Goal: Task Accomplishment & Management: Use online tool/utility

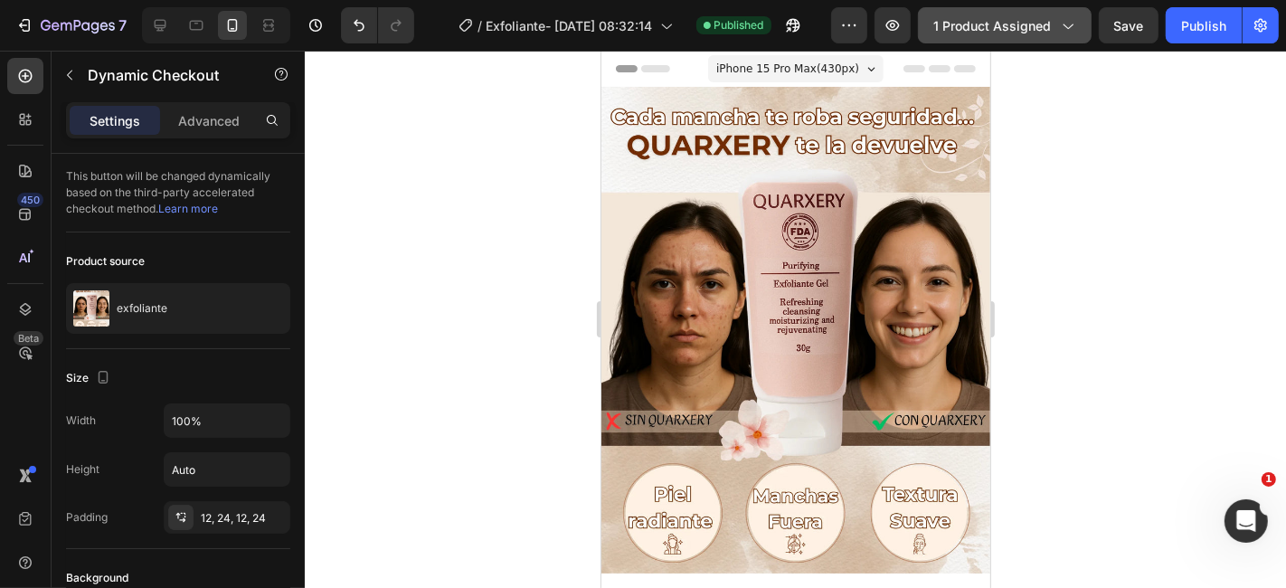
click at [961, 34] on button "1 product assigned" at bounding box center [1005, 25] width 174 height 36
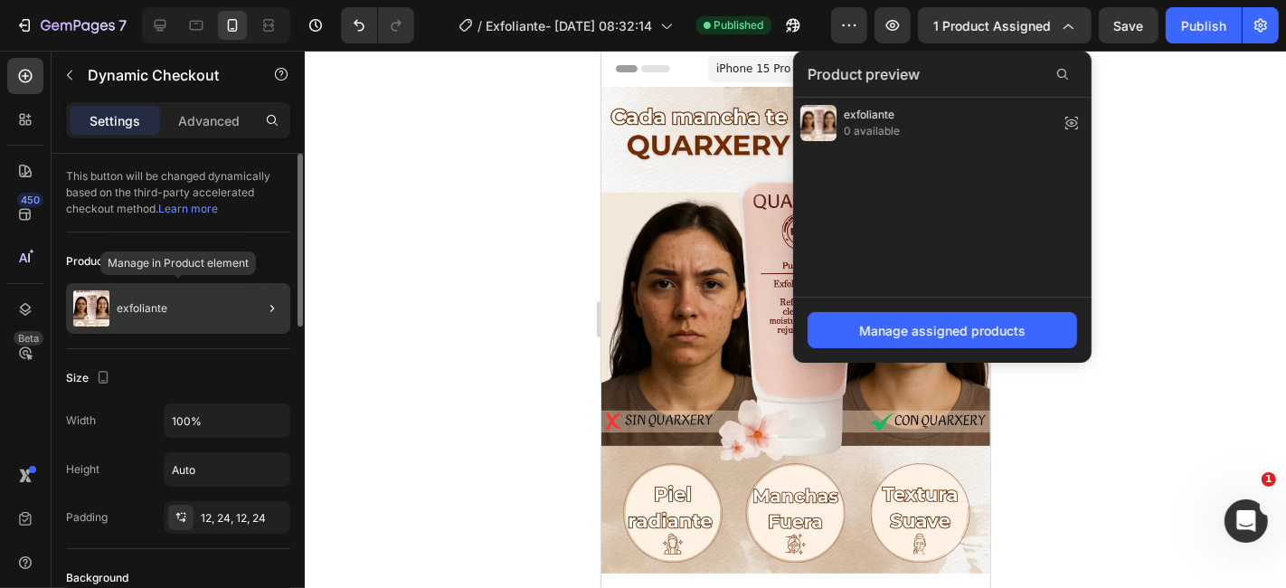
click at [238, 297] on div "exfoliante" at bounding box center [178, 308] width 224 height 51
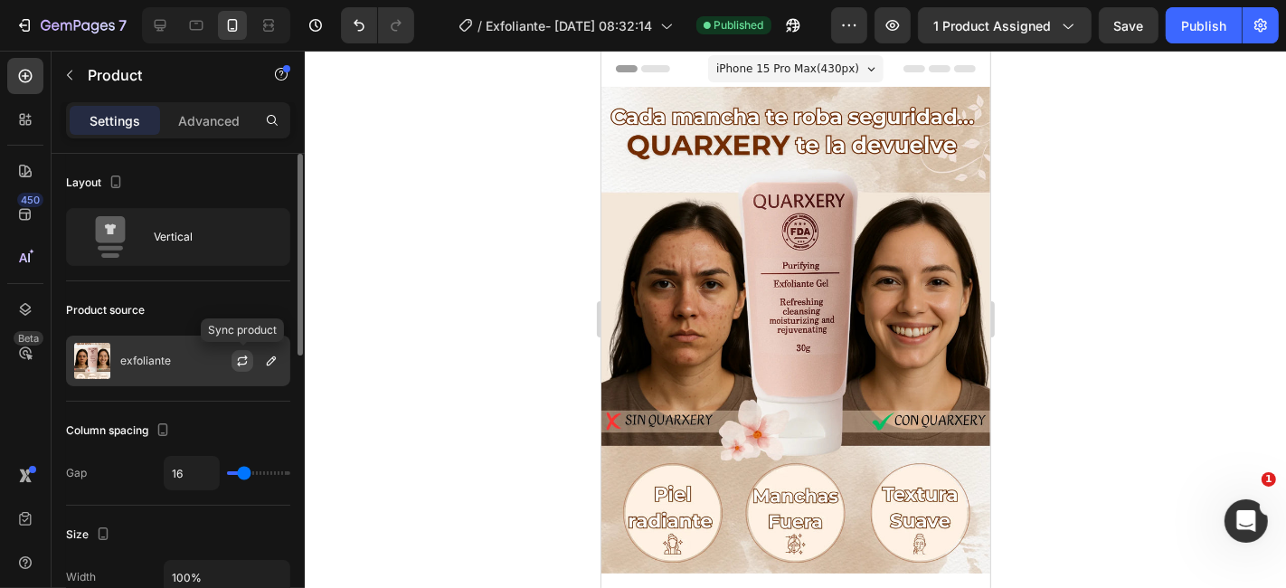
click at [239, 360] on icon "button" at bounding box center [242, 361] width 14 height 14
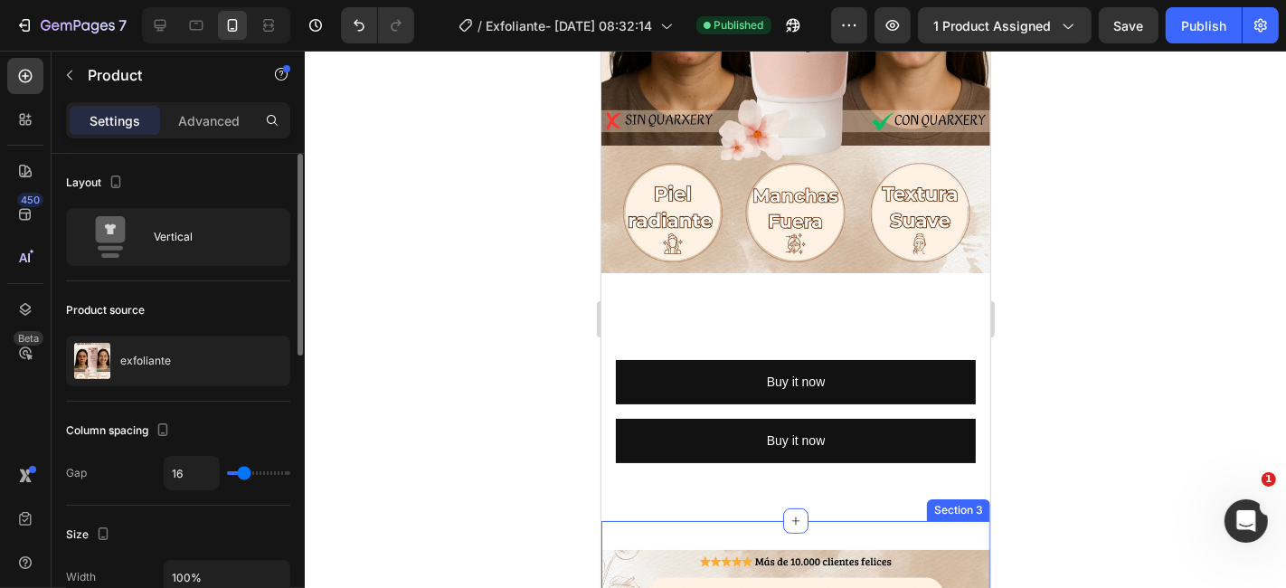
scroll to position [402, 0]
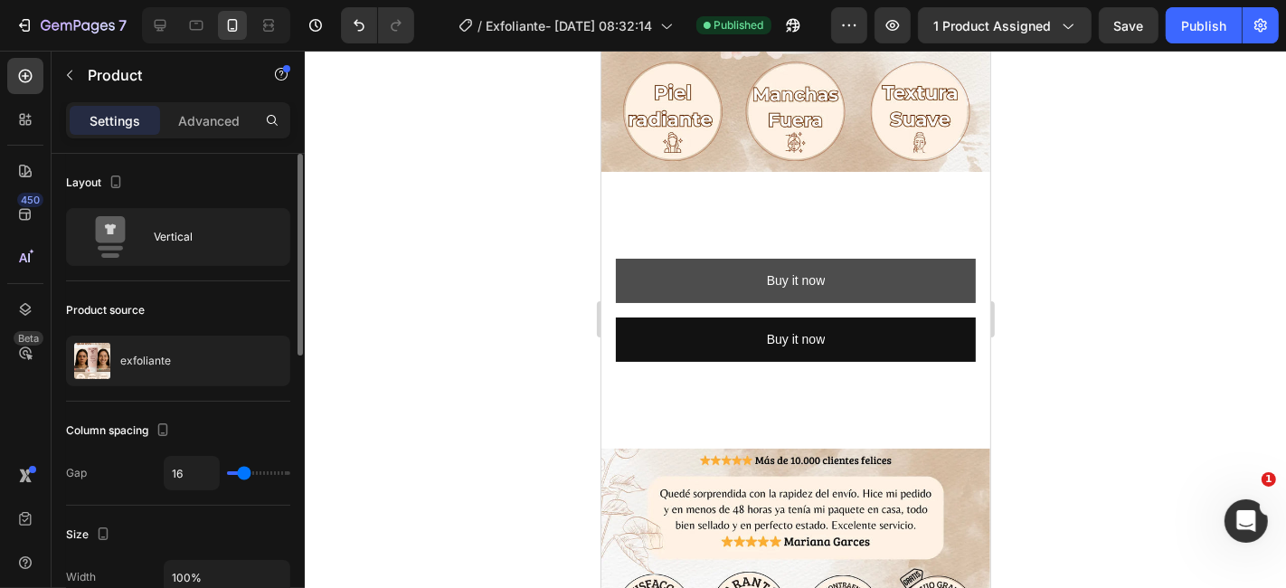
click at [697, 259] on button "Buy it now" at bounding box center [795, 280] width 360 height 44
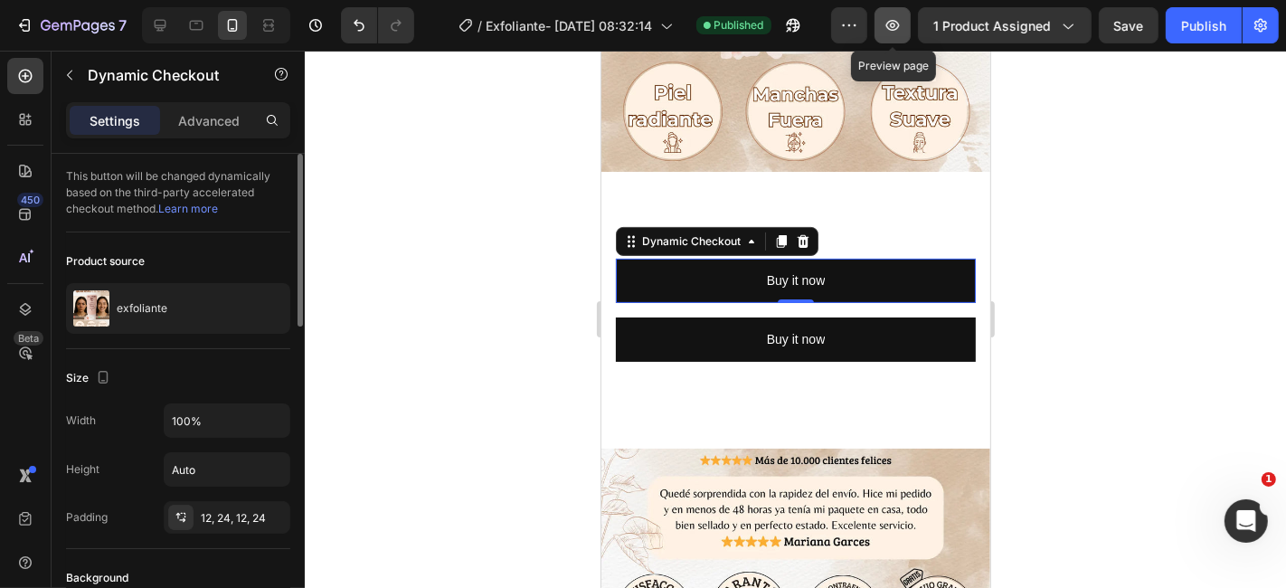
click at [888, 24] on icon "button" at bounding box center [893, 25] width 18 height 18
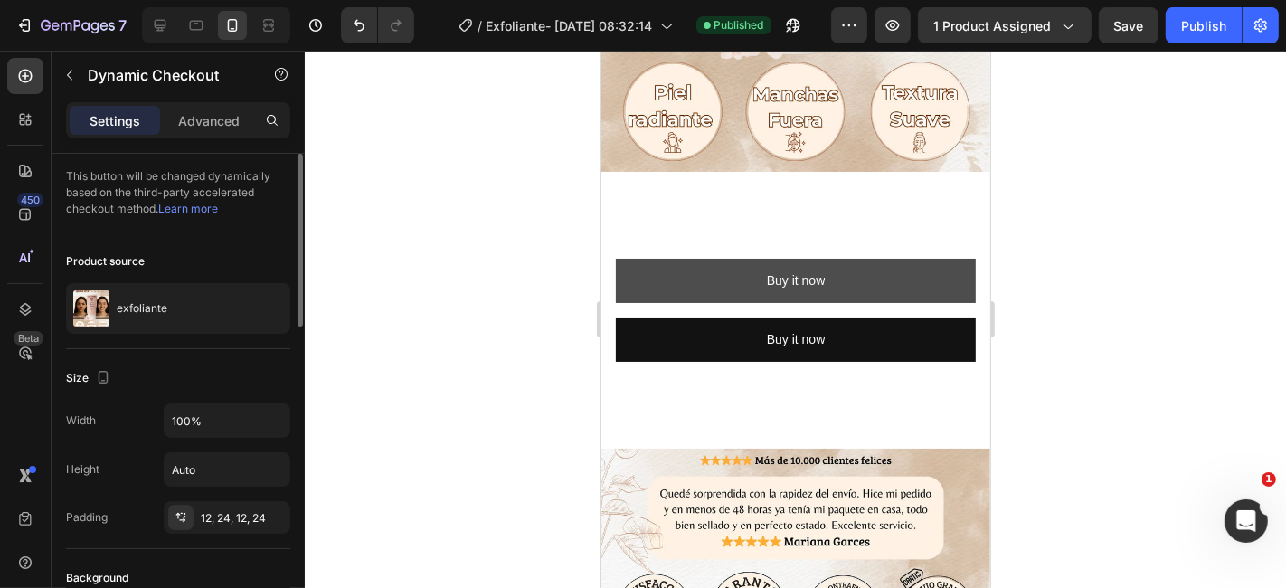
click at [661, 258] on button "Buy it now" at bounding box center [795, 280] width 360 height 44
click at [657, 258] on button "Buy it now" at bounding box center [795, 280] width 360 height 44
click at [656, 258] on button "Buy it now" at bounding box center [795, 280] width 360 height 44
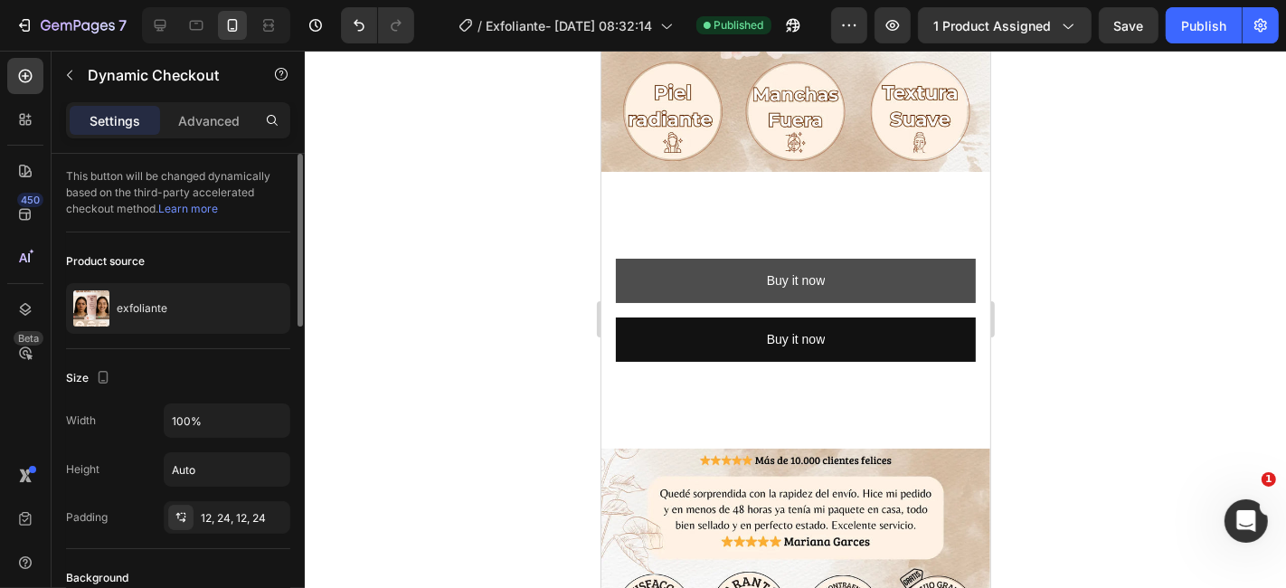
click at [656, 258] on button "Buy it now" at bounding box center [795, 280] width 360 height 44
click at [655, 258] on button "Buy it now" at bounding box center [795, 280] width 360 height 44
click at [643, 258] on button "Buy it now" at bounding box center [795, 280] width 360 height 44
click at [629, 259] on button "Buy it now" at bounding box center [795, 280] width 360 height 44
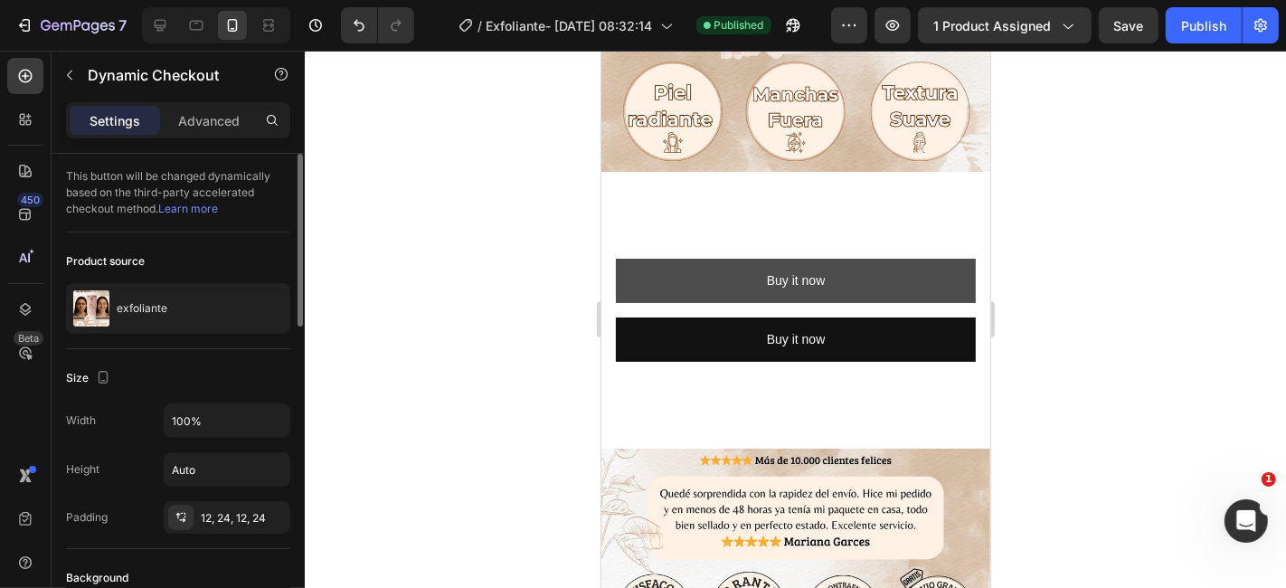
drag, startPoint x: 629, startPoint y: 259, endPoint x: 617, endPoint y: 259, distance: 11.8
click at [617, 259] on button "Buy it now" at bounding box center [795, 280] width 360 height 44
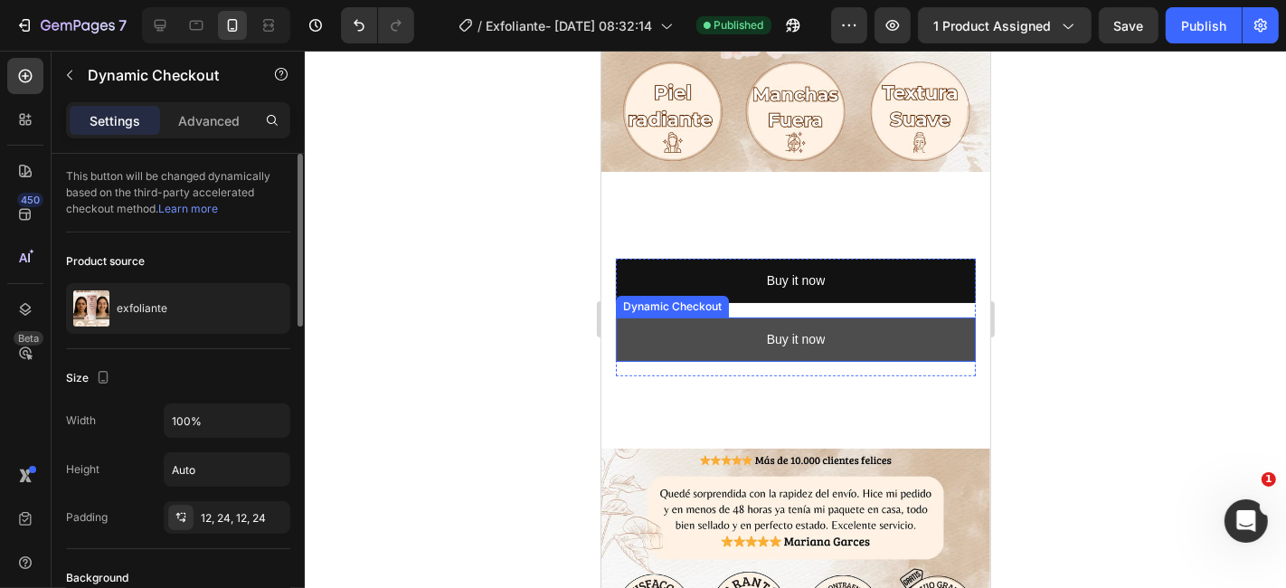
click at [693, 320] on button "Buy it now" at bounding box center [795, 339] width 360 height 44
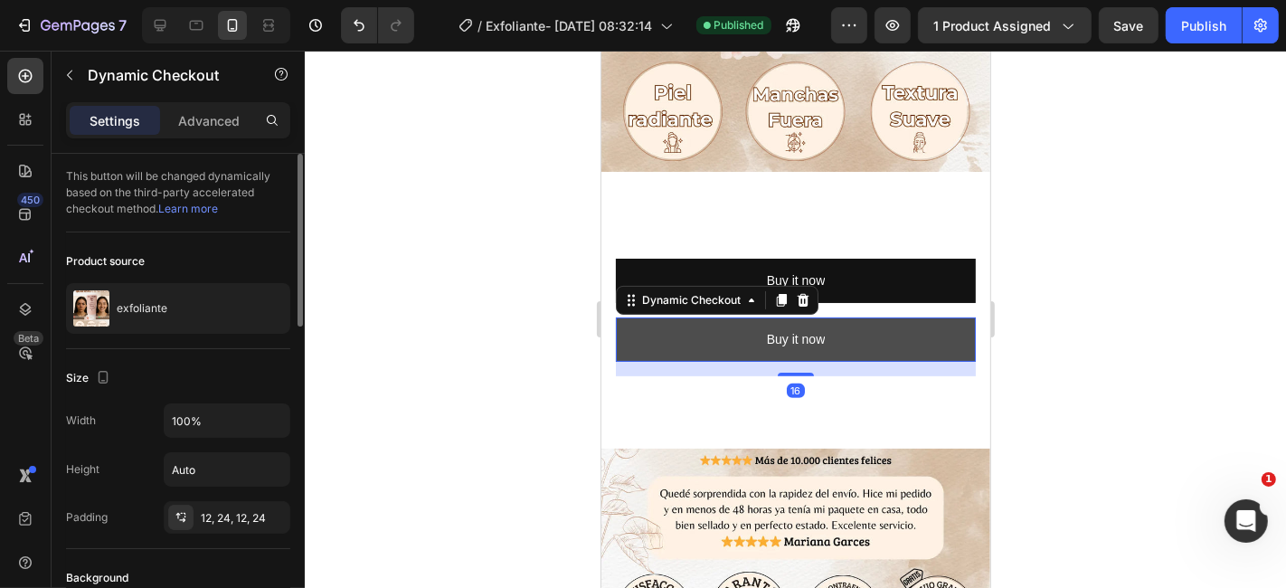
click at [693, 320] on button "Buy it now" at bounding box center [795, 339] width 360 height 44
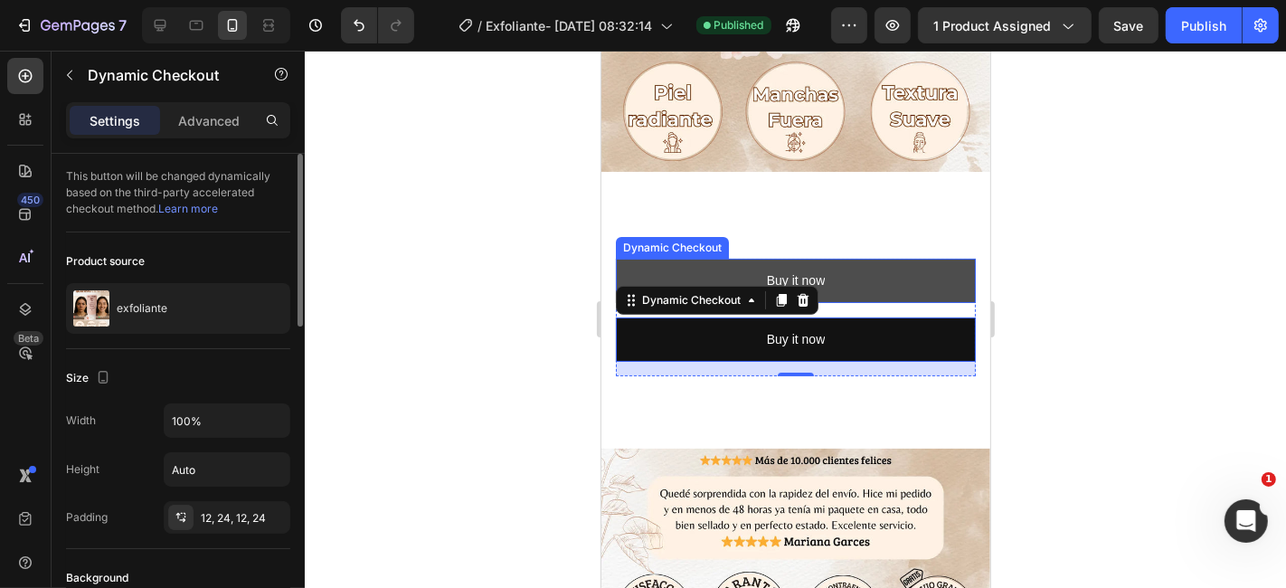
click at [870, 258] on button "Buy it now" at bounding box center [795, 280] width 360 height 44
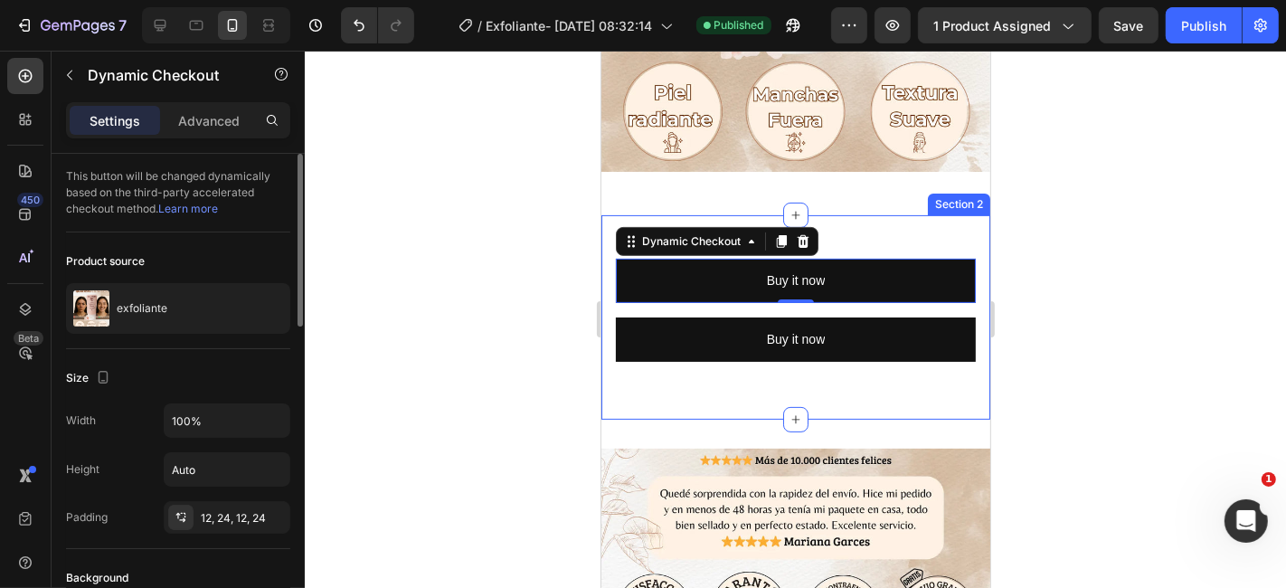
click at [911, 214] on div "Buy it now Dynamic Checkout 0 Buy it now Dynamic Checkout Product Row Section 2" at bounding box center [795, 316] width 389 height 204
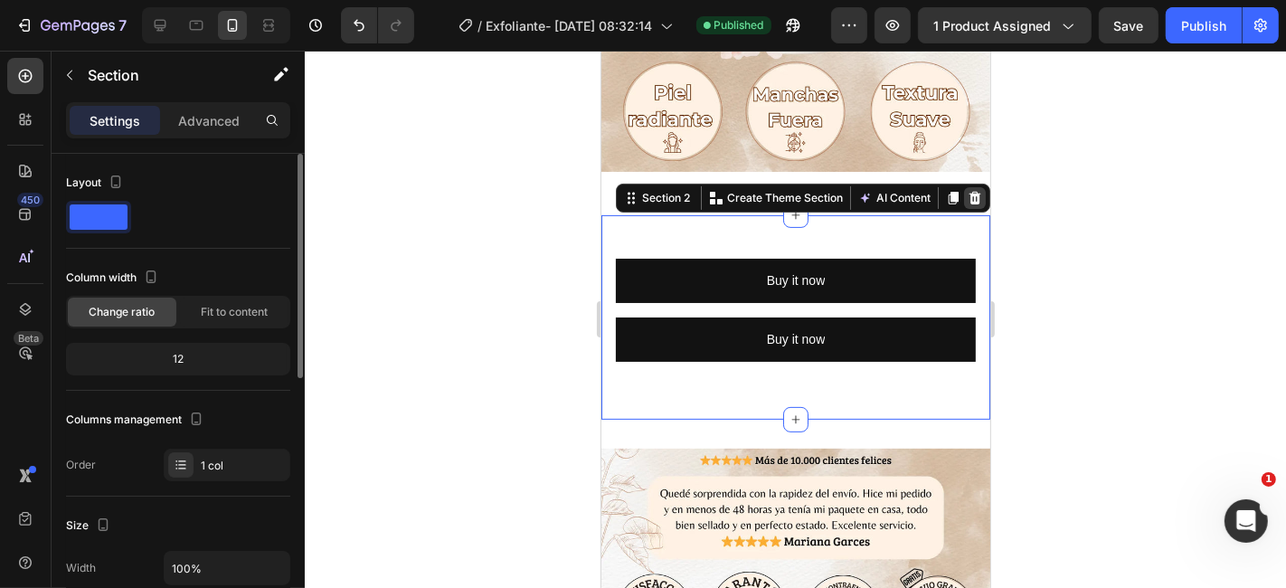
click at [967, 190] on icon at bounding box center [974, 197] width 14 height 14
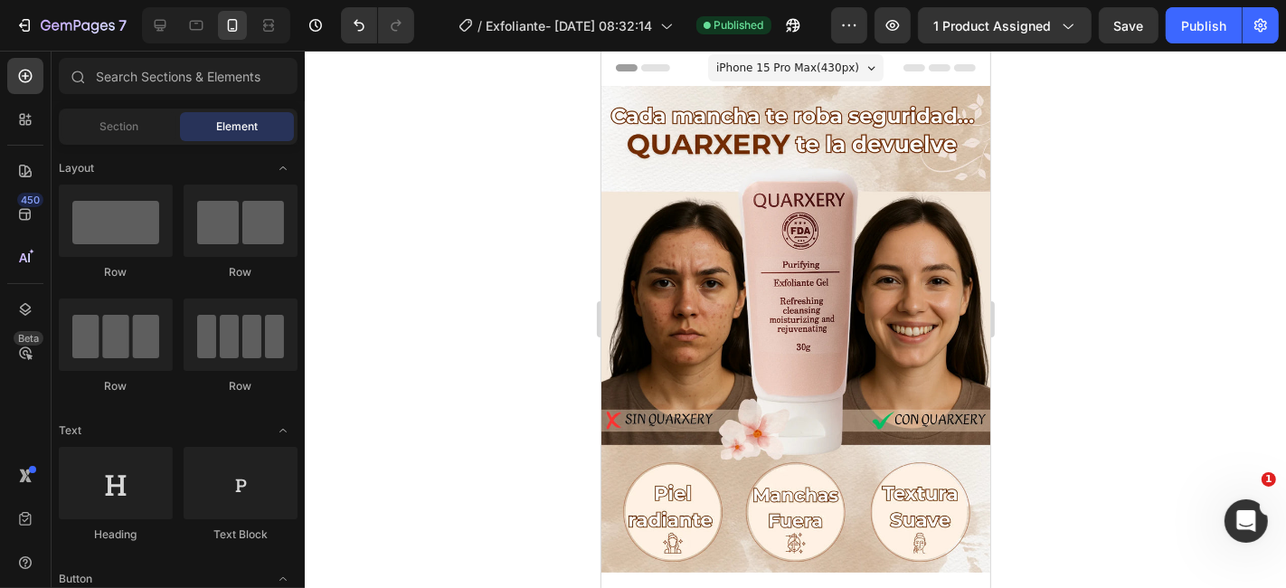
scroll to position [0, 0]
click at [20, 78] on icon at bounding box center [26, 77] width 14 height 14
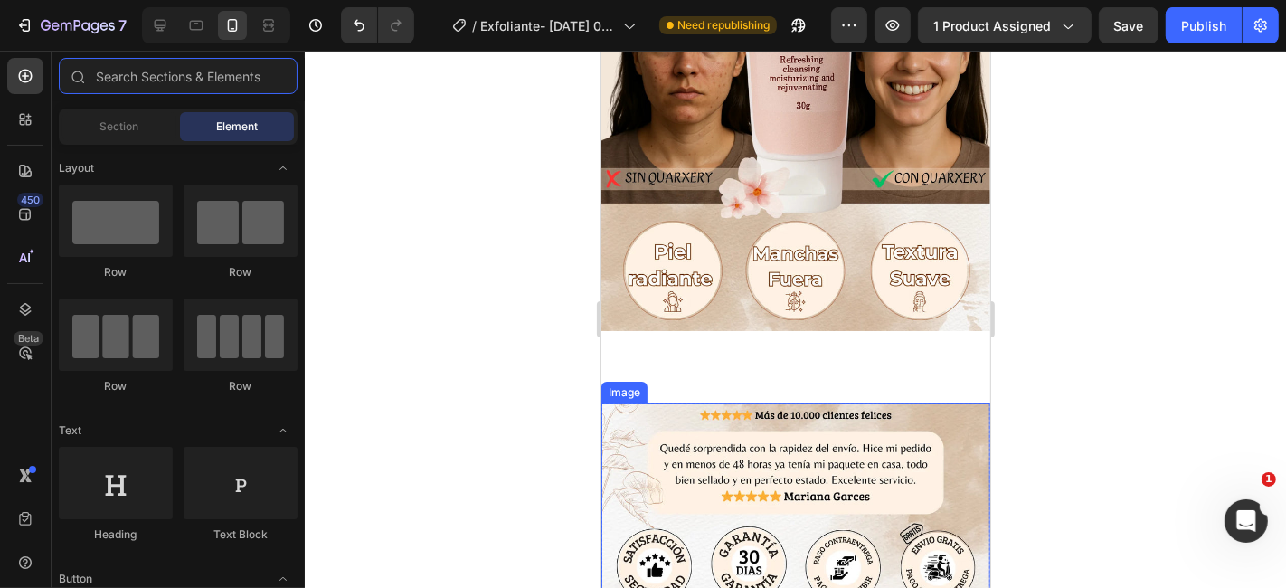
scroll to position [201, 0]
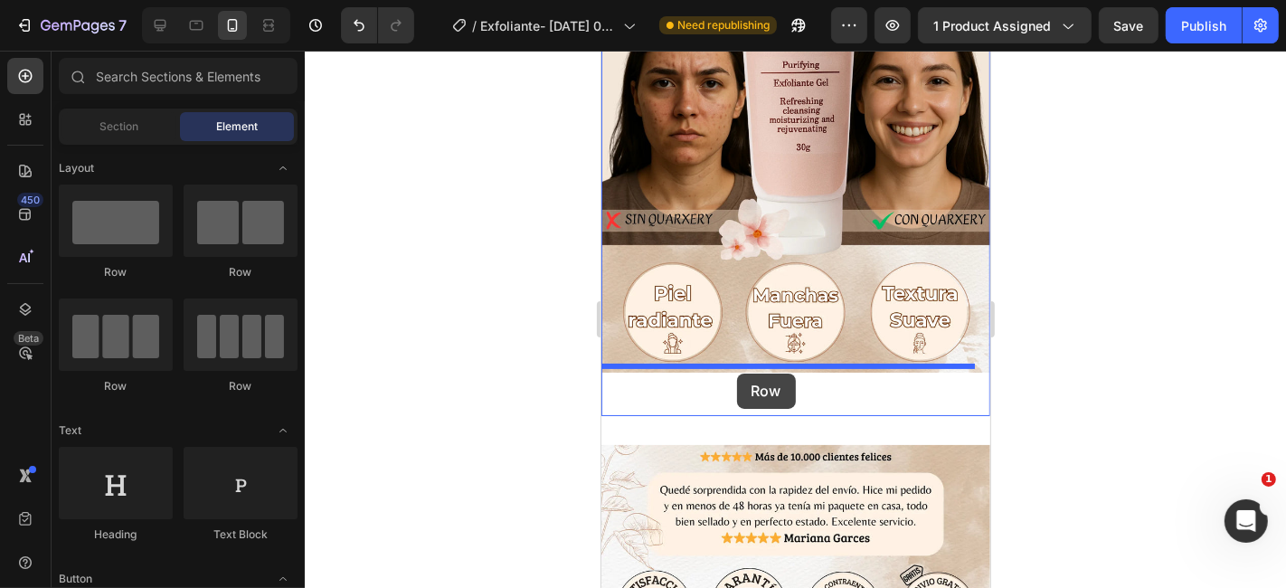
drag, startPoint x: 725, startPoint y: 280, endPoint x: 736, endPoint y: 373, distance: 93.0
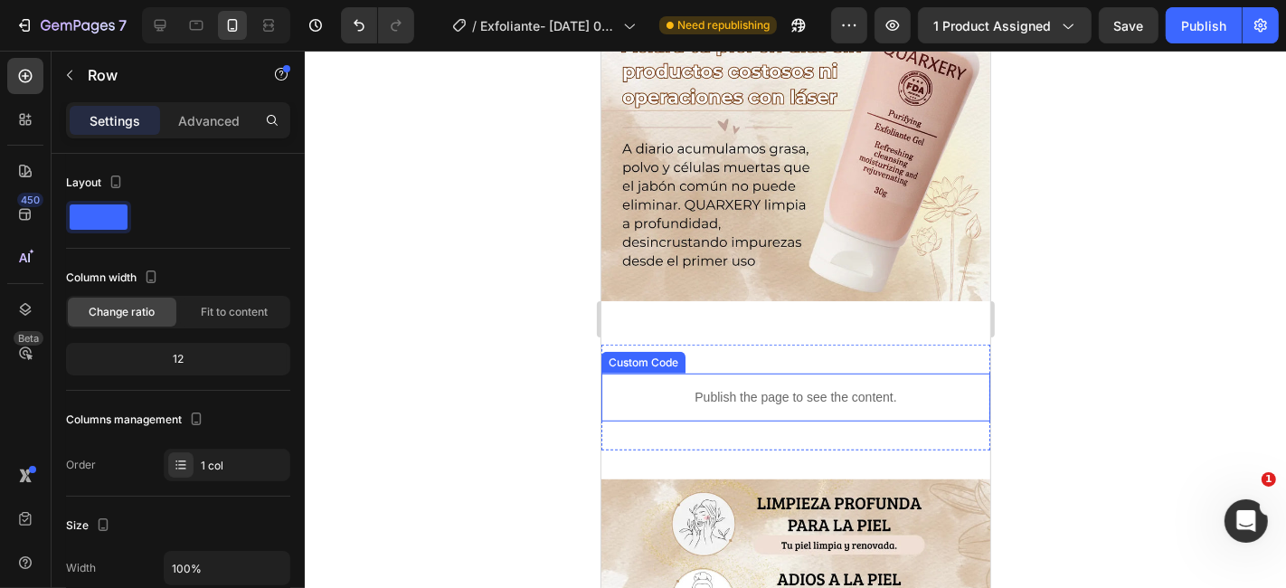
scroll to position [905, 0]
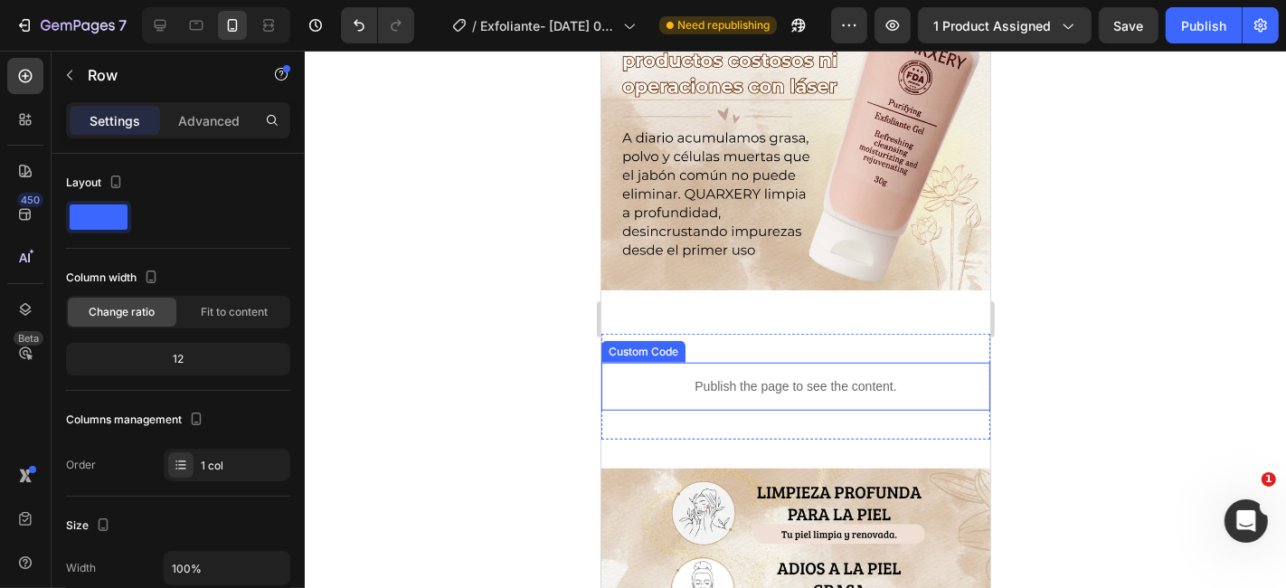
click at [795, 376] on p "Publish the page to see the content." at bounding box center [795, 385] width 389 height 19
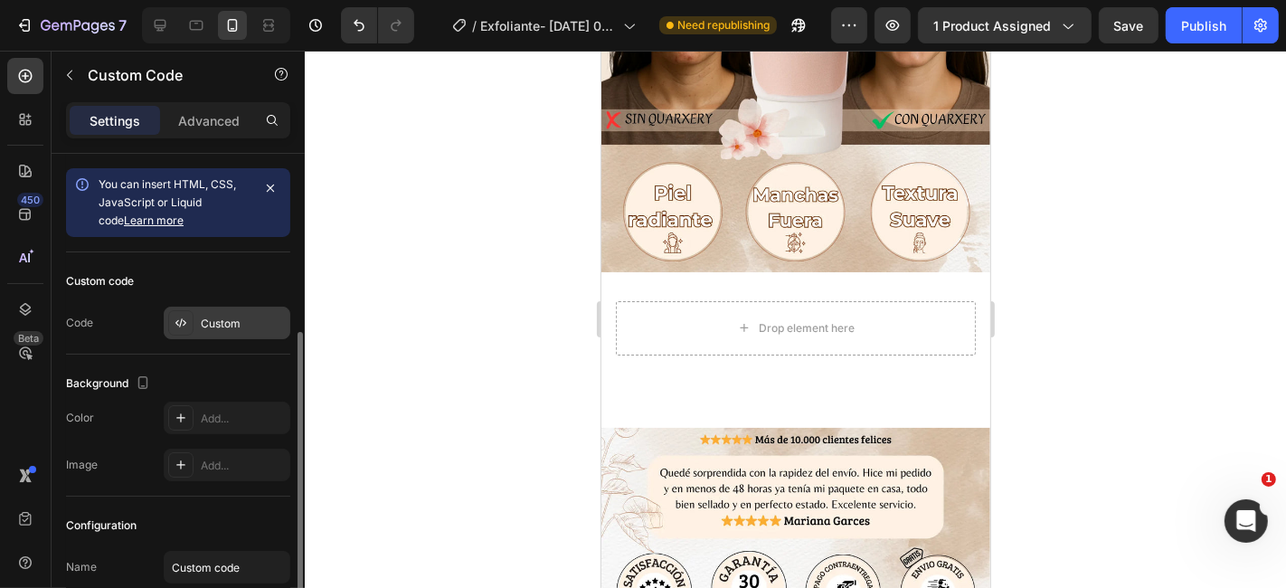
scroll to position [142, 0]
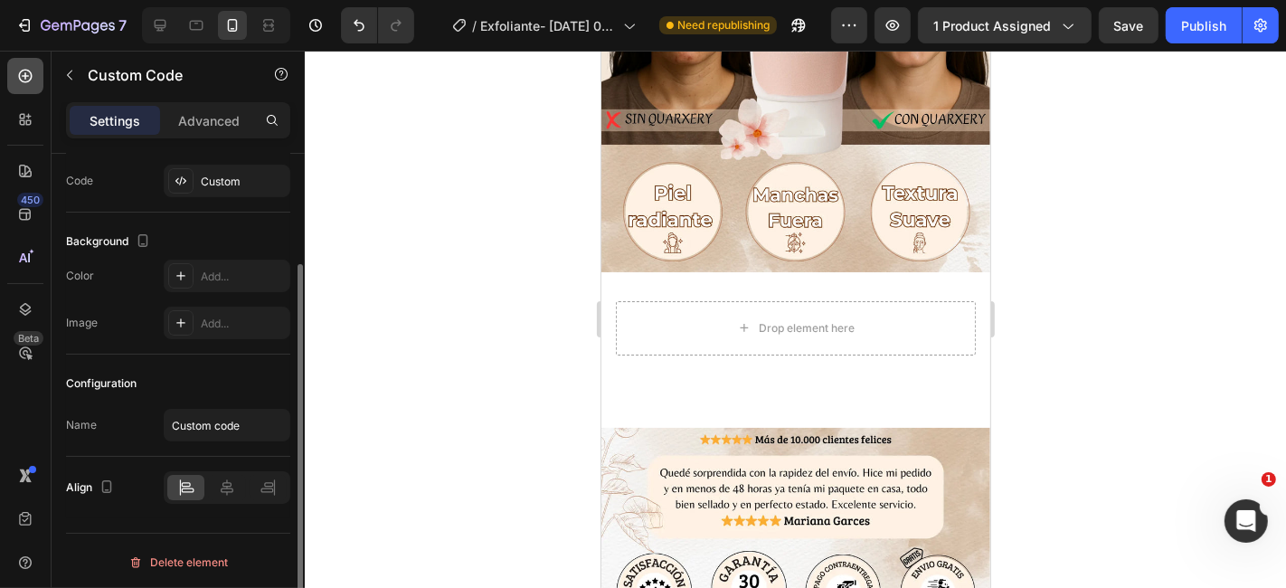
click at [23, 71] on icon at bounding box center [25, 76] width 18 height 18
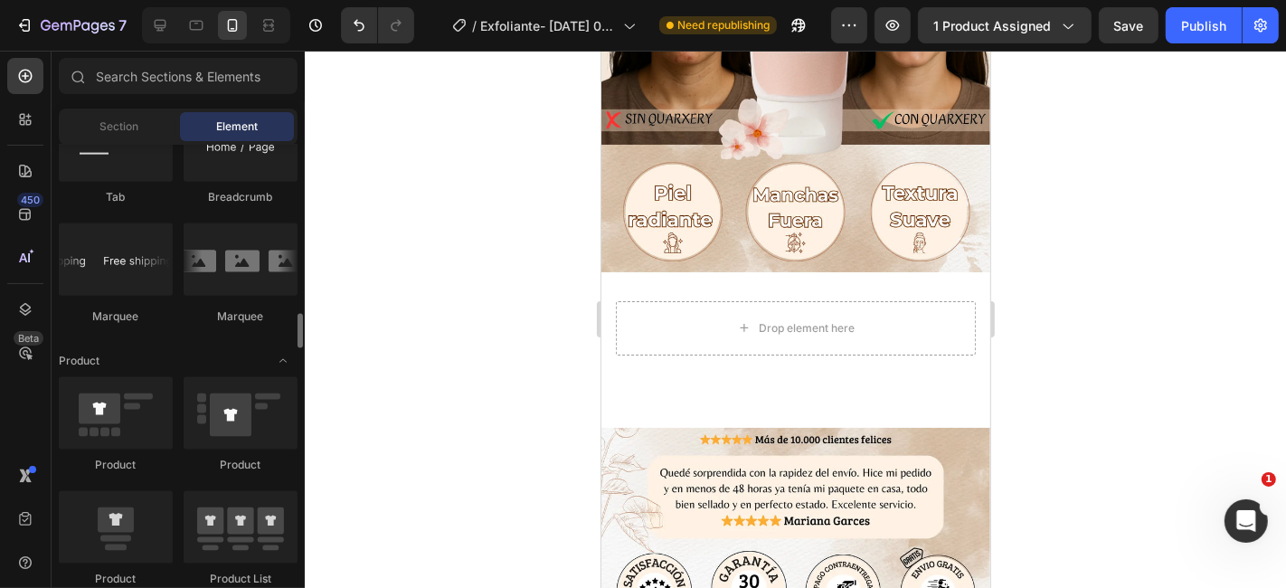
scroll to position [2211, 0]
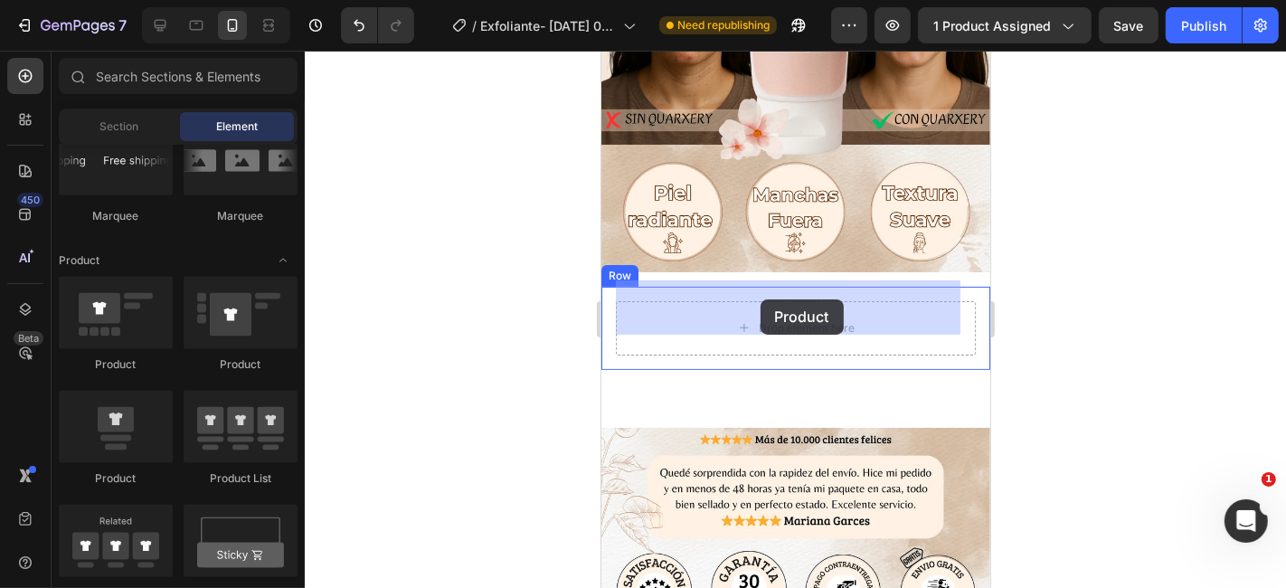
drag, startPoint x: 734, startPoint y: 484, endPoint x: 759, endPoint y: 298, distance: 187.1
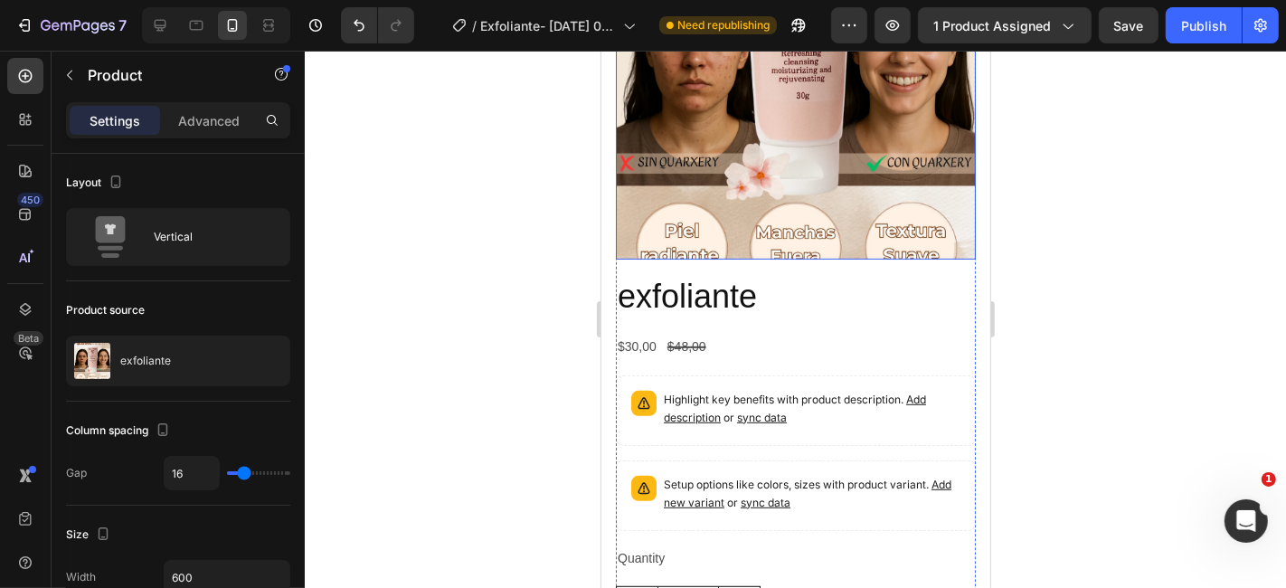
scroll to position [905, 0]
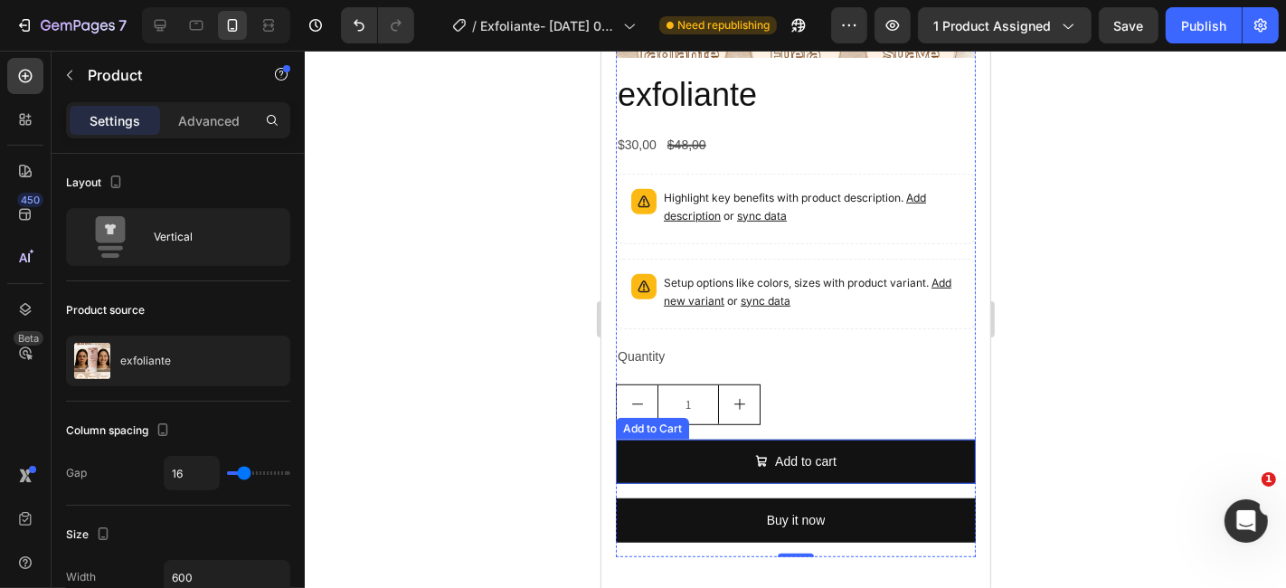
drag, startPoint x: 876, startPoint y: 425, endPoint x: 856, endPoint y: 398, distance: 34.2
click at [876, 439] on button "Add to cart" at bounding box center [795, 461] width 360 height 44
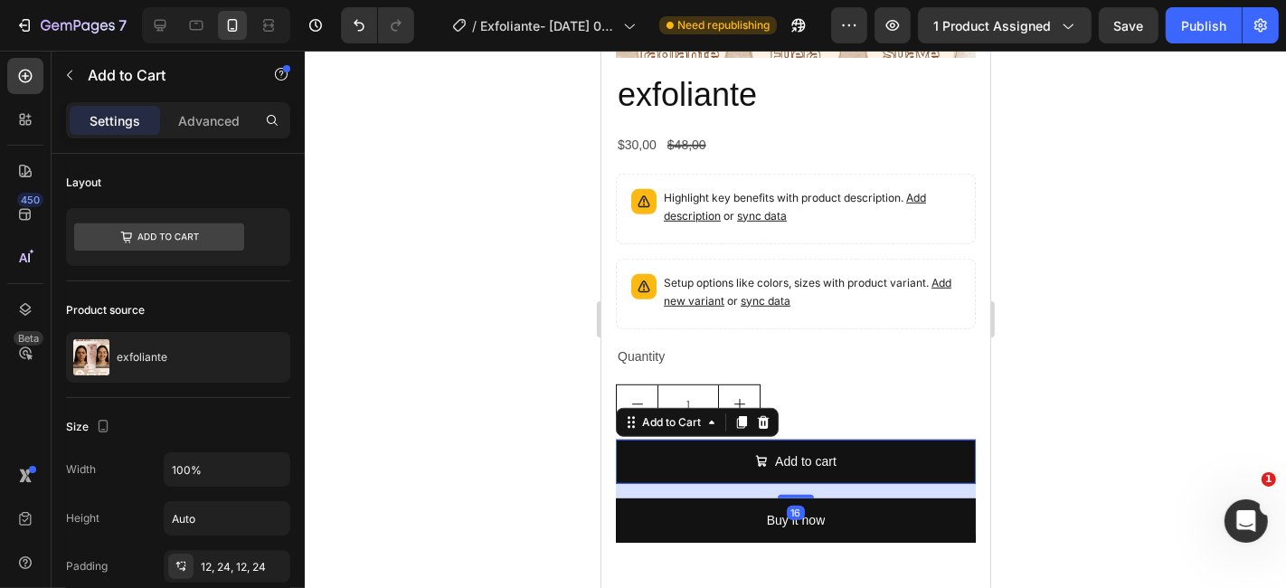
click at [764, 415] on icon at bounding box center [763, 421] width 12 height 13
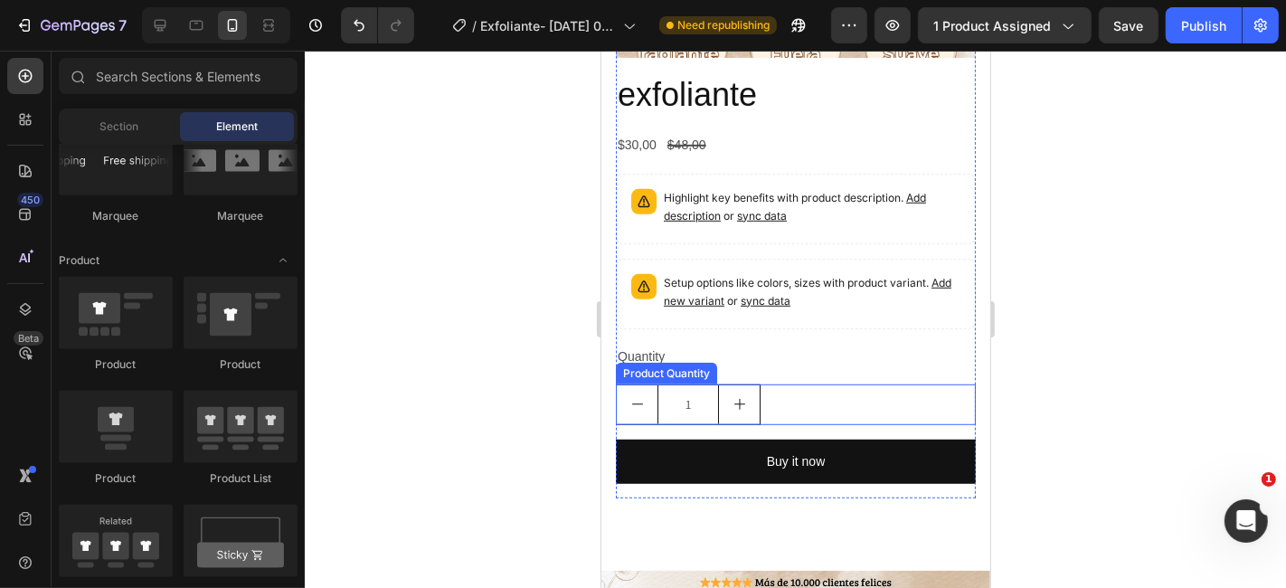
click at [778, 384] on div "1" at bounding box center [795, 404] width 360 height 41
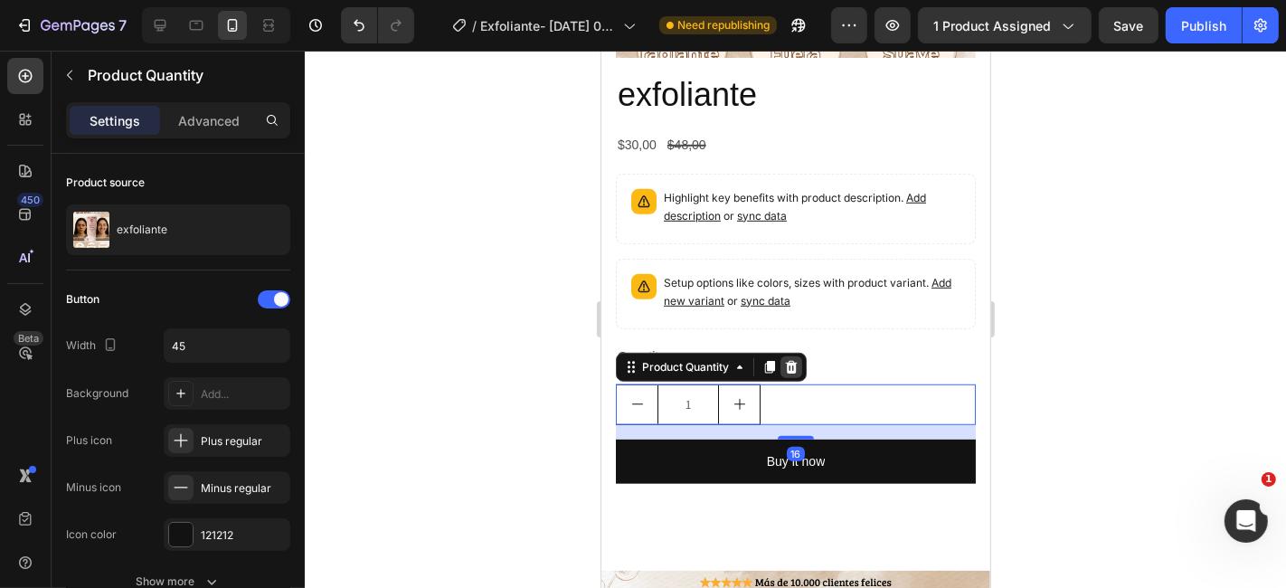
click at [791, 360] on icon at bounding box center [791, 366] width 12 height 13
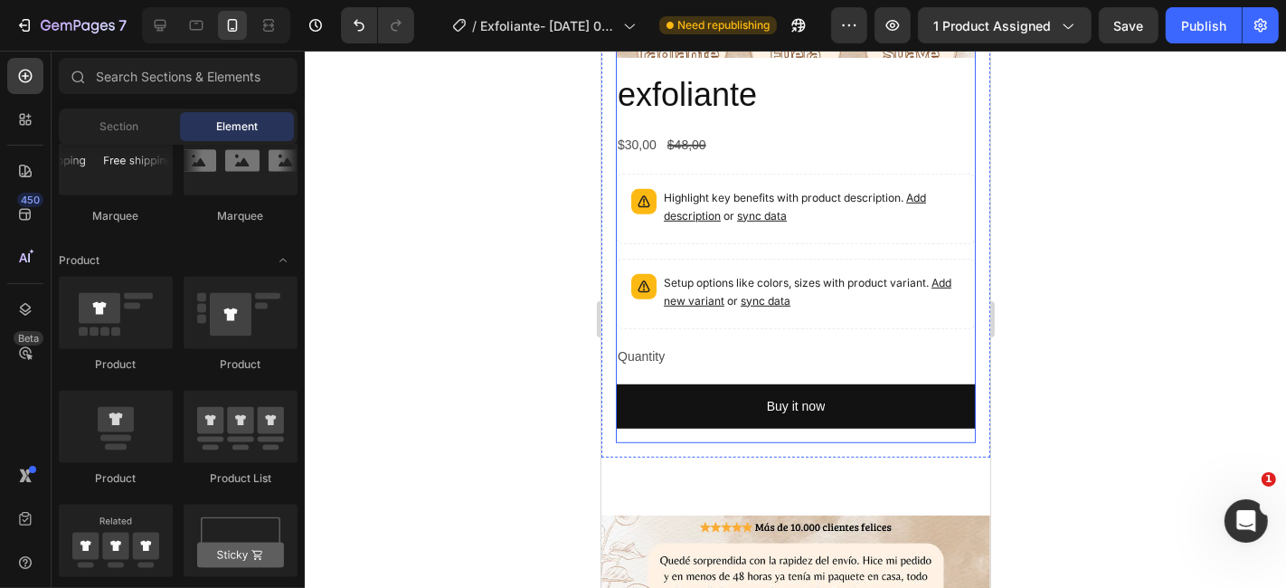
click at [819, 294] on div "exfoliante Product Title $30,00 Product Price Product Price $48,00 Product Pric…" at bounding box center [795, 256] width 360 height 371
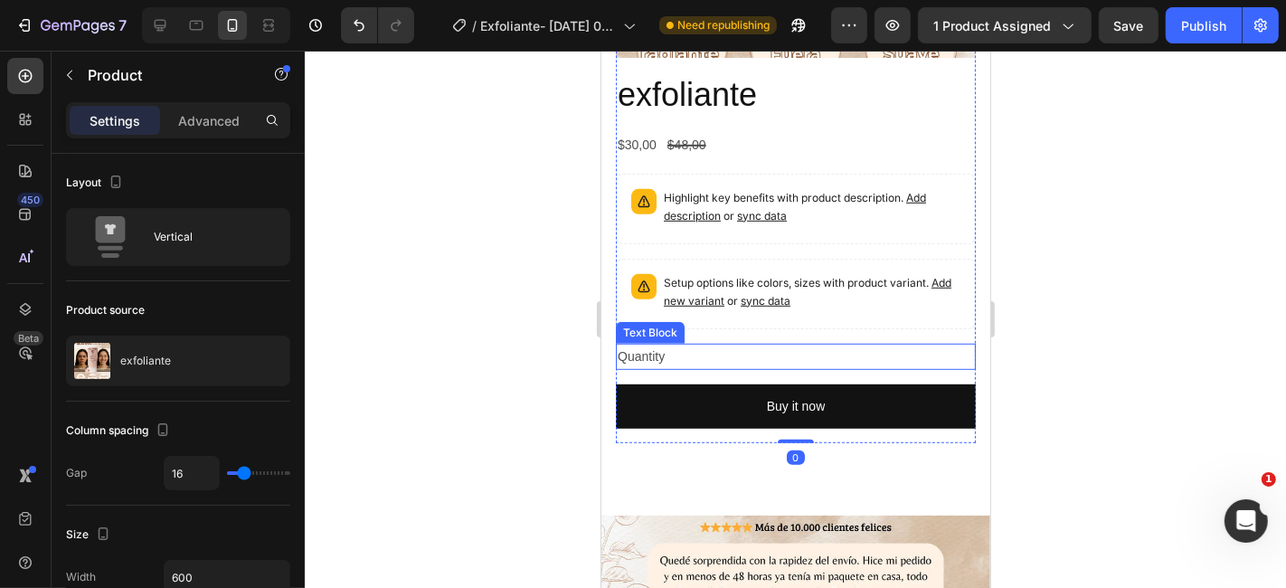
click at [820, 343] on div "Quantity" at bounding box center [795, 356] width 360 height 26
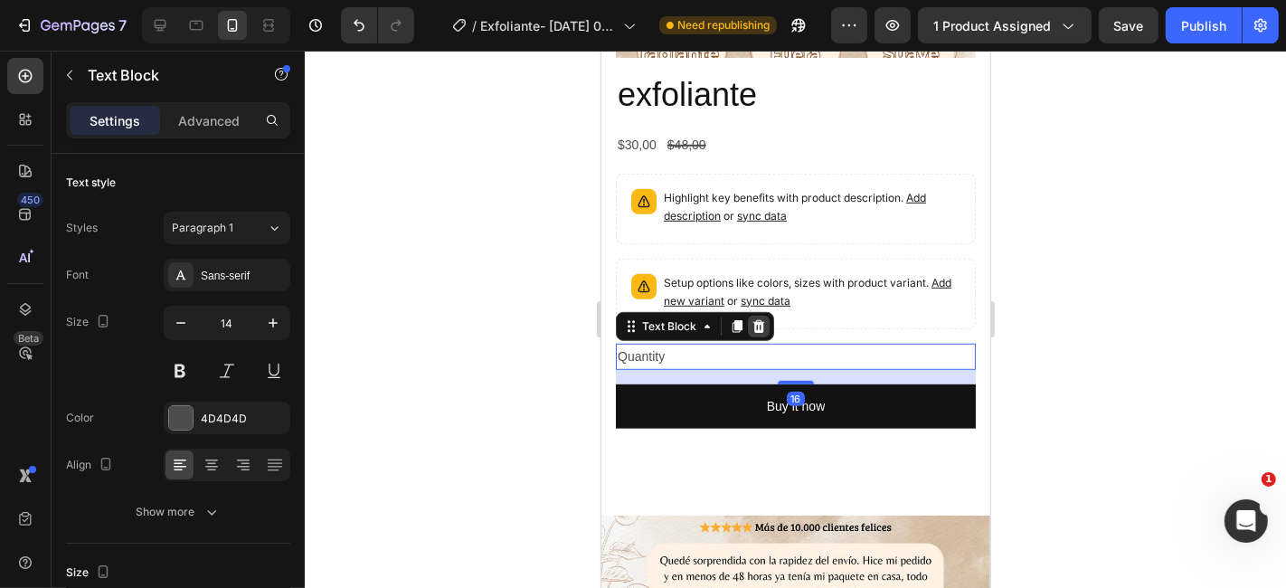
click at [760, 318] on icon at bounding box center [759, 324] width 12 height 13
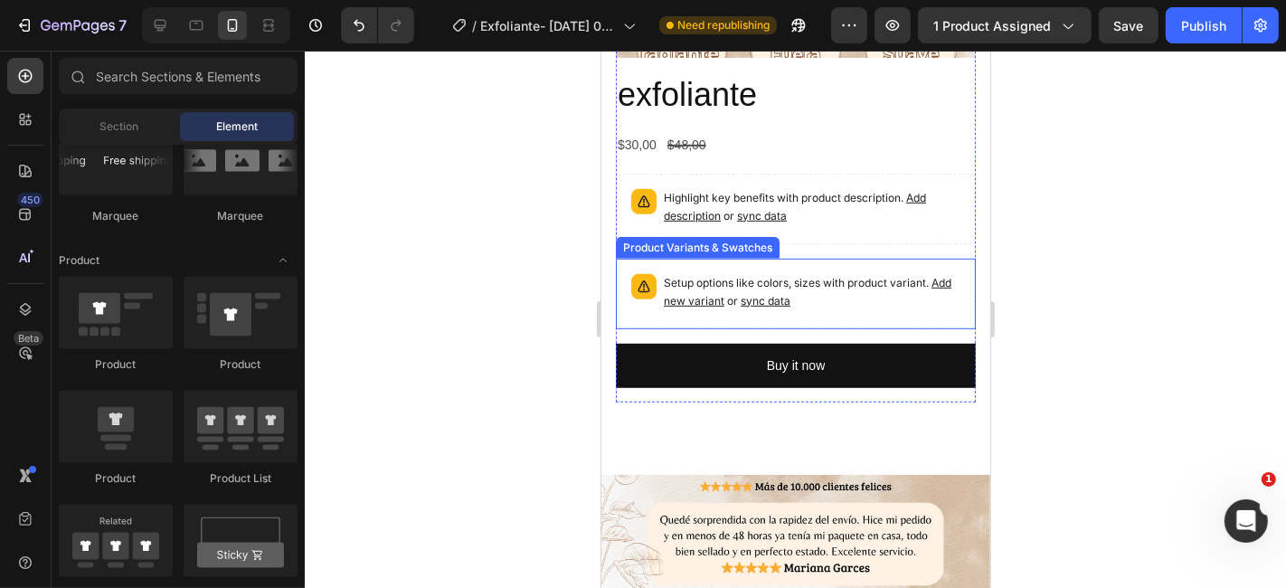
click at [896, 273] on p "Setup options like colors, sizes with product variant. Add new variant or sync …" at bounding box center [811, 291] width 297 height 36
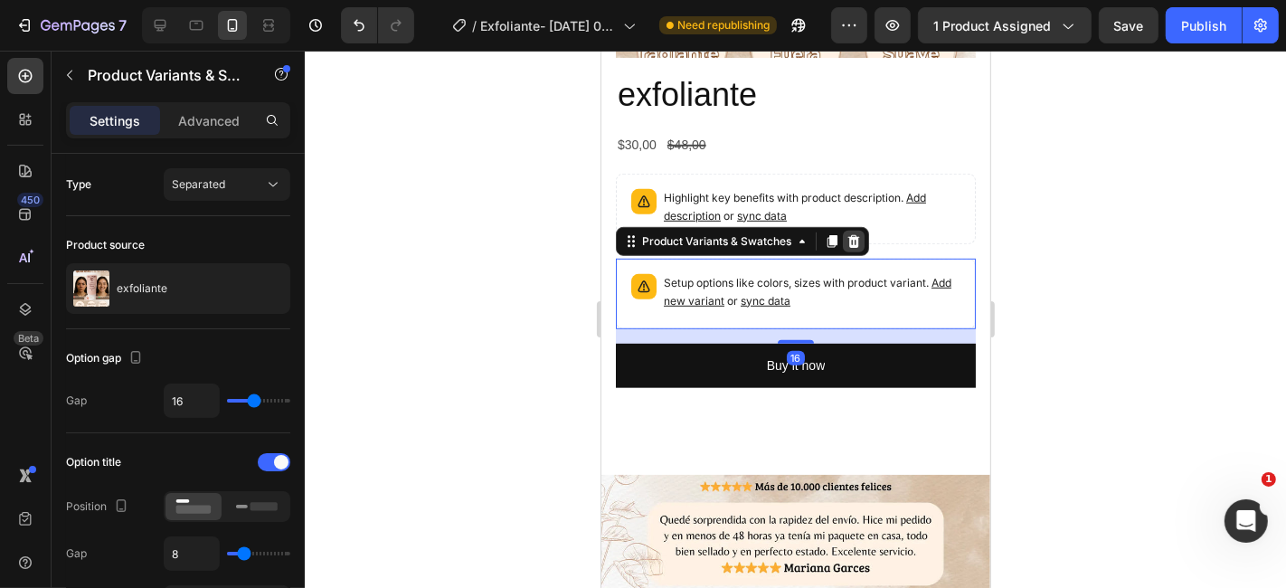
click at [853, 233] on icon at bounding box center [853, 240] width 14 height 14
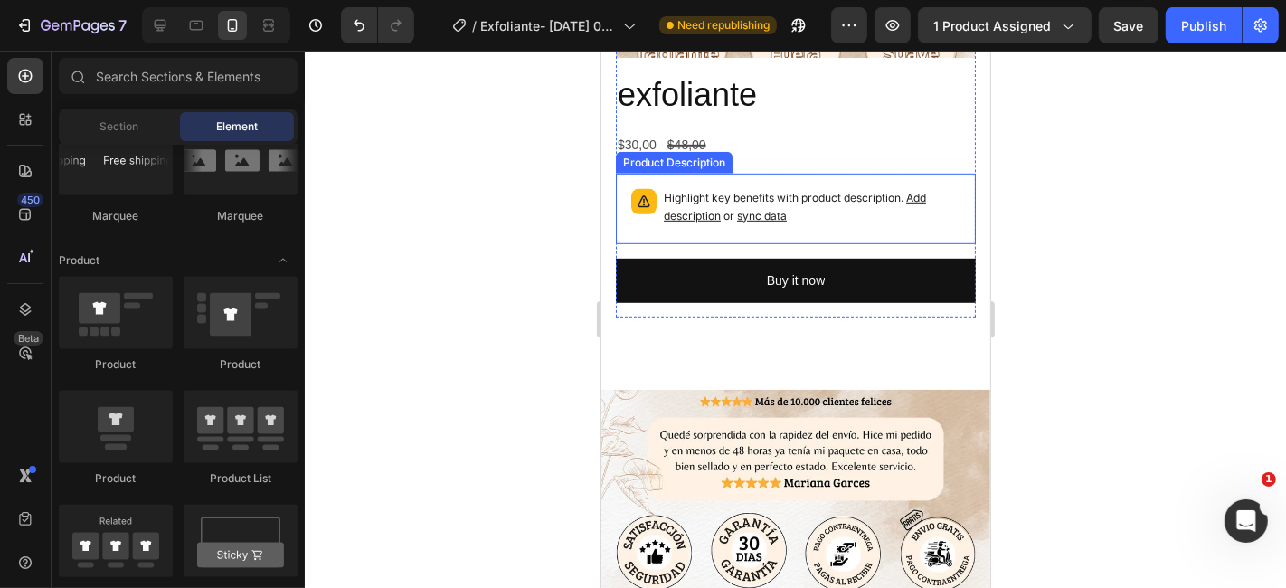
click at [914, 189] on div "Highlight key benefits with product description. Add description or sync data" at bounding box center [811, 208] width 297 height 40
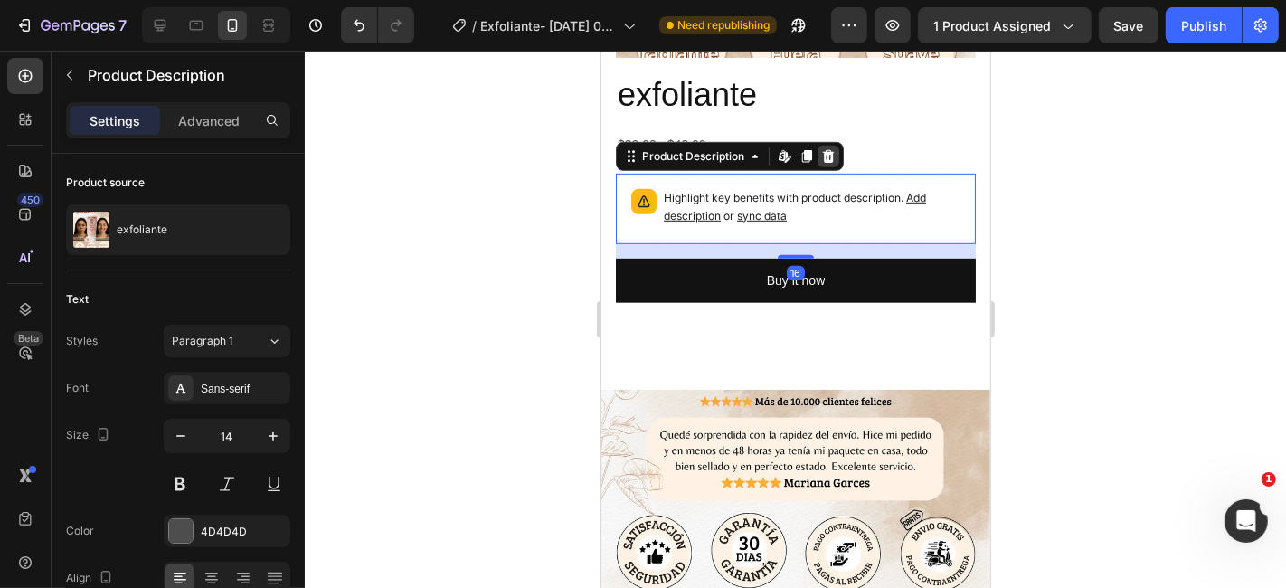
click at [833, 148] on icon at bounding box center [827, 155] width 14 height 14
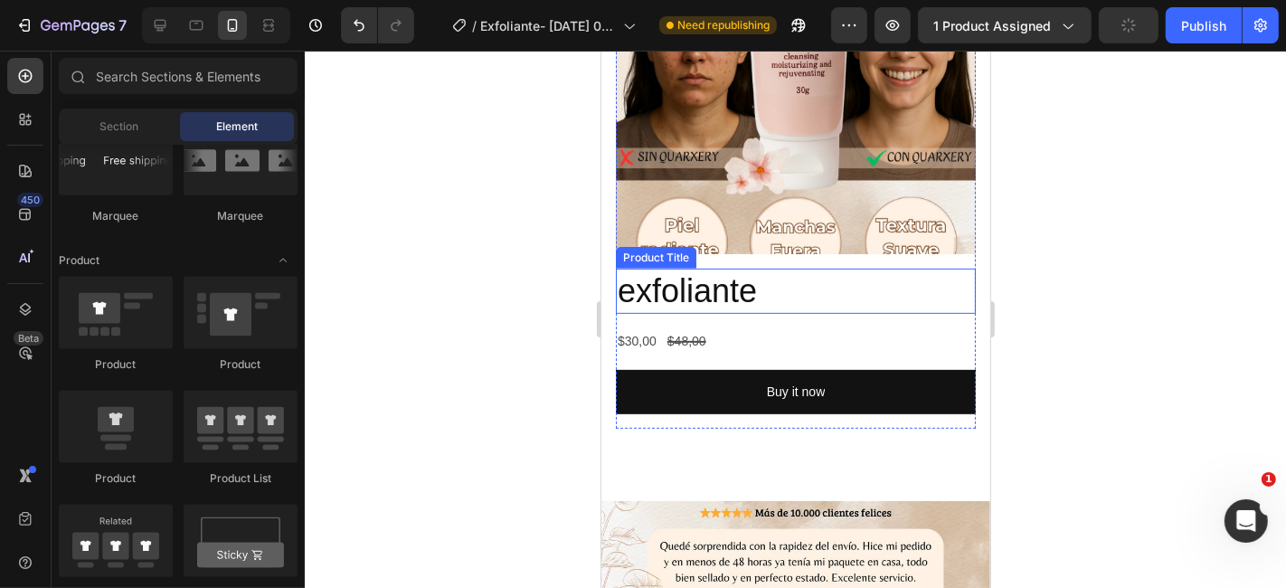
scroll to position [703, 0]
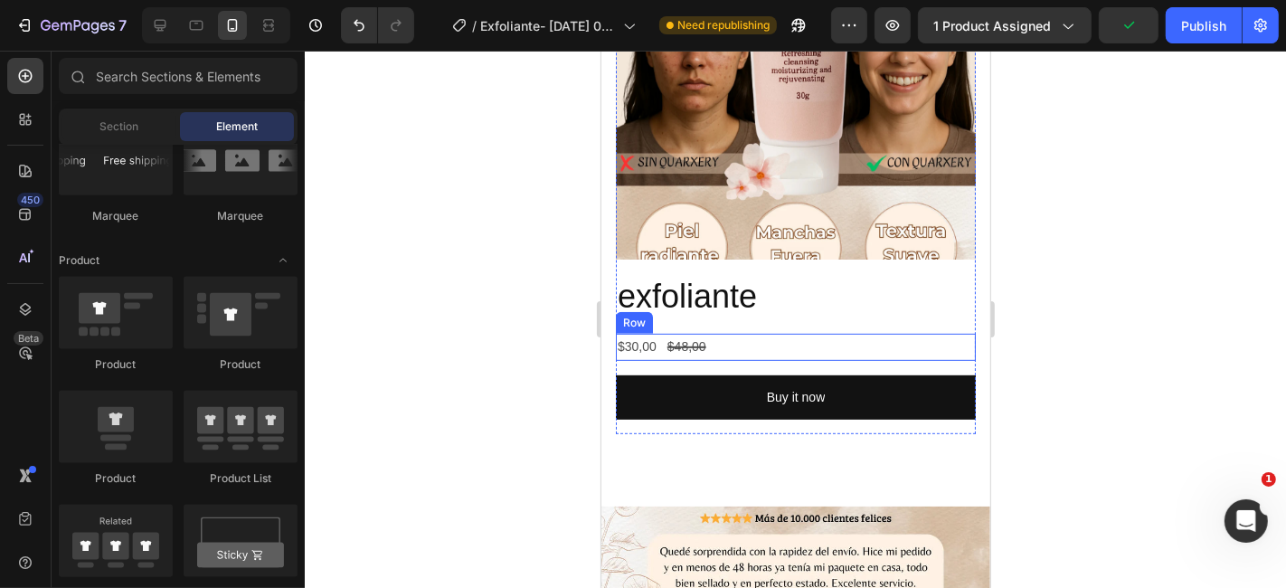
click at [850, 333] on div "$30,00 Product Price Product Price $48,00 Product Price Product Price Row" at bounding box center [795, 346] width 360 height 26
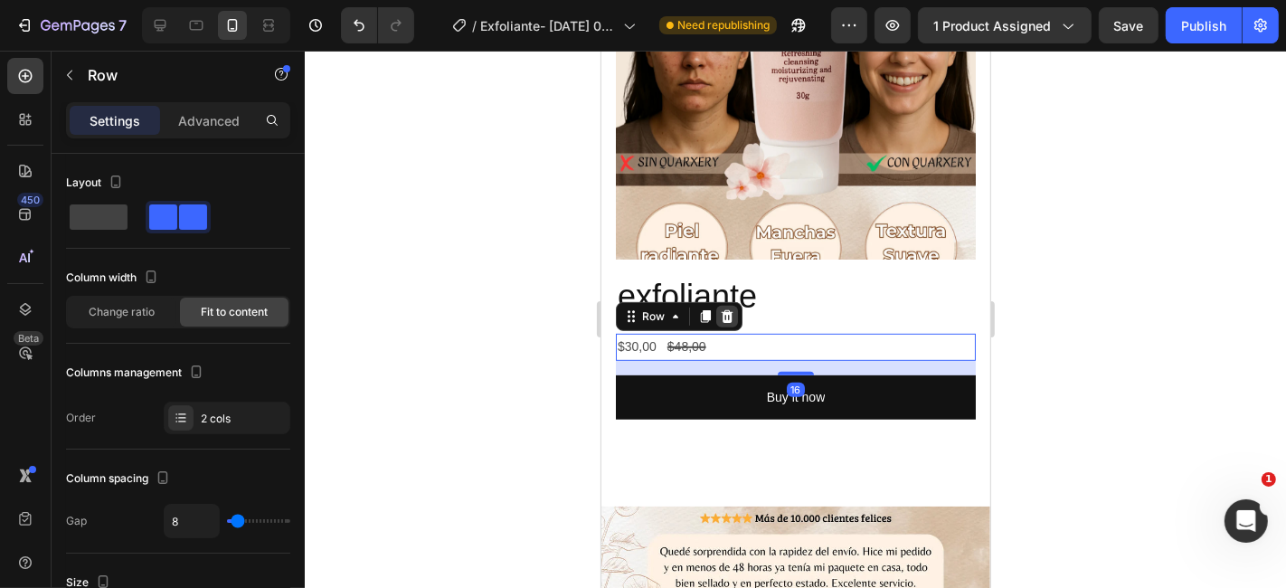
click at [724, 308] on icon at bounding box center [726, 315] width 14 height 14
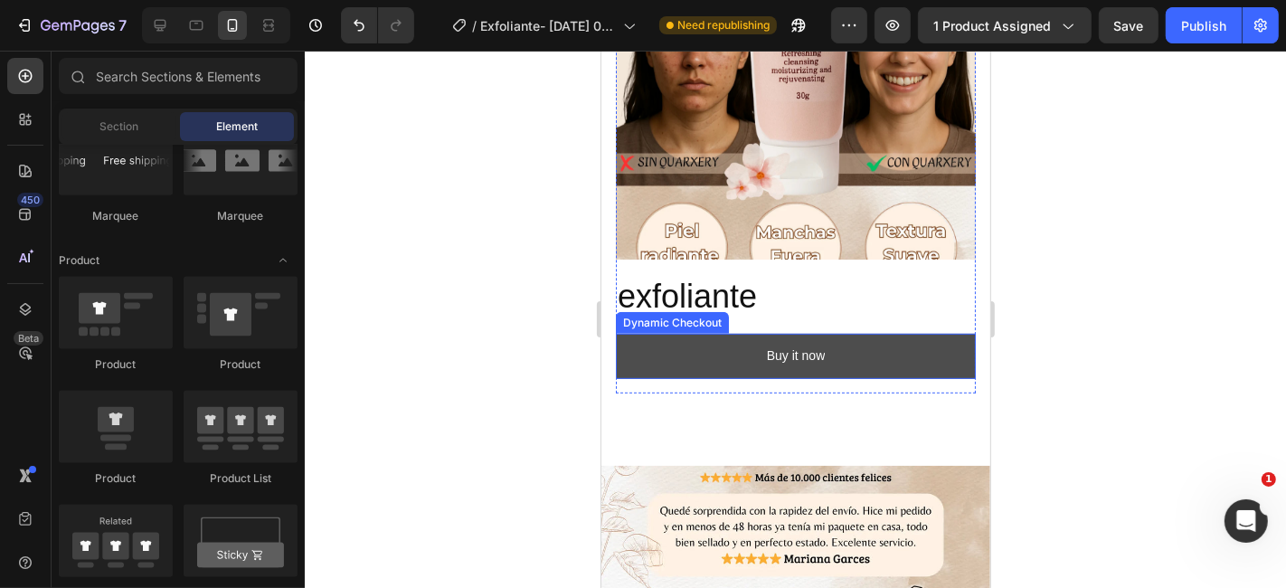
click at [832, 333] on button "Buy it now" at bounding box center [795, 355] width 360 height 44
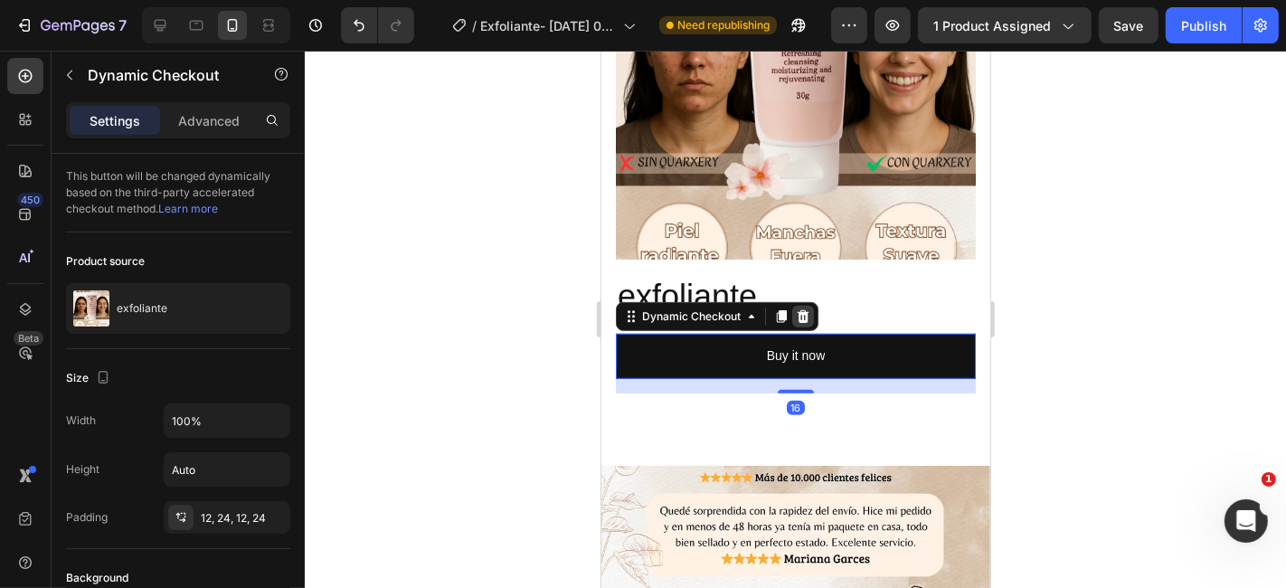
click at [800, 308] on icon at bounding box center [802, 315] width 14 height 14
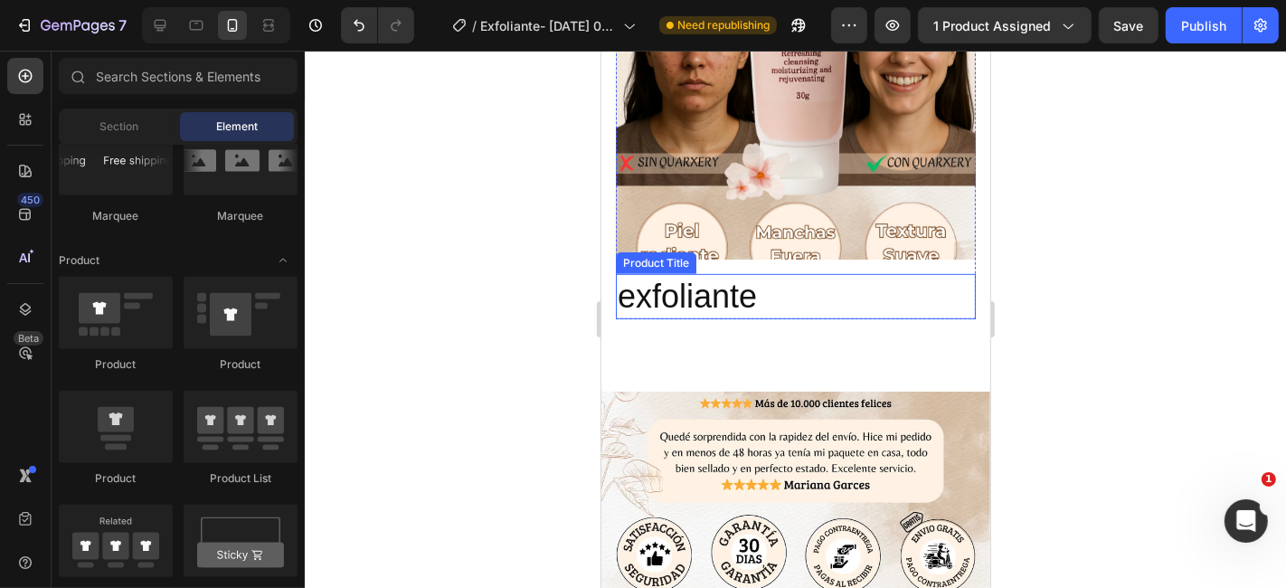
click at [845, 273] on h2 "exfoliante" at bounding box center [795, 296] width 360 height 46
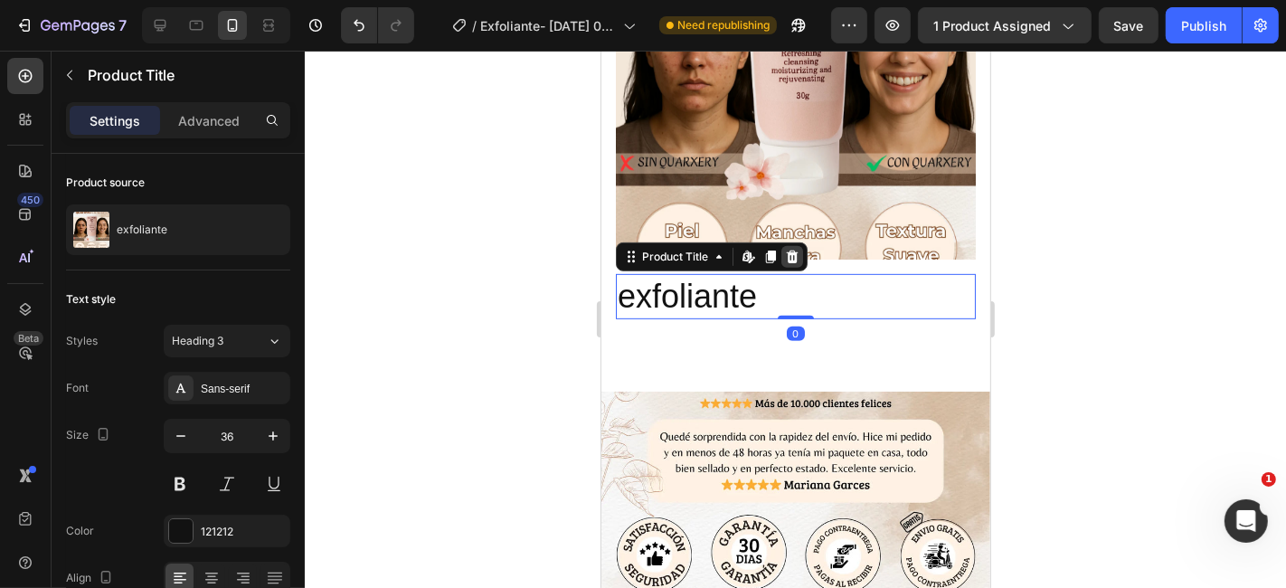
click at [786, 249] on icon at bounding box center [791, 256] width 14 height 14
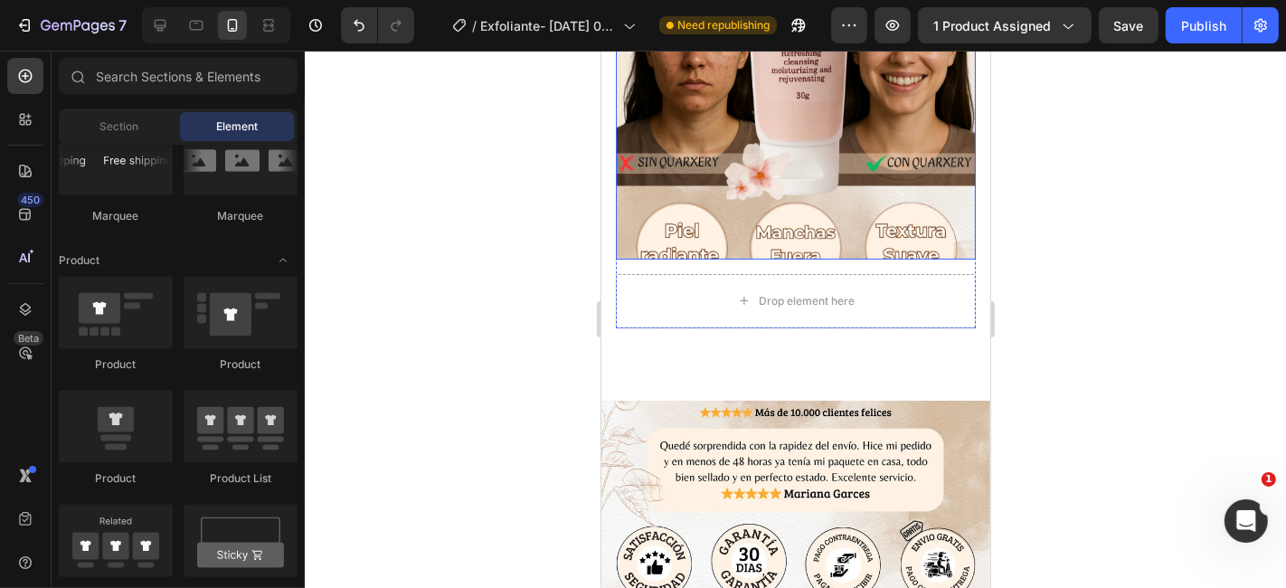
click at [808, 184] on img at bounding box center [795, 79] width 360 height 360
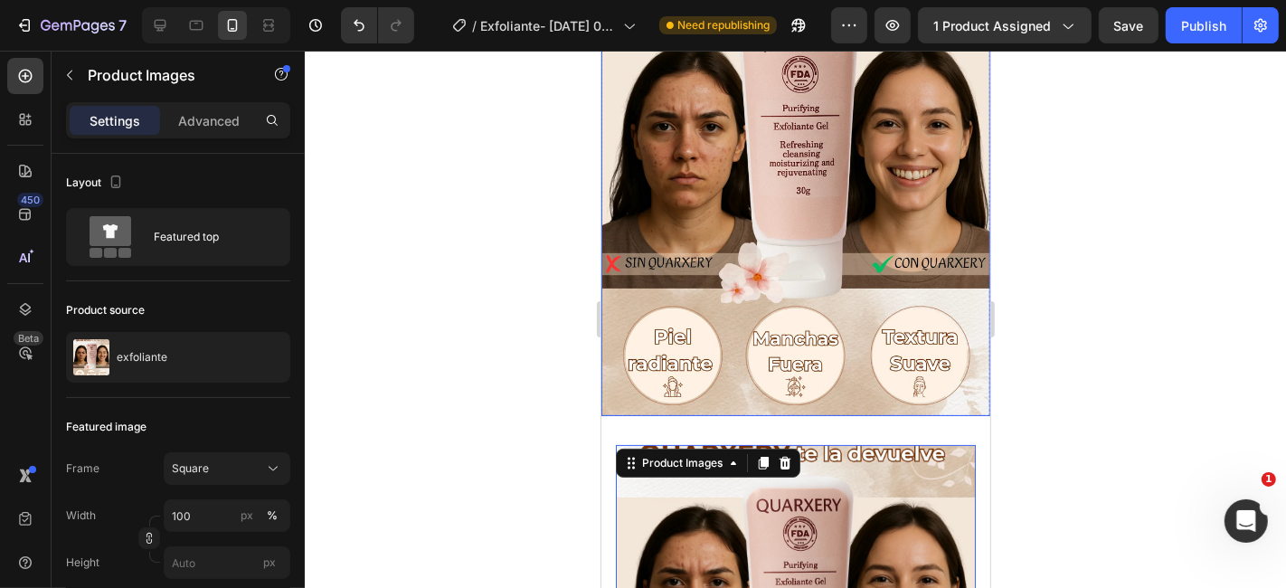
scroll to position [201, 0]
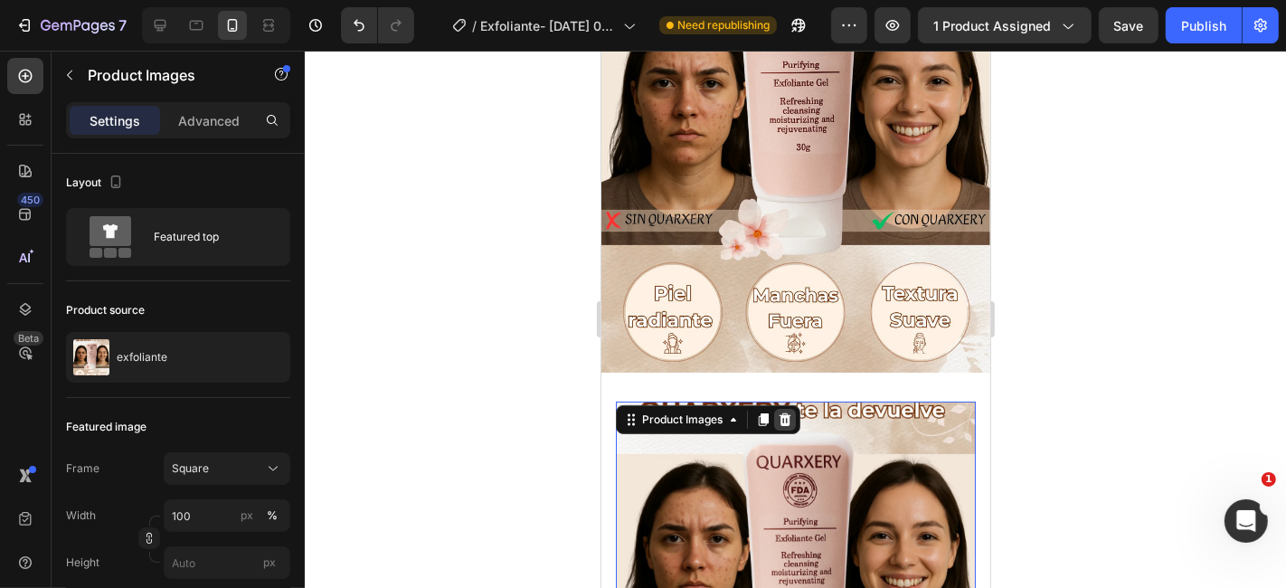
click at [786, 412] on icon at bounding box center [785, 418] width 12 height 13
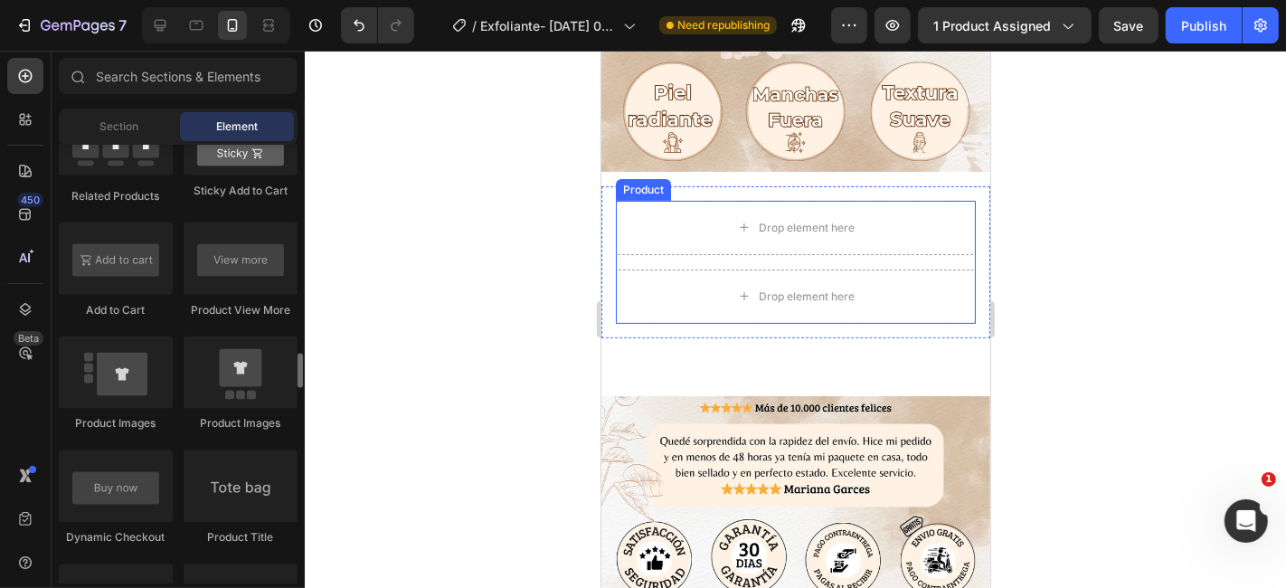
scroll to position [2714, 0]
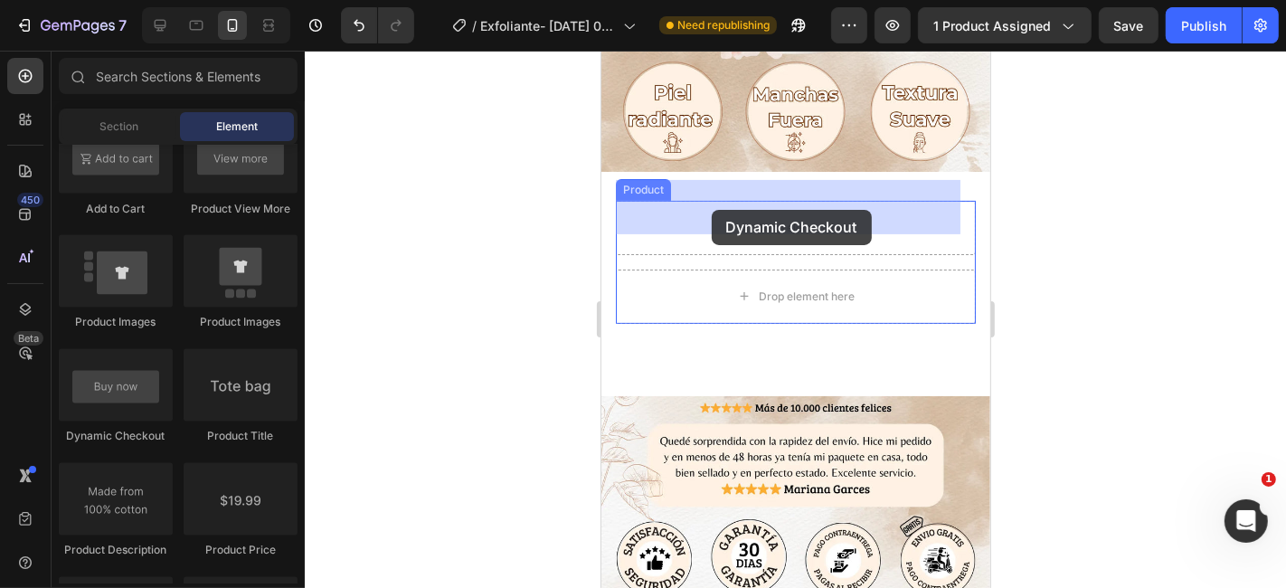
drag, startPoint x: 882, startPoint y: 420, endPoint x: 711, endPoint y: 209, distance: 271.4
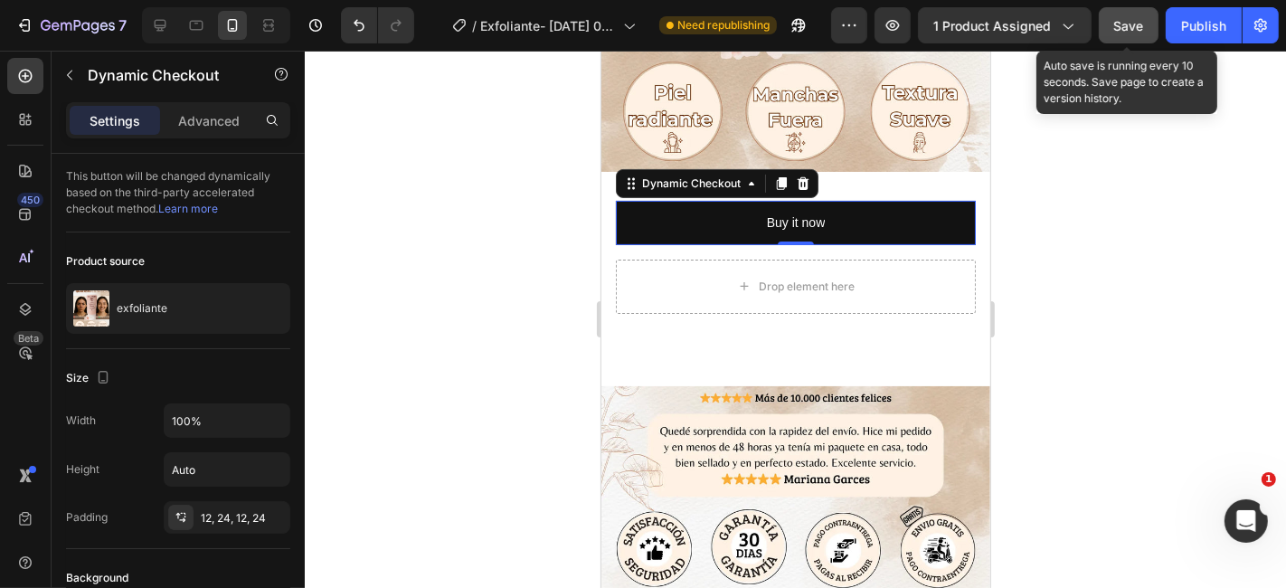
click at [1147, 11] on button "Save" at bounding box center [1129, 25] width 60 height 36
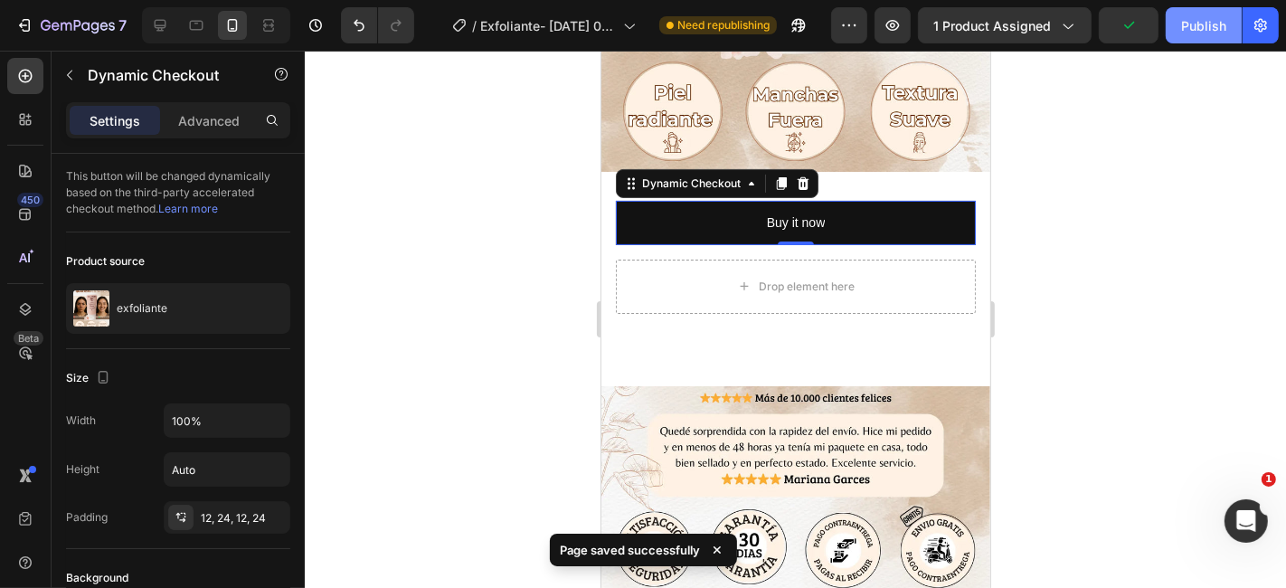
click at [1201, 24] on div "Publish" at bounding box center [1203, 25] width 45 height 19
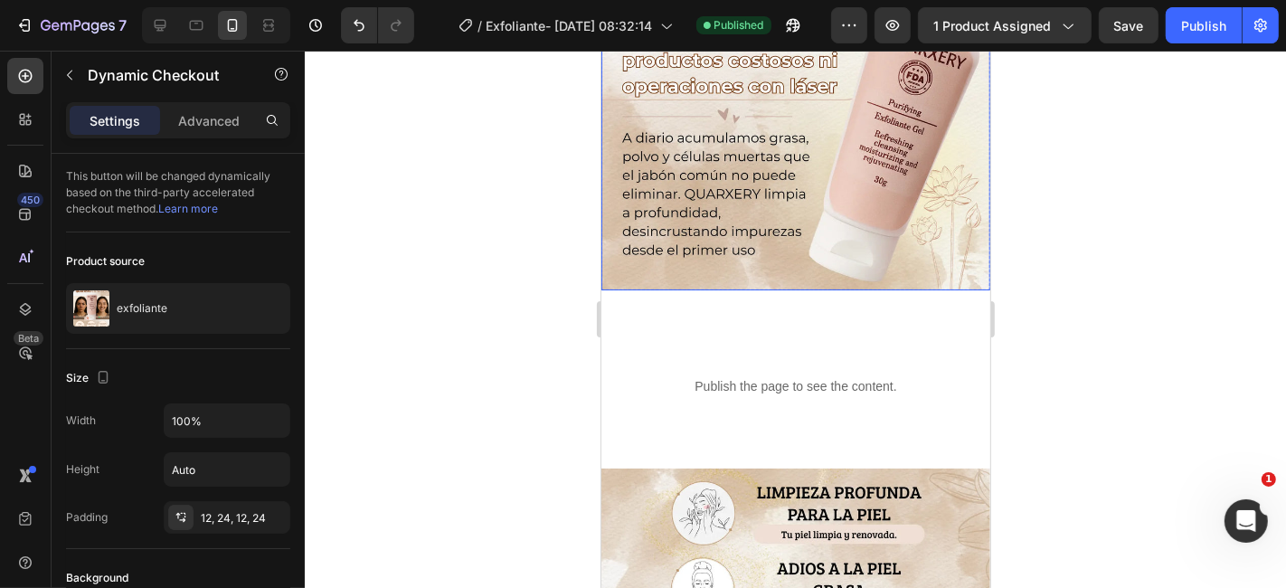
scroll to position [1005, 0]
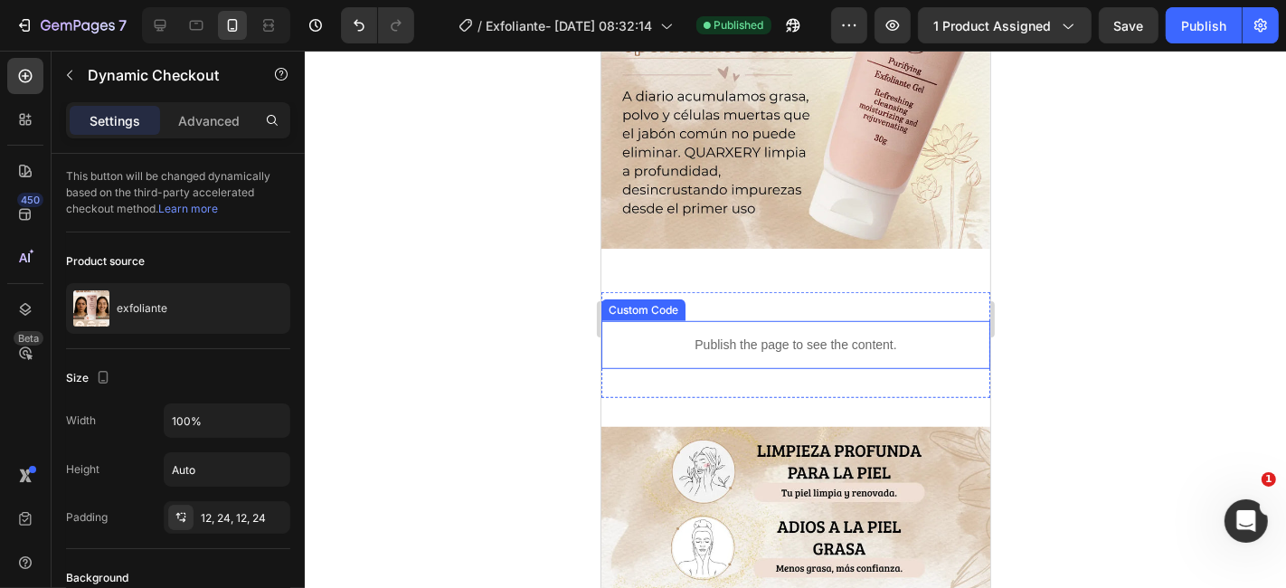
click at [667, 335] on p "Publish the page to see the content." at bounding box center [795, 344] width 389 height 19
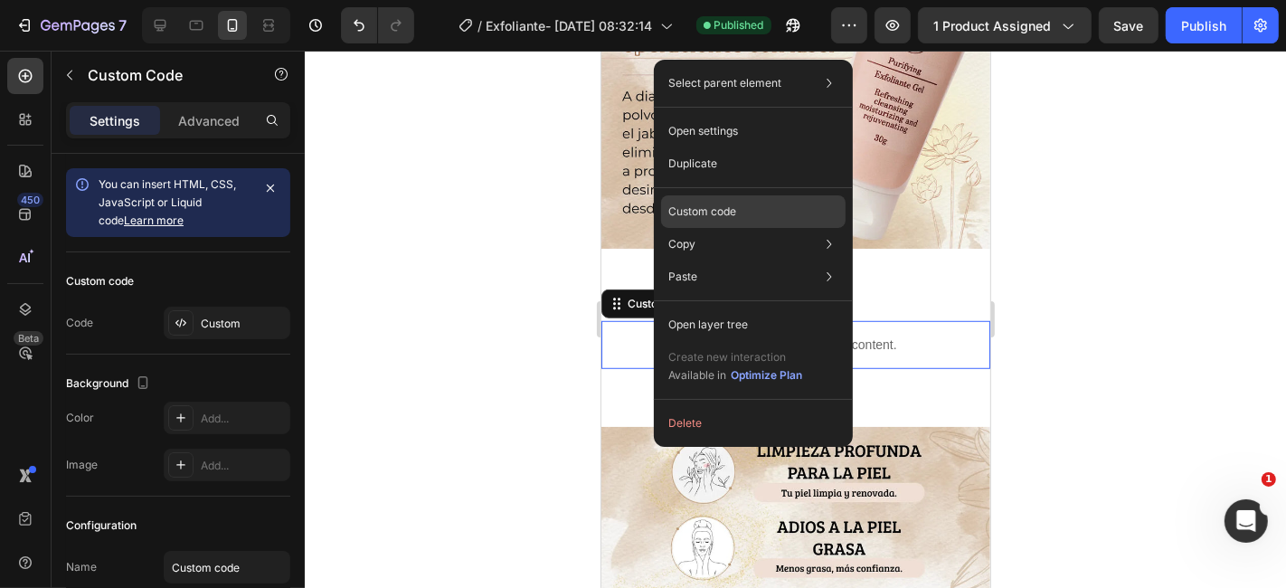
click at [725, 260] on div "Custom code" at bounding box center [753, 276] width 185 height 33
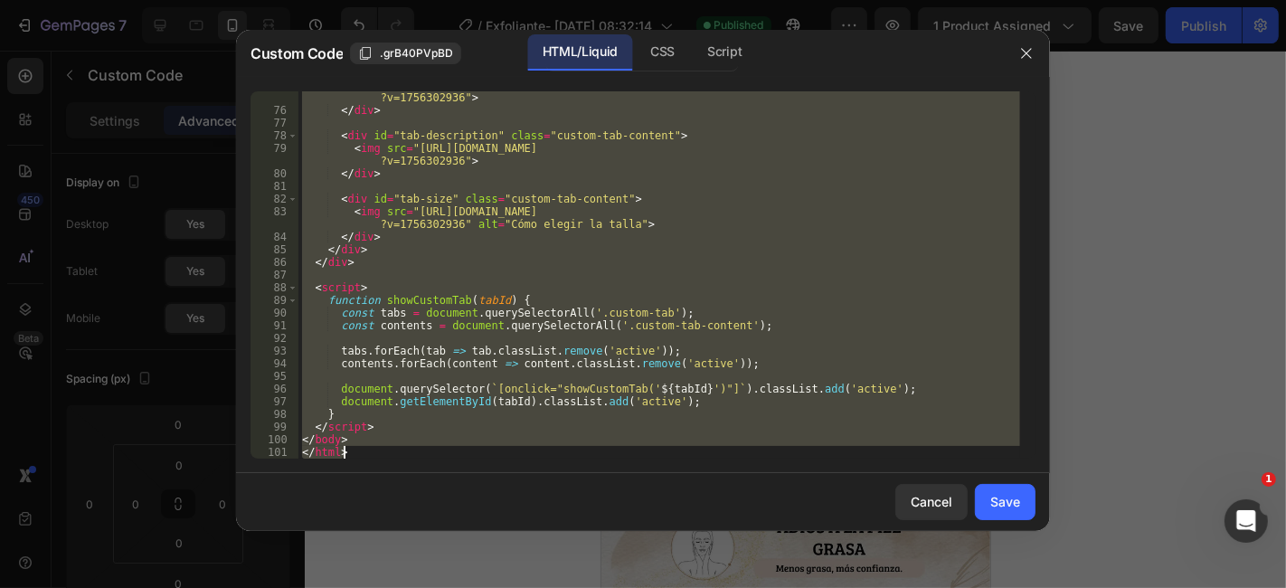
scroll to position [949, 0]
drag, startPoint x: 300, startPoint y: 95, endPoint x: 633, endPoint y: 495, distance: 520.2
click at [633, 495] on div "Custom Code .grB40PVpBD HTML/Liquid CSS Script <!DOCTYPE html> 75 76 77 78 79 8…" at bounding box center [643, 280] width 814 height 501
type textarea "</body> </html>"
click at [1024, 47] on icon "button" at bounding box center [1026, 53] width 14 height 14
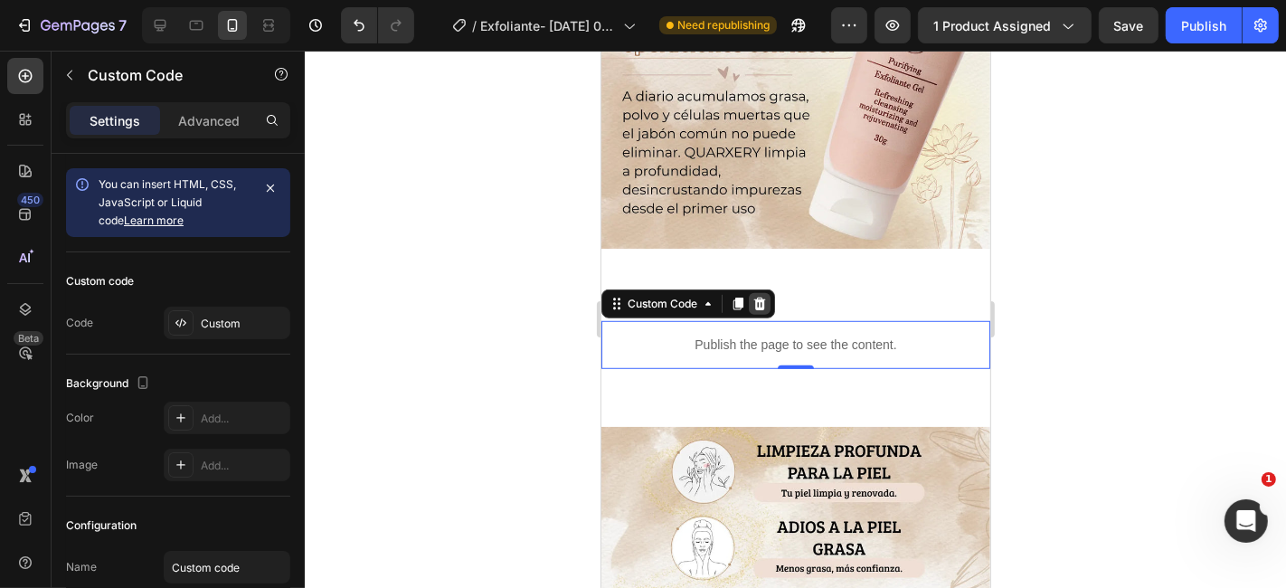
click at [757, 297] on icon at bounding box center [759, 303] width 12 height 13
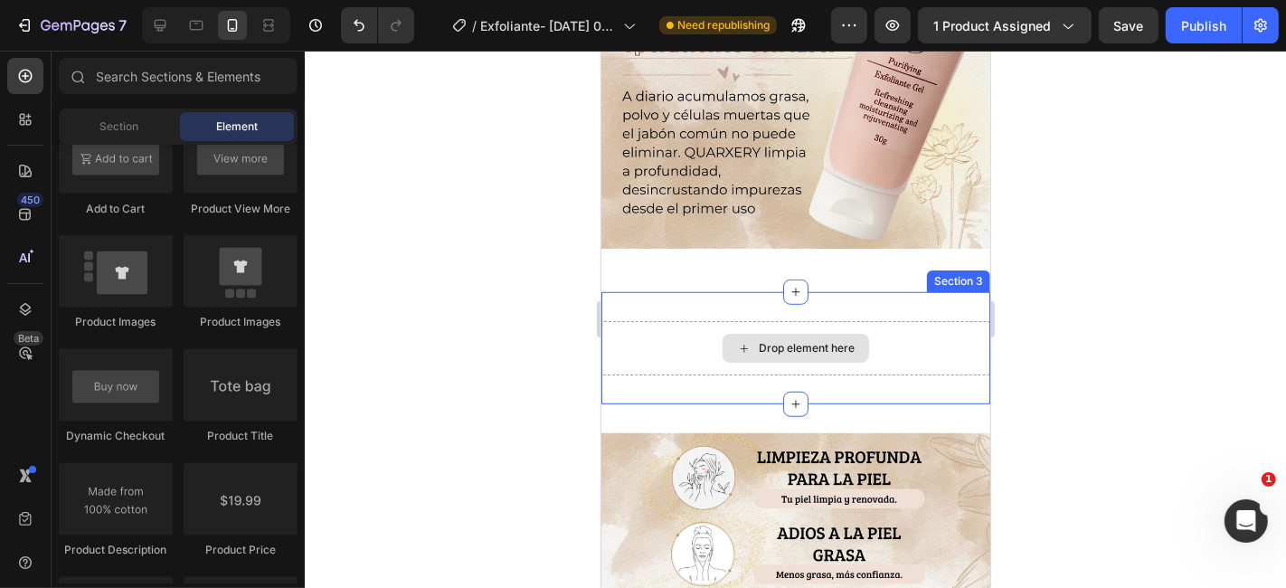
click at [898, 320] on div "Drop element here" at bounding box center [795, 347] width 389 height 54
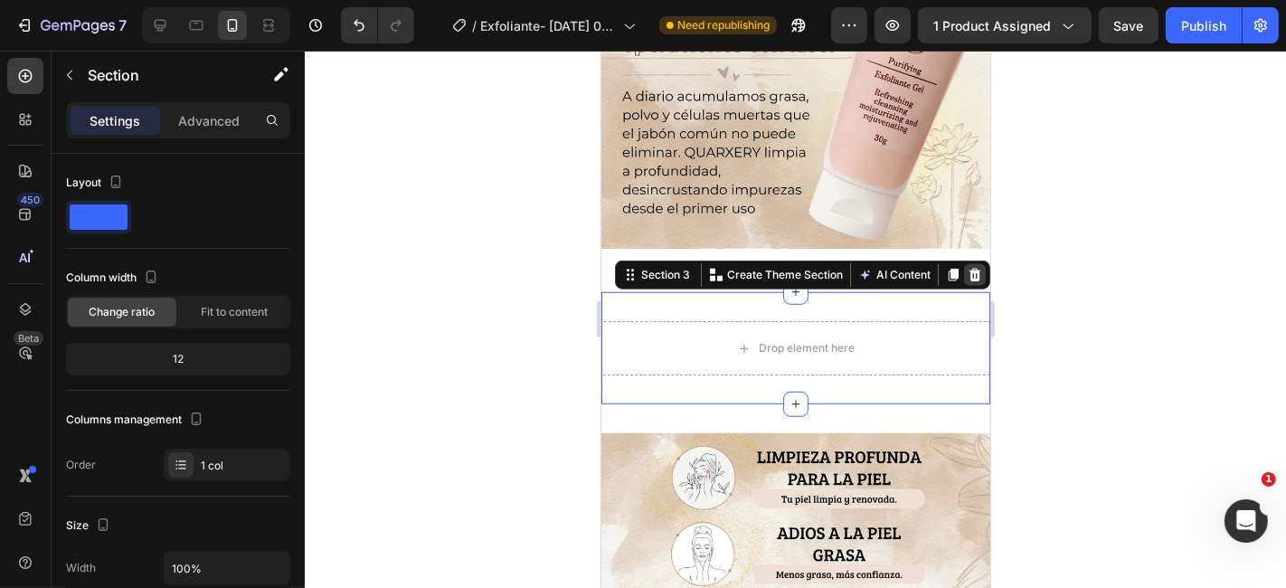
click at [969, 268] on icon at bounding box center [975, 274] width 12 height 13
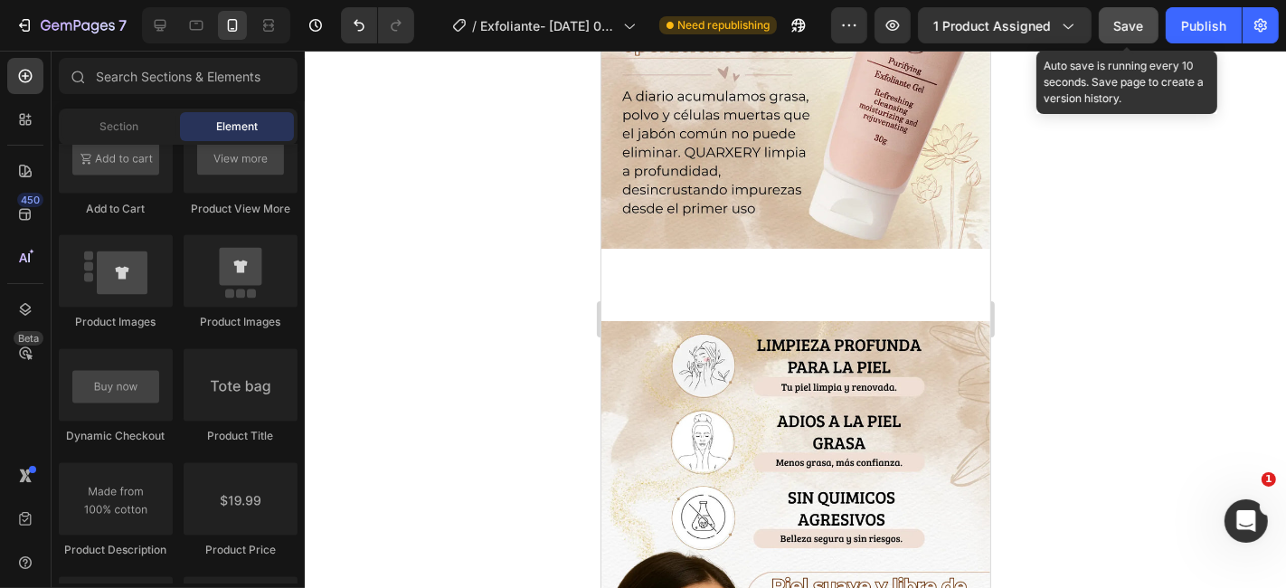
click at [1144, 16] on div "Save" at bounding box center [1129, 25] width 30 height 19
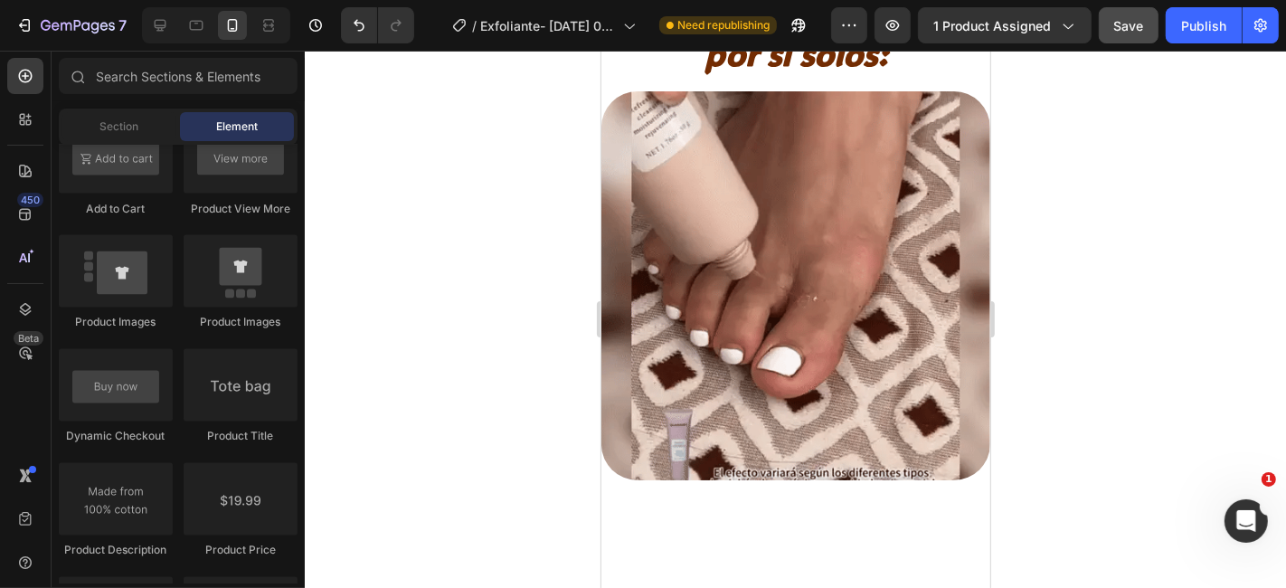
scroll to position [2031, 0]
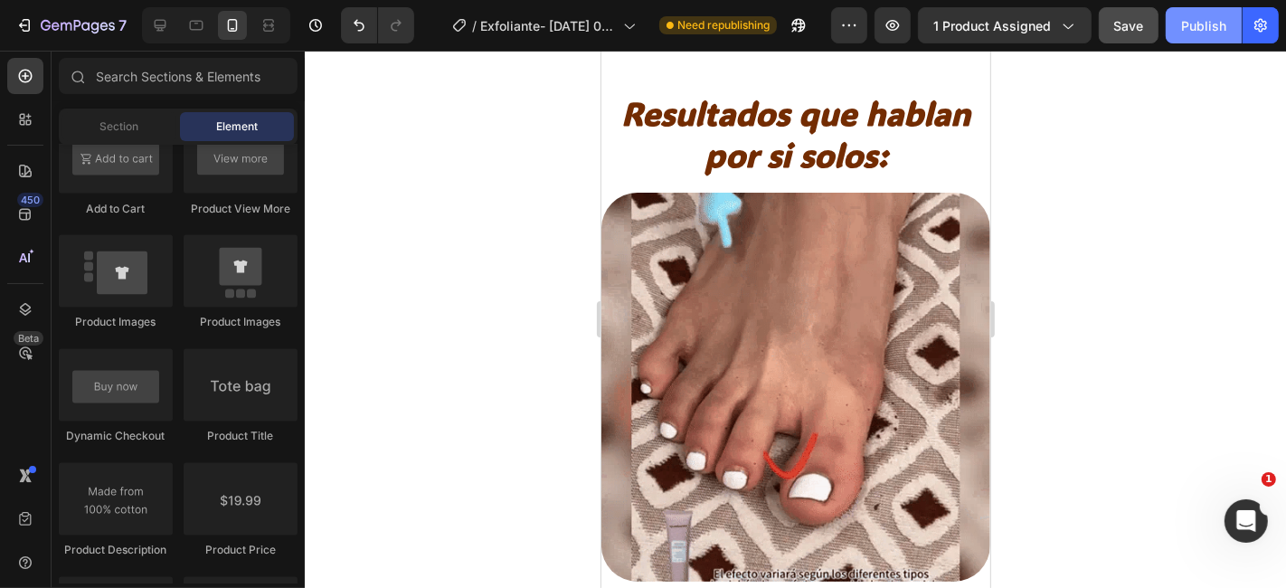
click at [1196, 28] on div "Publish" at bounding box center [1203, 25] width 45 height 19
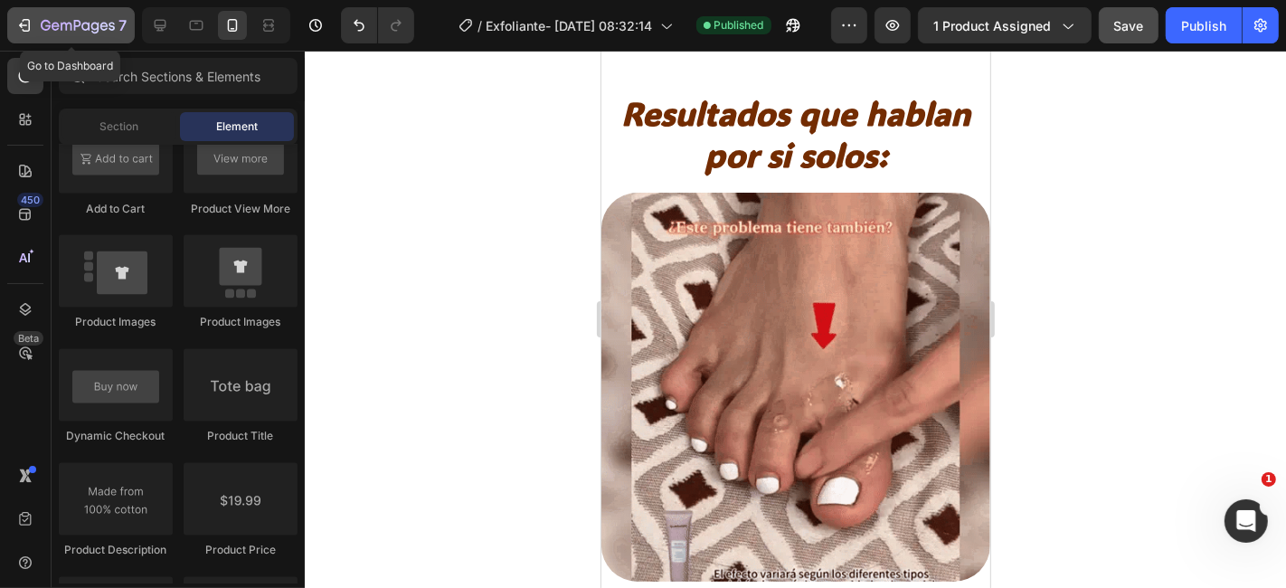
click at [19, 21] on icon "button" at bounding box center [24, 25] width 18 height 18
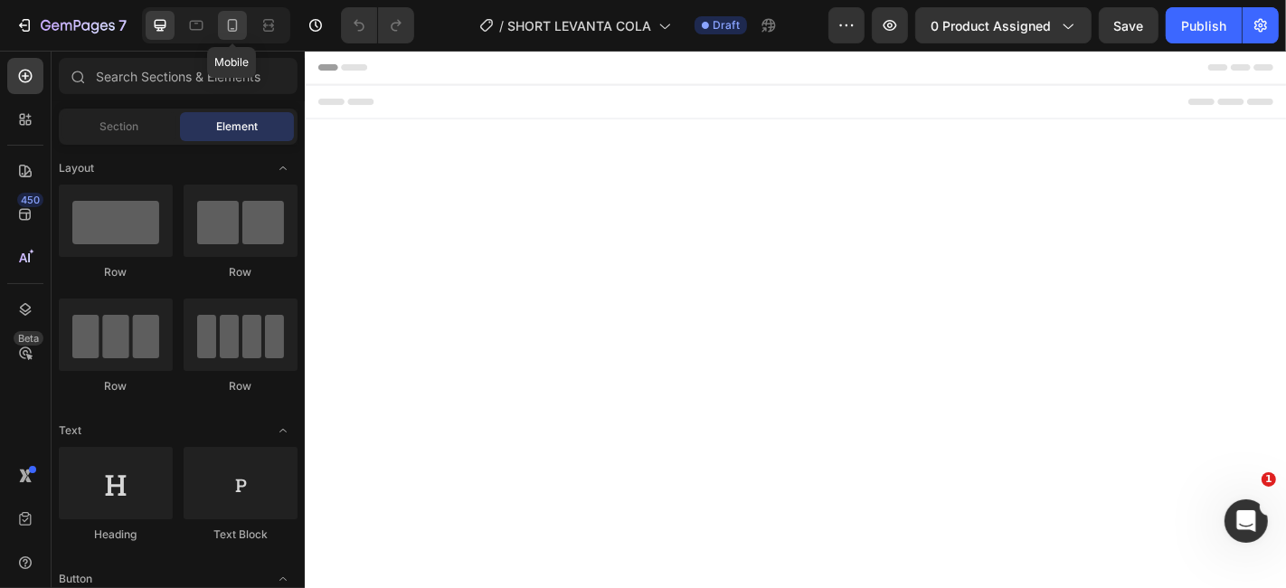
click at [231, 24] on icon at bounding box center [232, 25] width 18 height 18
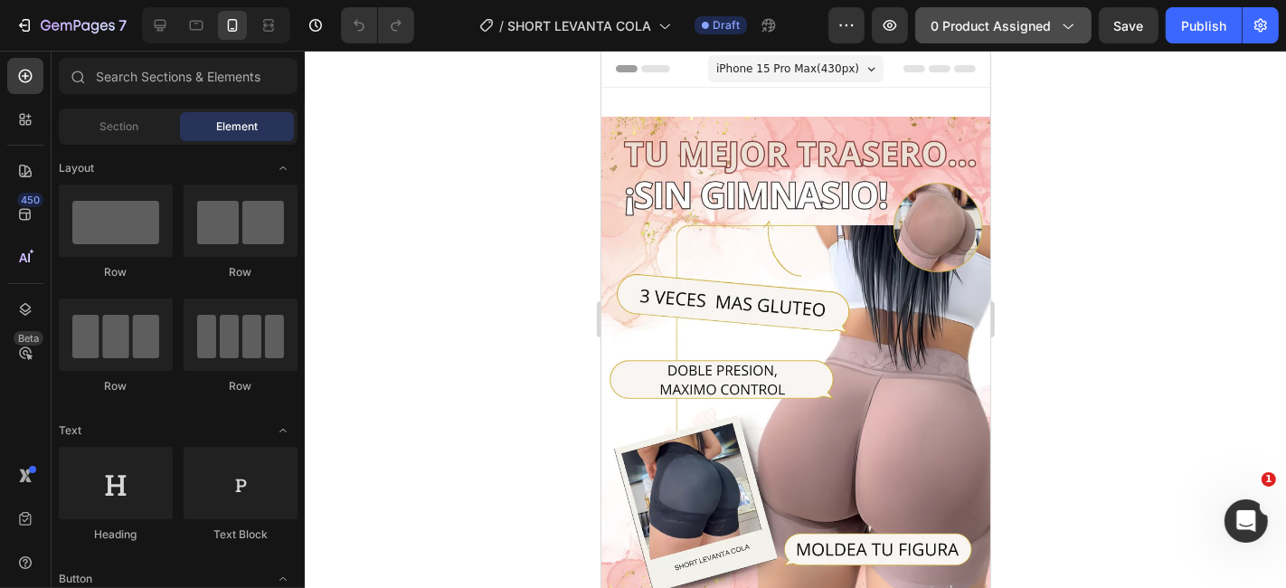
click at [1043, 19] on span "0 product assigned" at bounding box center [991, 25] width 120 height 19
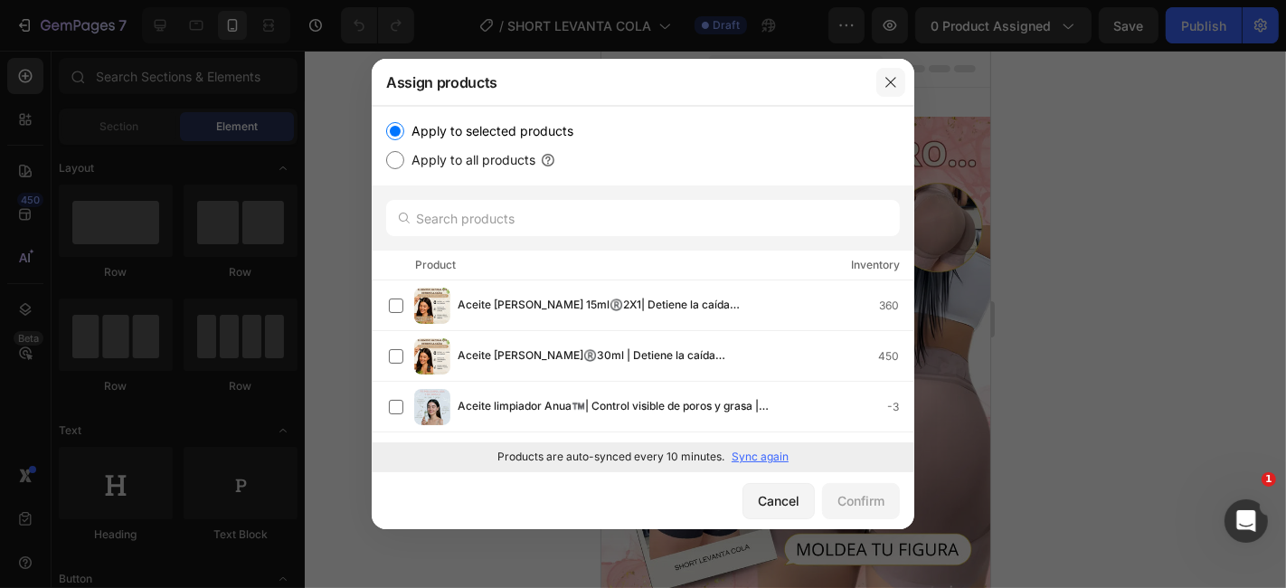
click at [886, 78] on icon "button" at bounding box center [891, 82] width 14 height 14
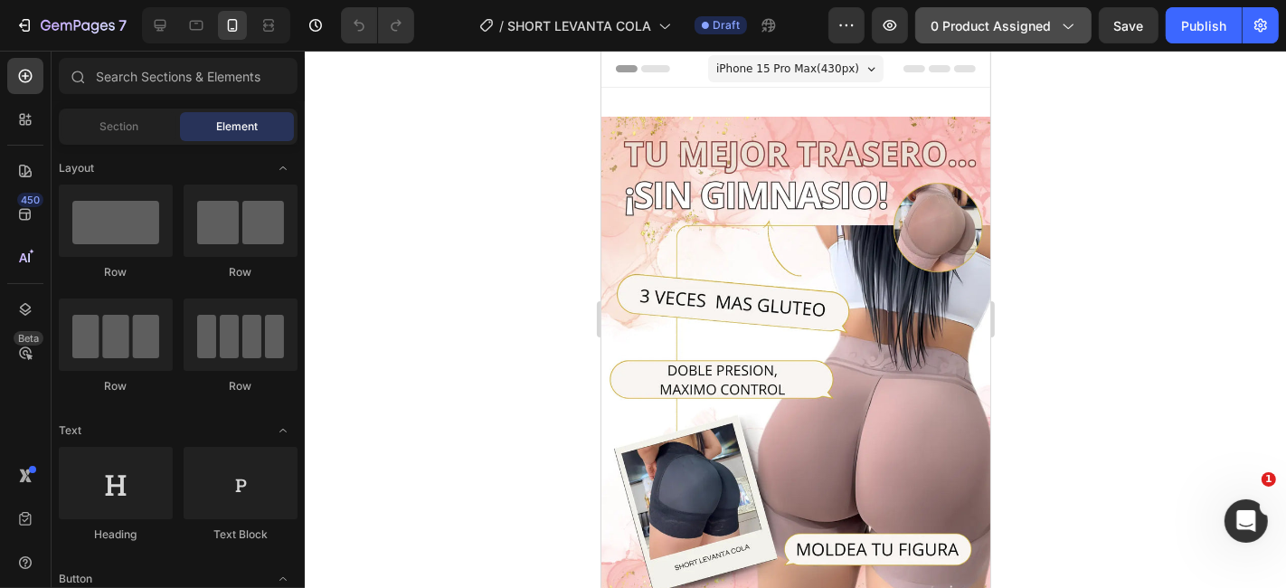
click at [1047, 29] on span "0 product assigned" at bounding box center [991, 25] width 120 height 19
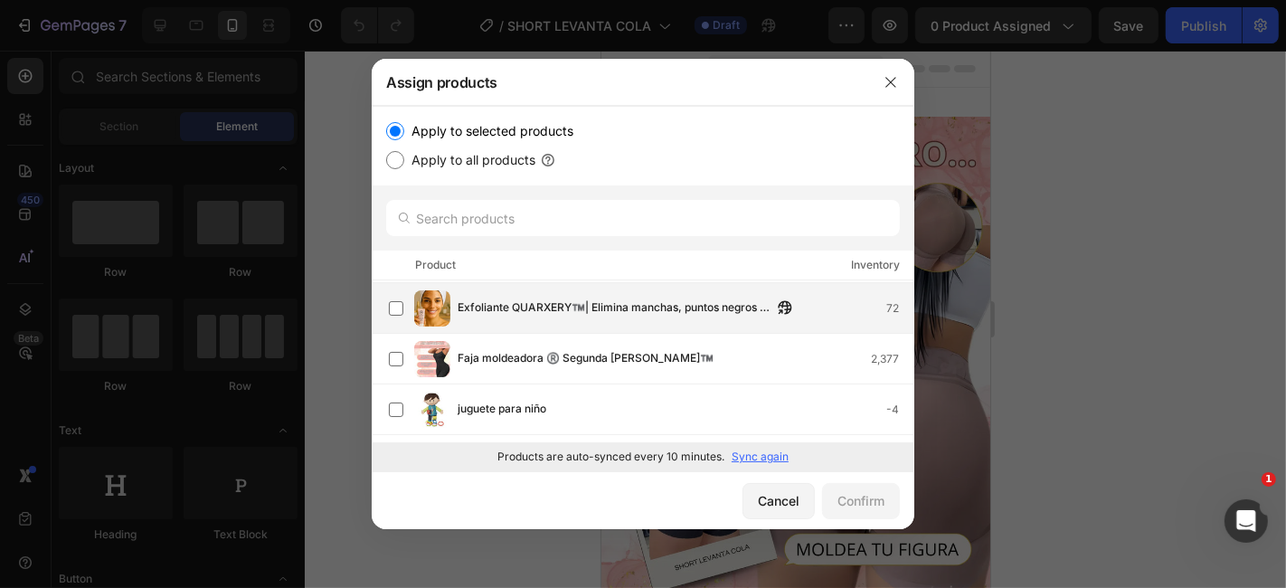
scroll to position [402, 0]
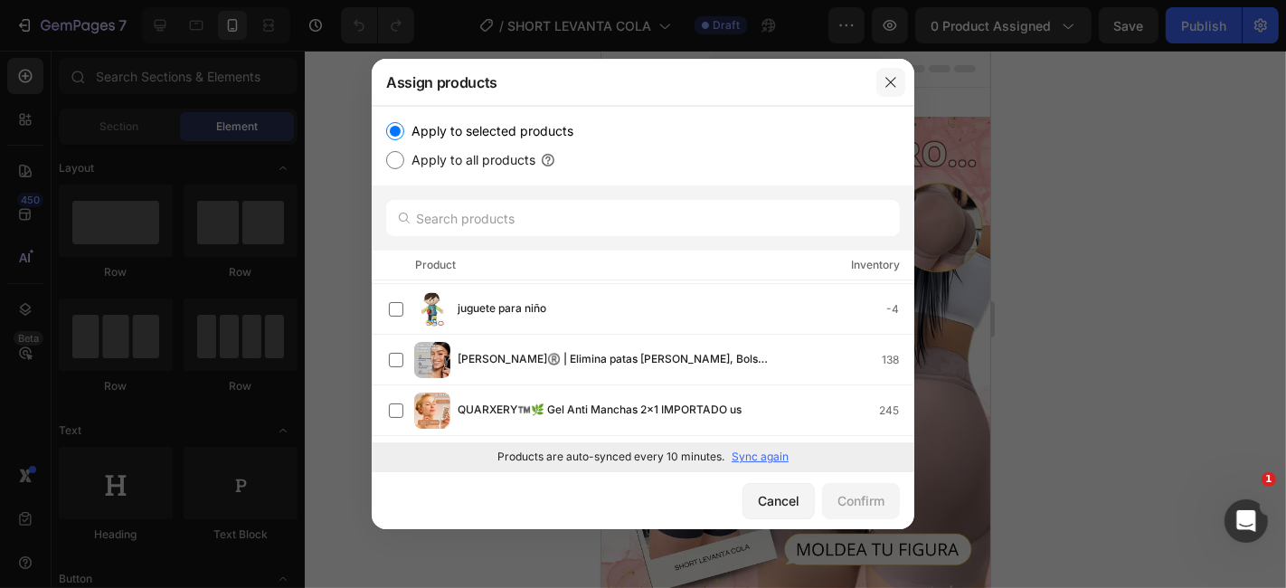
click at [893, 86] on icon "button" at bounding box center [891, 82] width 14 height 14
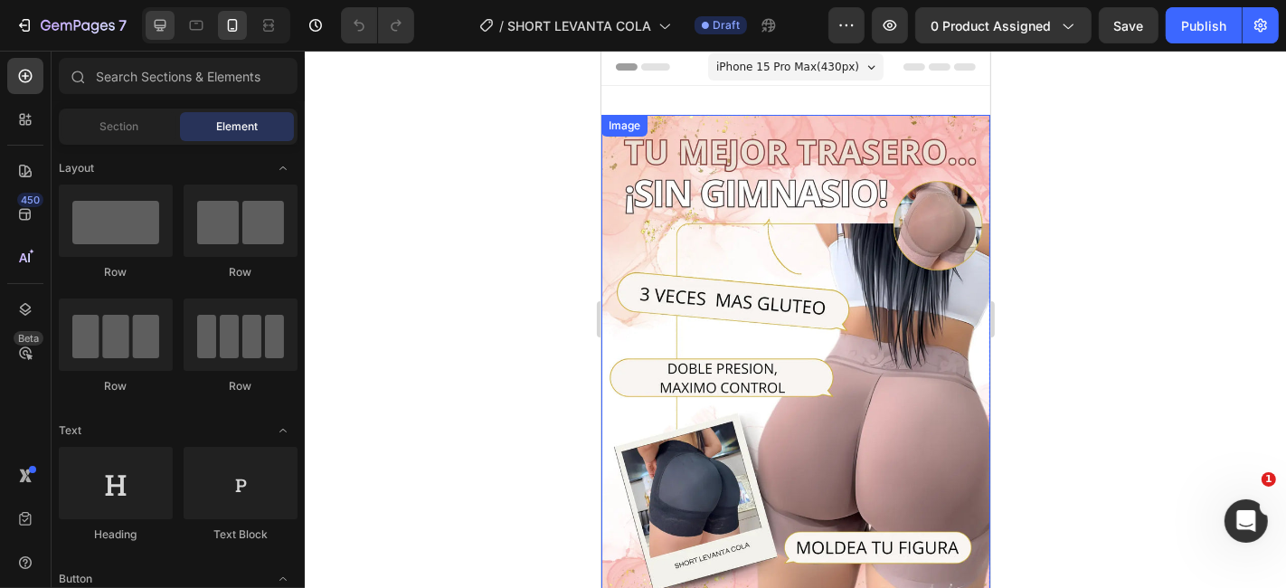
scroll to position [0, 0]
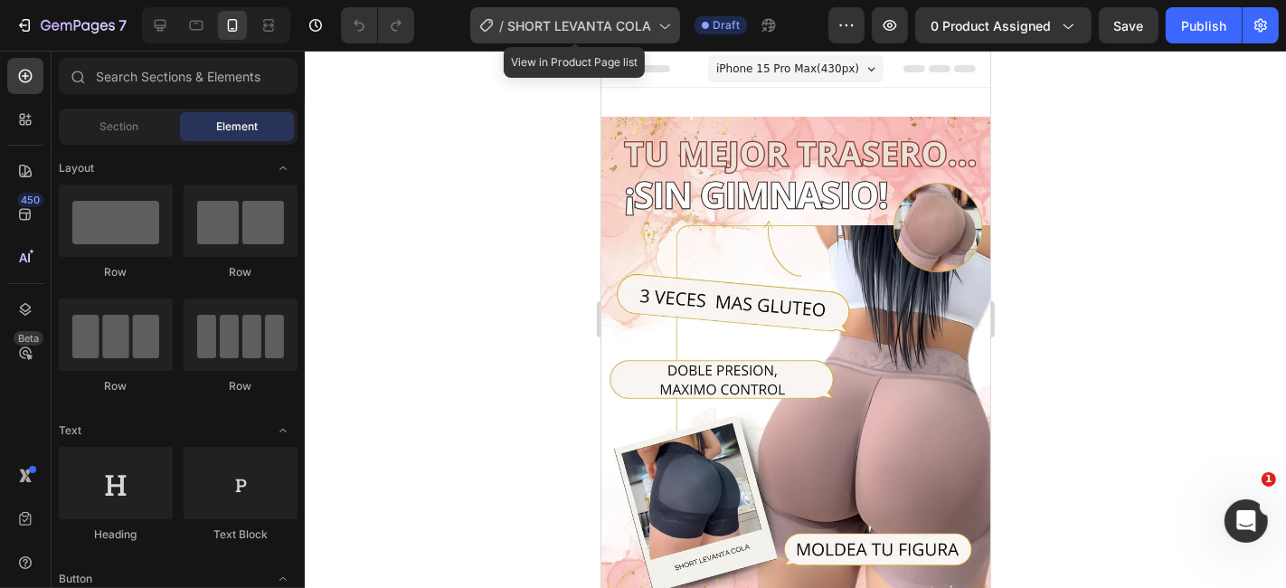
click at [594, 33] on span "SHORT LEVANTA COLA" at bounding box center [579, 25] width 144 height 19
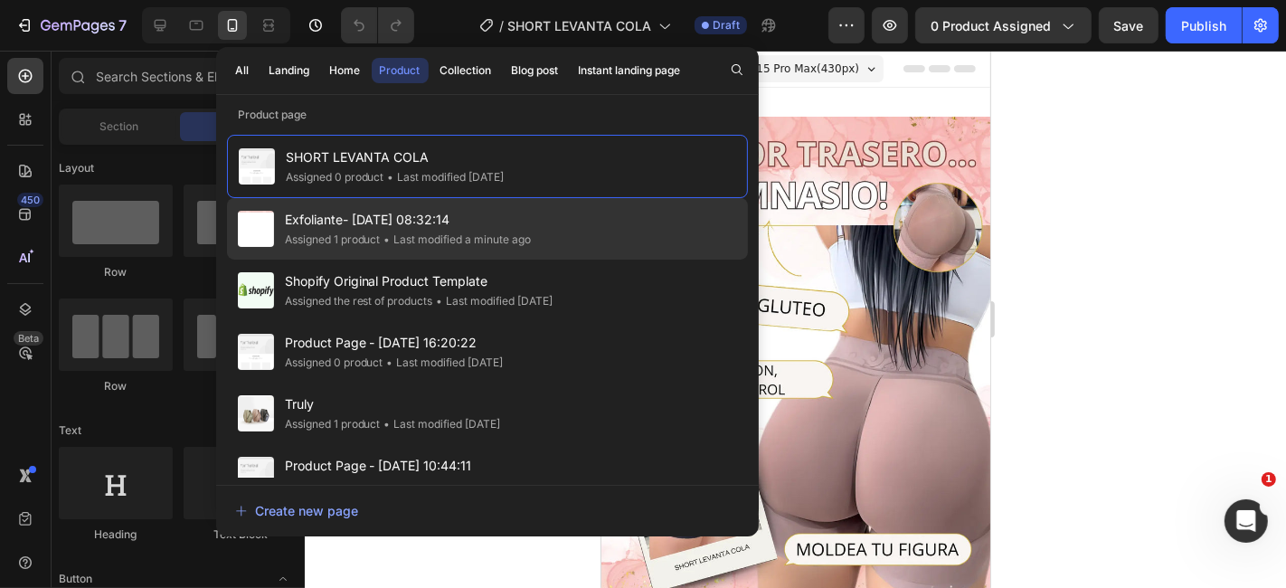
click at [434, 228] on span "Exfoliante- [DATE] 08:32:14" at bounding box center [408, 220] width 247 height 22
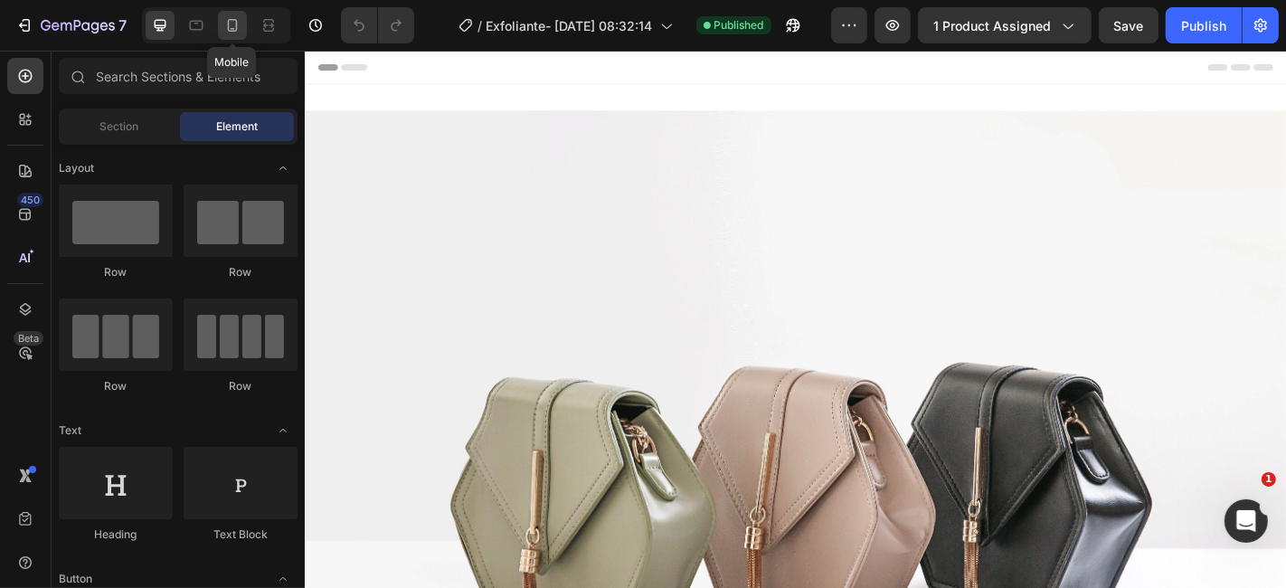
click at [229, 33] on icon at bounding box center [232, 25] width 18 height 18
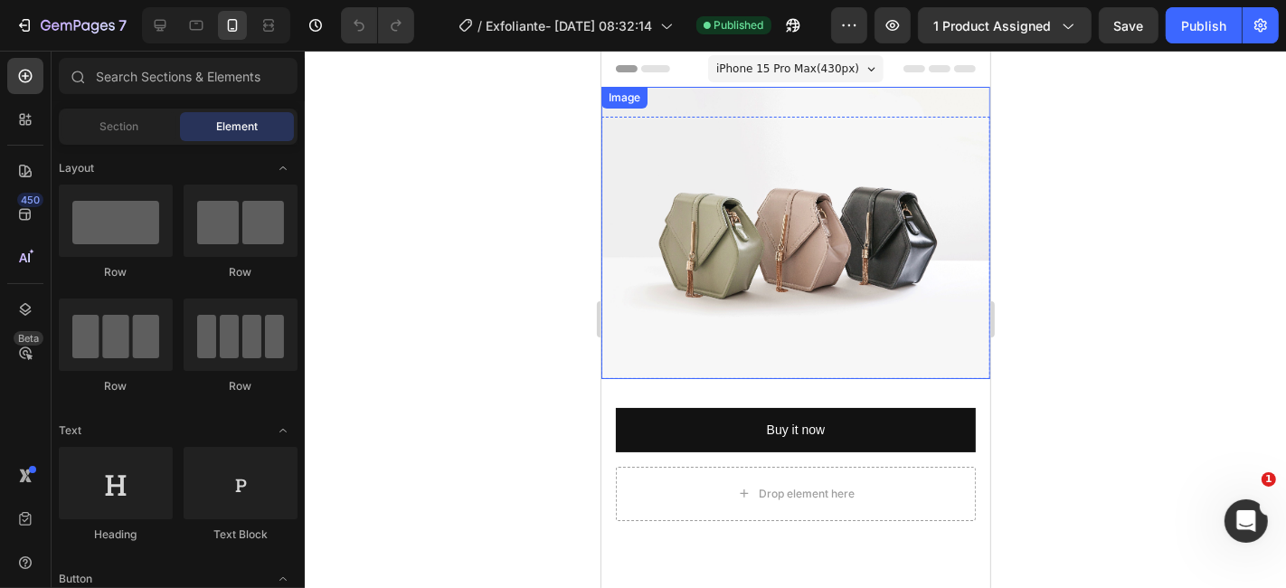
scroll to position [301, 0]
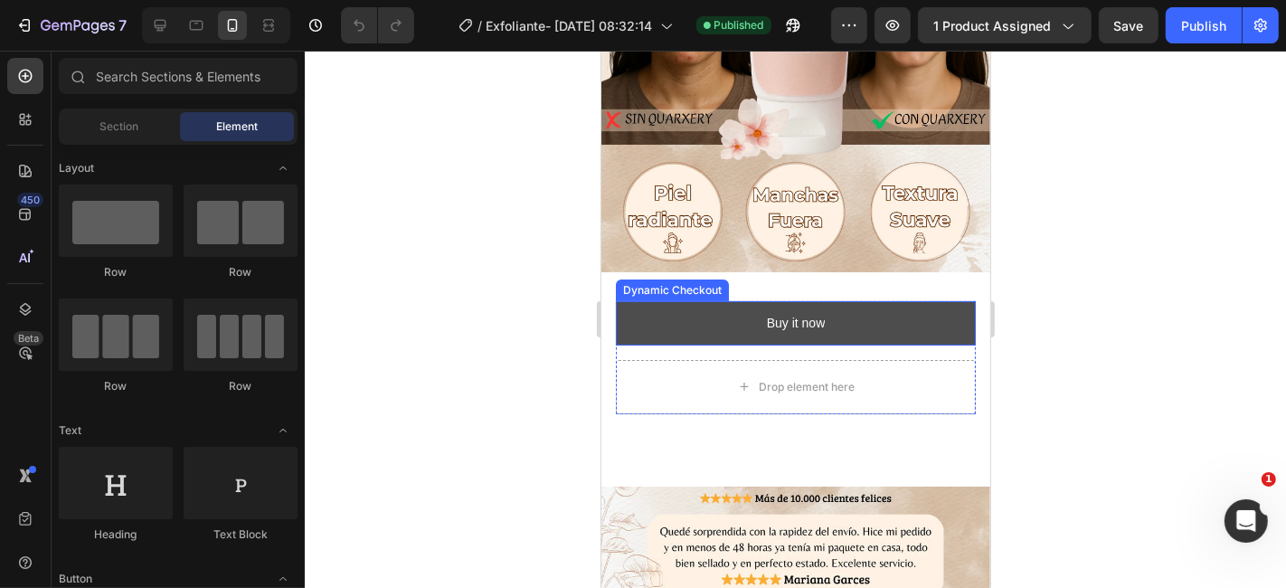
click at [900, 300] on button "Buy it now" at bounding box center [795, 322] width 360 height 44
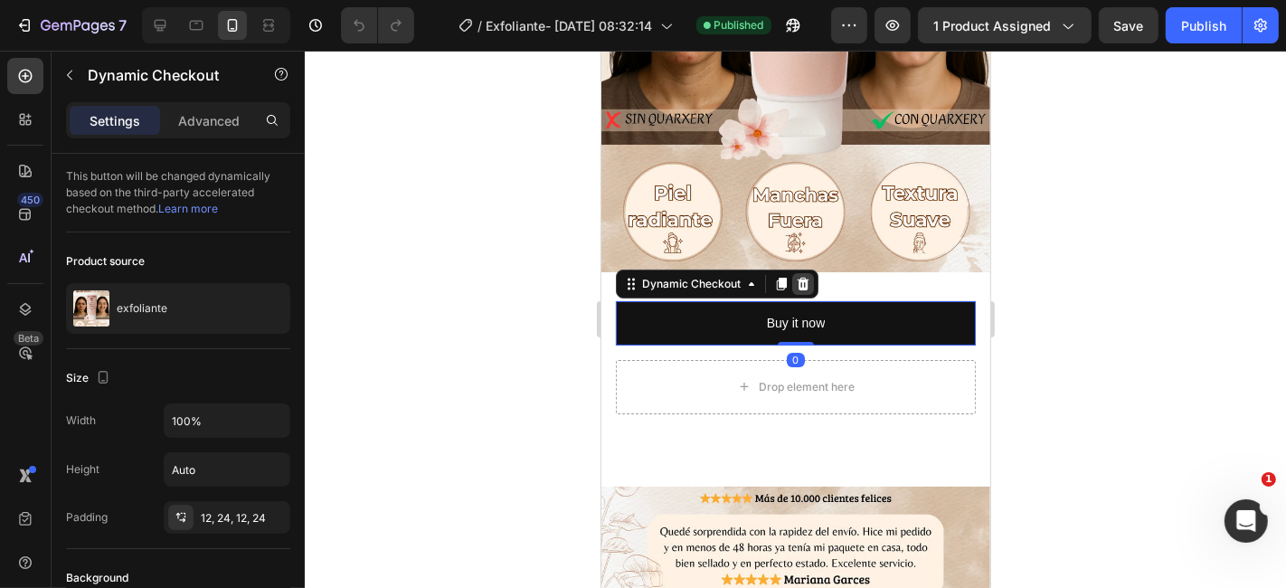
click at [801, 276] on icon at bounding box center [802, 283] width 14 height 14
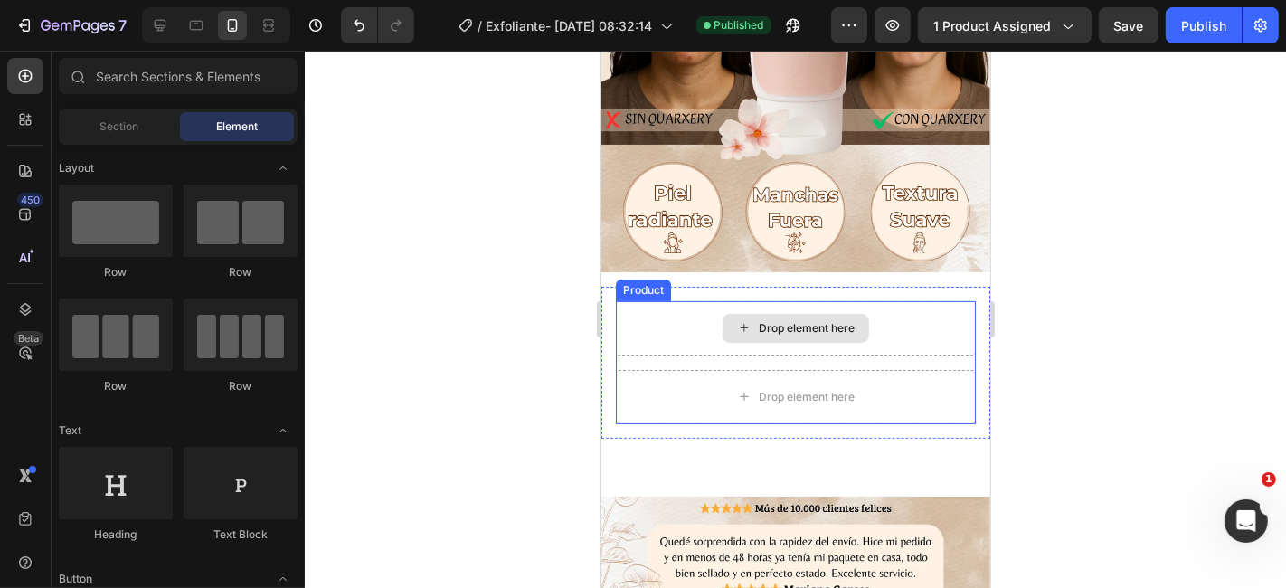
click at [895, 307] on div "Drop element here" at bounding box center [795, 327] width 360 height 54
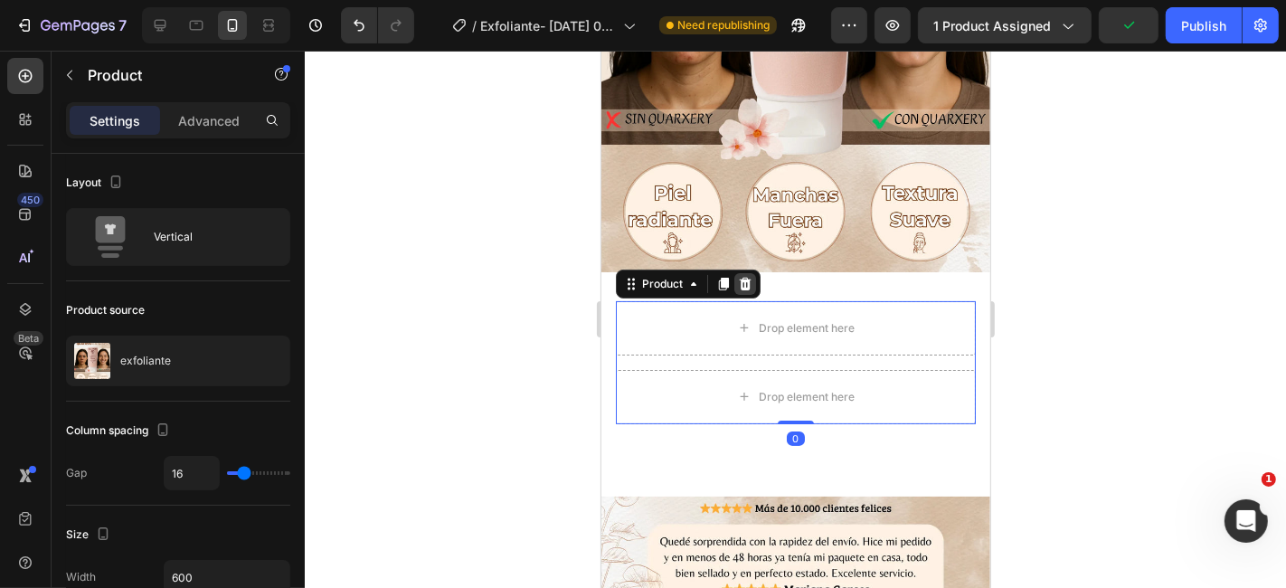
click at [746, 276] on icon at bounding box center [745, 282] width 12 height 13
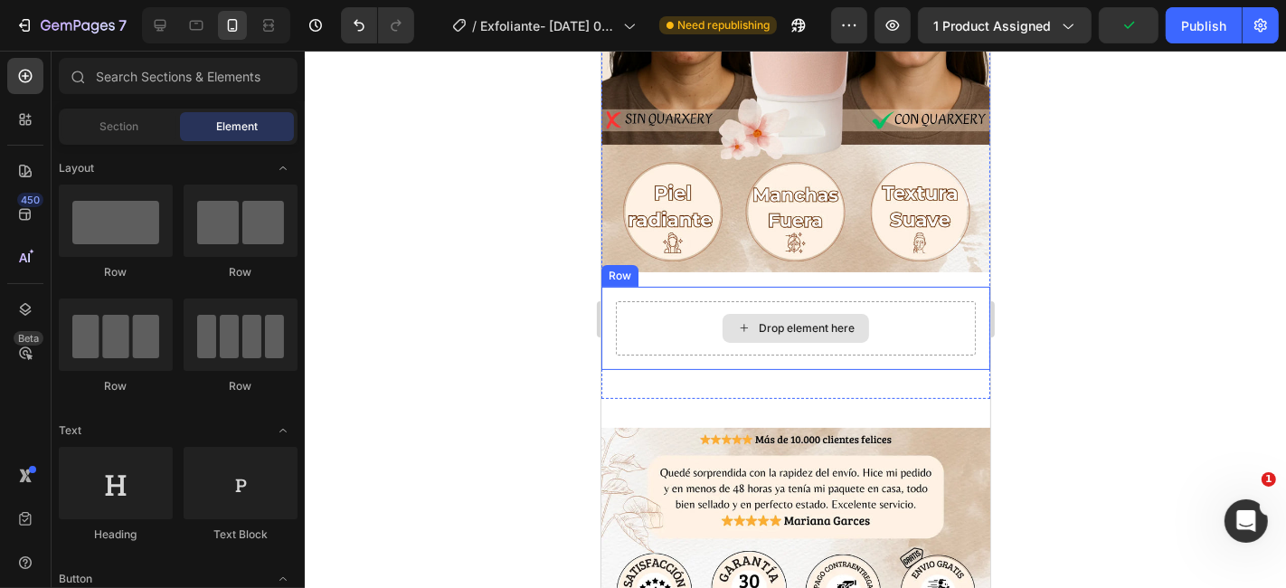
click at [891, 300] on div "Drop element here" at bounding box center [795, 327] width 360 height 54
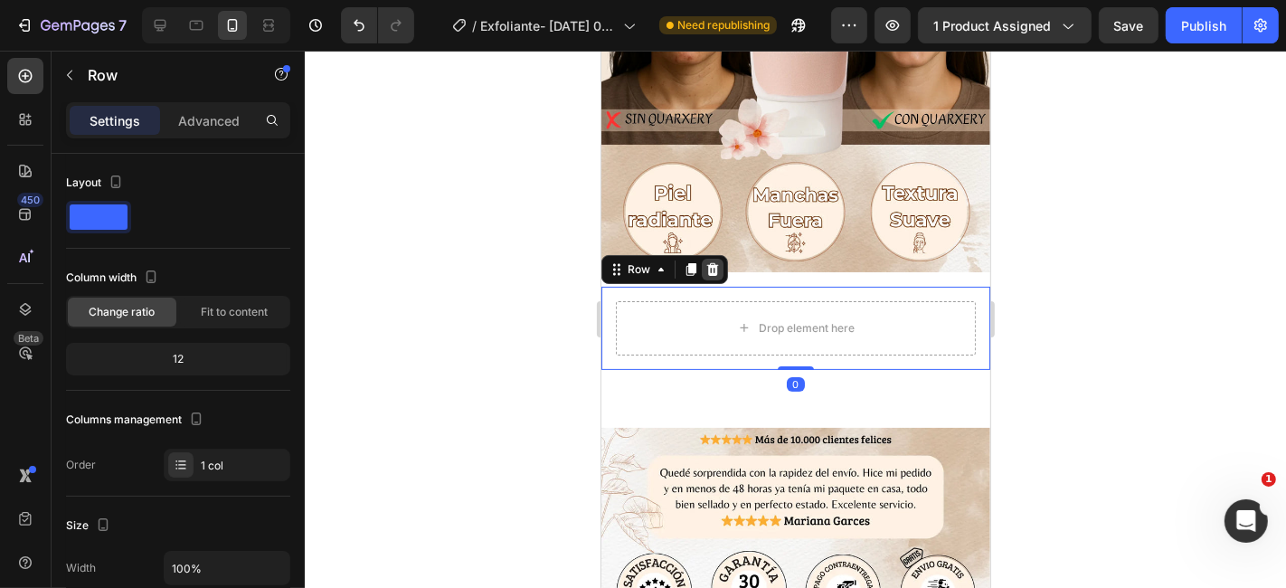
click at [706, 261] on icon at bounding box center [712, 268] width 14 height 14
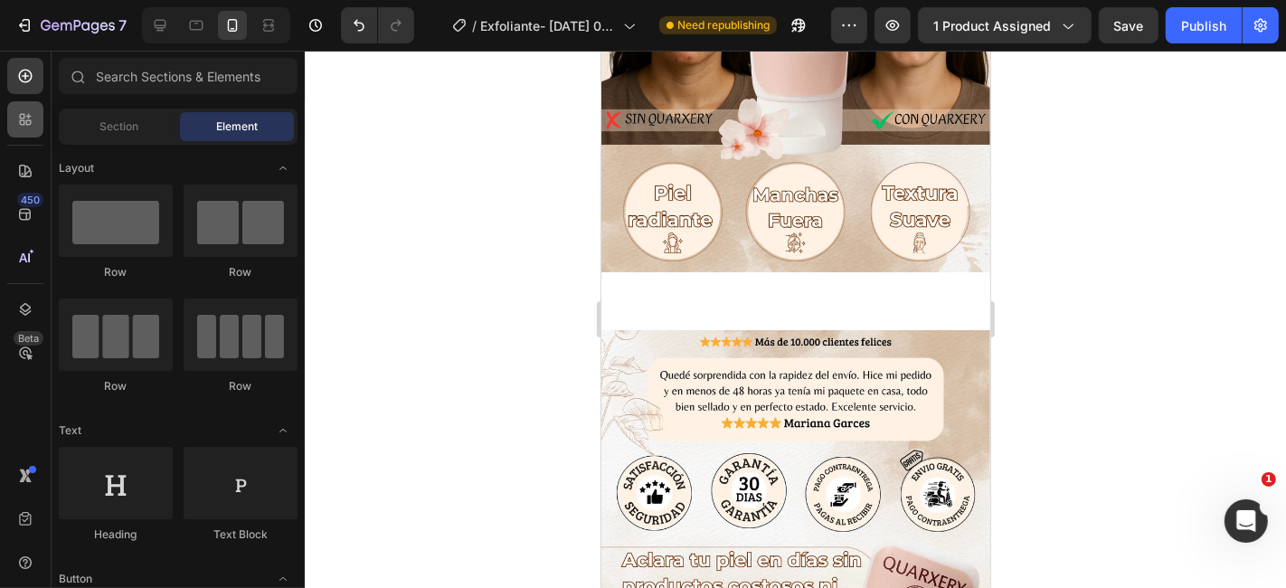
click at [34, 132] on div at bounding box center [25, 119] width 36 height 36
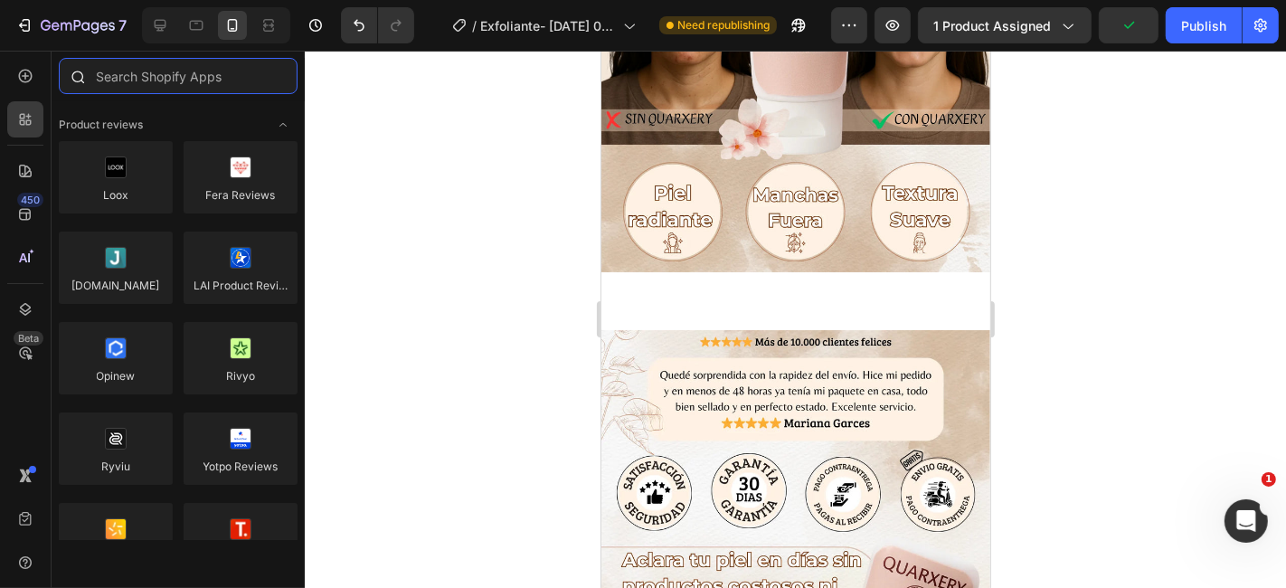
click at [162, 71] on input "text" at bounding box center [178, 76] width 239 height 36
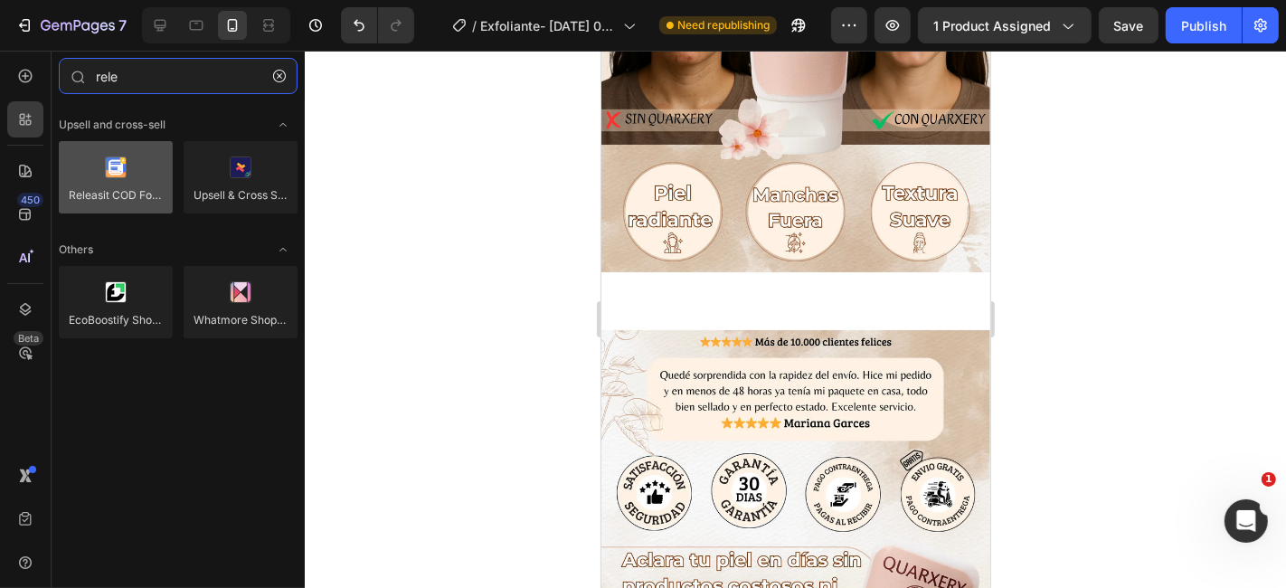
type input "rele"
click at [121, 169] on div at bounding box center [116, 177] width 114 height 72
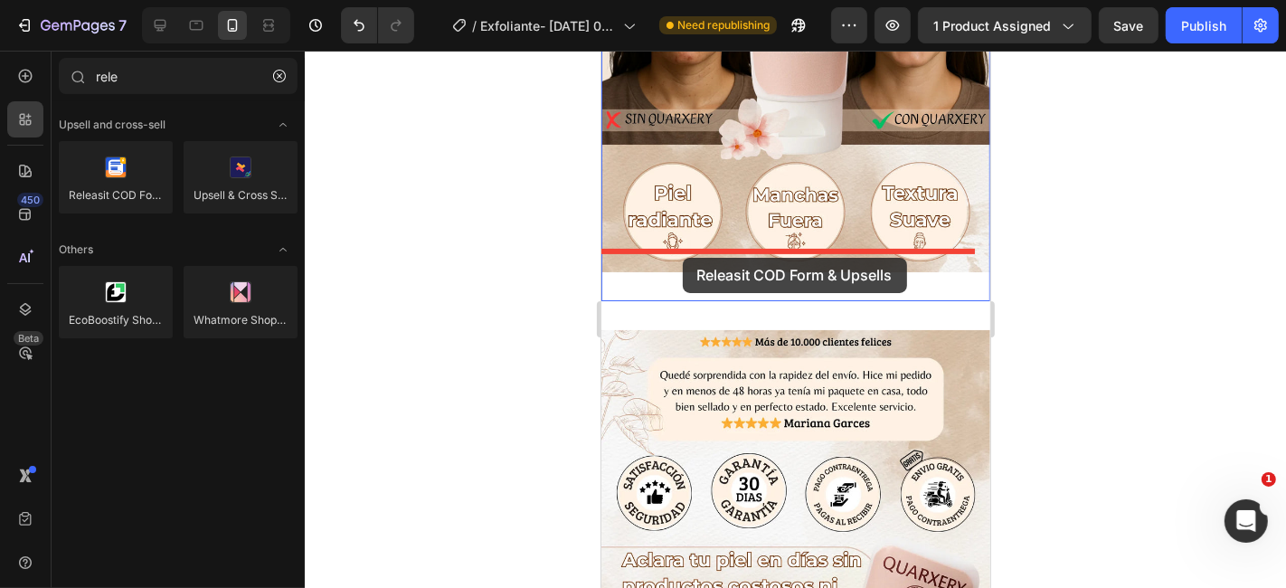
drag, startPoint x: 715, startPoint y: 227, endPoint x: 682, endPoint y: 257, distance: 44.8
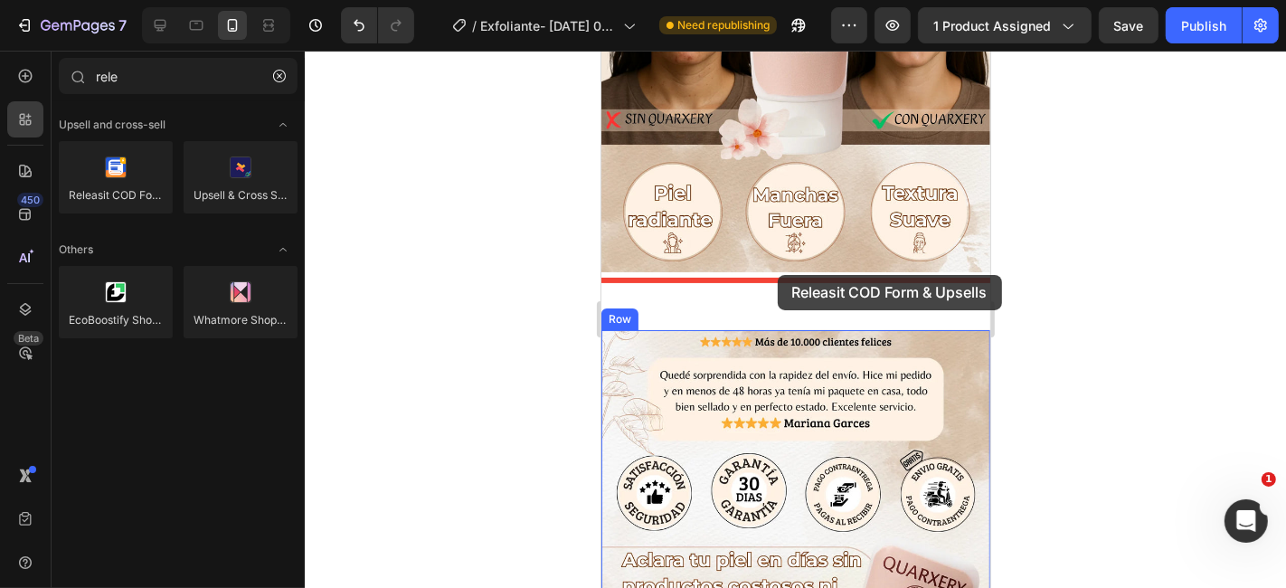
drag, startPoint x: 684, startPoint y: 284, endPoint x: 779, endPoint y: 274, distance: 95.5
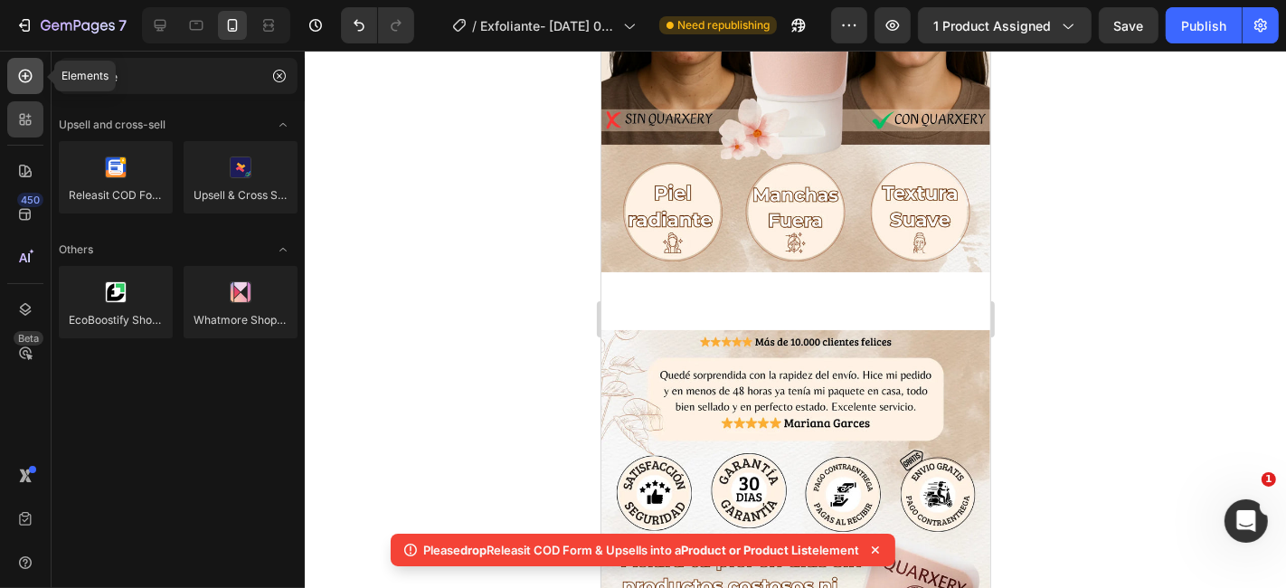
click at [14, 78] on div at bounding box center [25, 76] width 36 height 36
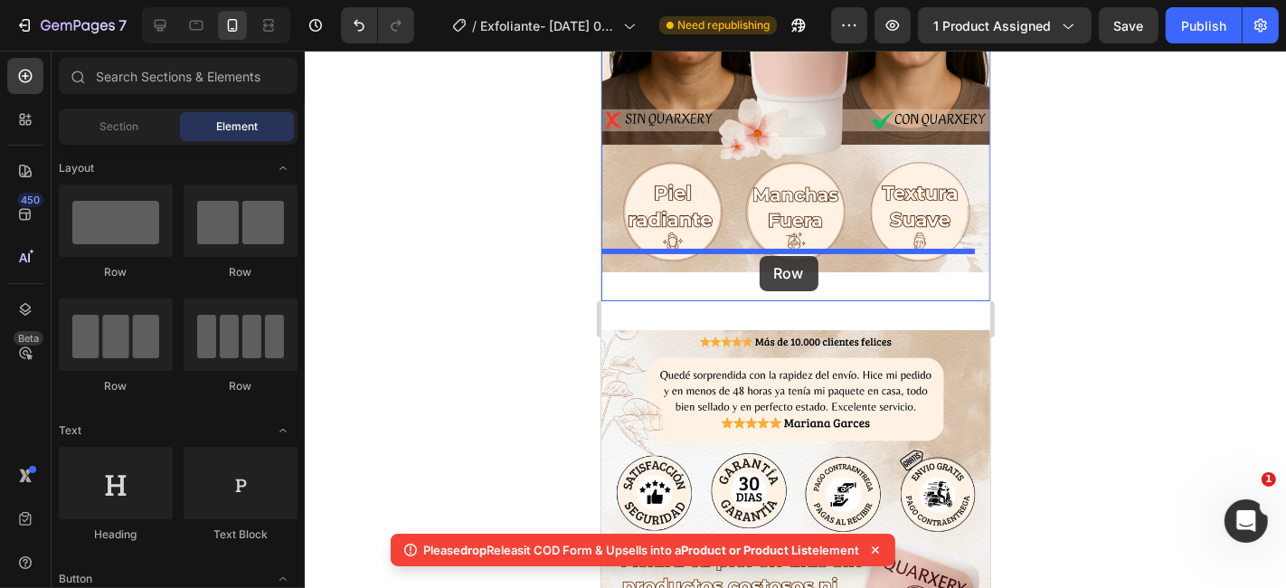
drag, startPoint x: 728, startPoint y: 284, endPoint x: 606, endPoint y: 216, distance: 139.7
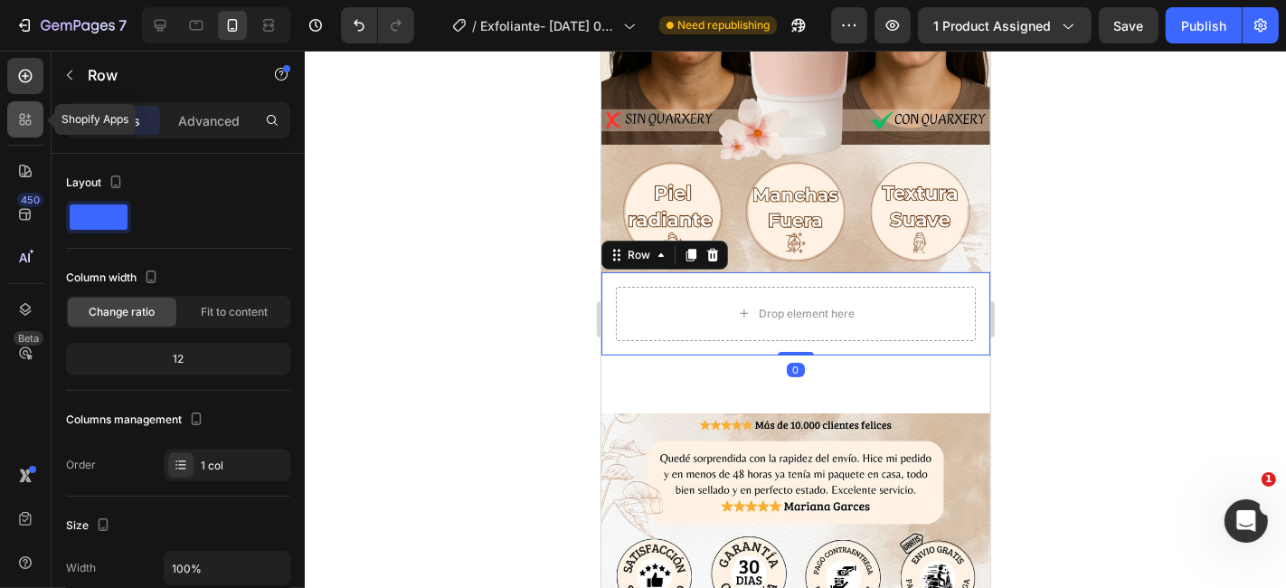
click at [18, 121] on icon at bounding box center [25, 119] width 18 height 18
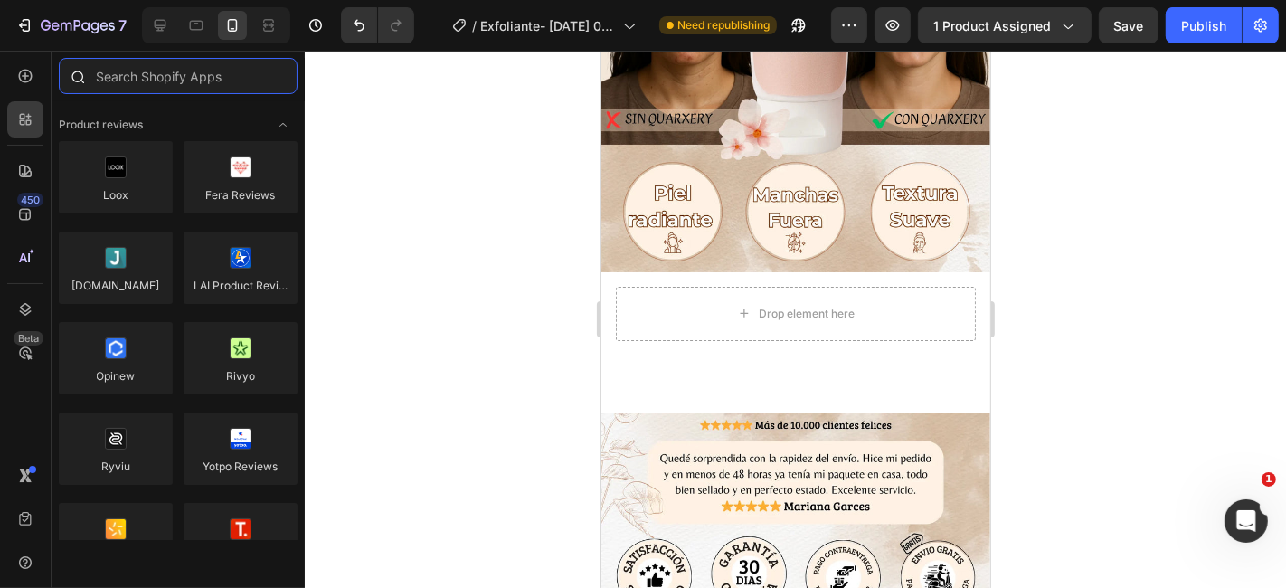
click at [152, 72] on input "text" at bounding box center [178, 76] width 239 height 36
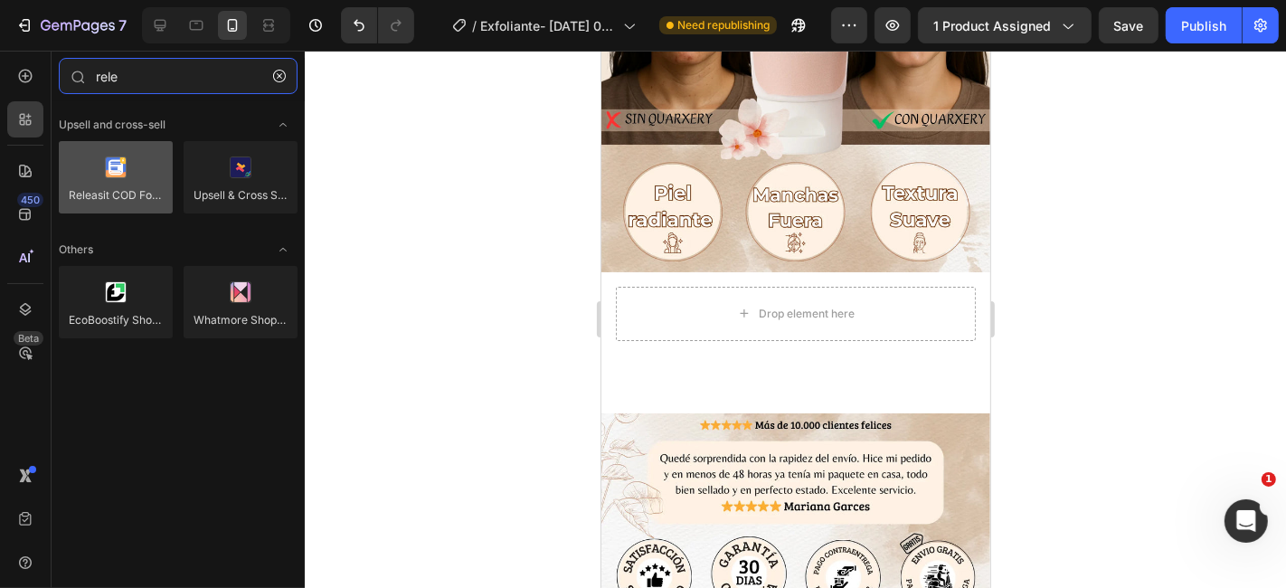
type input "rele"
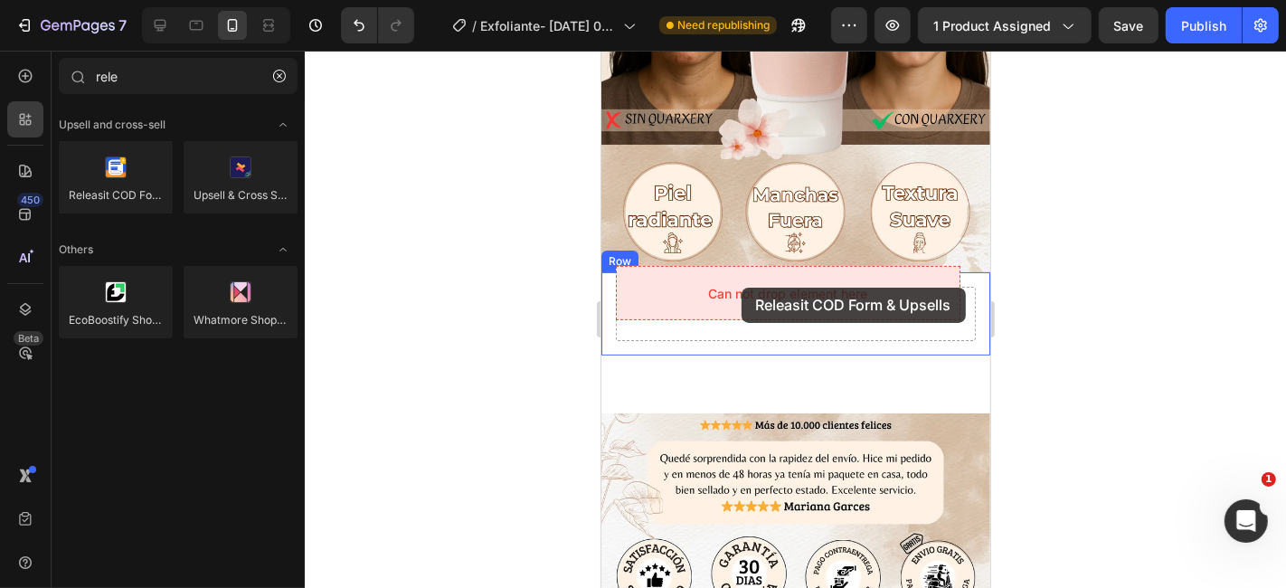
drag, startPoint x: 717, startPoint y: 246, endPoint x: 741, endPoint y: 287, distance: 47.0
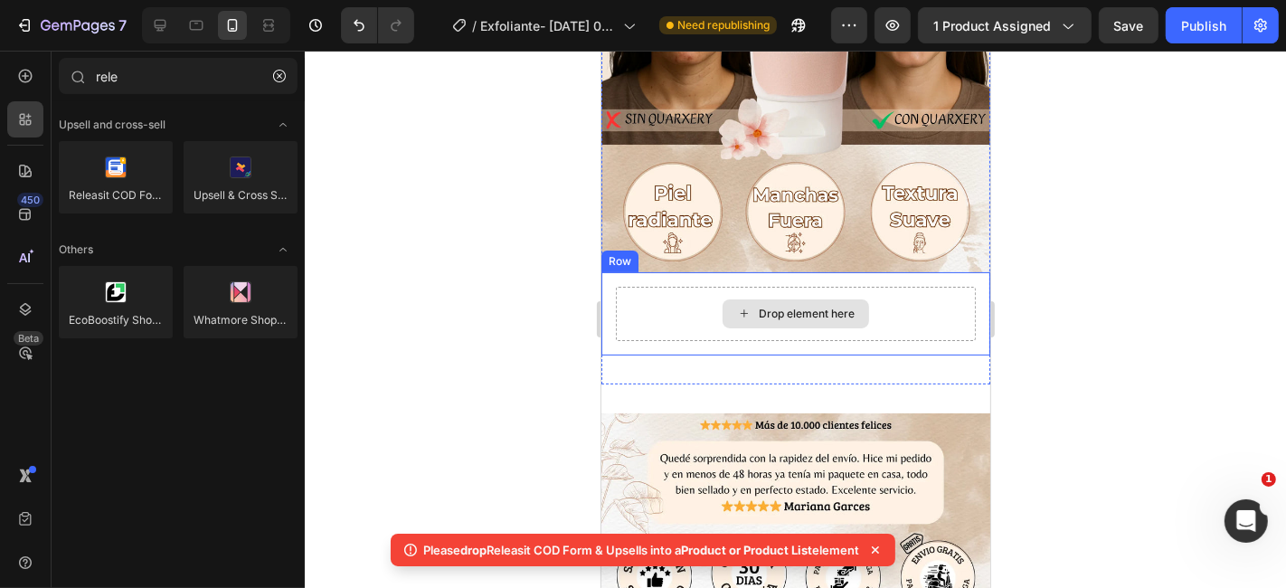
click at [679, 292] on div "Drop element here" at bounding box center [795, 313] width 360 height 54
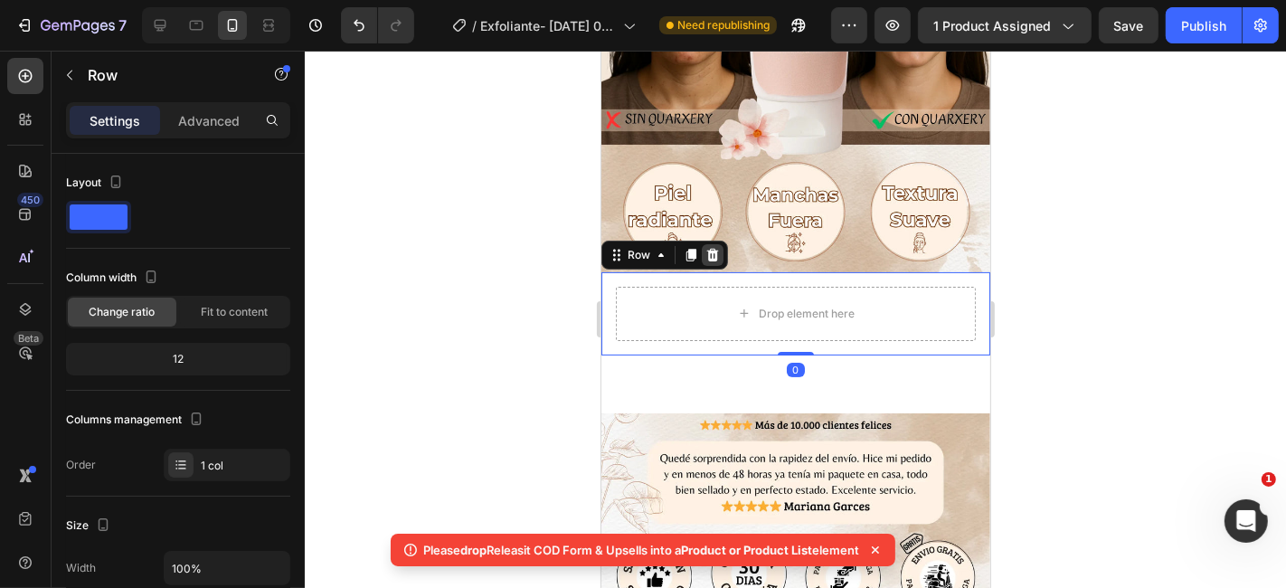
click at [714, 247] on icon at bounding box center [712, 253] width 12 height 13
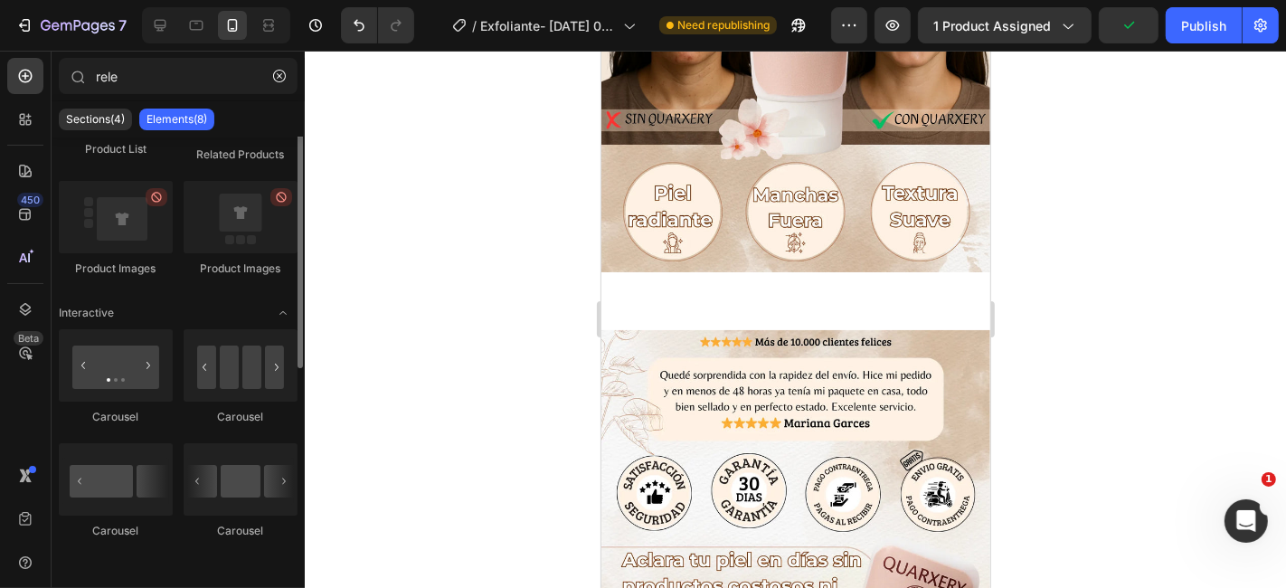
scroll to position [0, 0]
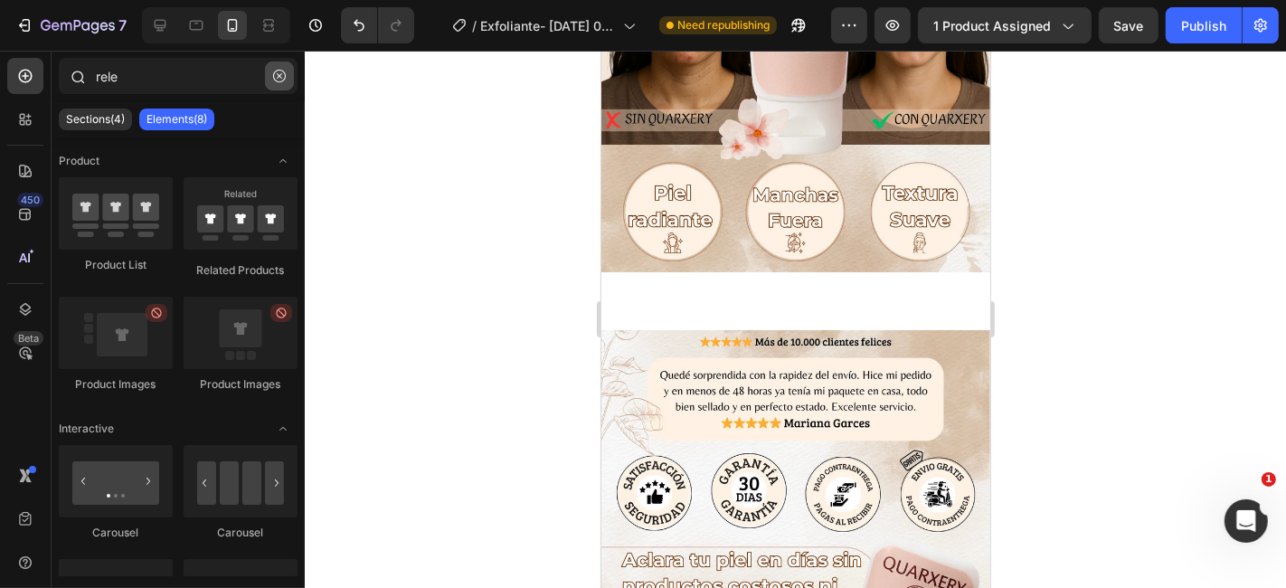
click at [276, 76] on icon "button" at bounding box center [279, 76] width 13 height 13
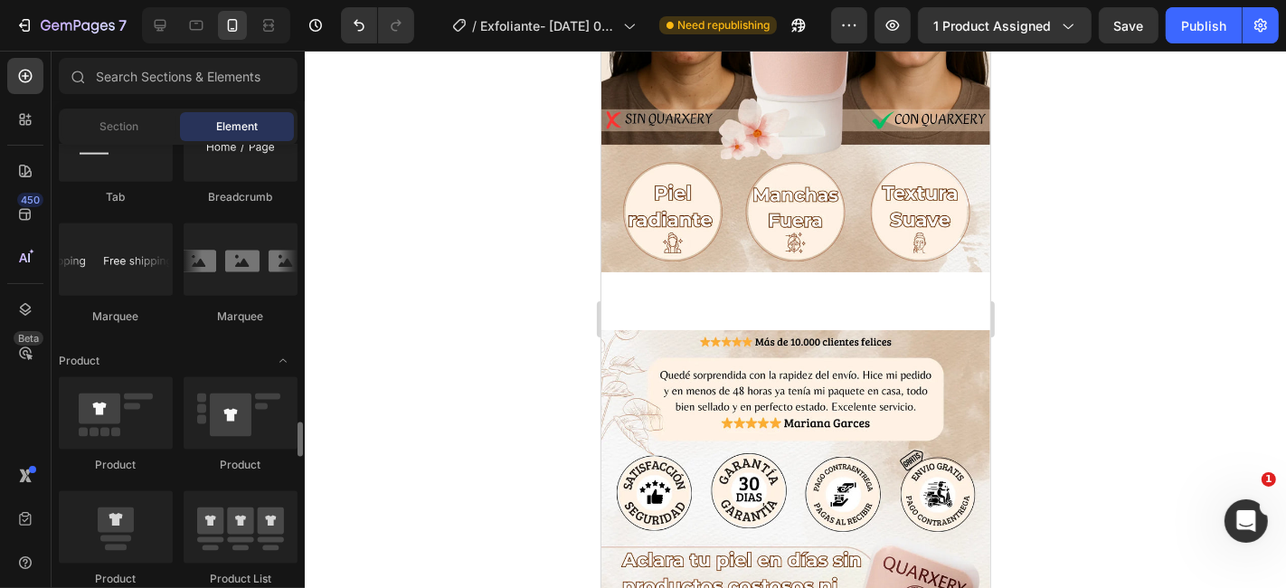
scroll to position [2211, 0]
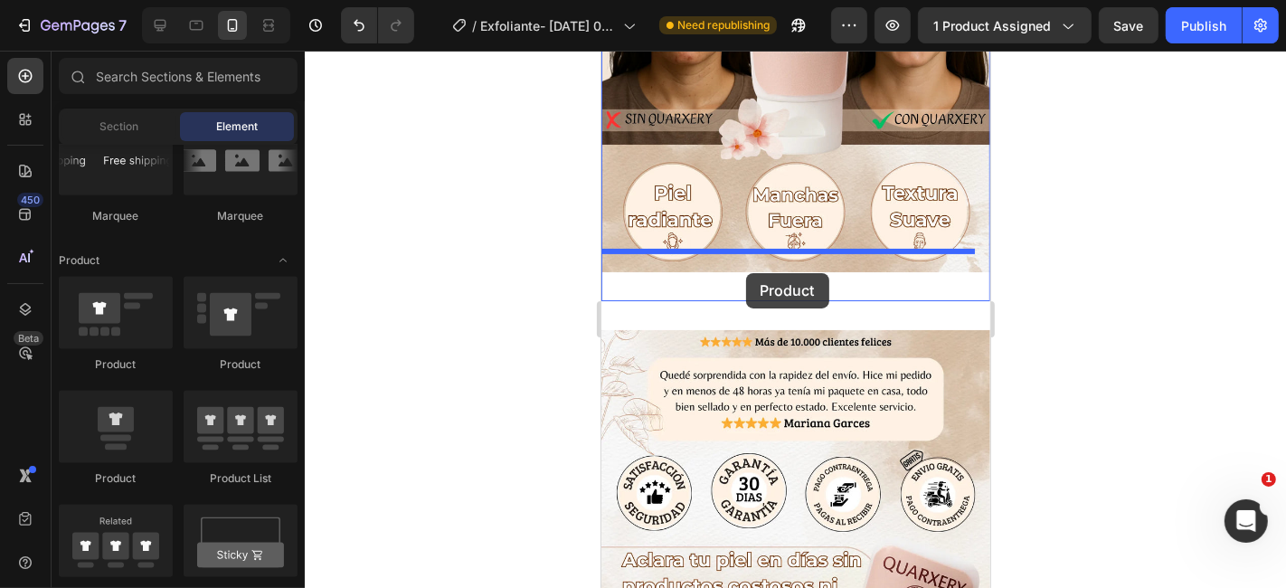
drag, startPoint x: 711, startPoint y: 475, endPoint x: 745, endPoint y: 272, distance: 205.5
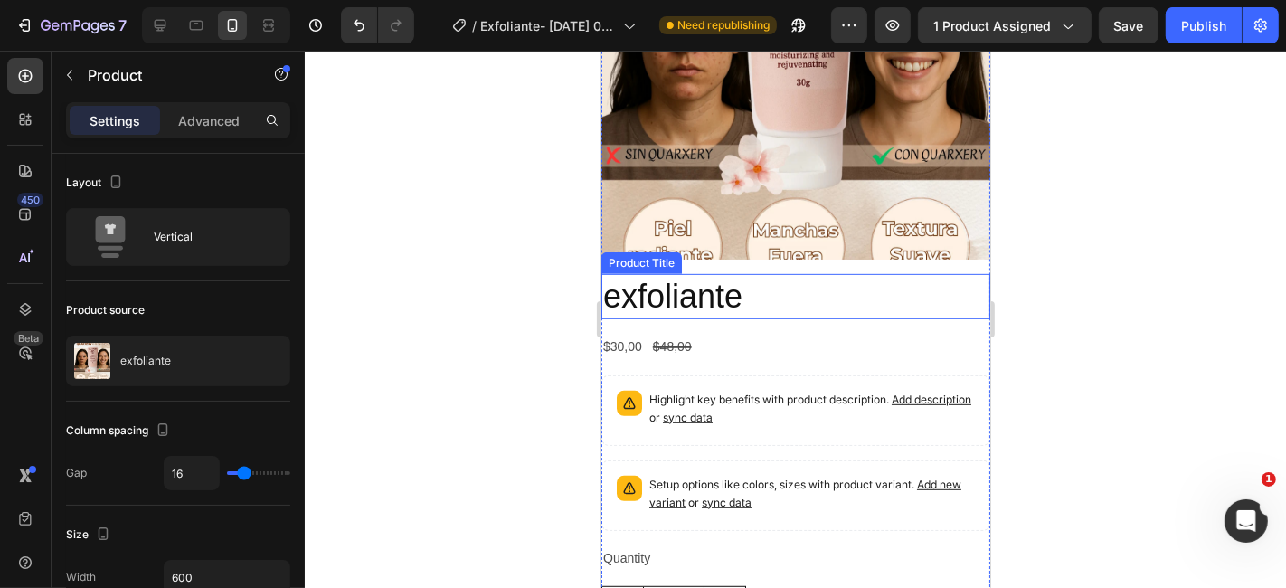
scroll to position [1105, 0]
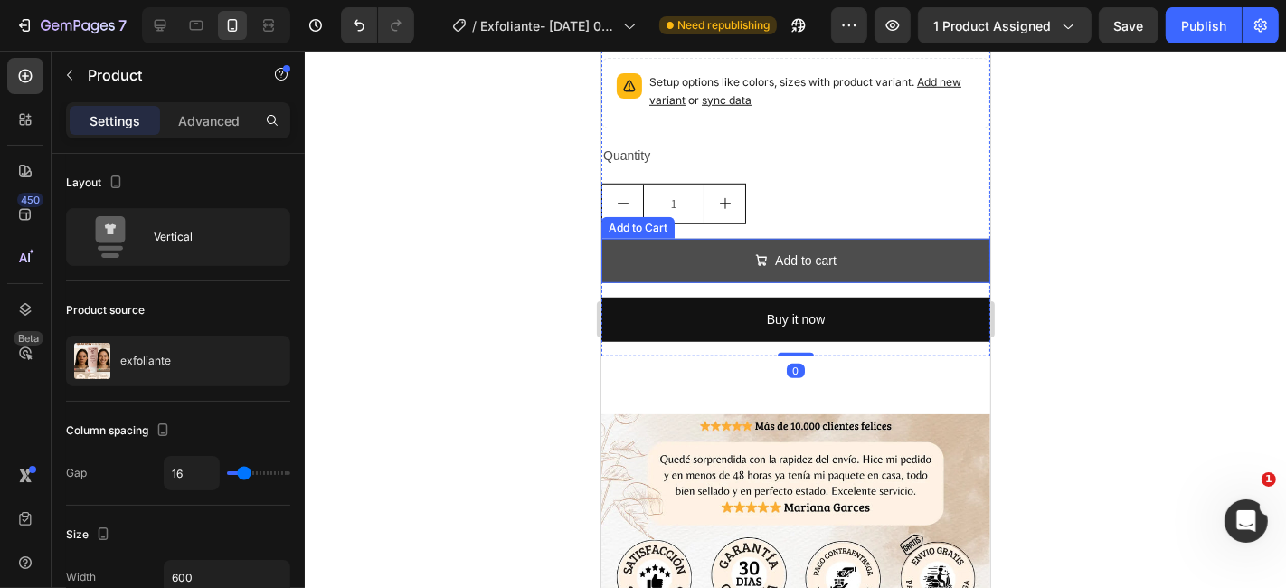
drag, startPoint x: 879, startPoint y: 220, endPoint x: 763, endPoint y: 223, distance: 115.8
click at [880, 238] on button "Add to cart" at bounding box center [795, 260] width 389 height 44
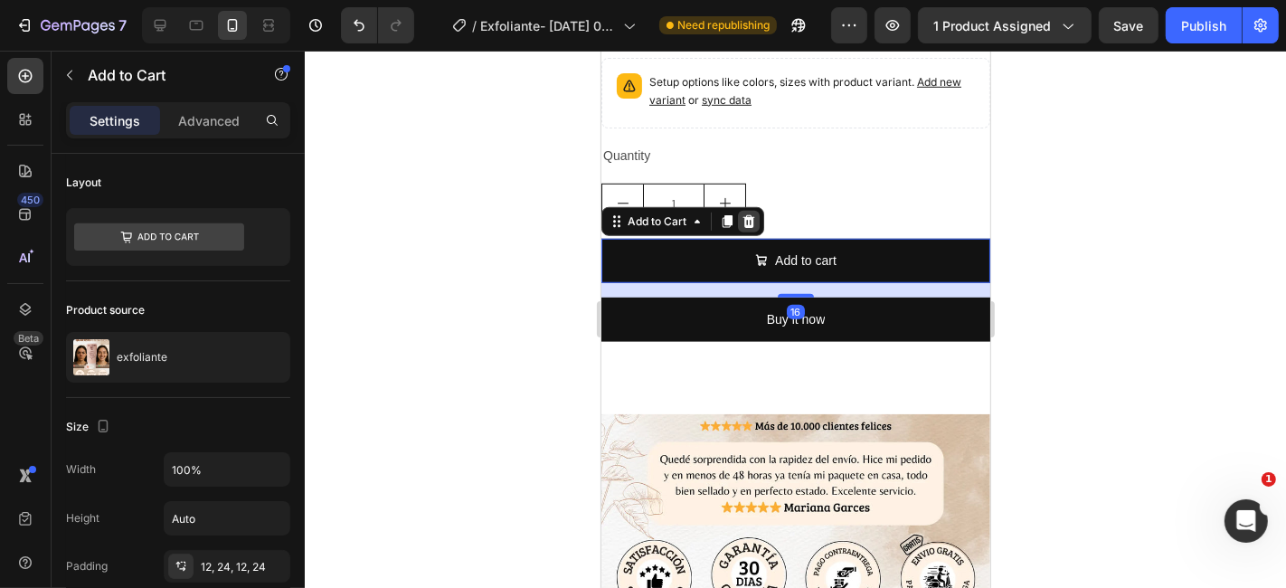
click at [745, 213] on icon at bounding box center [748, 220] width 14 height 14
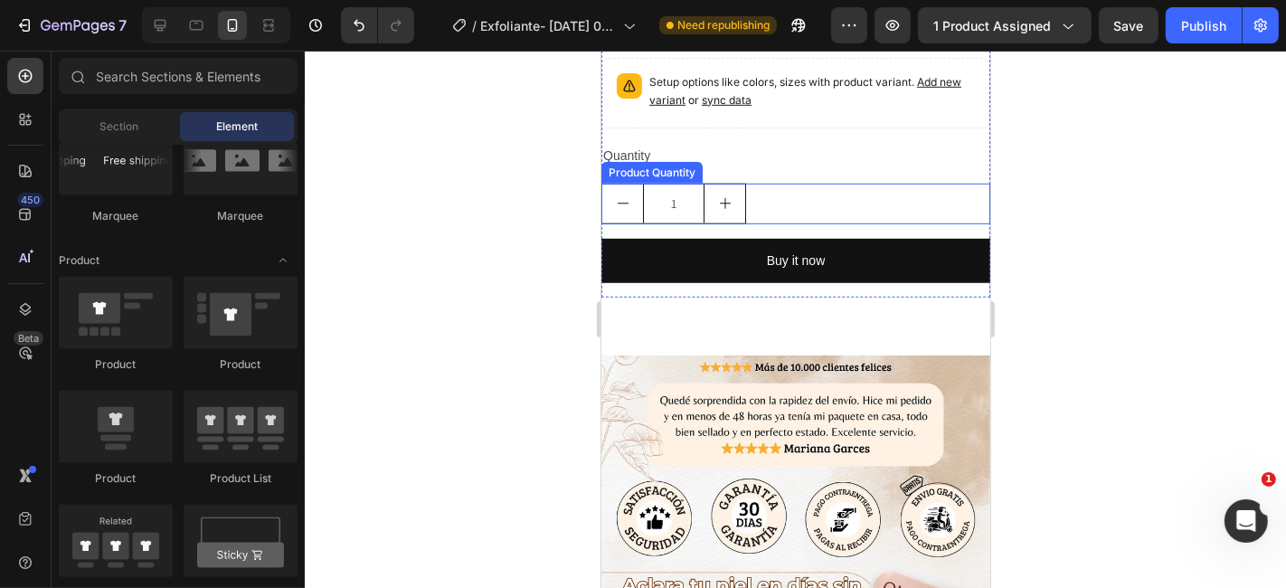
click at [854, 183] on div "1" at bounding box center [795, 203] width 389 height 41
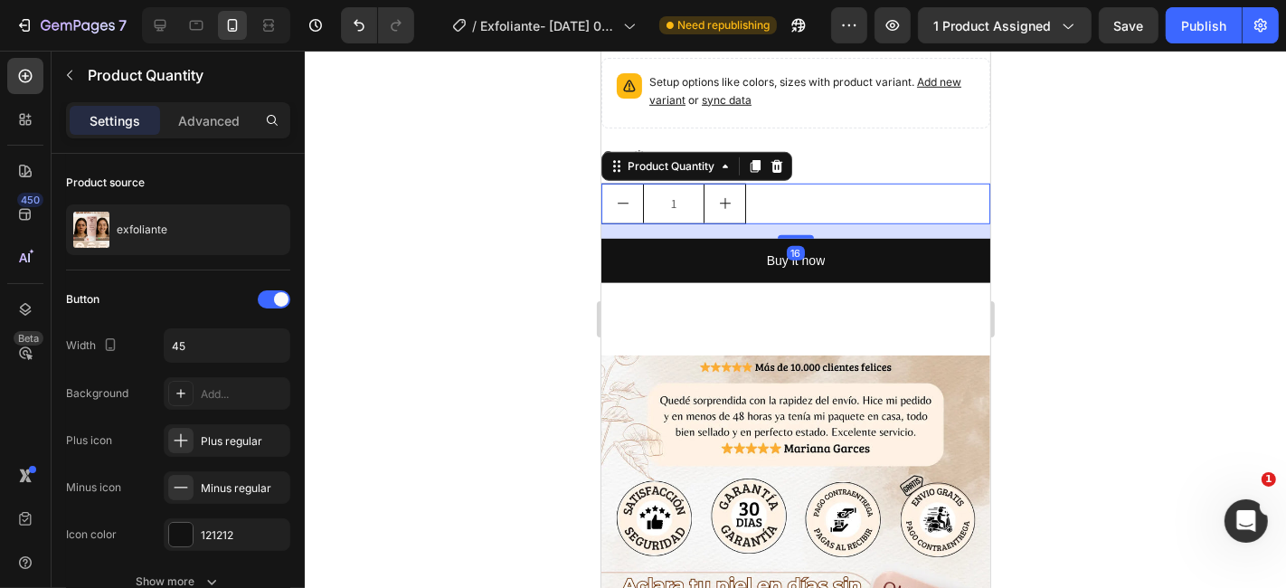
click at [775, 158] on icon at bounding box center [776, 165] width 14 height 14
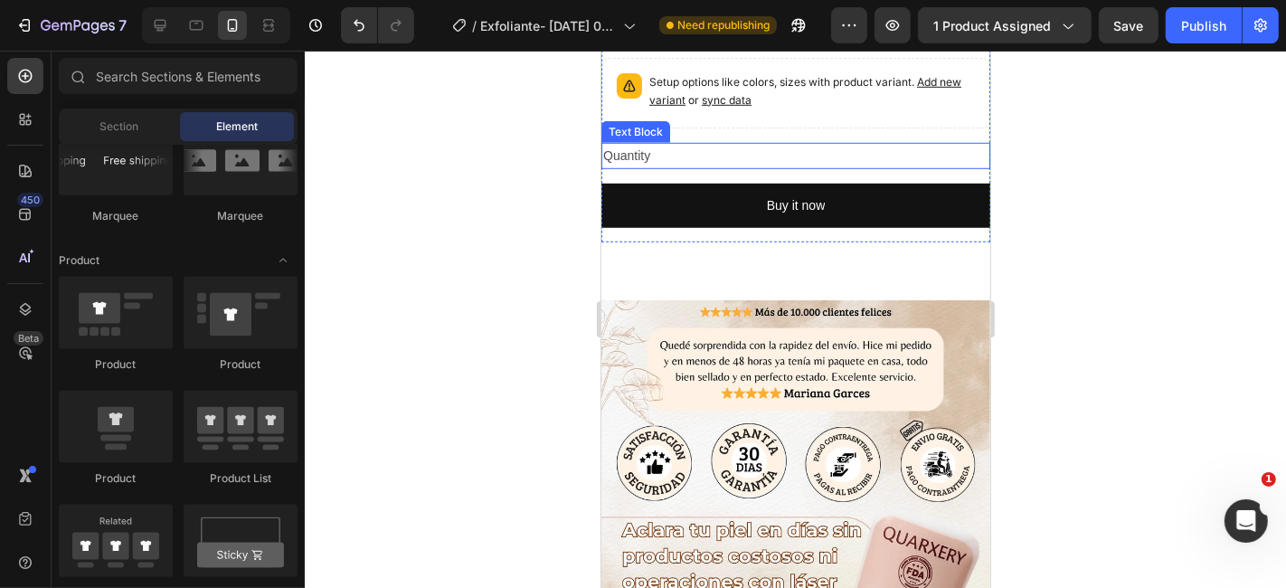
click at [857, 103] on div "exfoliante Product Title $30,00 Product Price Product Price $48,00 Product Pric…" at bounding box center [795, 56] width 389 height 371
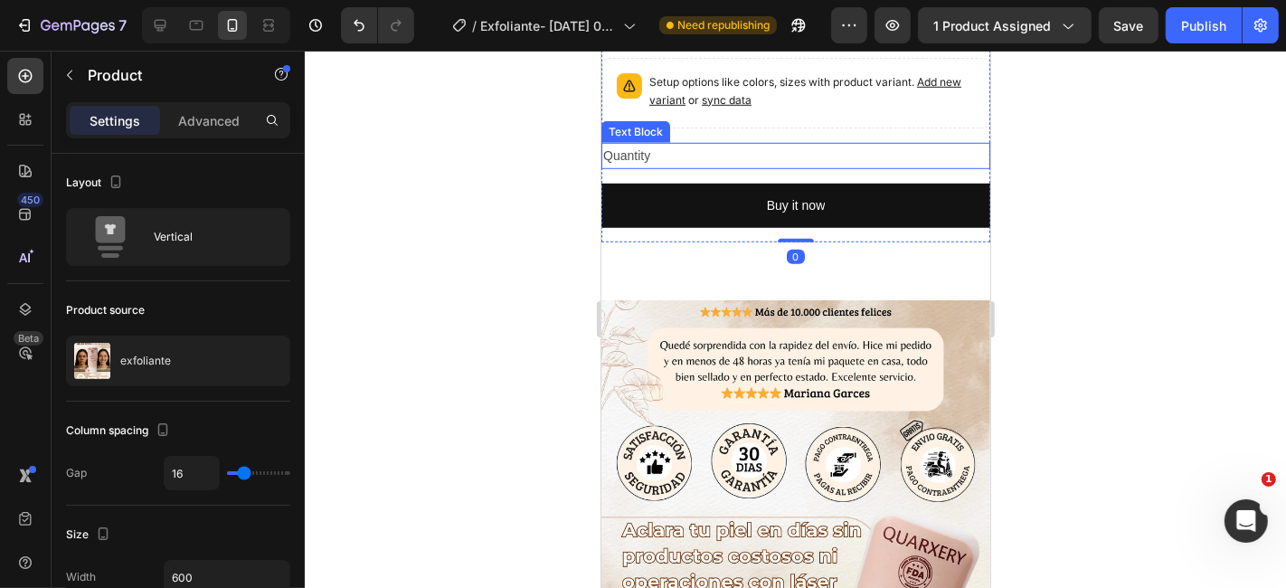
click at [853, 142] on div "Quantity" at bounding box center [795, 155] width 389 height 26
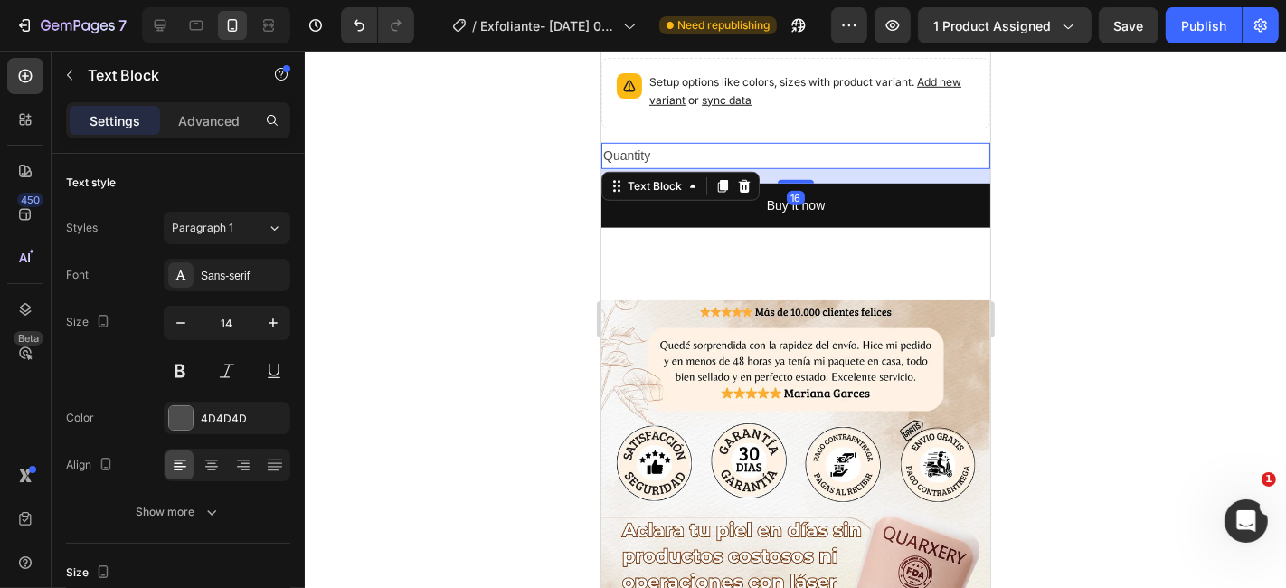
drag, startPoint x: 746, startPoint y: 140, endPoint x: 833, endPoint y: 151, distance: 87.5
click at [747, 178] on icon at bounding box center [743, 185] width 14 height 14
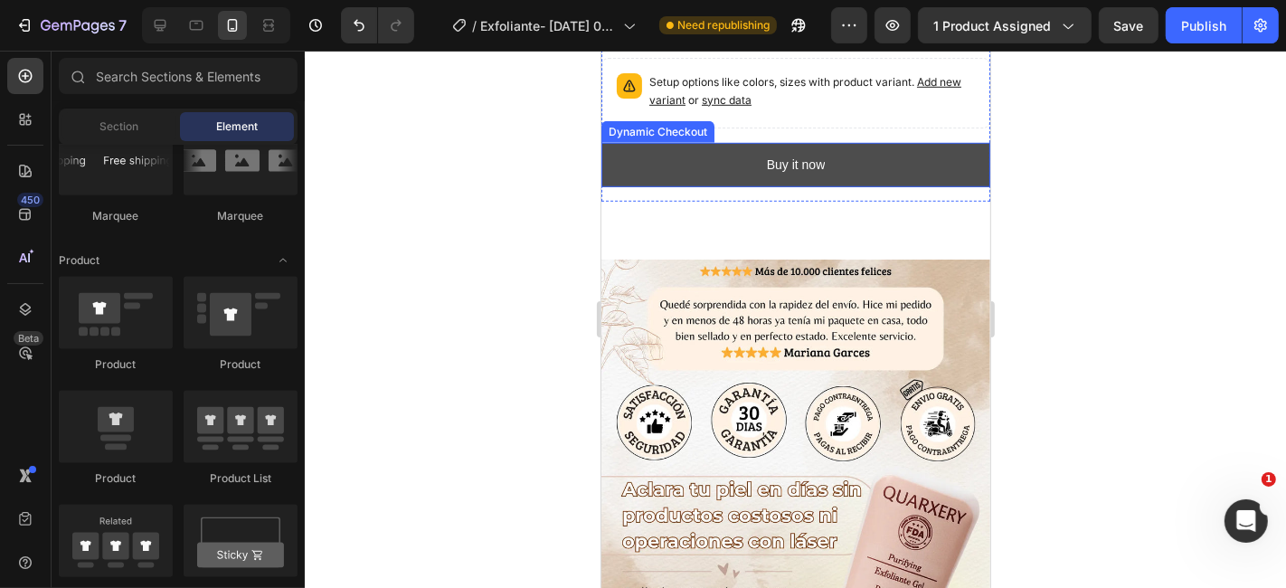
click at [881, 142] on button "Buy it now" at bounding box center [795, 164] width 389 height 44
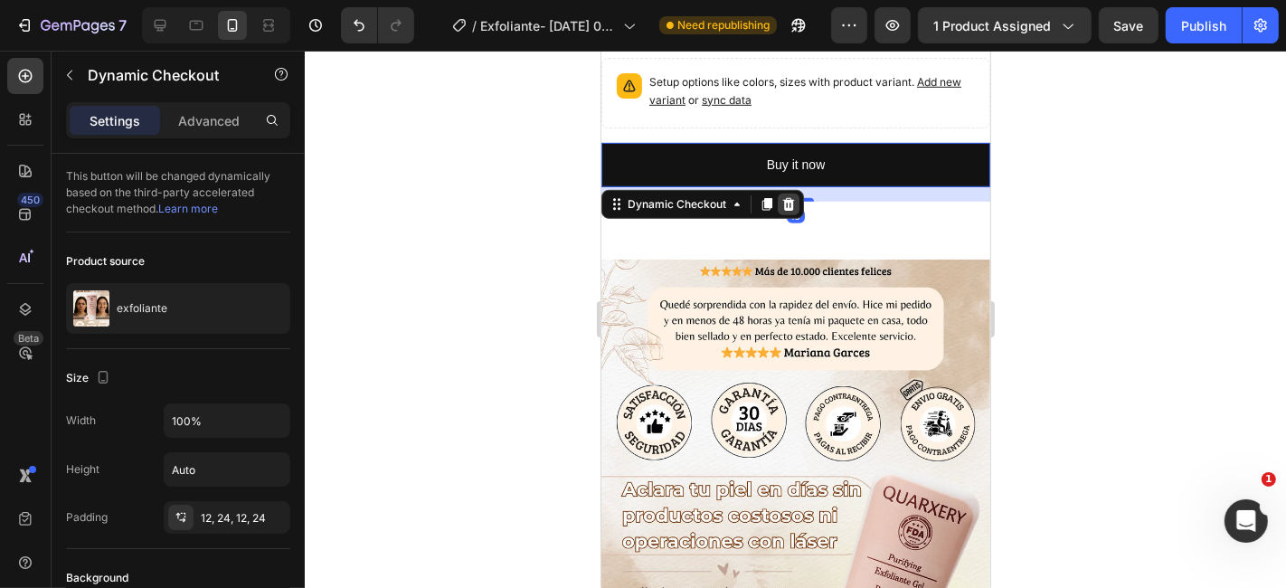
click at [786, 193] on div at bounding box center [788, 204] width 22 height 22
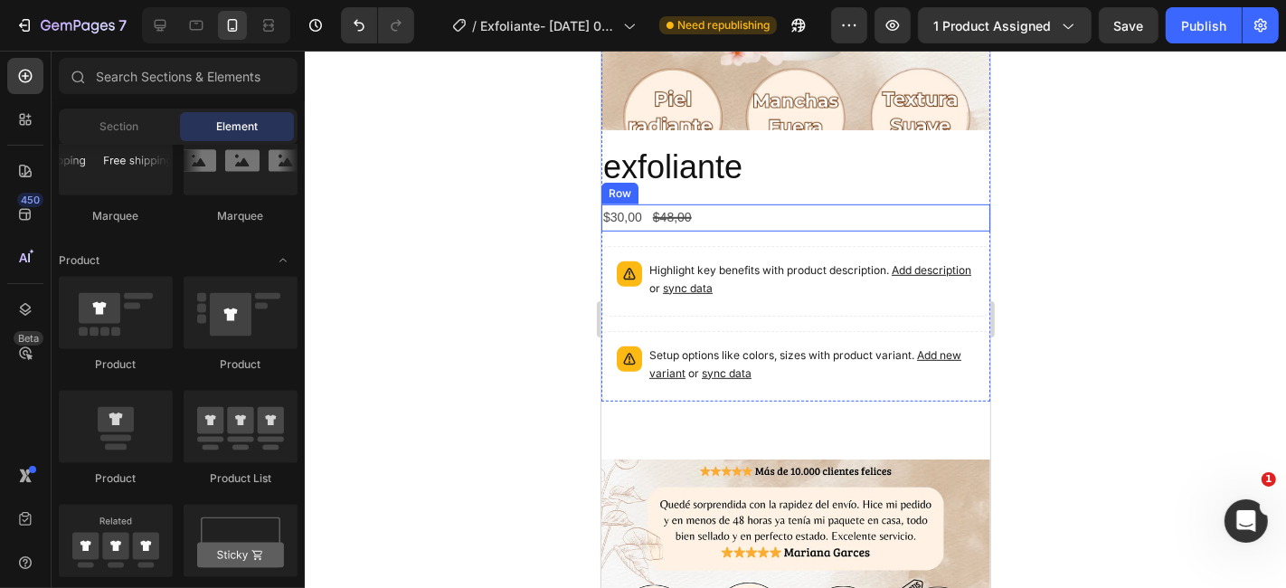
scroll to position [803, 0]
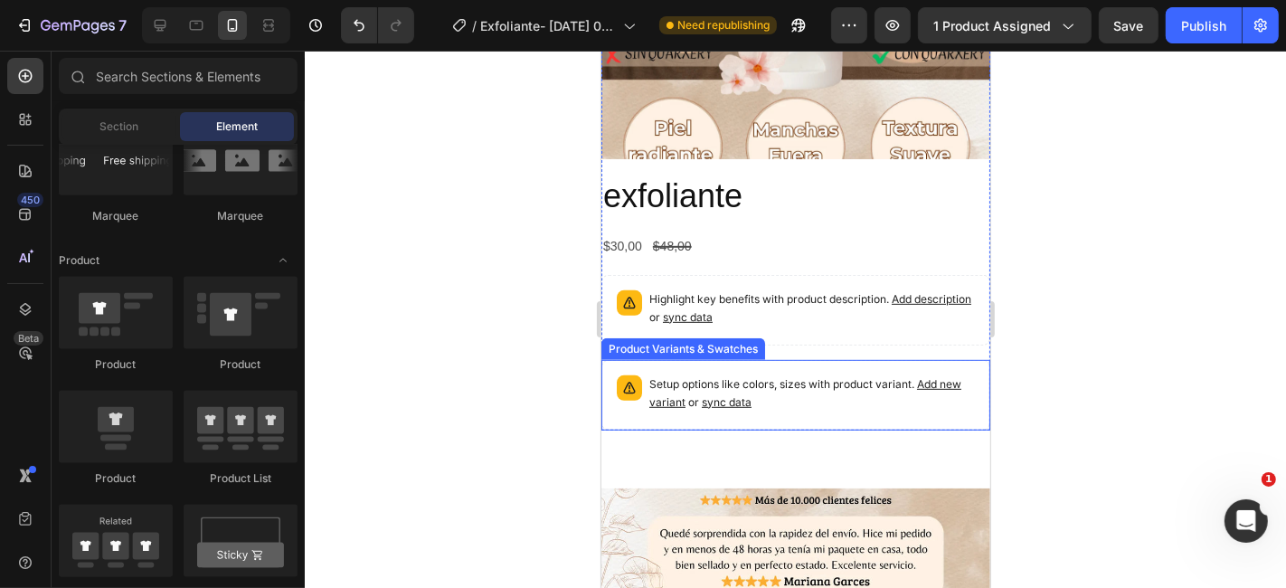
drag, startPoint x: 916, startPoint y: 363, endPoint x: 770, endPoint y: 292, distance: 162.6
click at [915, 374] on p "Setup options like colors, sizes with product variant. Add new variant or sync …" at bounding box center [812, 392] width 326 height 36
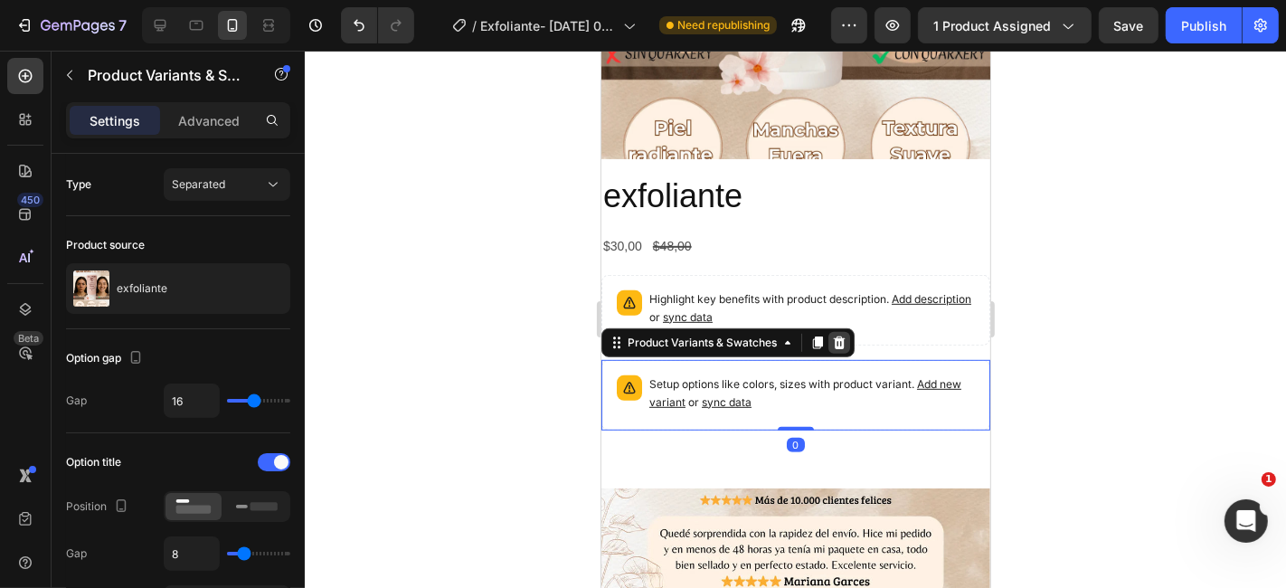
click at [829, 331] on div at bounding box center [839, 342] width 22 height 22
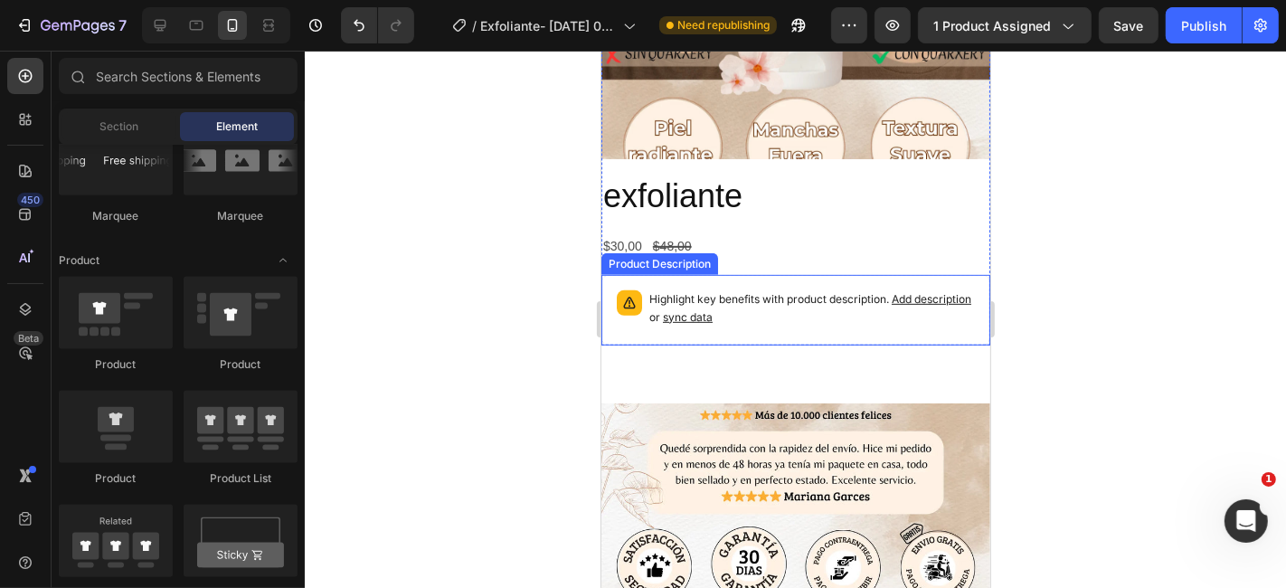
click at [933, 289] on p "Highlight key benefits with product description. Add description or sync data" at bounding box center [812, 307] width 326 height 36
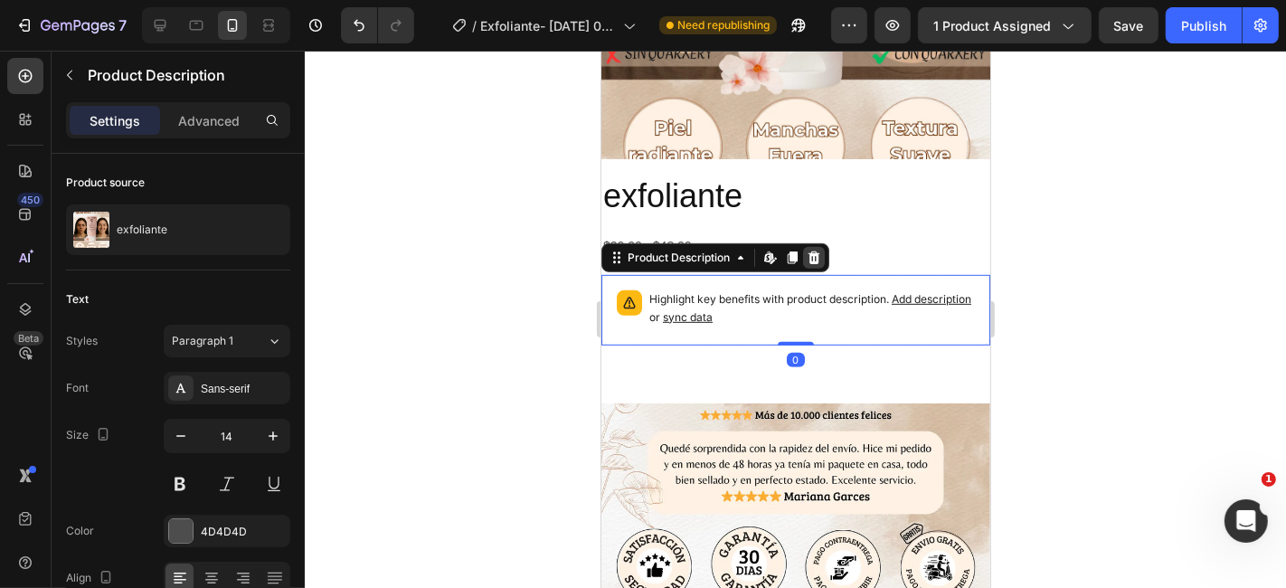
click at [818, 250] on icon at bounding box center [814, 256] width 12 height 13
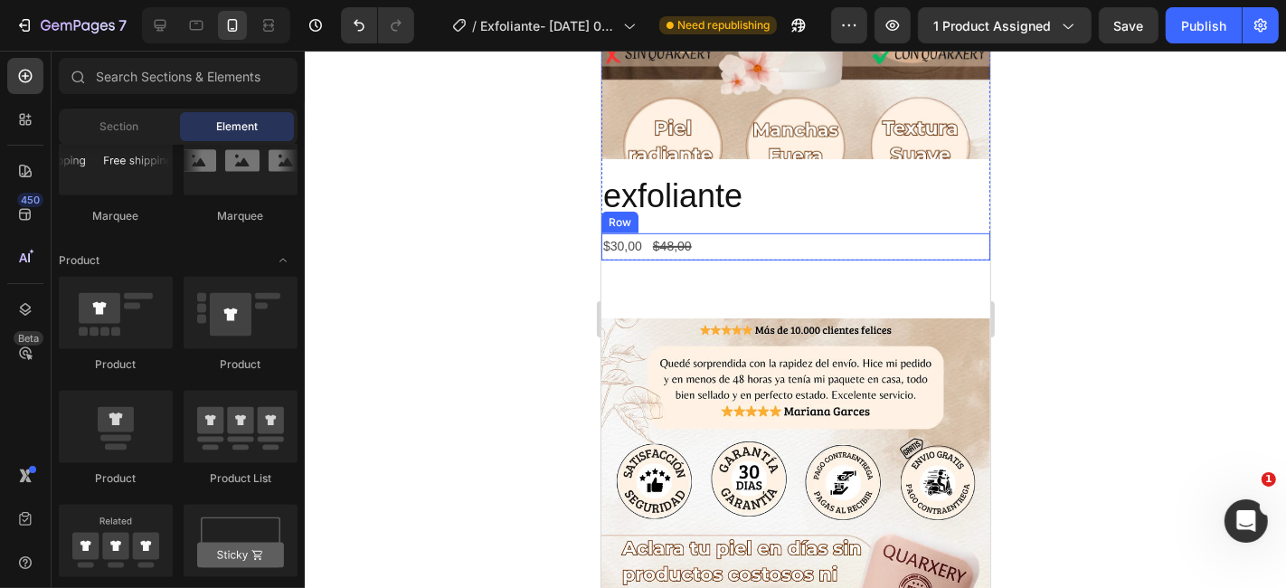
click at [825, 232] on div "$30,00 Product Price Product Price $48,00 Product Price Product Price Row" at bounding box center [795, 245] width 389 height 26
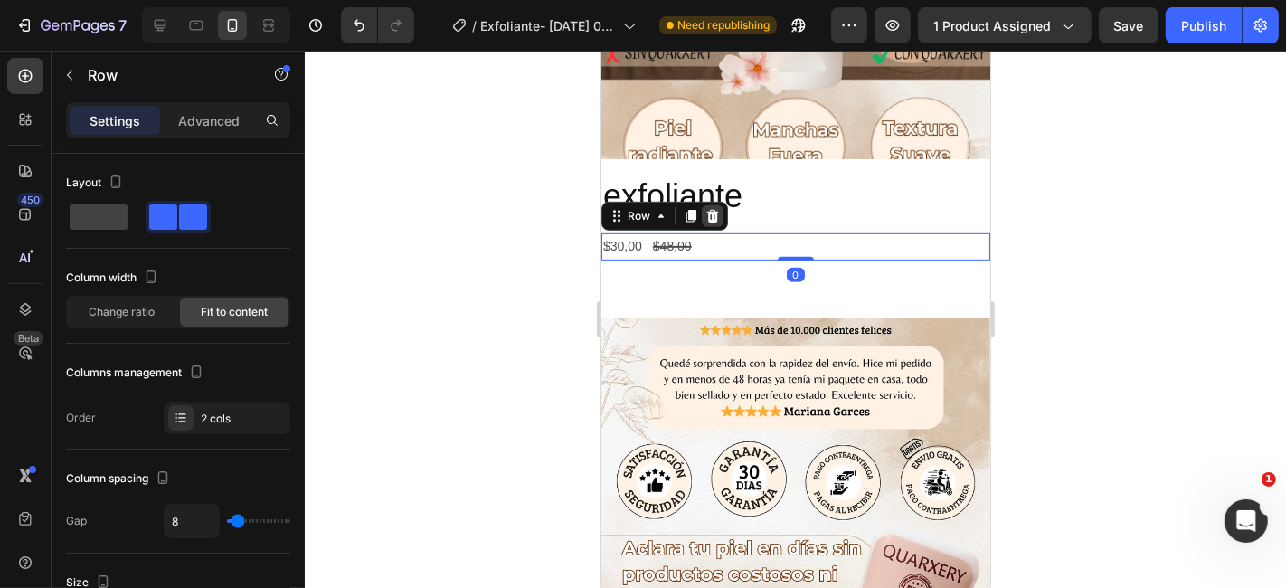
click at [708, 208] on icon at bounding box center [712, 215] width 14 height 14
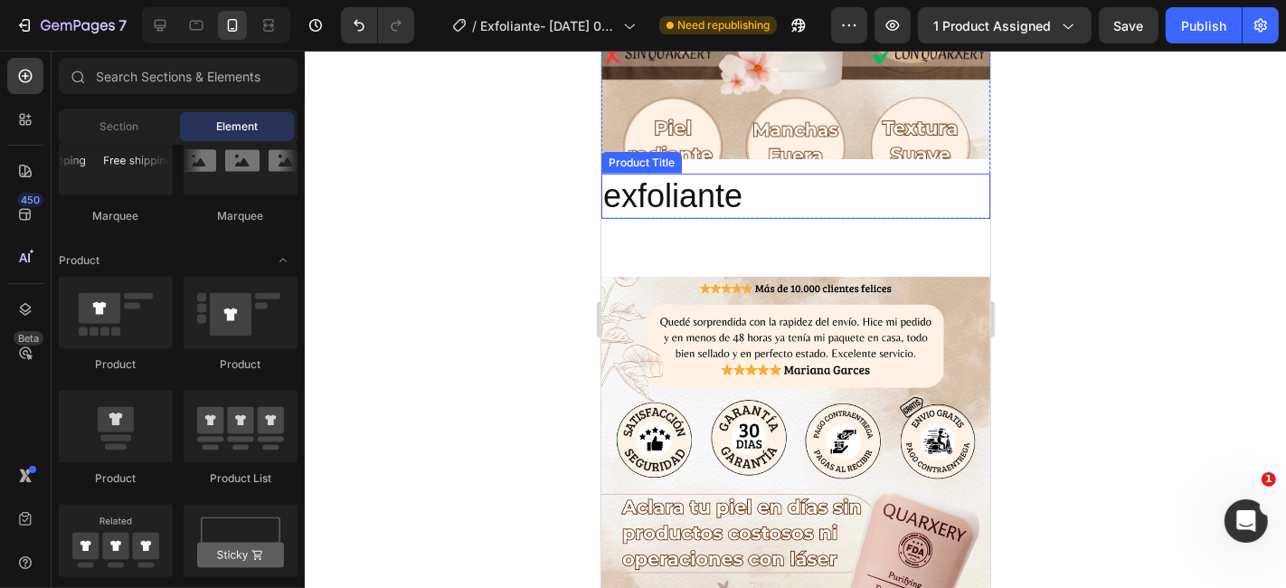
click at [781, 173] on h2 "exfoliante" at bounding box center [795, 196] width 389 height 46
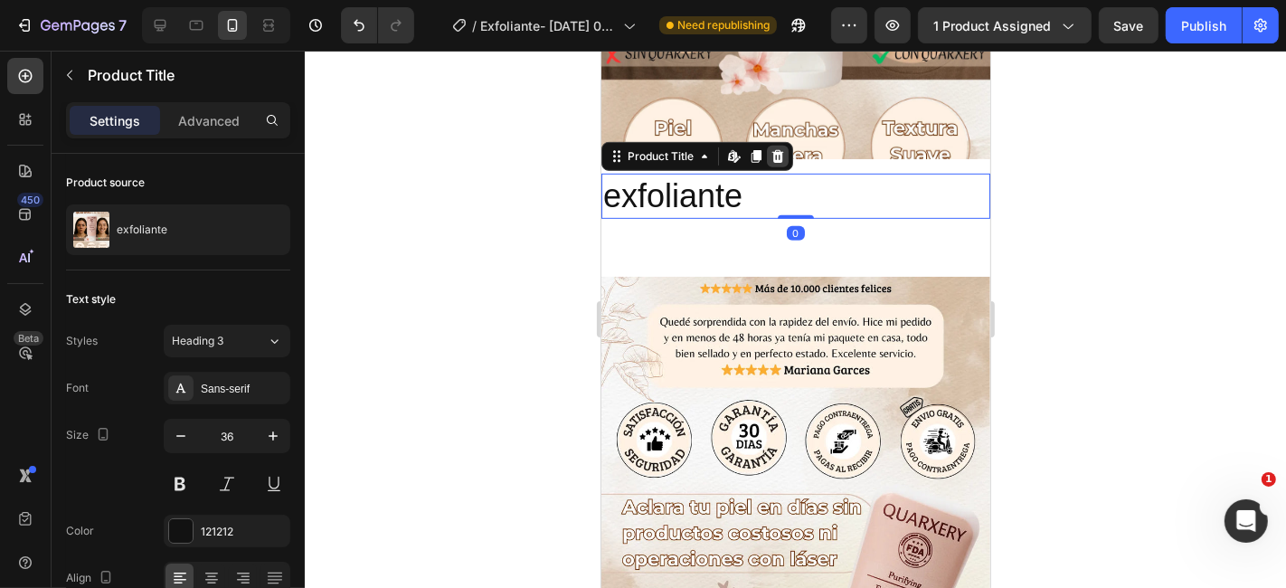
click at [775, 148] on icon at bounding box center [778, 154] width 12 height 13
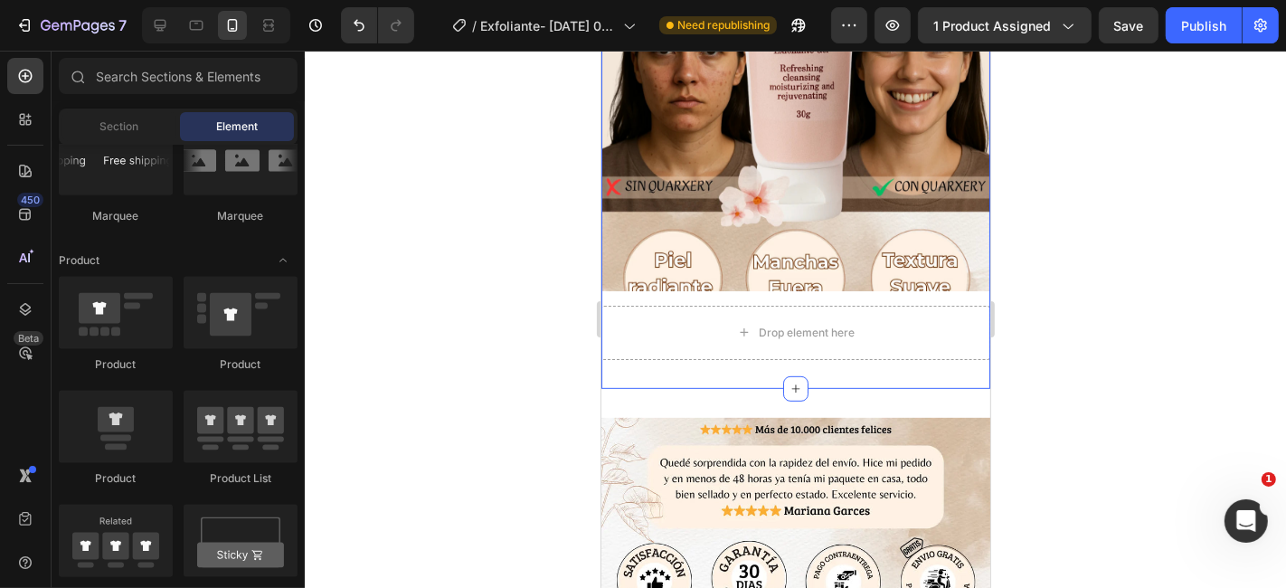
scroll to position [502, 0]
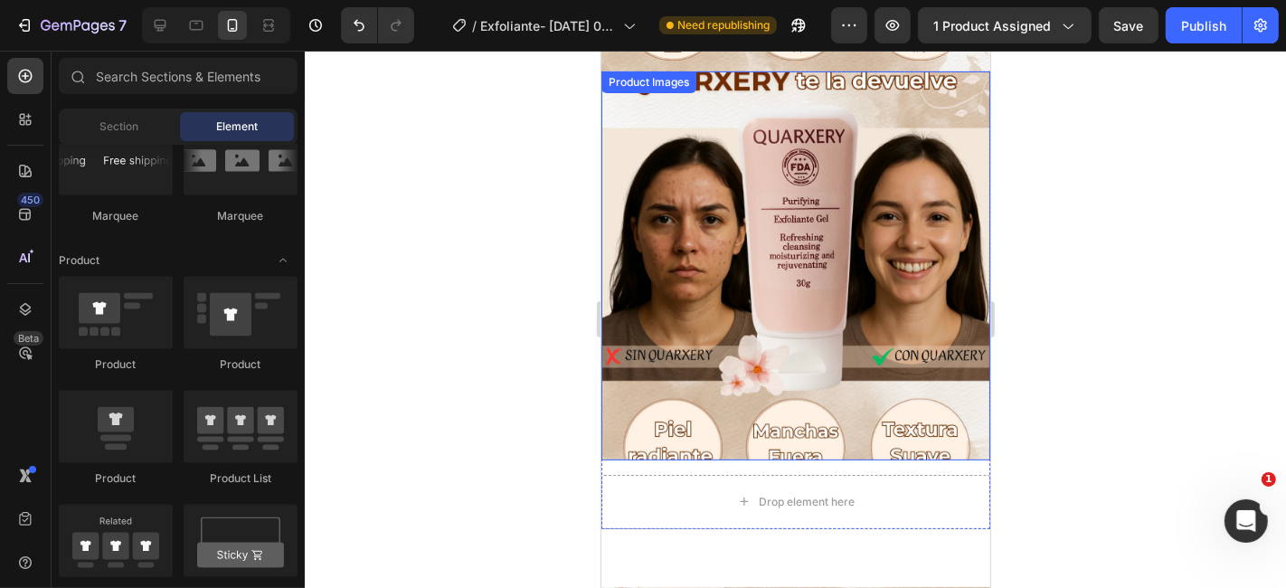
drag, startPoint x: 817, startPoint y: 244, endPoint x: 790, endPoint y: 199, distance: 52.7
click at [819, 244] on img at bounding box center [795, 265] width 389 height 389
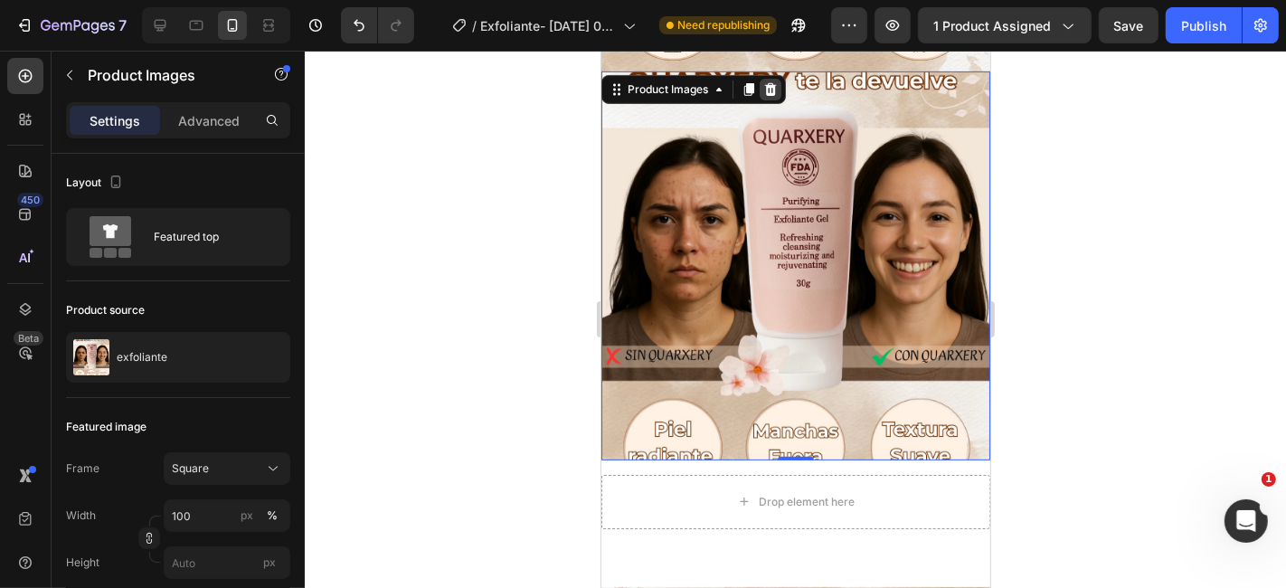
click at [771, 81] on icon at bounding box center [769, 88] width 14 height 14
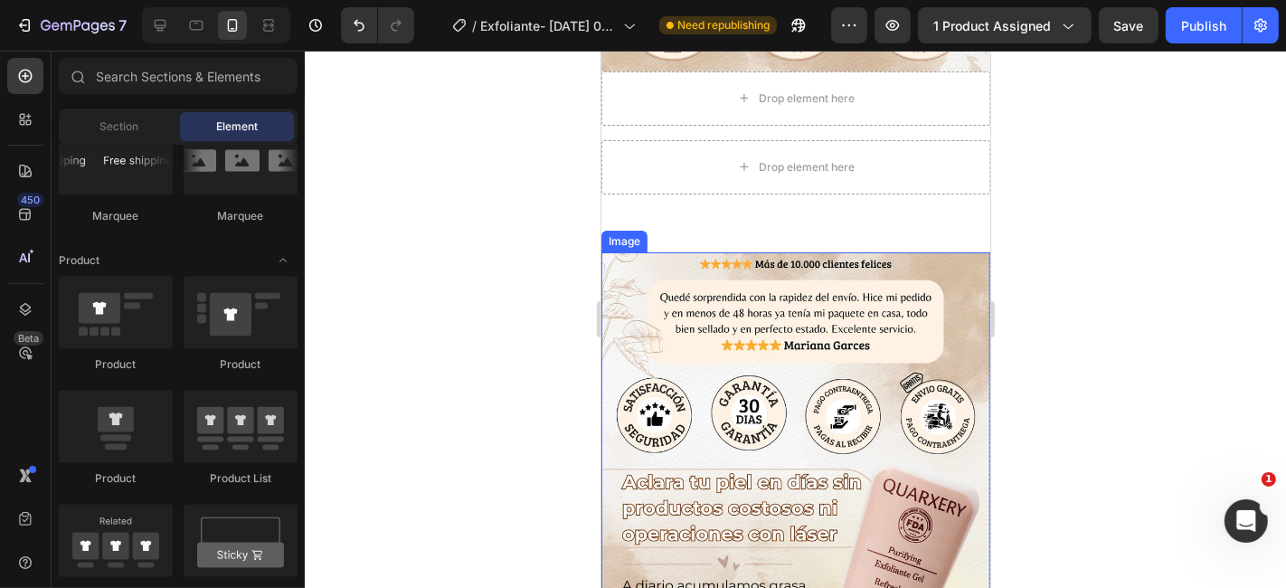
scroll to position [301, 0]
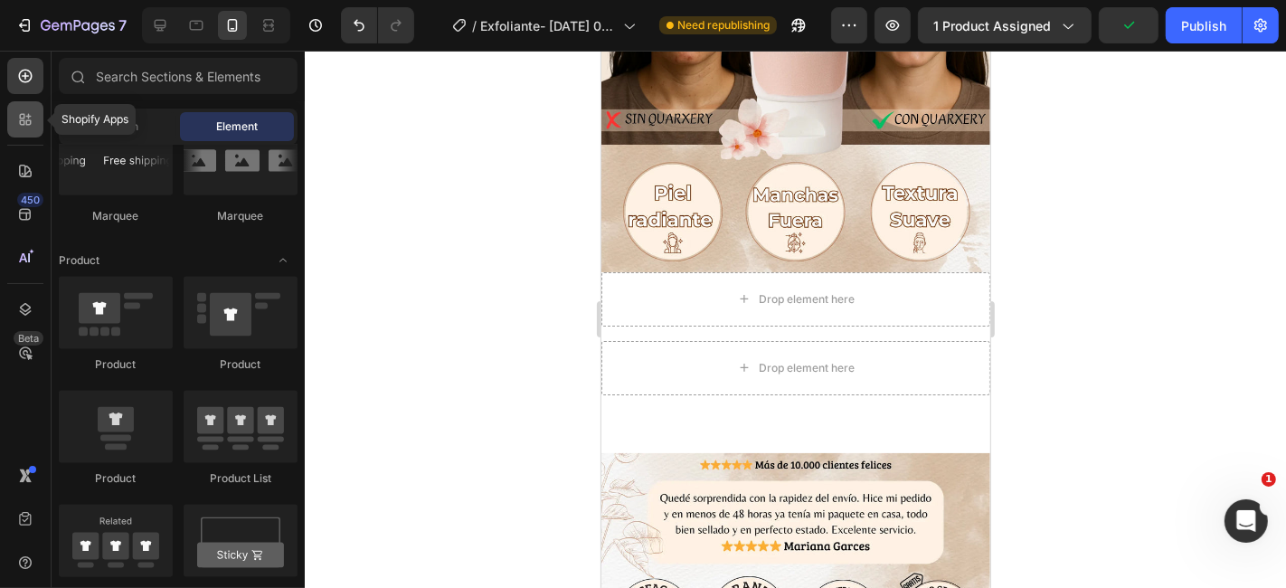
click at [23, 114] on icon at bounding box center [22, 116] width 5 height 5
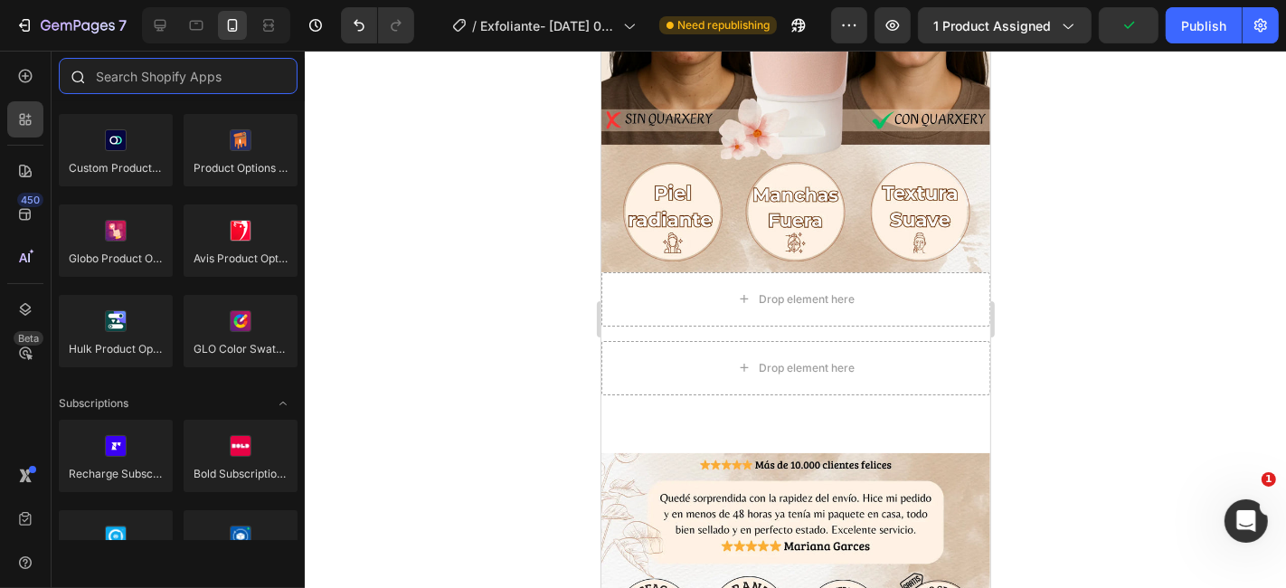
click at [149, 86] on input "text" at bounding box center [178, 76] width 239 height 36
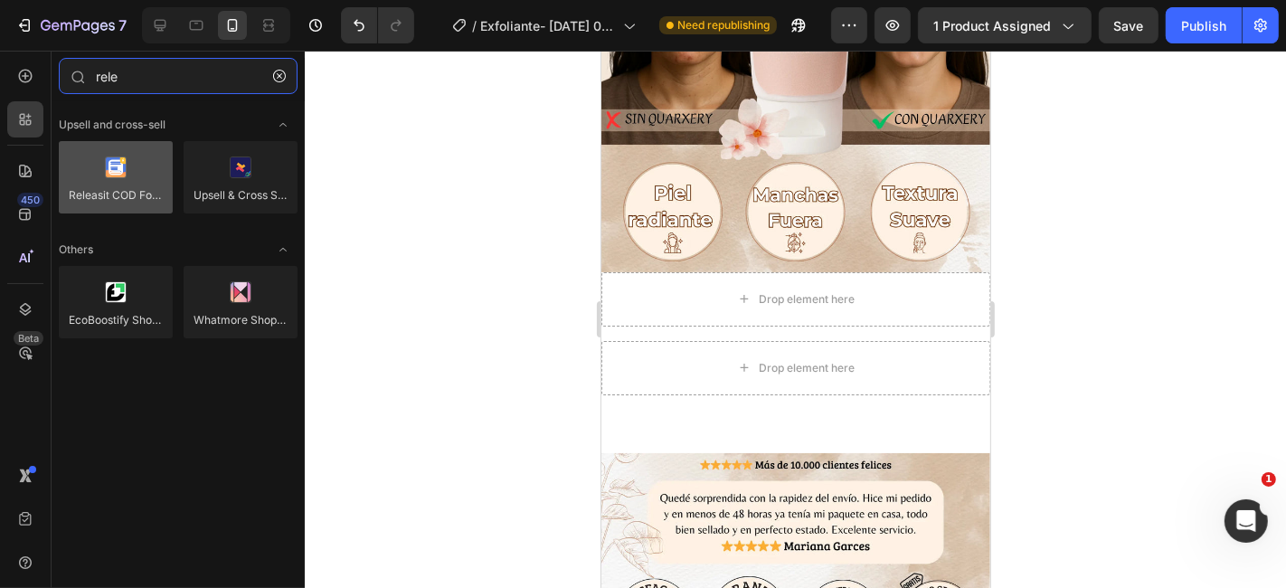
type input "rele"
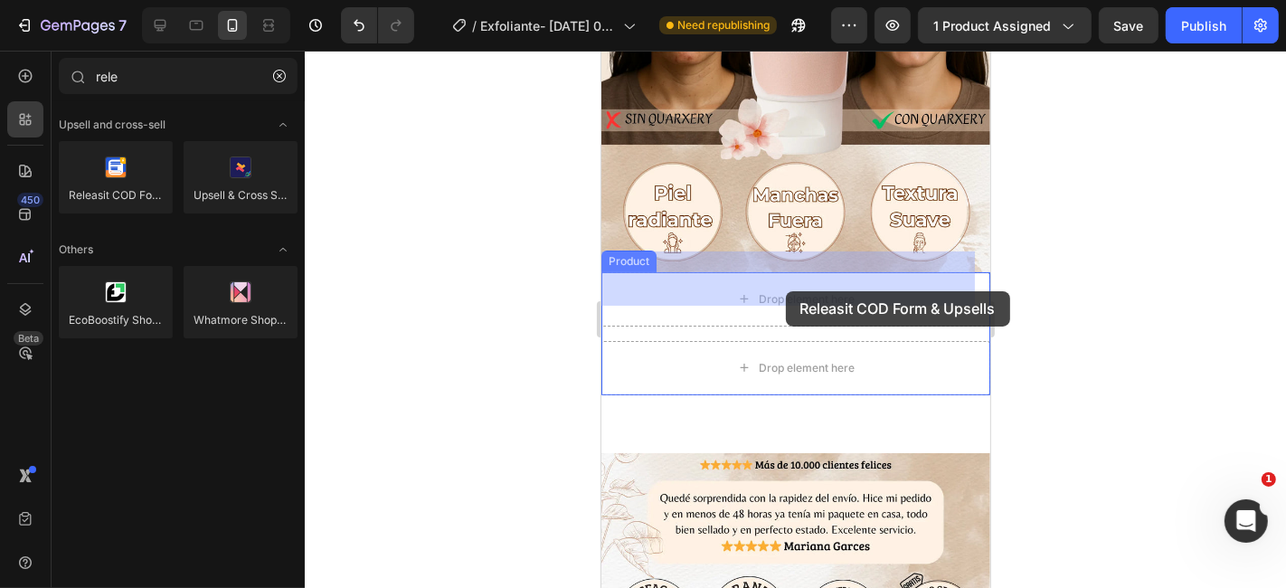
drag, startPoint x: 713, startPoint y: 232, endPoint x: 772, endPoint y: 268, distance: 69.8
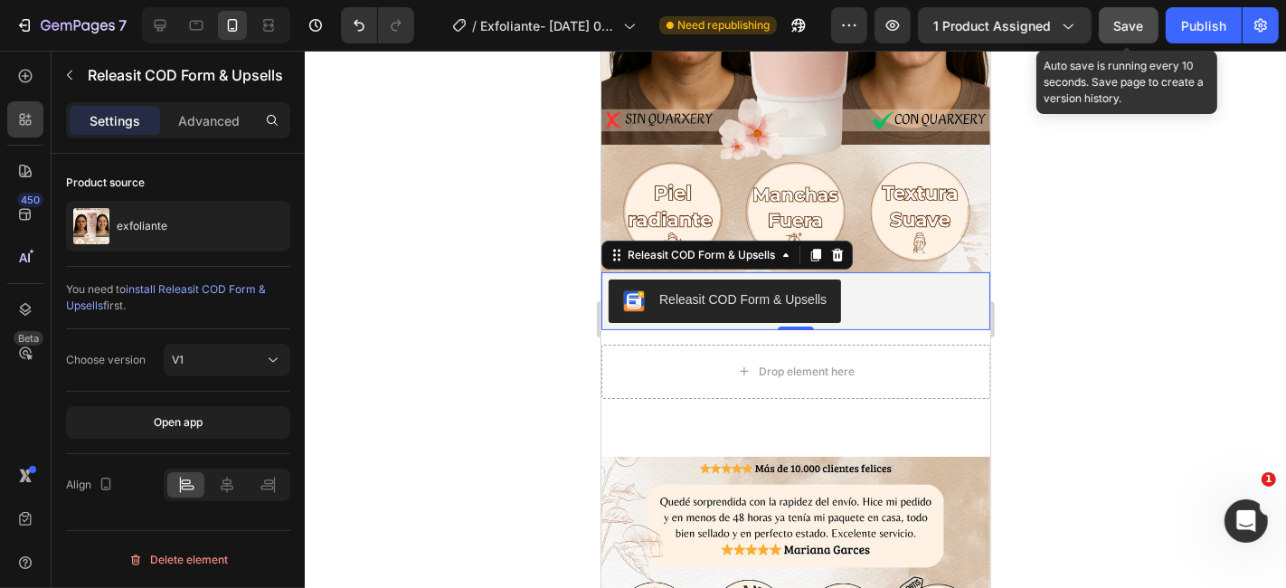
click at [1136, 40] on button "Save" at bounding box center [1129, 25] width 60 height 36
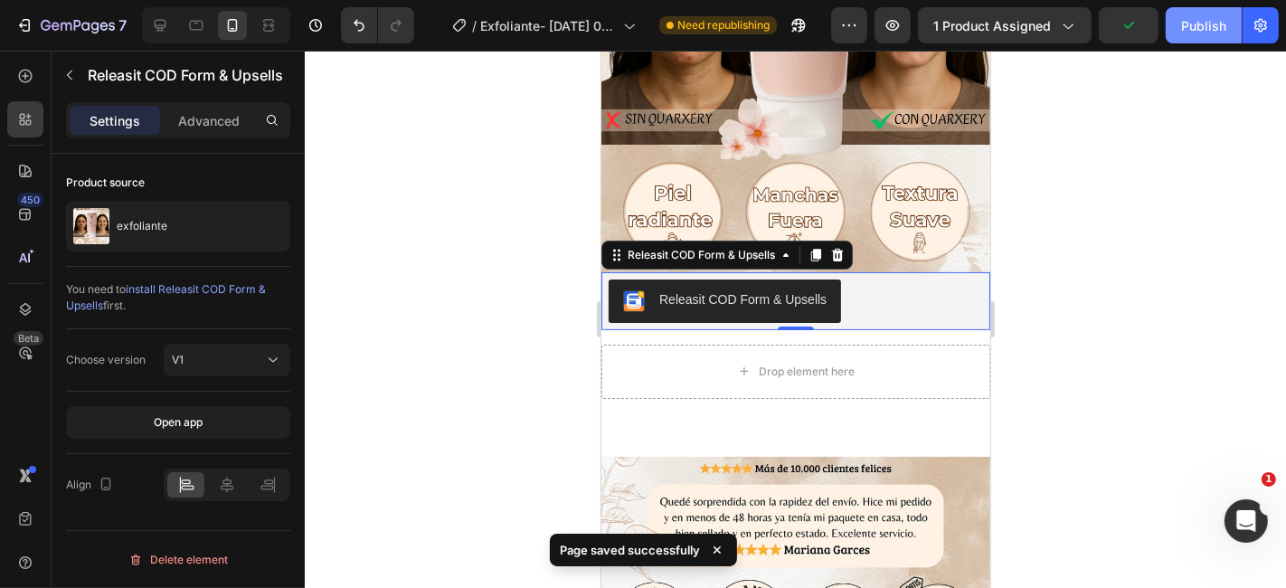
click at [1198, 33] on div "Publish" at bounding box center [1203, 25] width 45 height 19
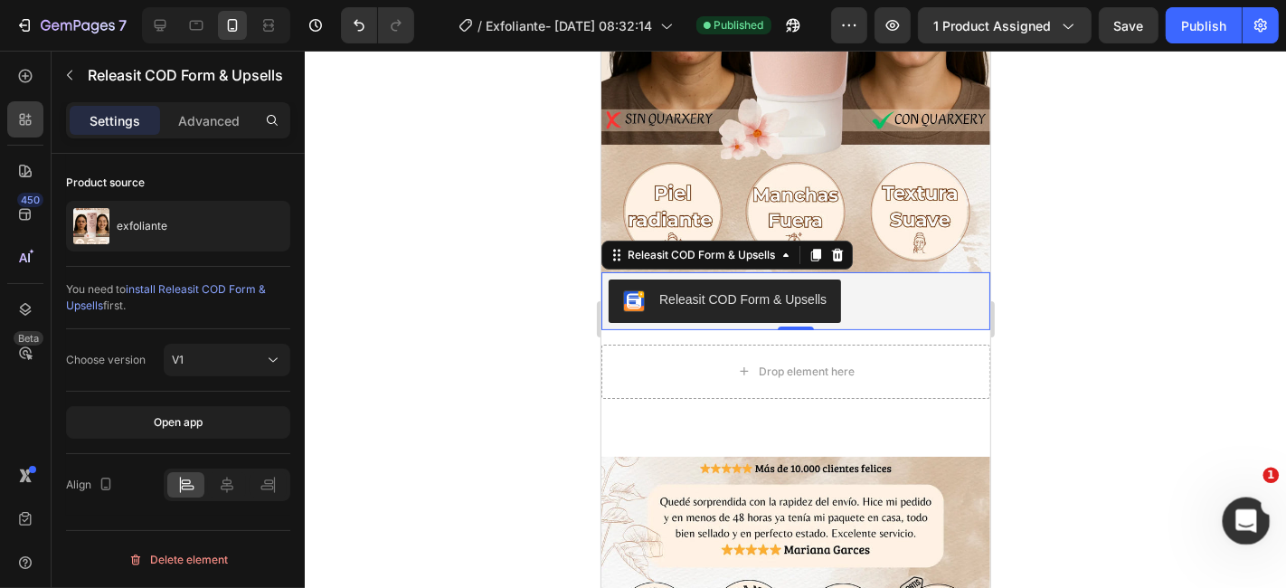
click at [1249, 522] on icon "Abrir Intercom Messenger" at bounding box center [1244, 519] width 30 height 30
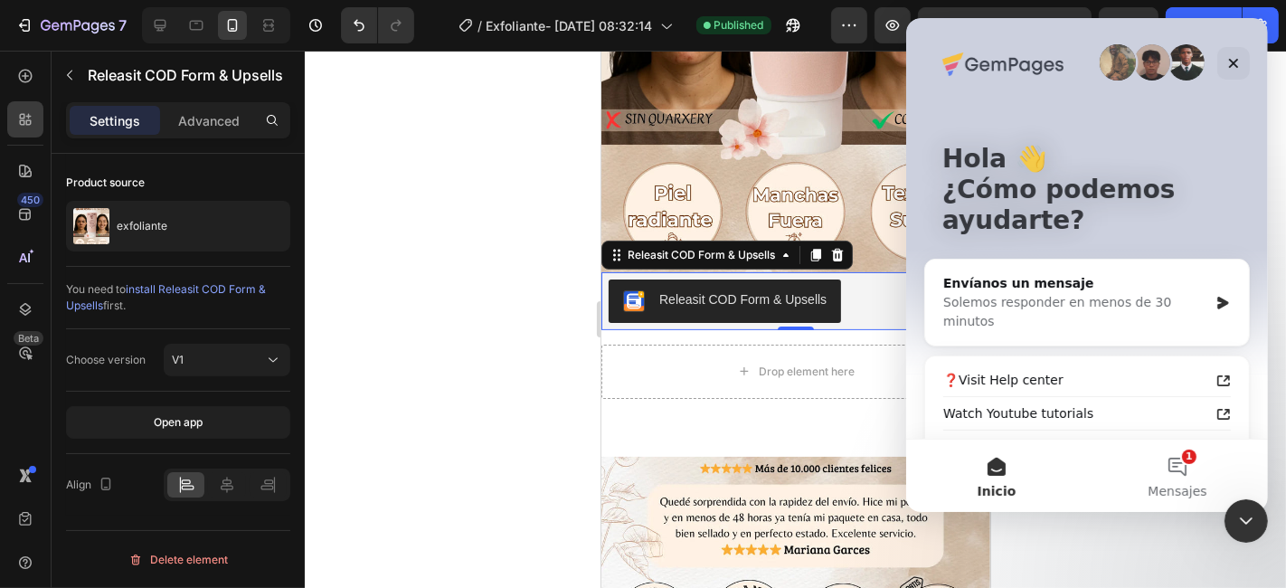
scroll to position [0, 0]
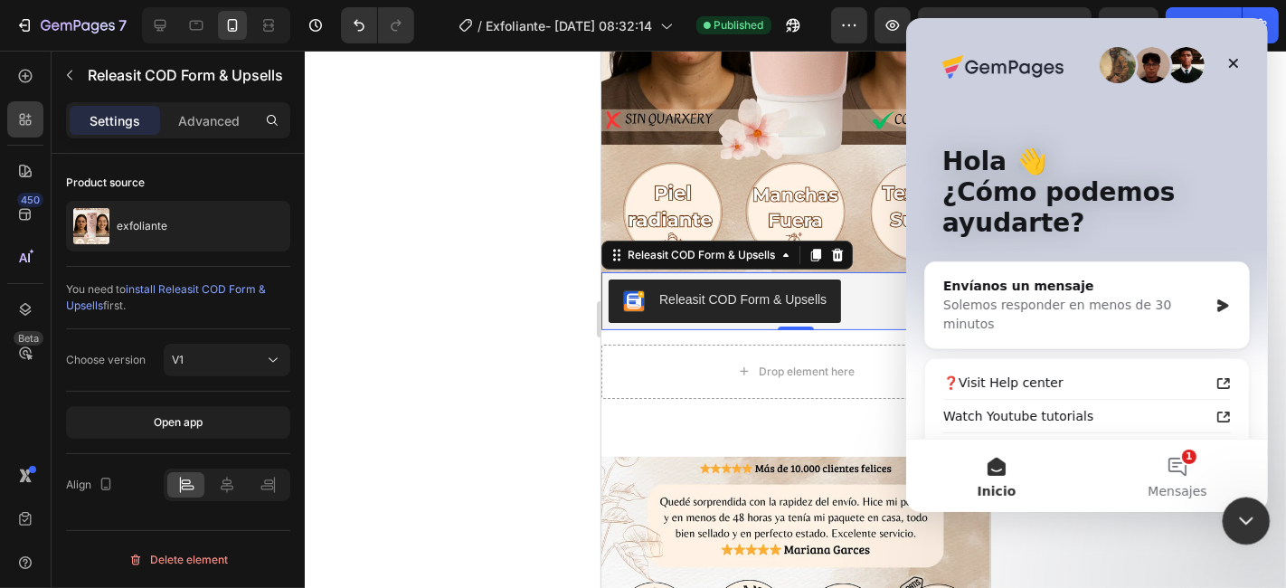
click at [1244, 519] on icon "Cerrar Intercom Messenger" at bounding box center [1243, 518] width 13 height 7
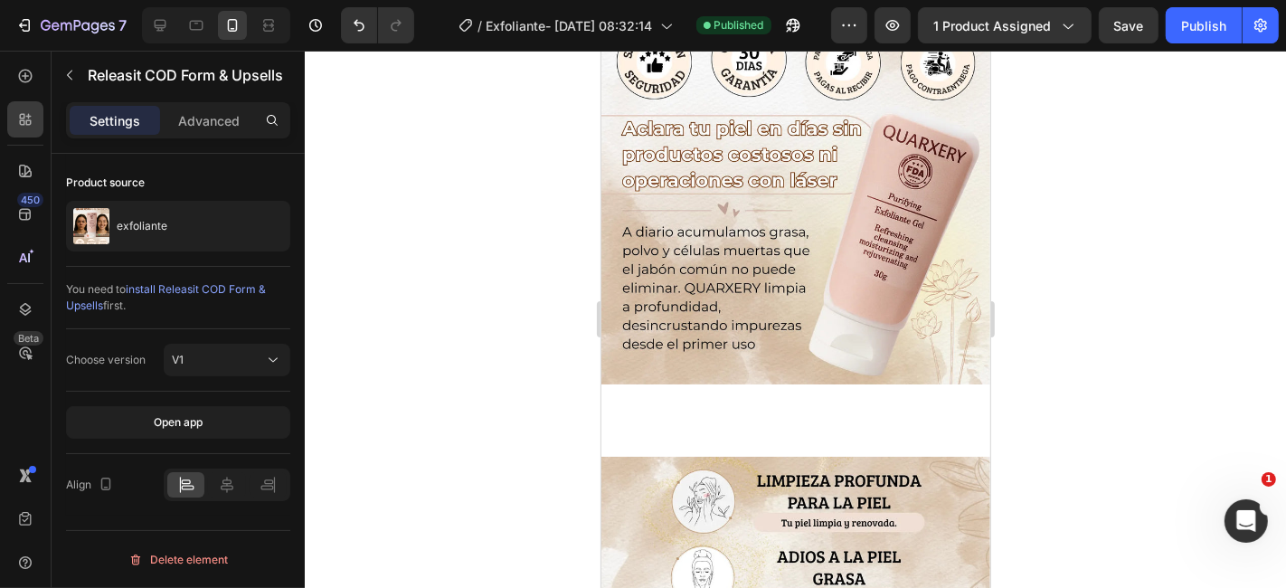
scroll to position [905, 0]
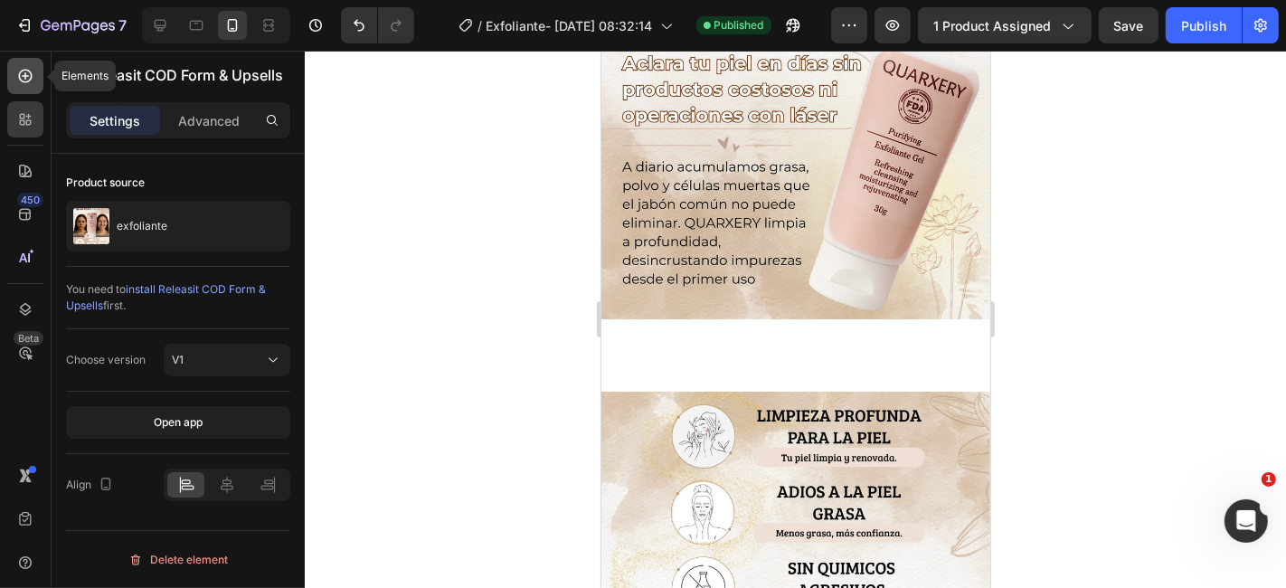
click at [19, 79] on icon at bounding box center [25, 76] width 18 height 18
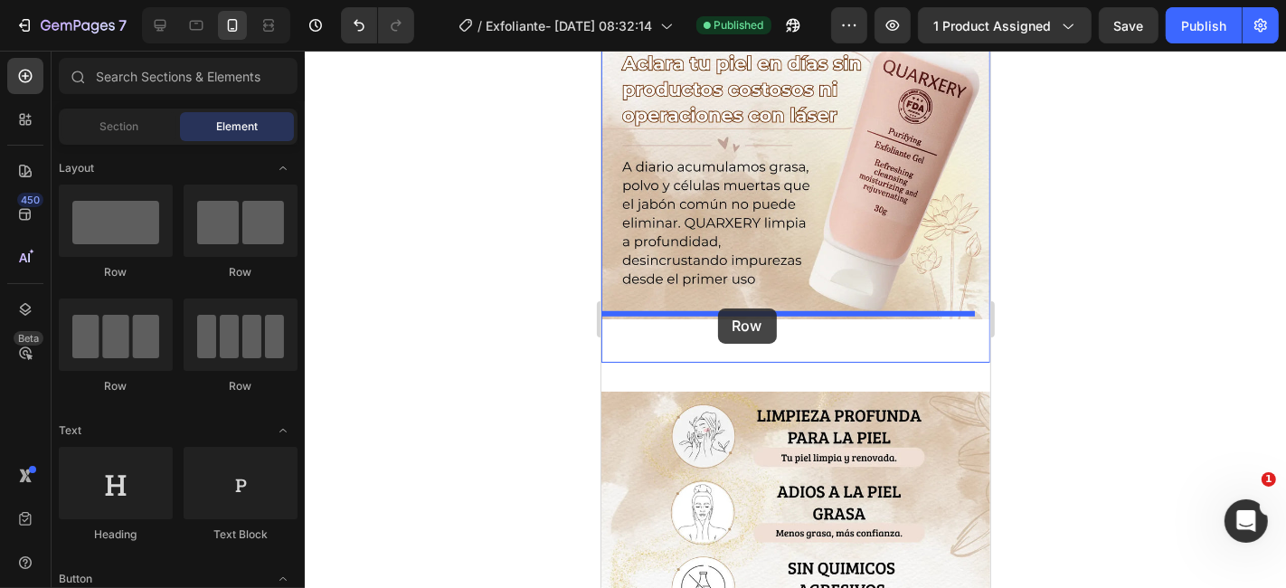
drag, startPoint x: 706, startPoint y: 277, endPoint x: 717, endPoint y: 308, distance: 32.9
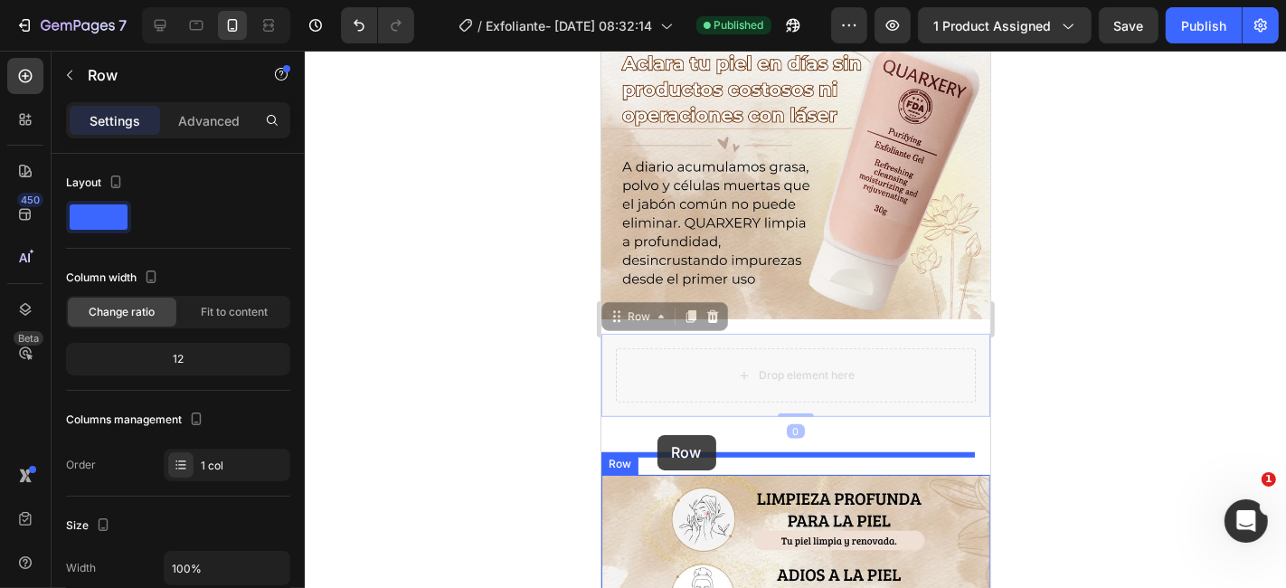
drag, startPoint x: 657, startPoint y: 356, endPoint x: 657, endPoint y: 434, distance: 77.8
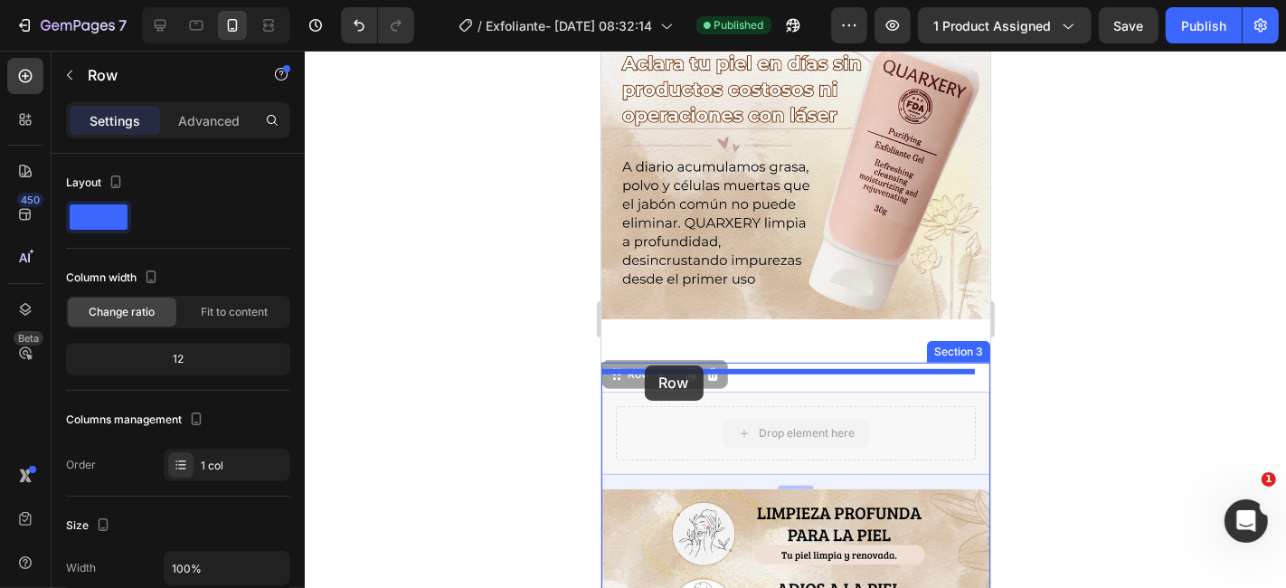
drag, startPoint x: 634, startPoint y: 408, endPoint x: 644, endPoint y: 365, distance: 44.5
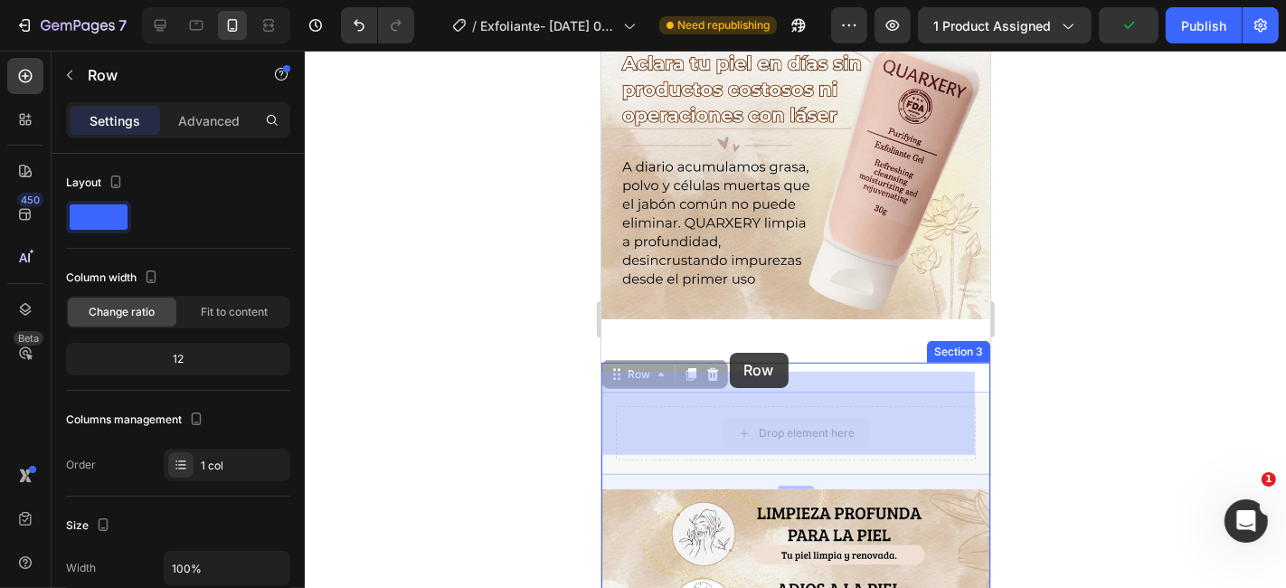
drag, startPoint x: 633, startPoint y: 422, endPoint x: 732, endPoint y: 351, distance: 121.8
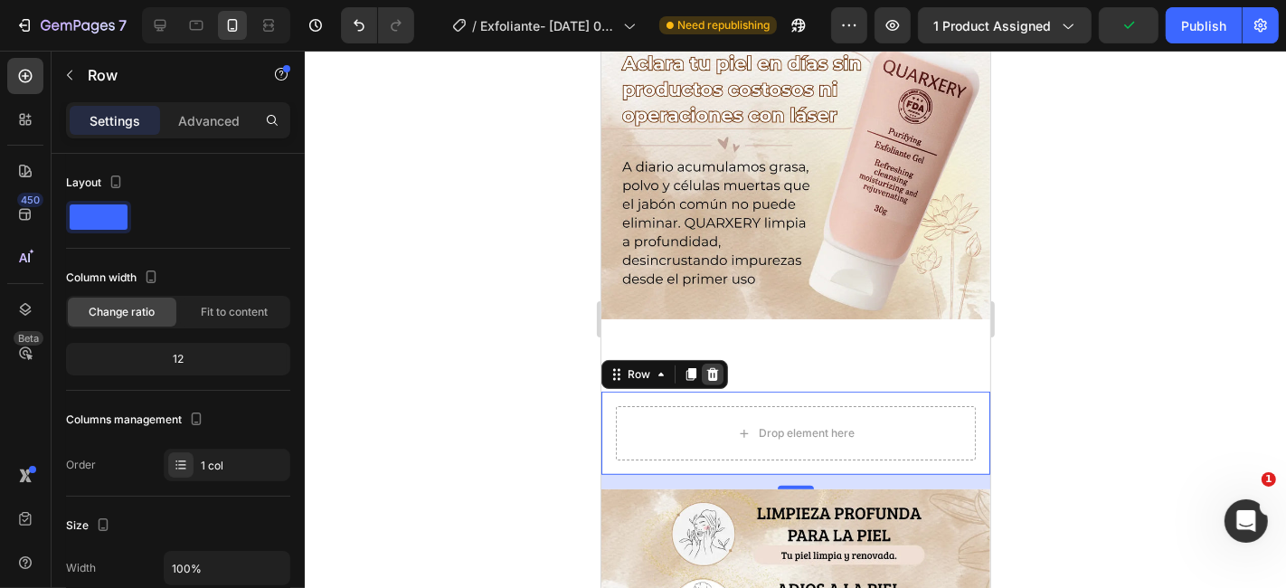
click at [711, 367] on icon at bounding box center [712, 373] width 12 height 13
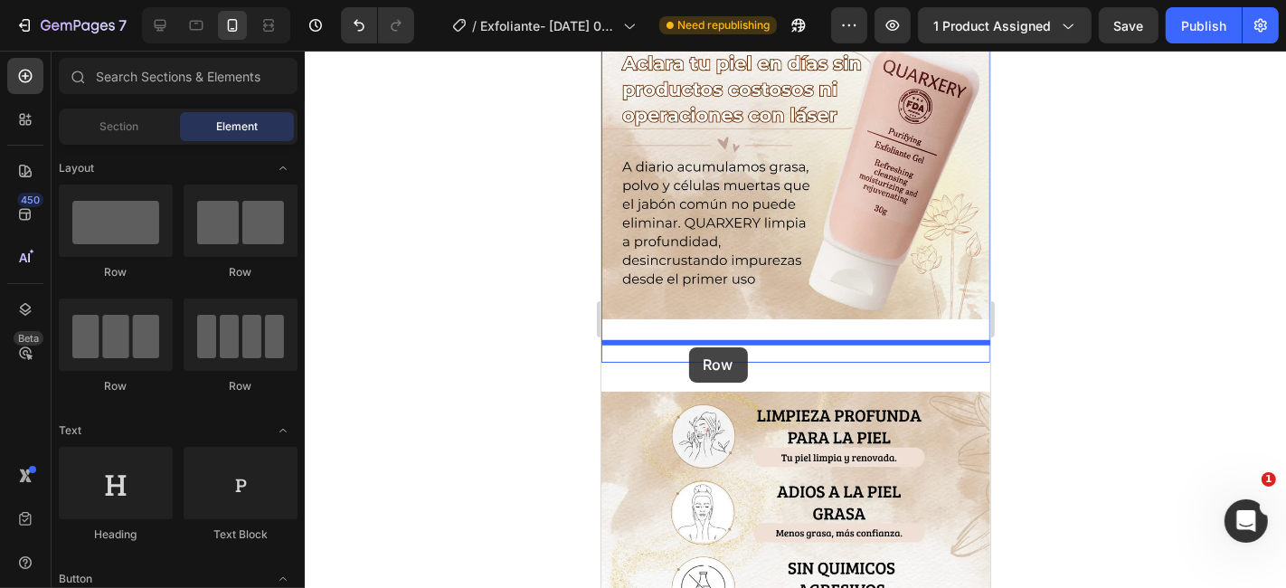
drag, startPoint x: 719, startPoint y: 281, endPoint x: 688, endPoint y: 346, distance: 72.0
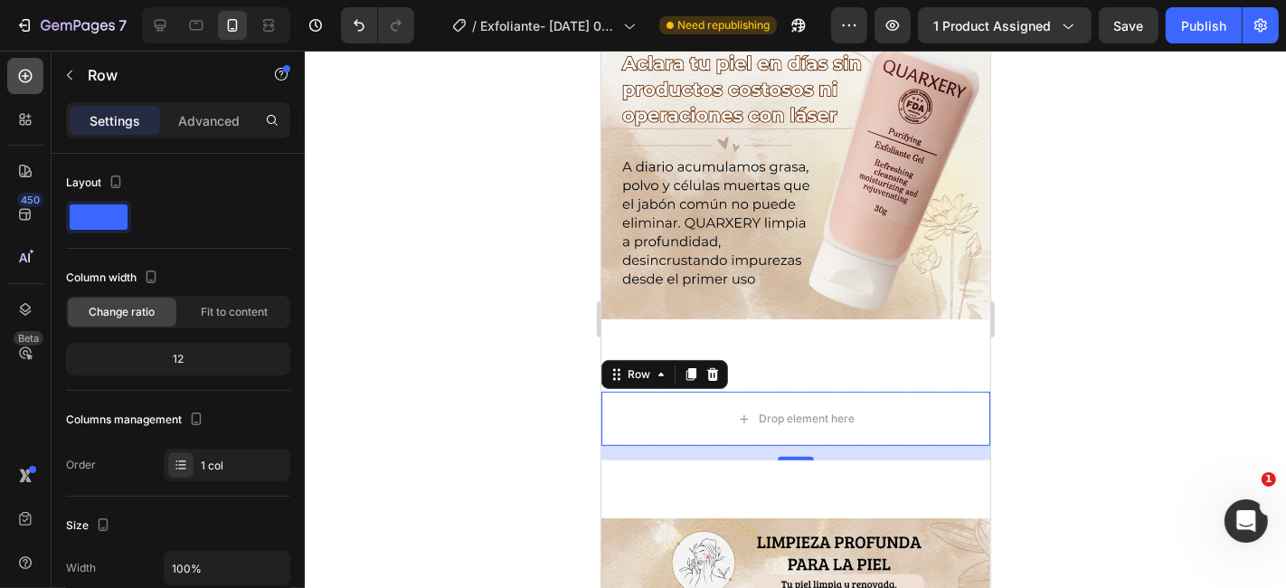
click at [24, 79] on icon at bounding box center [25, 76] width 18 height 18
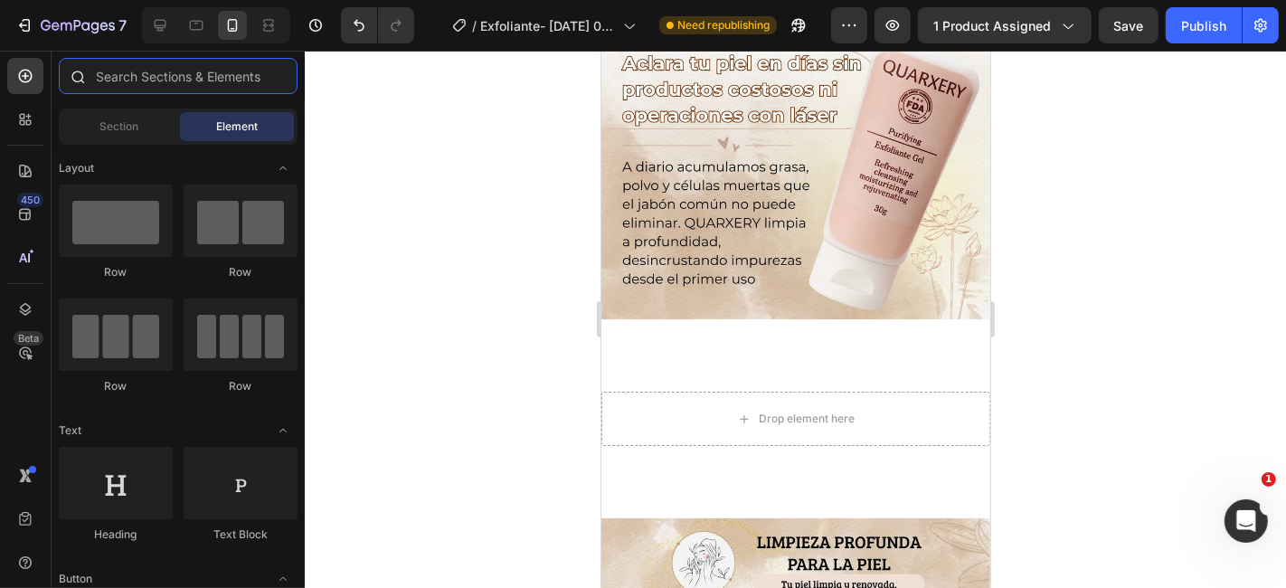
click at [157, 74] on input "text" at bounding box center [178, 76] width 239 height 36
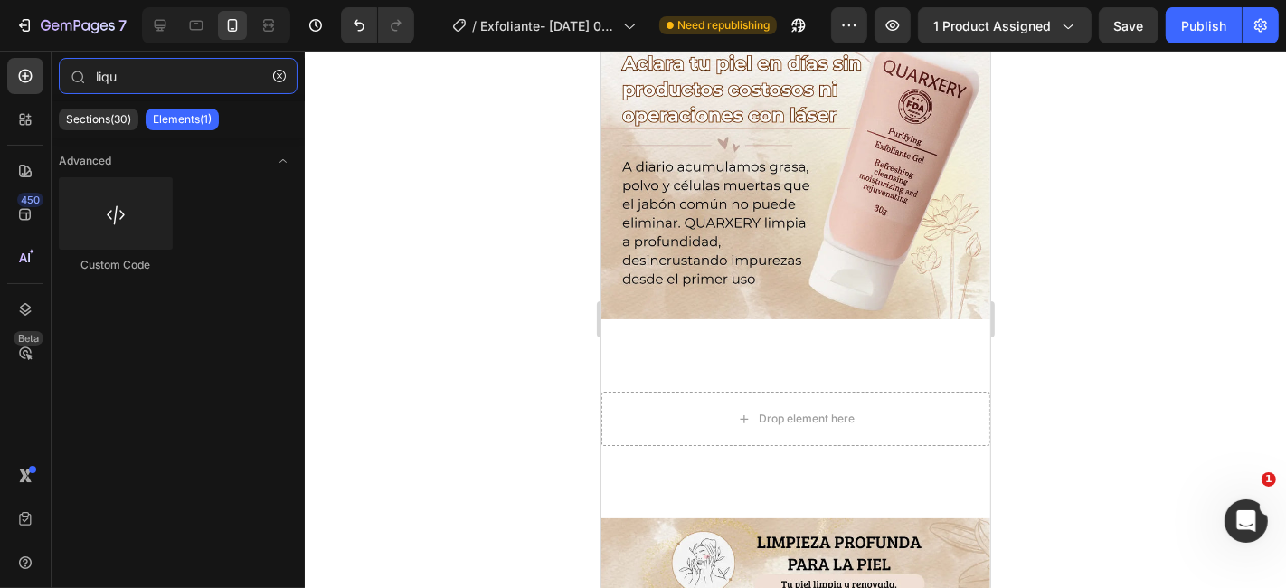
type input "liqu"
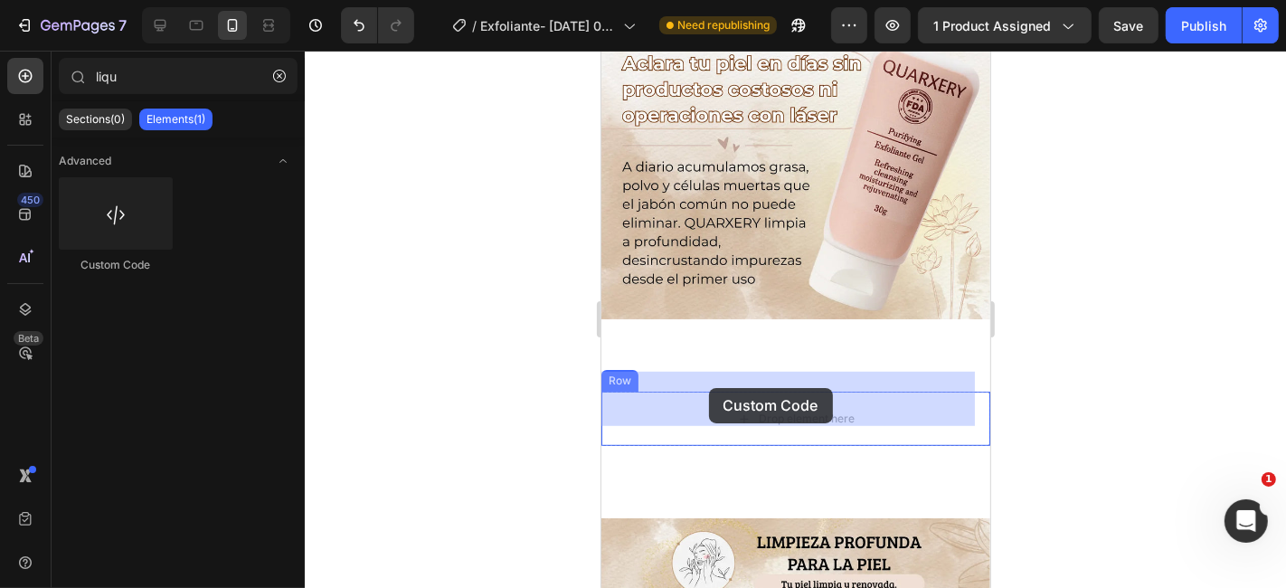
drag, startPoint x: 749, startPoint y: 270, endPoint x: 708, endPoint y: 385, distance: 122.7
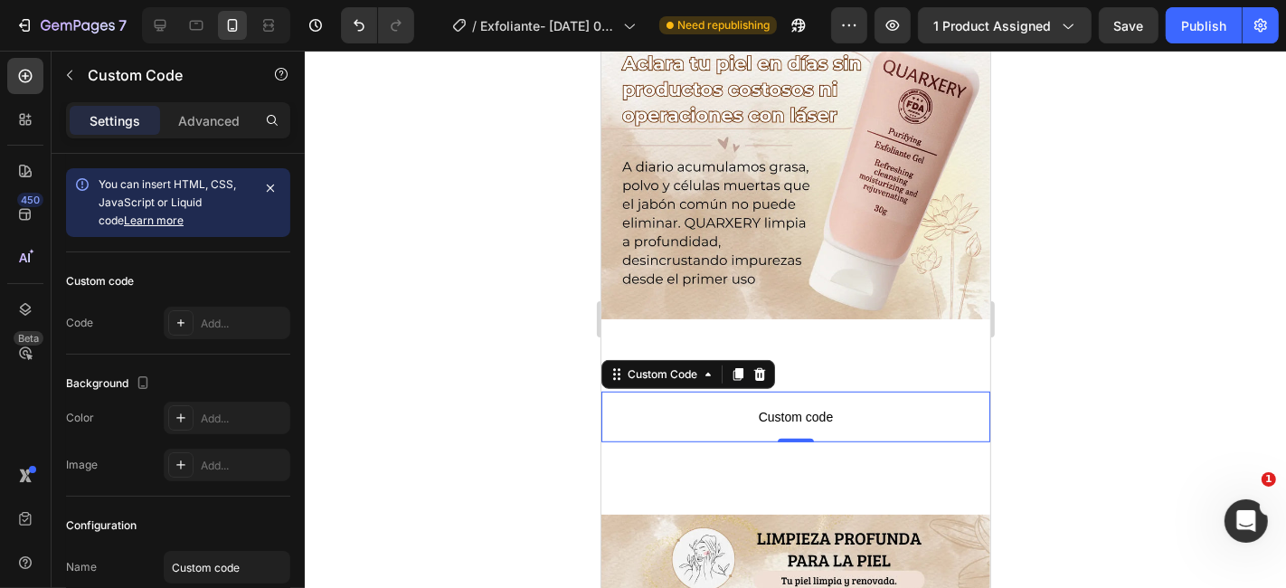
click at [674, 405] on span "Custom code" at bounding box center [795, 416] width 389 height 22
click at [234, 323] on div "Add..." at bounding box center [243, 324] width 85 height 16
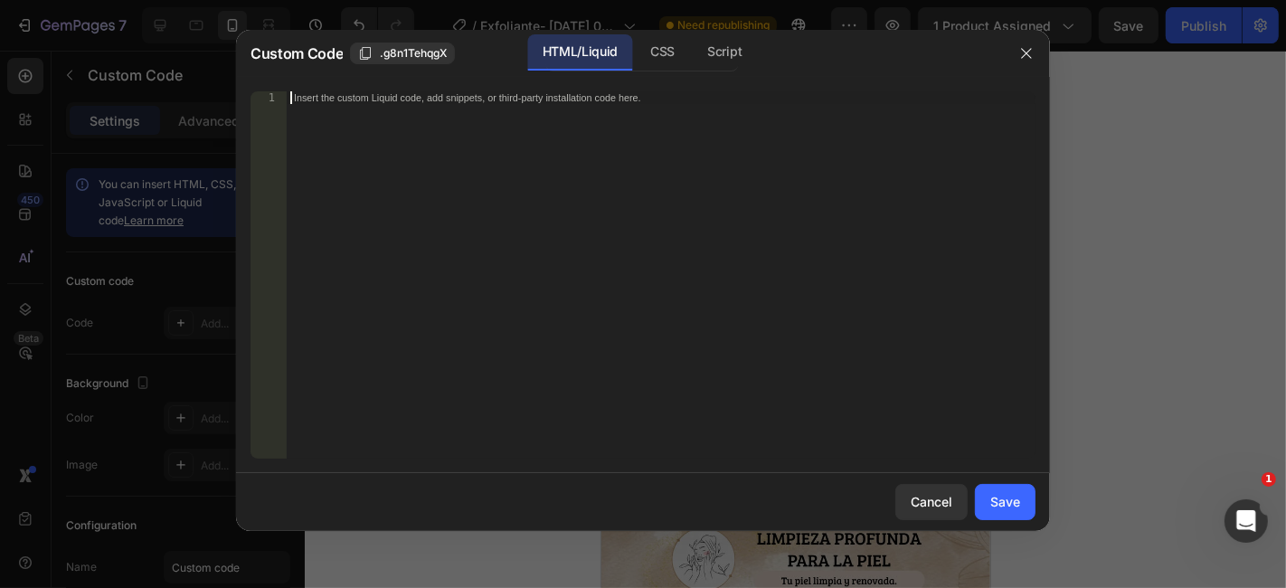
click at [435, 169] on div "Insert the custom Liquid code, add snippets, or third-party installation code h…" at bounding box center [661, 287] width 749 height 393
paste textarea "</html>"
type textarea "</html>"
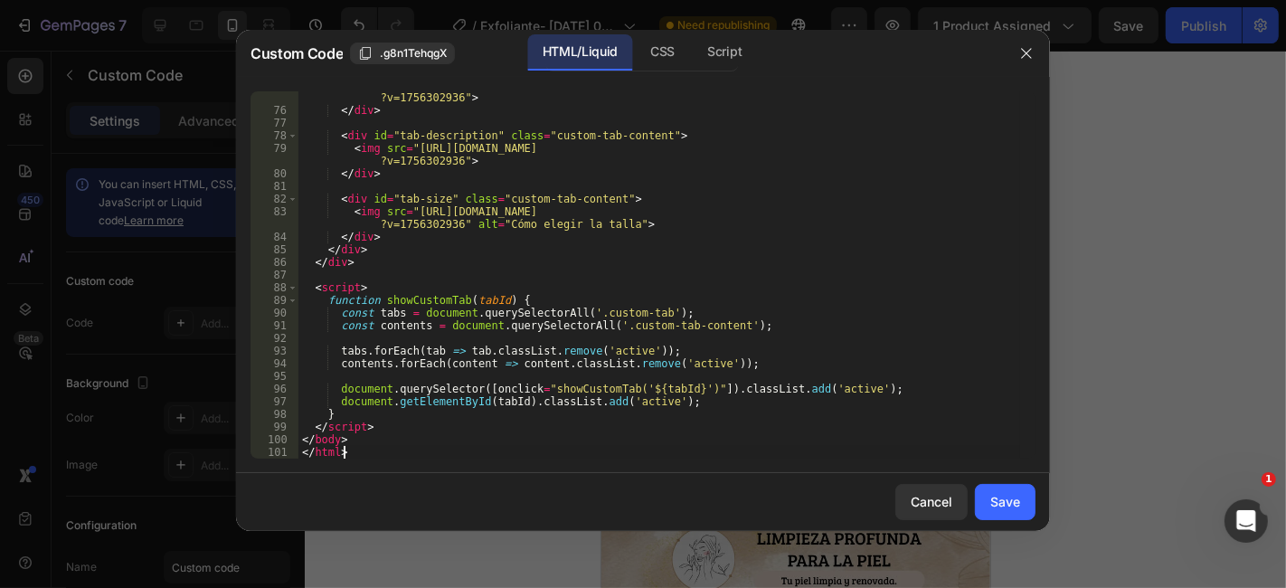
scroll to position [949, 0]
click at [1008, 497] on div "Save" at bounding box center [1005, 501] width 30 height 19
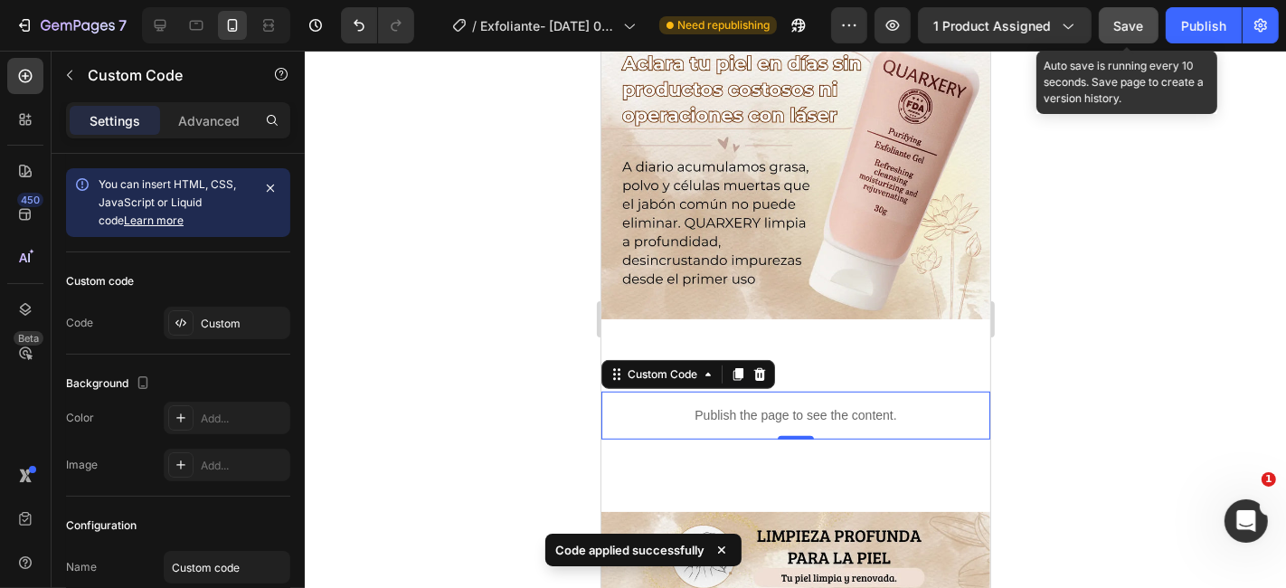
click at [1132, 39] on button "Save" at bounding box center [1129, 25] width 60 height 36
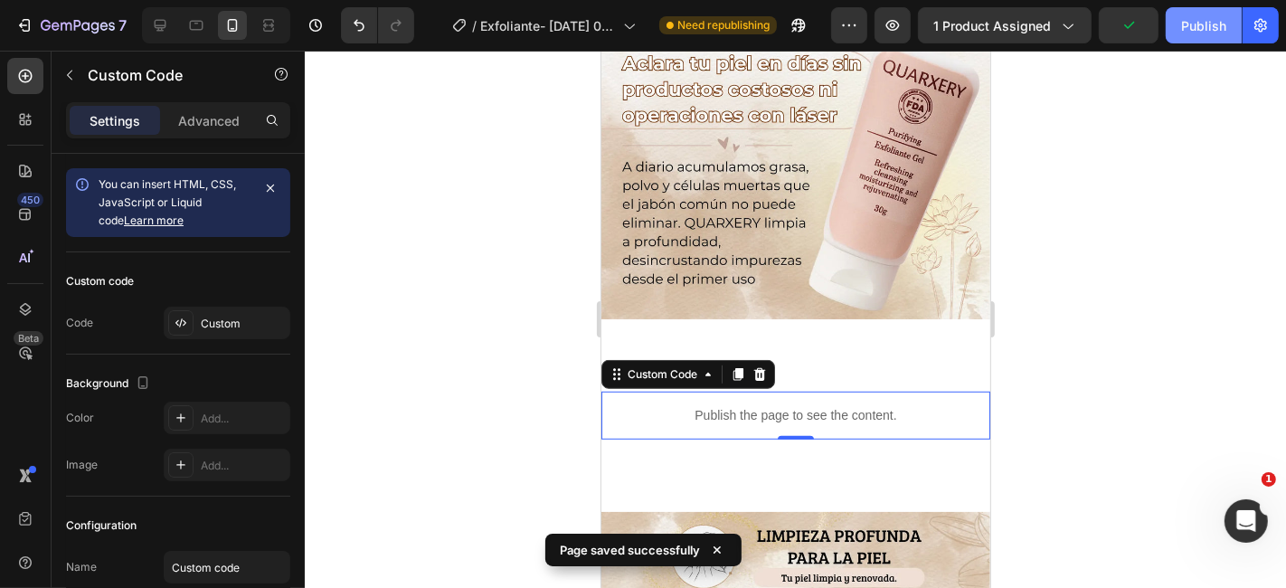
click at [1214, 27] on div "Publish" at bounding box center [1203, 25] width 45 height 19
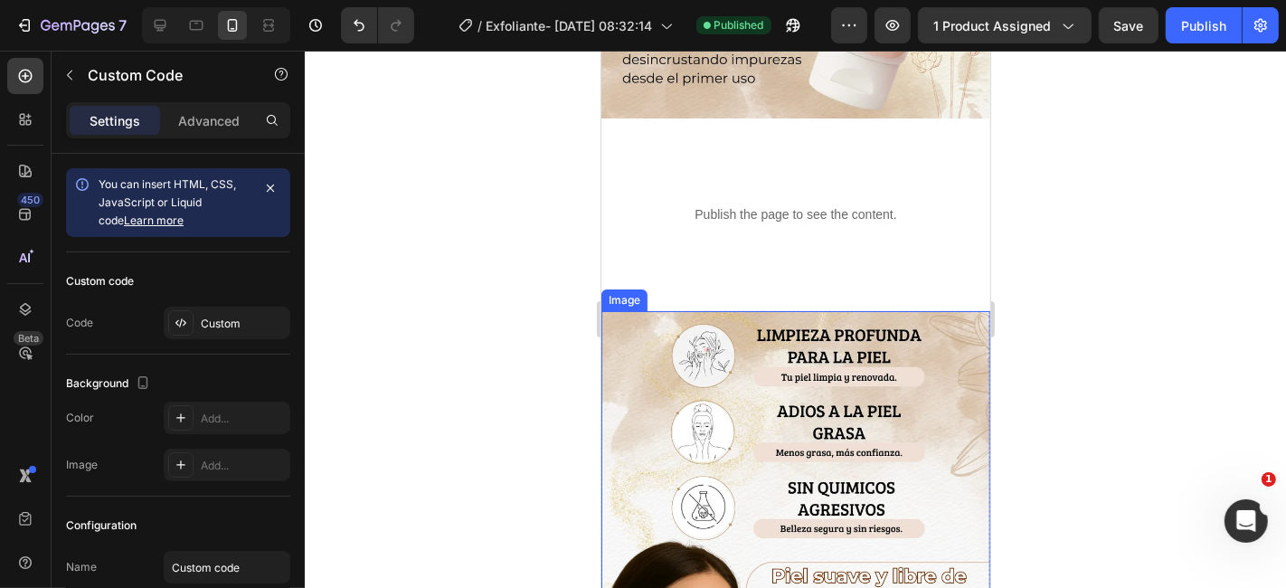
scroll to position [1005, 0]
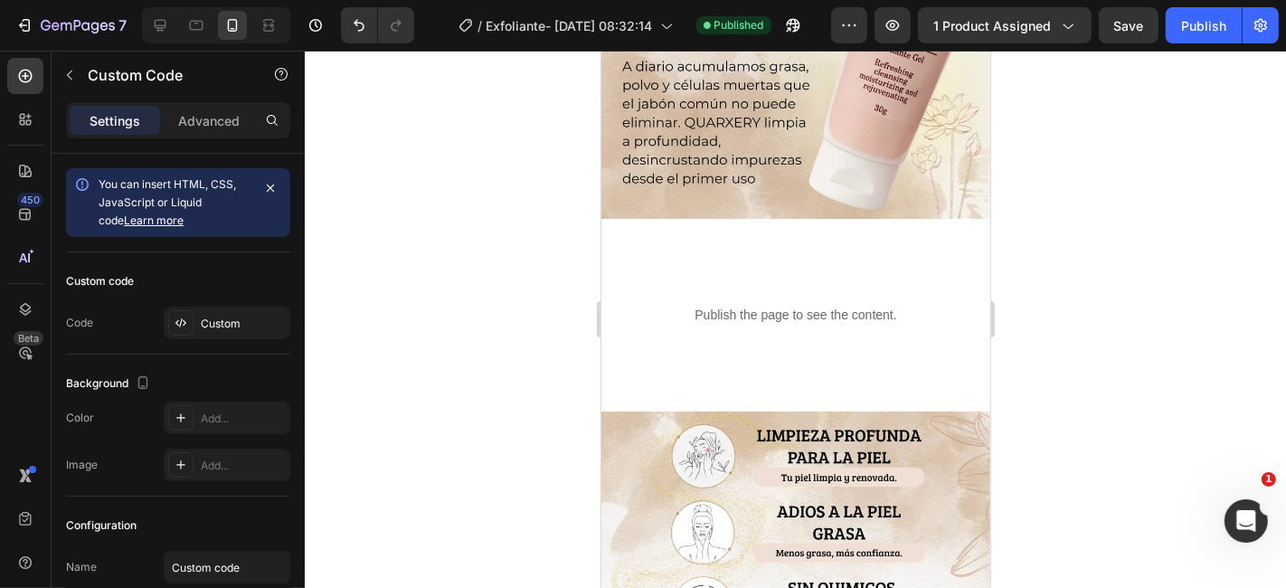
click at [734, 305] on p "Publish the page to see the content." at bounding box center [795, 314] width 389 height 19
click at [711, 305] on p "Publish the page to see the content." at bounding box center [795, 314] width 389 height 19
click at [845, 290] on div "Publish the page to see the content." at bounding box center [795, 314] width 389 height 48
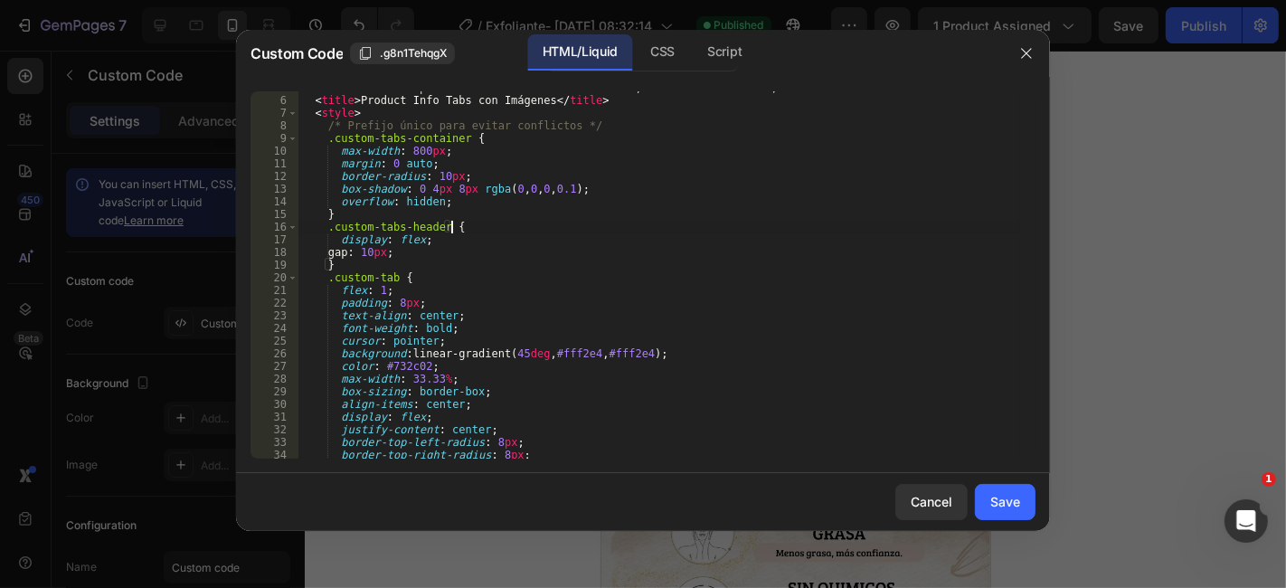
scroll to position [60, 0]
click at [999, 501] on div "Save" at bounding box center [1005, 501] width 30 height 19
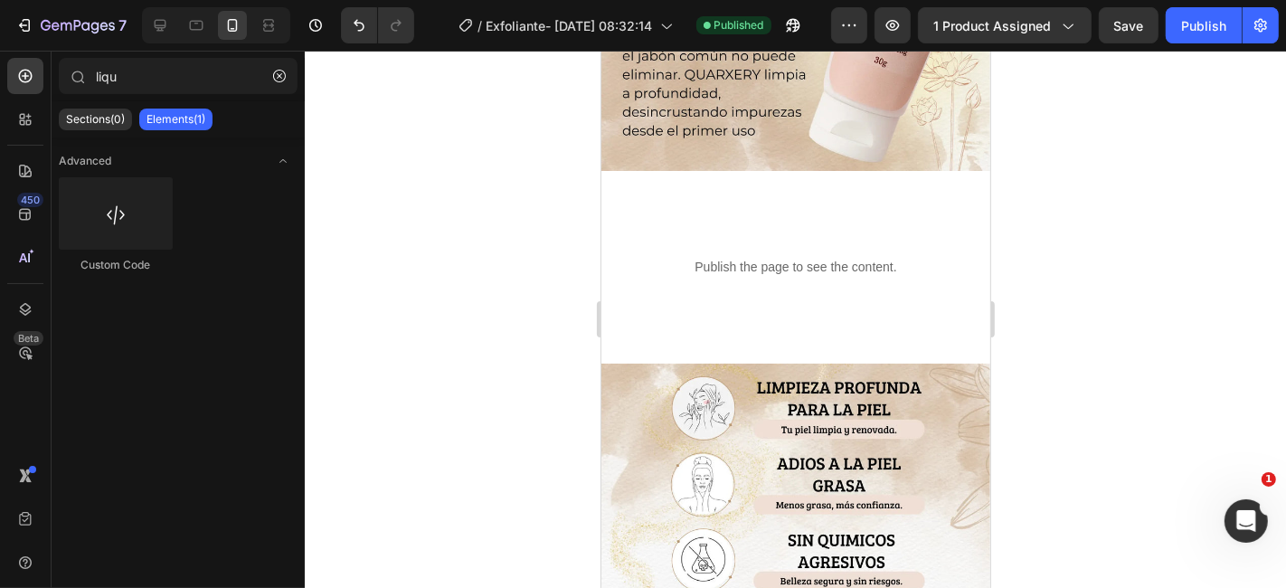
scroll to position [1059, 0]
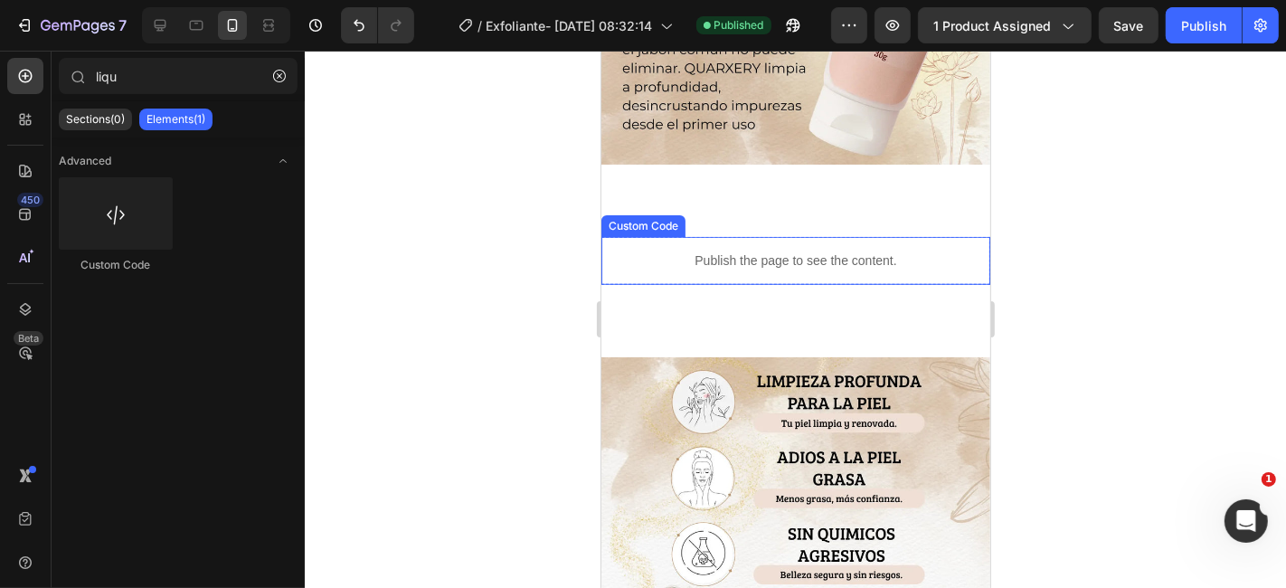
click at [693, 251] on p "Publish the page to see the content." at bounding box center [795, 260] width 389 height 19
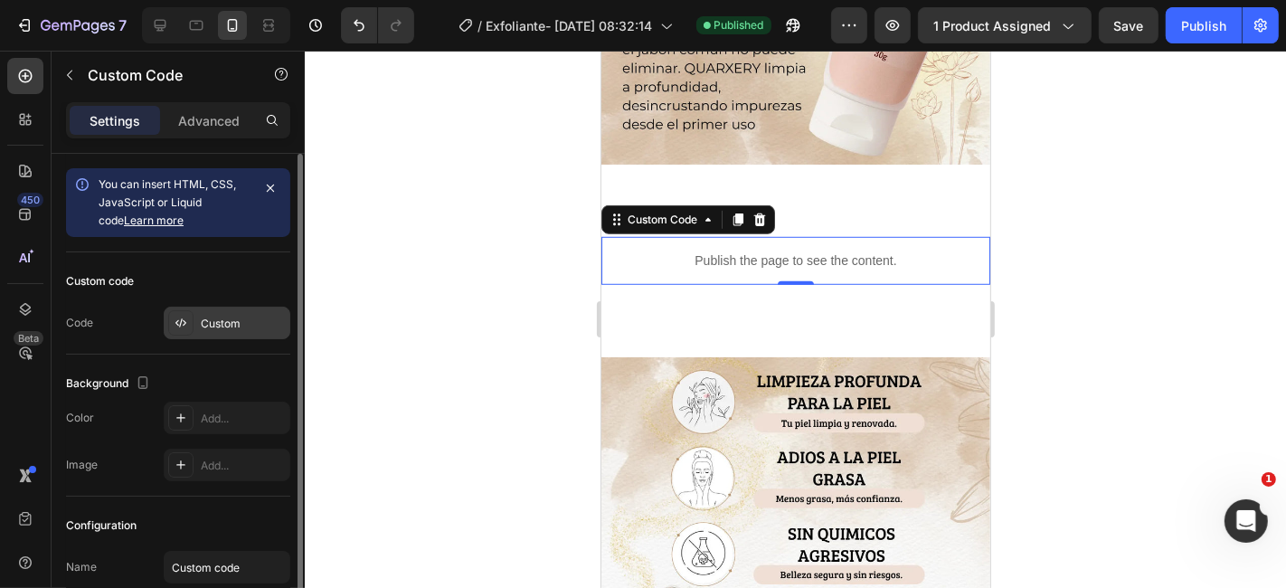
click at [240, 317] on div "Custom" at bounding box center [243, 324] width 85 height 16
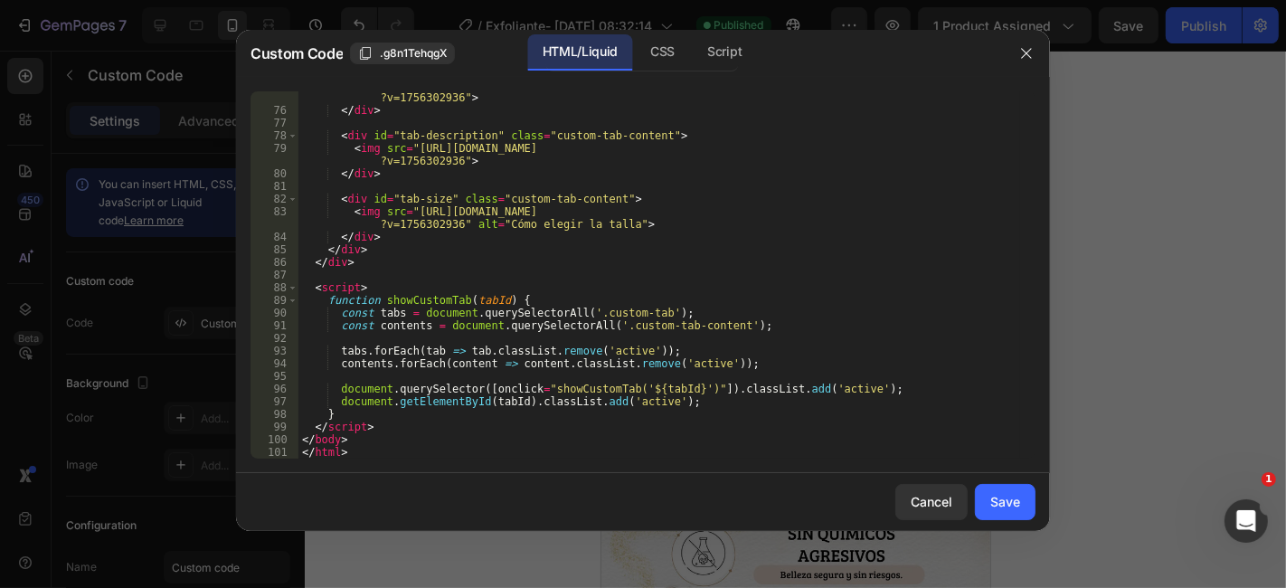
scroll to position [949, 0]
click at [1006, 489] on button "Save" at bounding box center [1005, 502] width 61 height 36
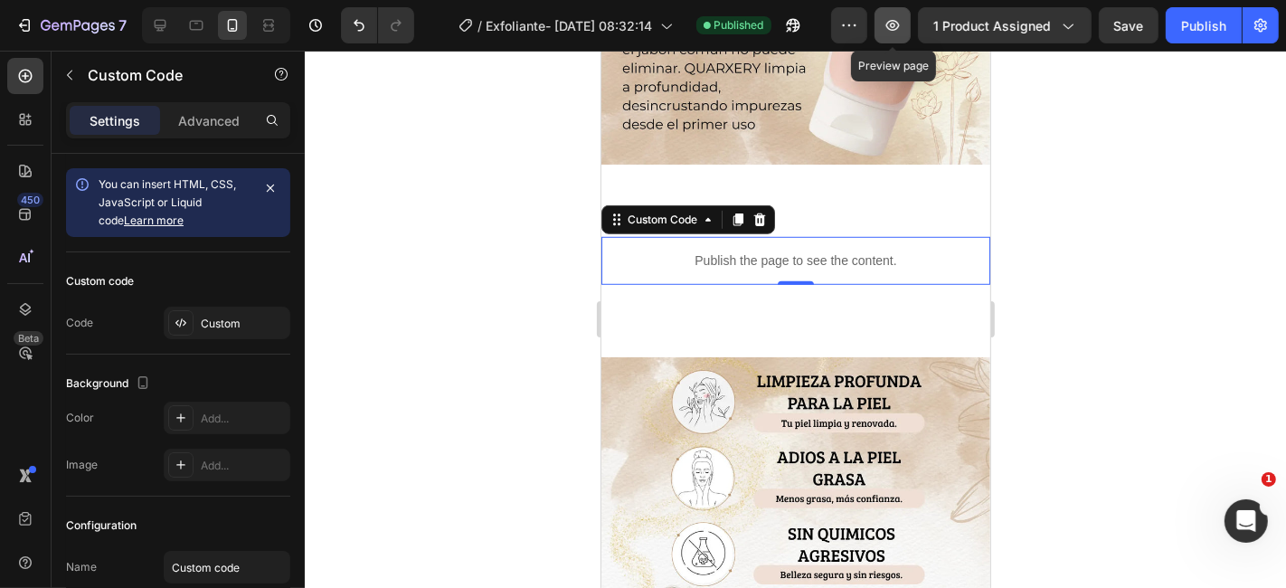
click at [896, 20] on icon "button" at bounding box center [893, 25] width 14 height 11
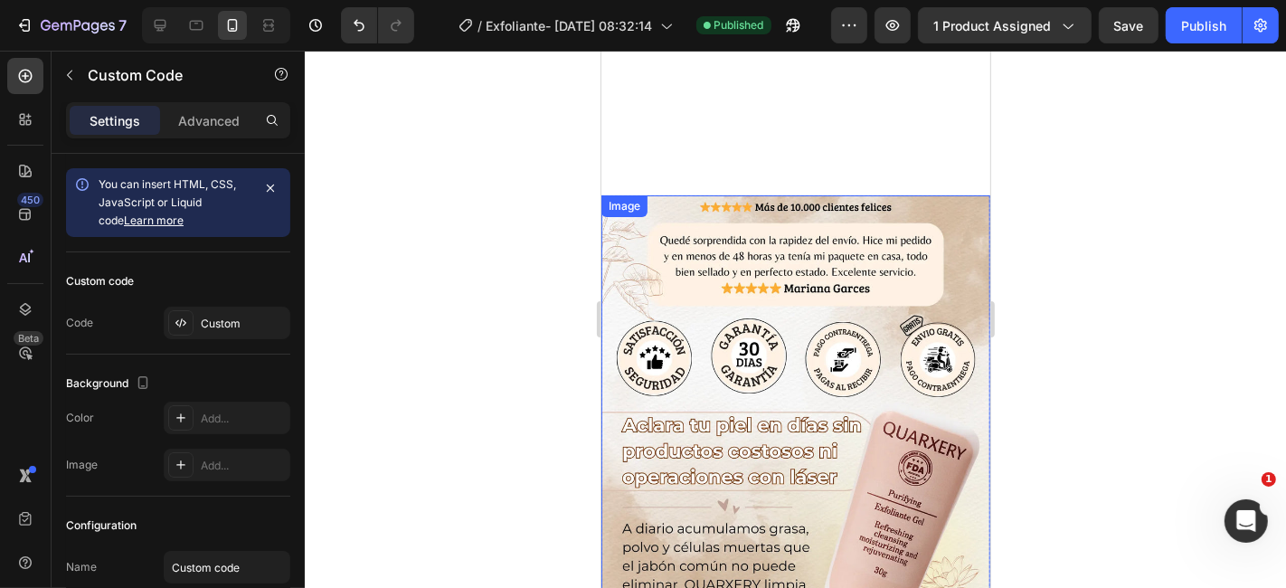
scroll to position [0, 0]
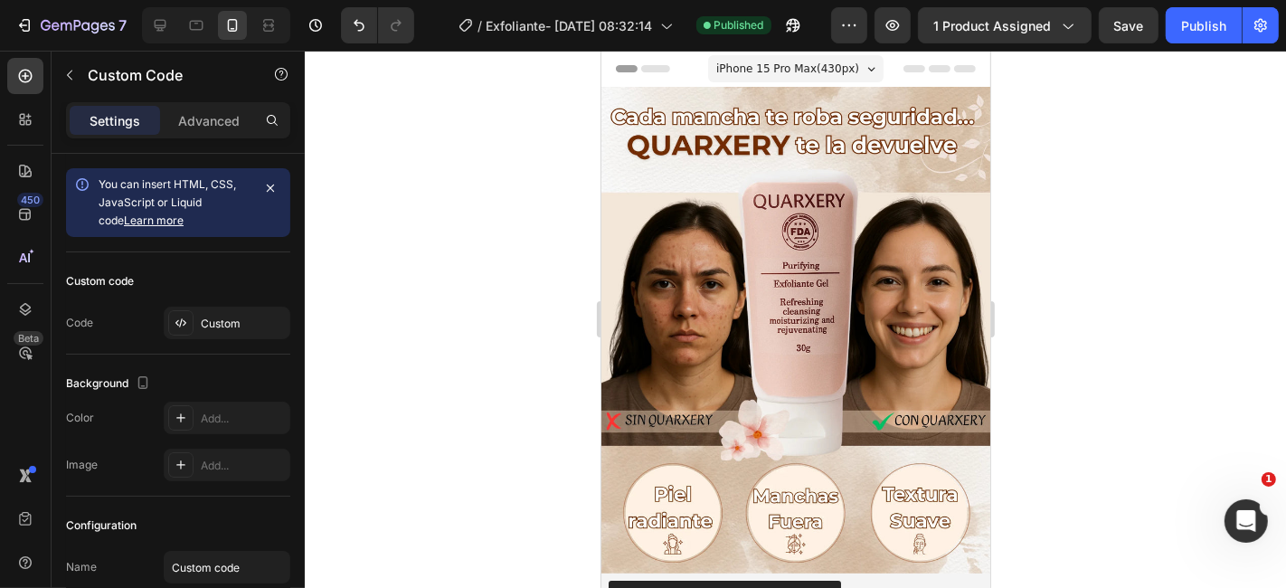
click at [666, 67] on span "Header" at bounding box center [655, 68] width 40 height 18
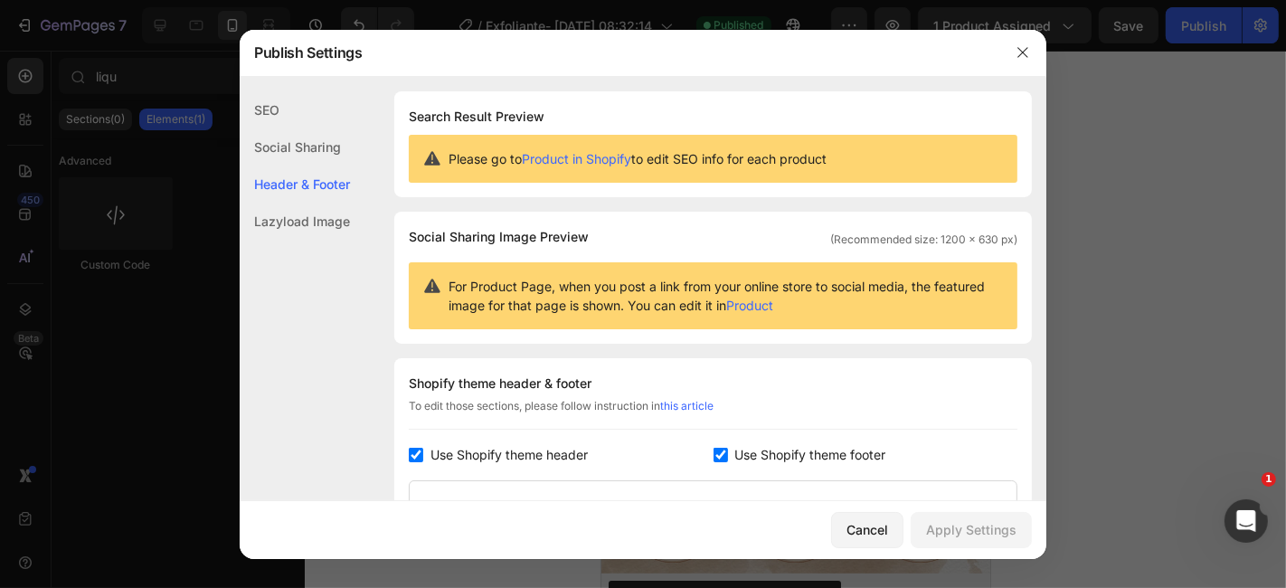
scroll to position [263, 0]
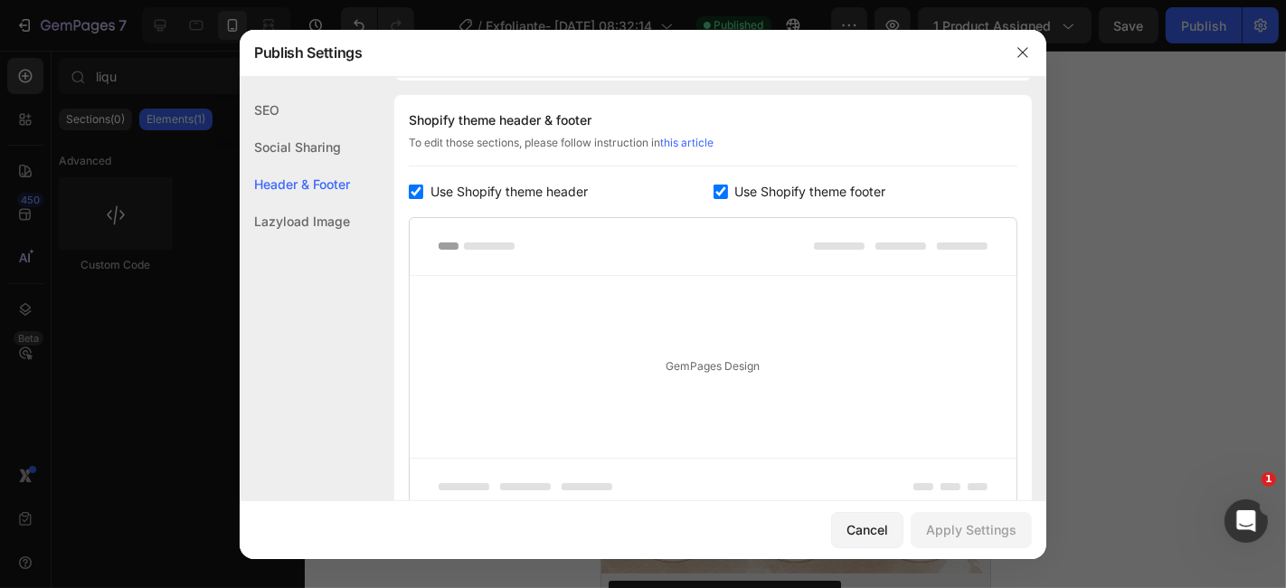
click at [421, 190] on input "checkbox" at bounding box center [416, 192] width 14 height 14
checkbox input "false"
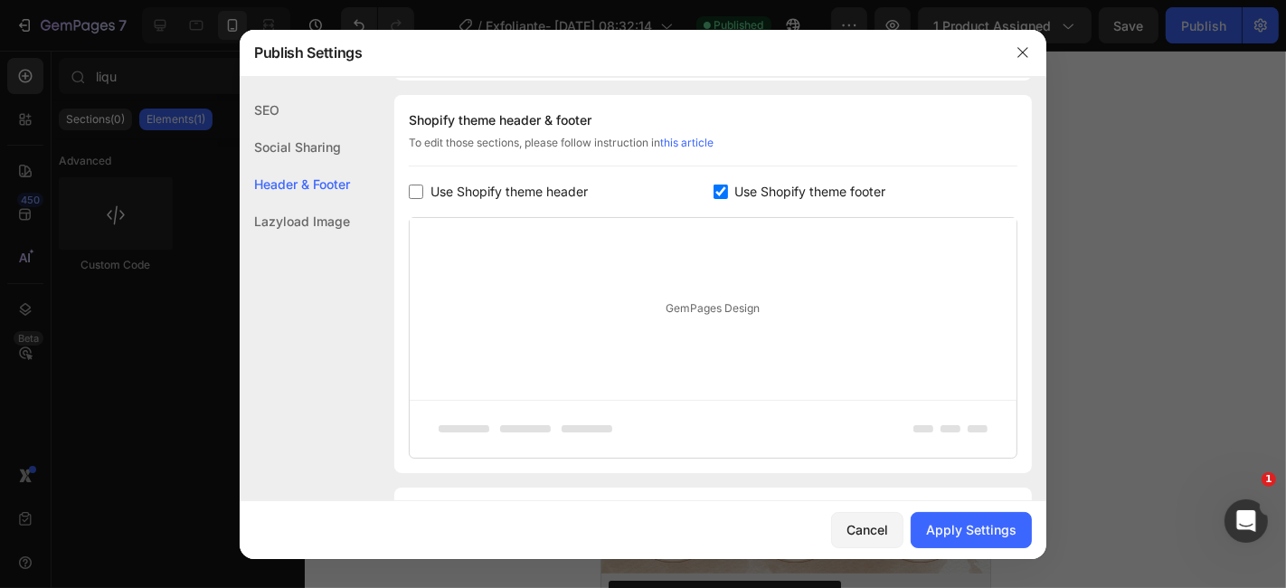
click at [715, 186] on input "checkbox" at bounding box center [721, 192] width 14 height 14
checkbox input "false"
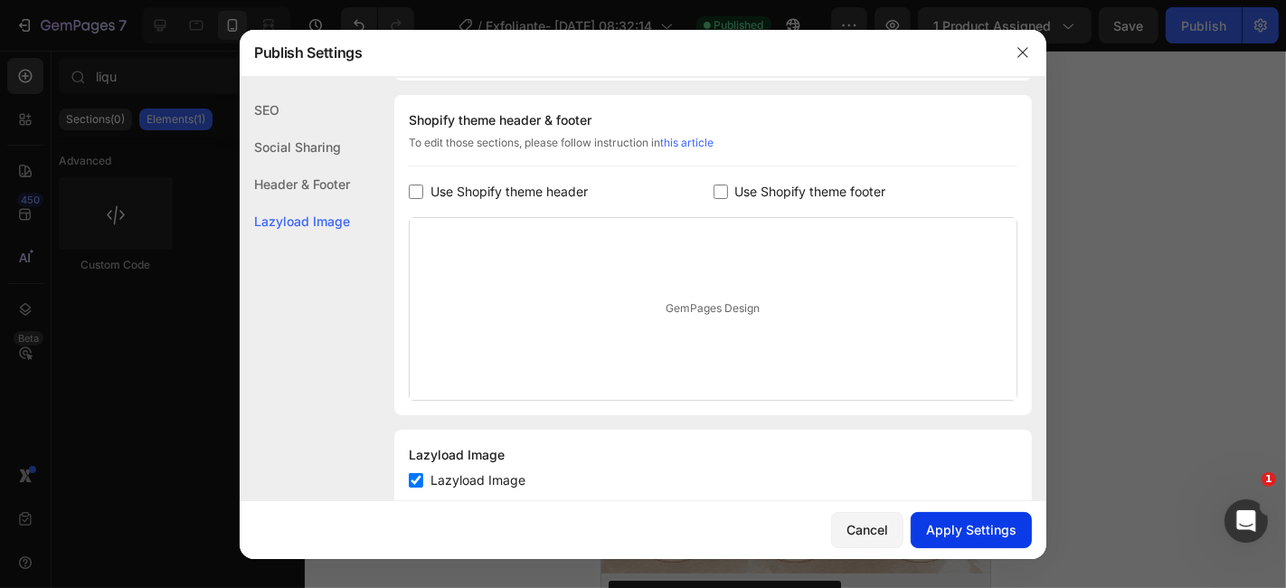
click at [957, 535] on div "Apply Settings" at bounding box center [971, 529] width 90 height 19
click at [1017, 51] on icon "button" at bounding box center [1023, 52] width 14 height 14
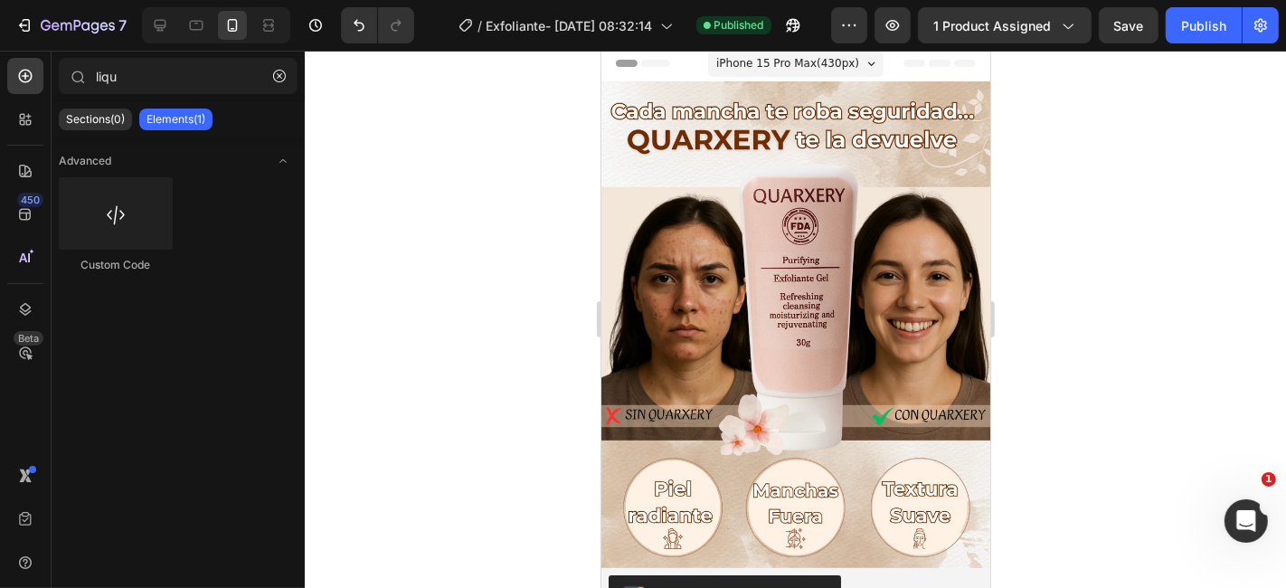
scroll to position [0, 0]
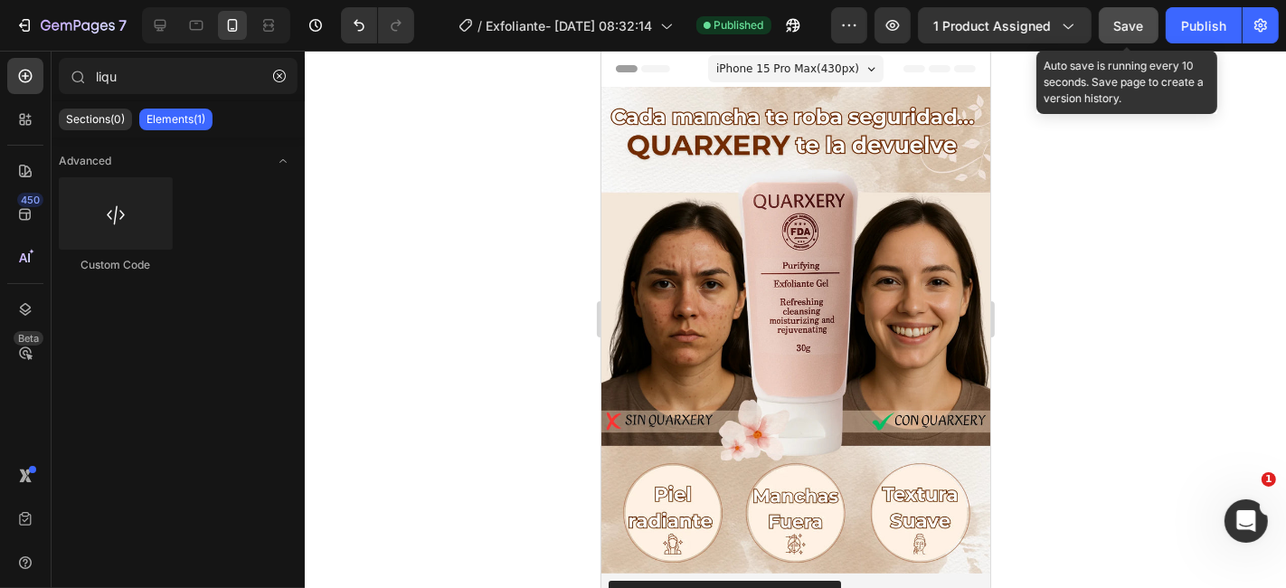
click at [1120, 22] on span "Save" at bounding box center [1129, 25] width 30 height 15
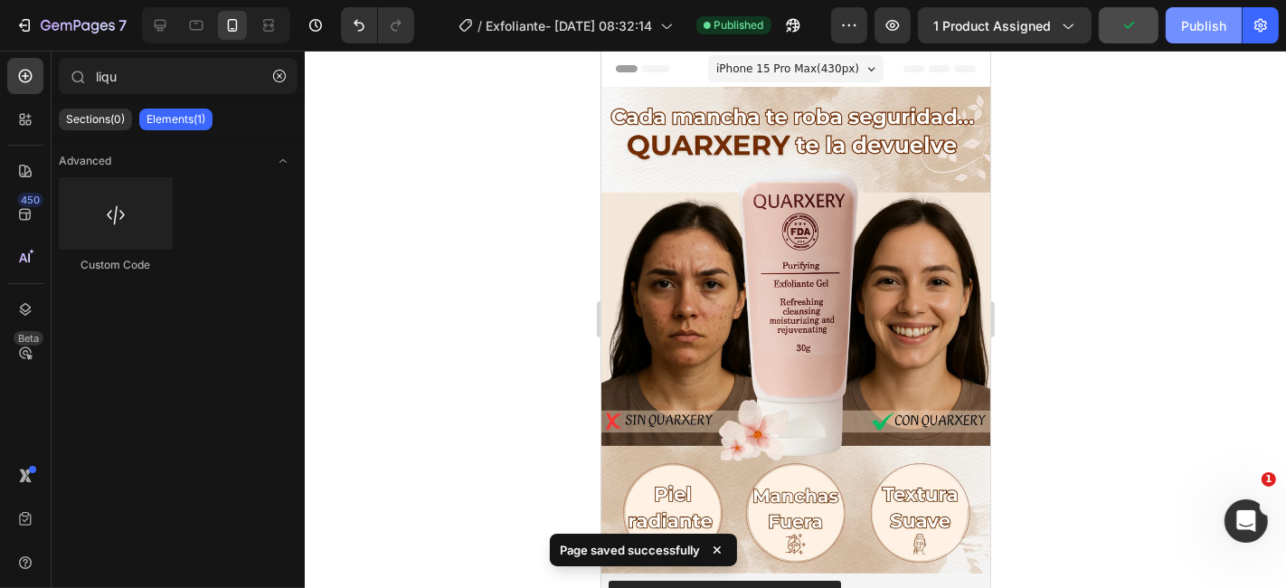
click at [1214, 34] on button "Publish" at bounding box center [1204, 25] width 76 height 36
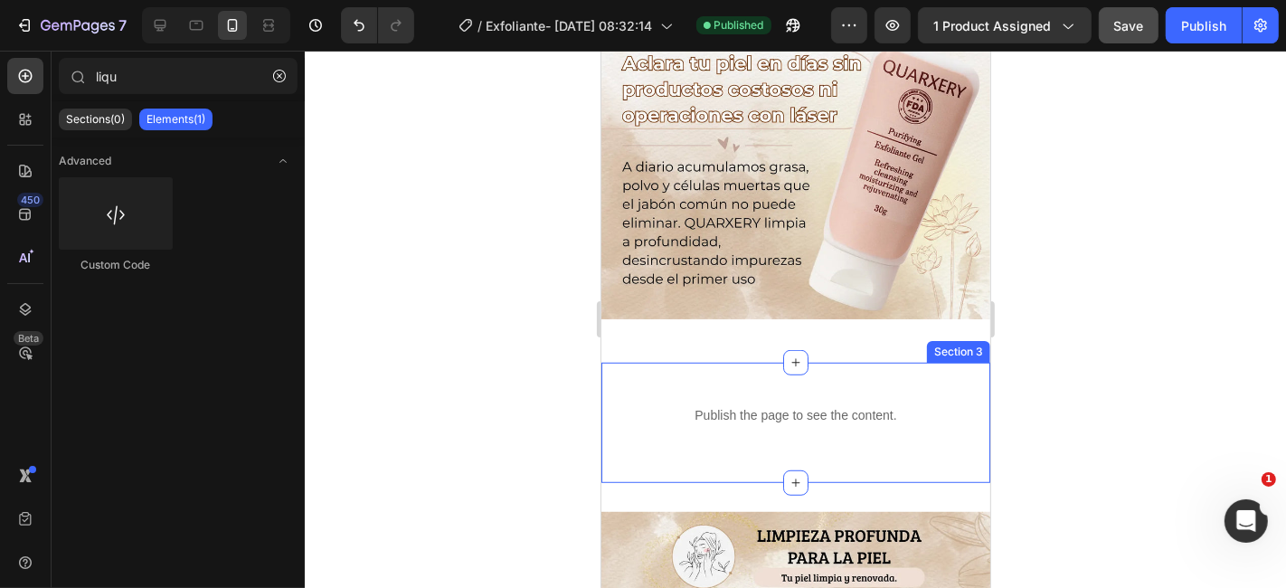
scroll to position [1005, 0]
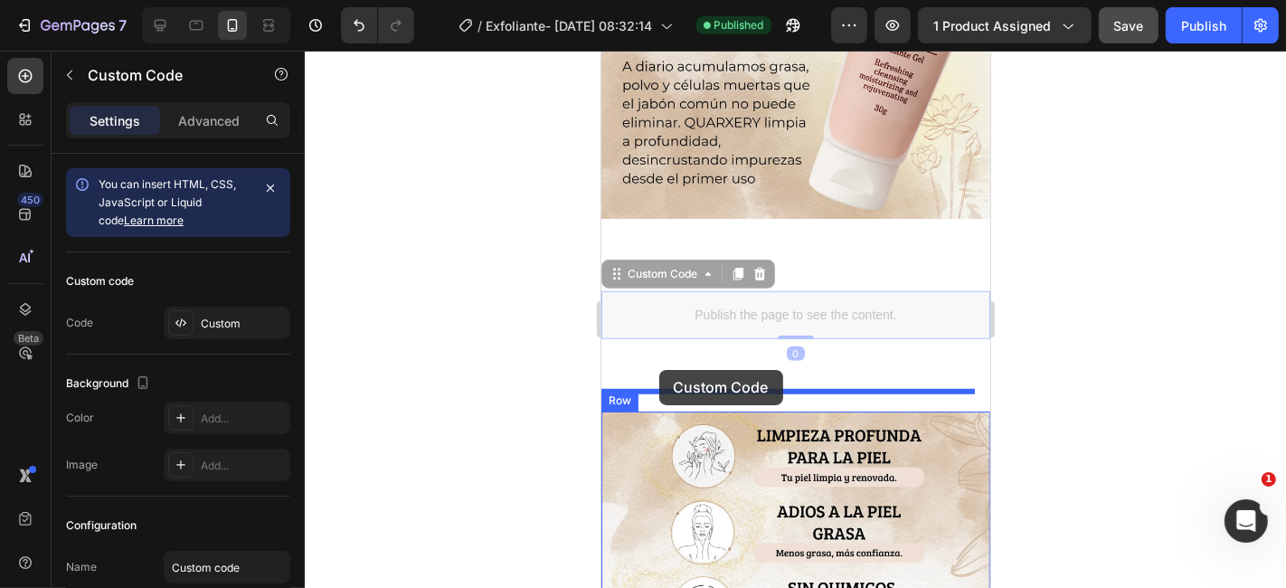
drag, startPoint x: 635, startPoint y: 295, endPoint x: 658, endPoint y: 369, distance: 77.8
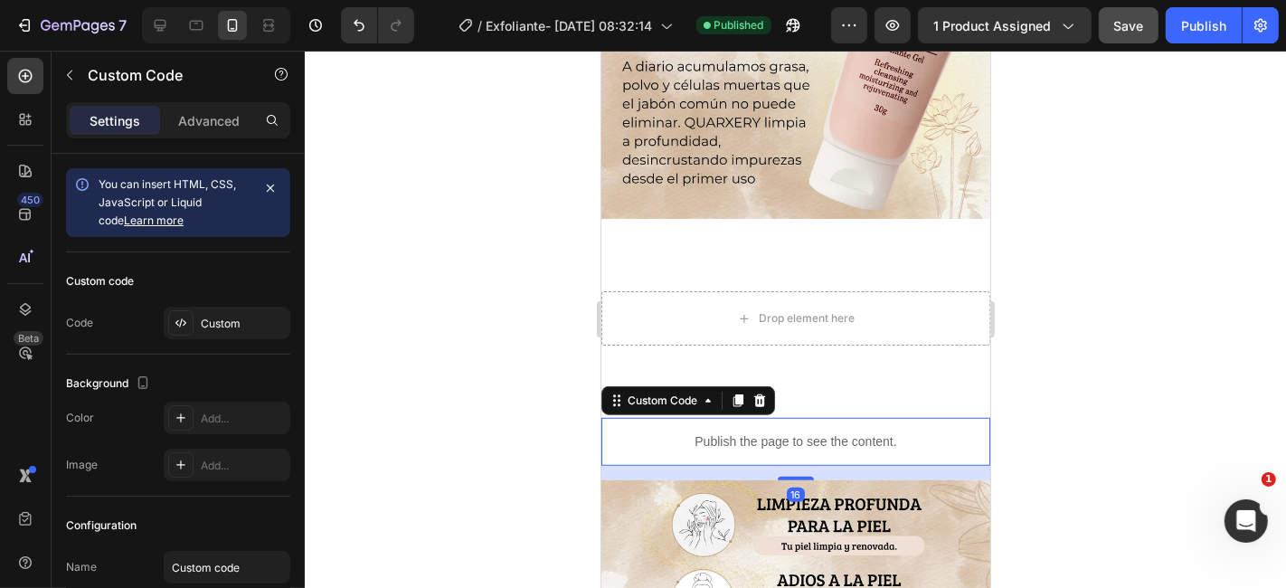
scroll to position [1105, 0]
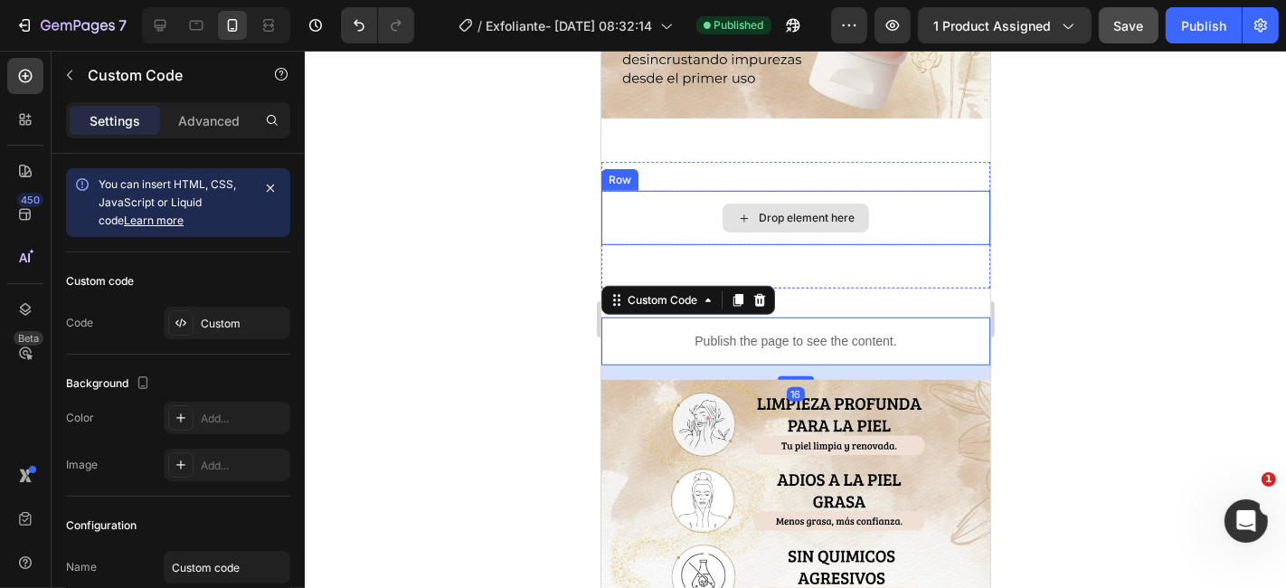
click at [677, 190] on div "Drop element here" at bounding box center [795, 217] width 389 height 54
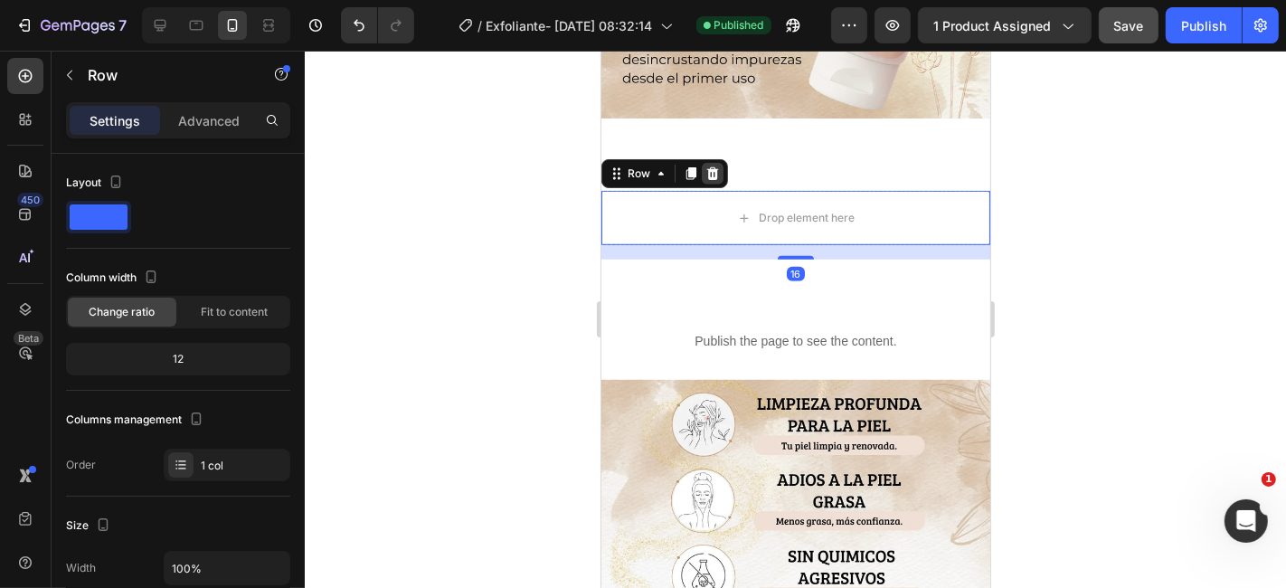
click at [717, 166] on icon at bounding box center [712, 173] width 14 height 14
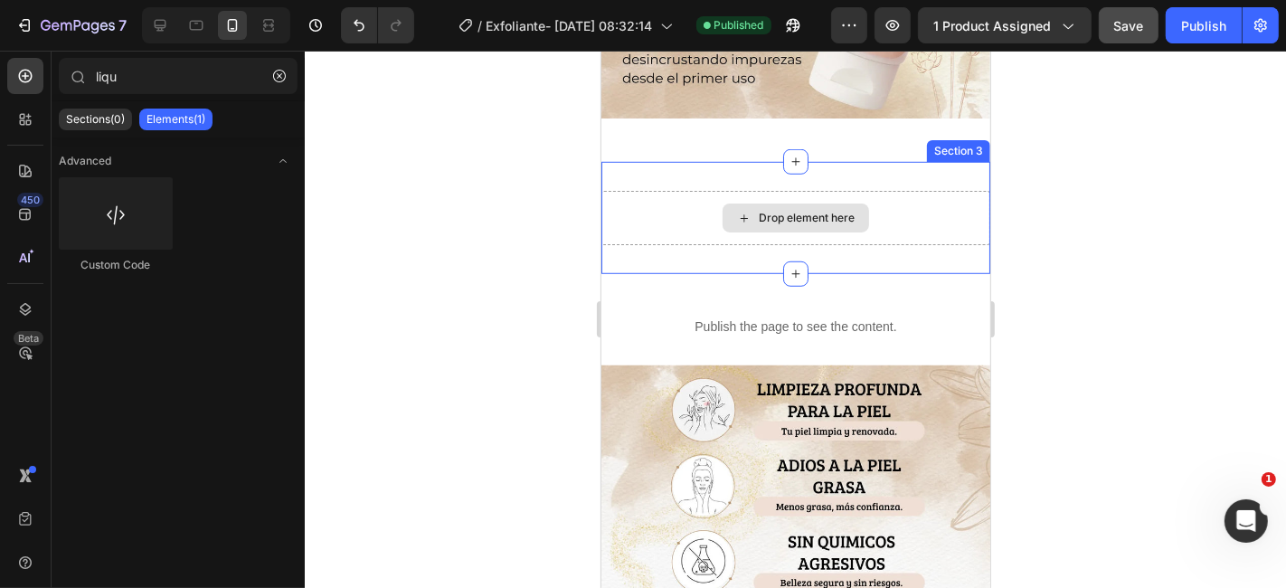
click at [920, 190] on div "Drop element here" at bounding box center [795, 217] width 389 height 54
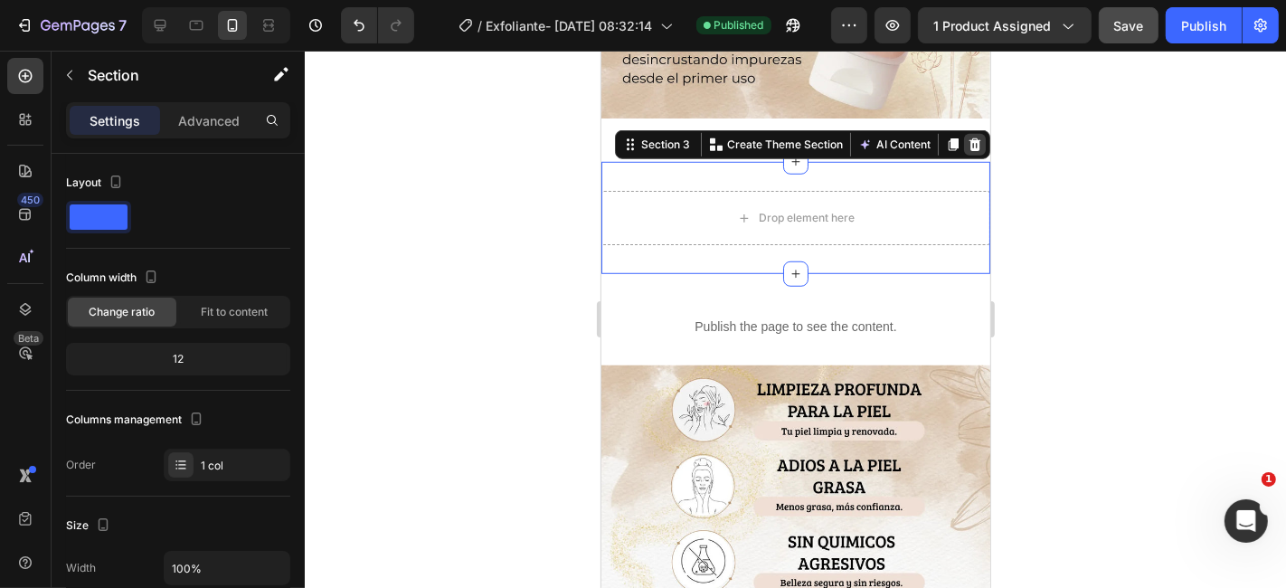
click at [967, 137] on icon at bounding box center [974, 144] width 14 height 14
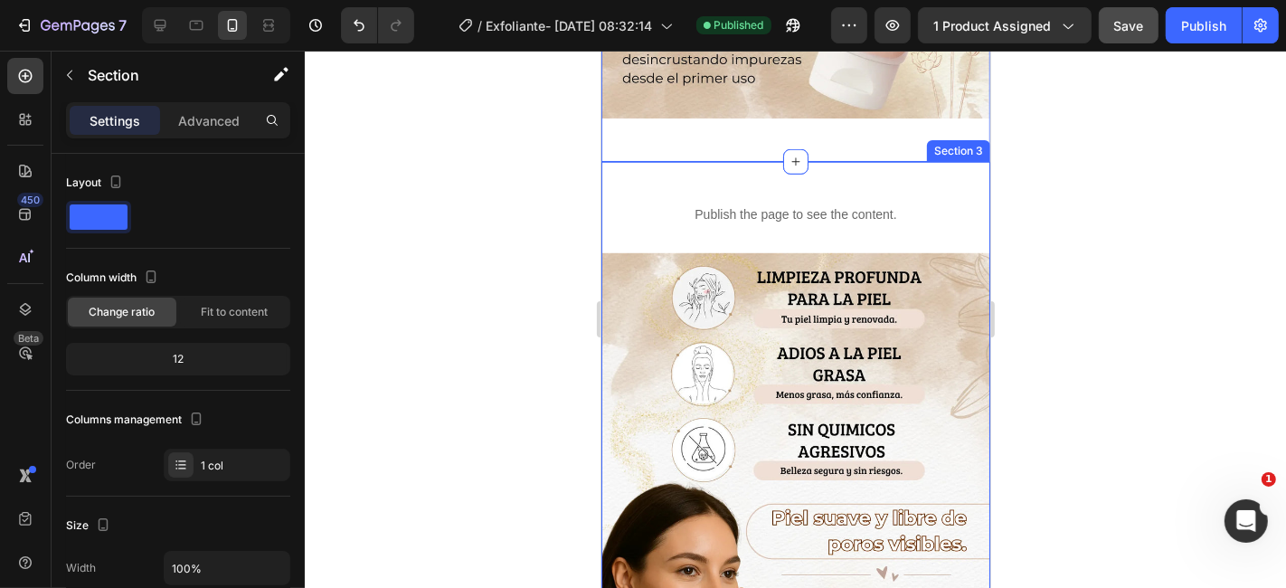
click at [689, 161] on div "Publish the page to see the content. Custom Code Image Row Section 3" at bounding box center [795, 471] width 389 height 621
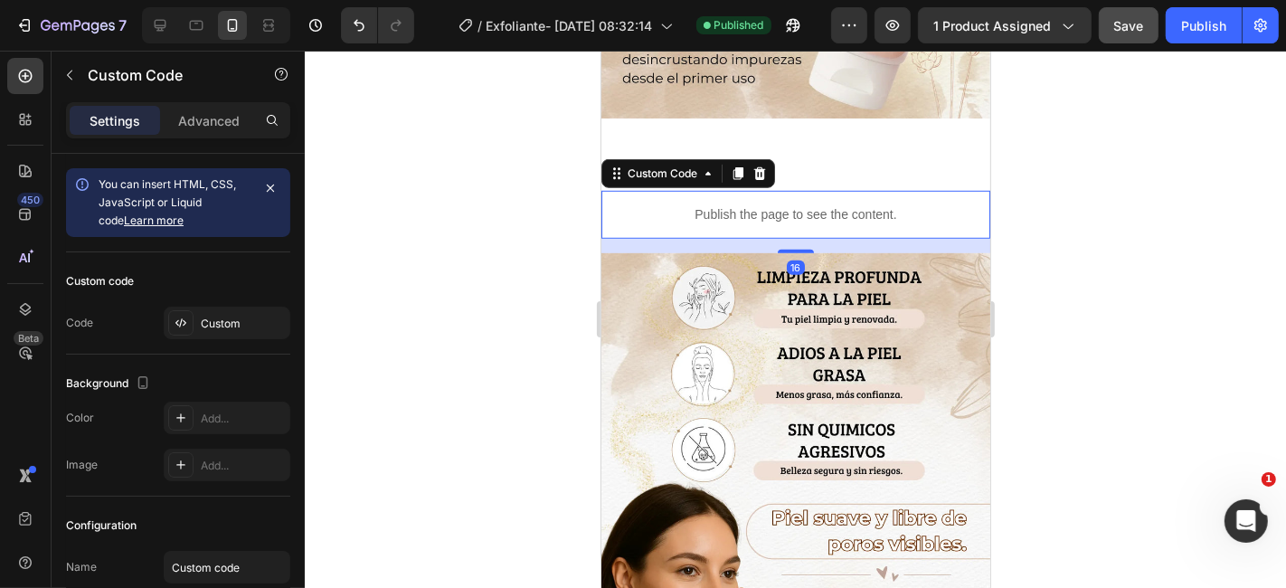
click at [660, 190] on div "Publish the page to see the content." at bounding box center [795, 214] width 389 height 48
drag, startPoint x: 1222, startPoint y: 185, endPoint x: 1219, endPoint y: 172, distance: 13.0
click at [1219, 179] on div at bounding box center [795, 319] width 981 height 537
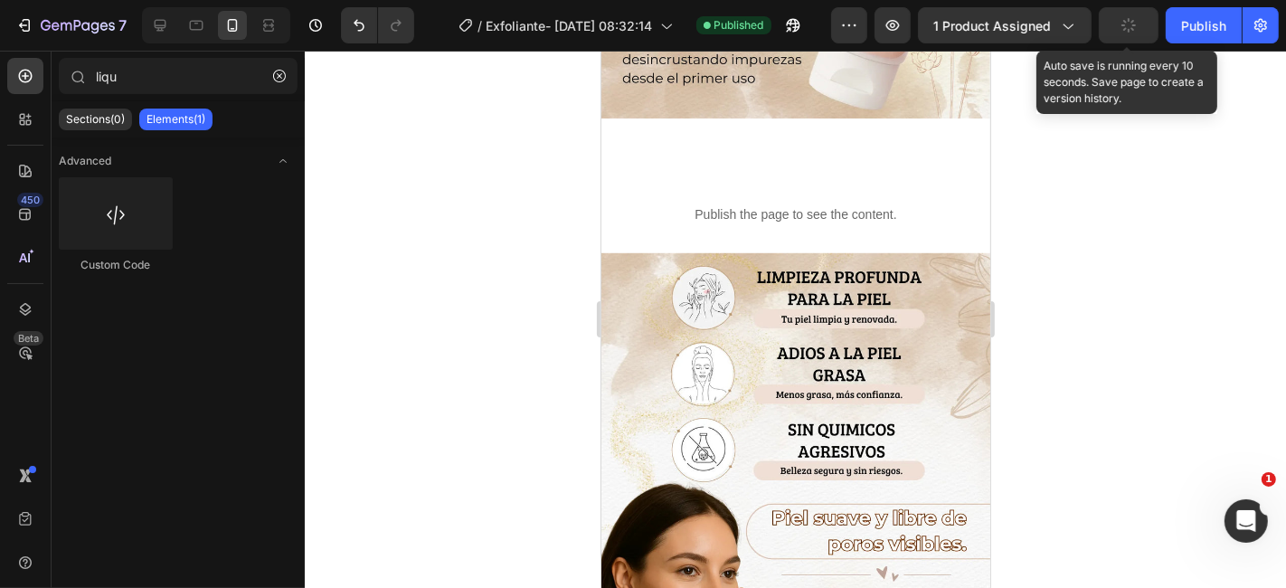
click at [1134, 35] on button "button" at bounding box center [1129, 25] width 60 height 36
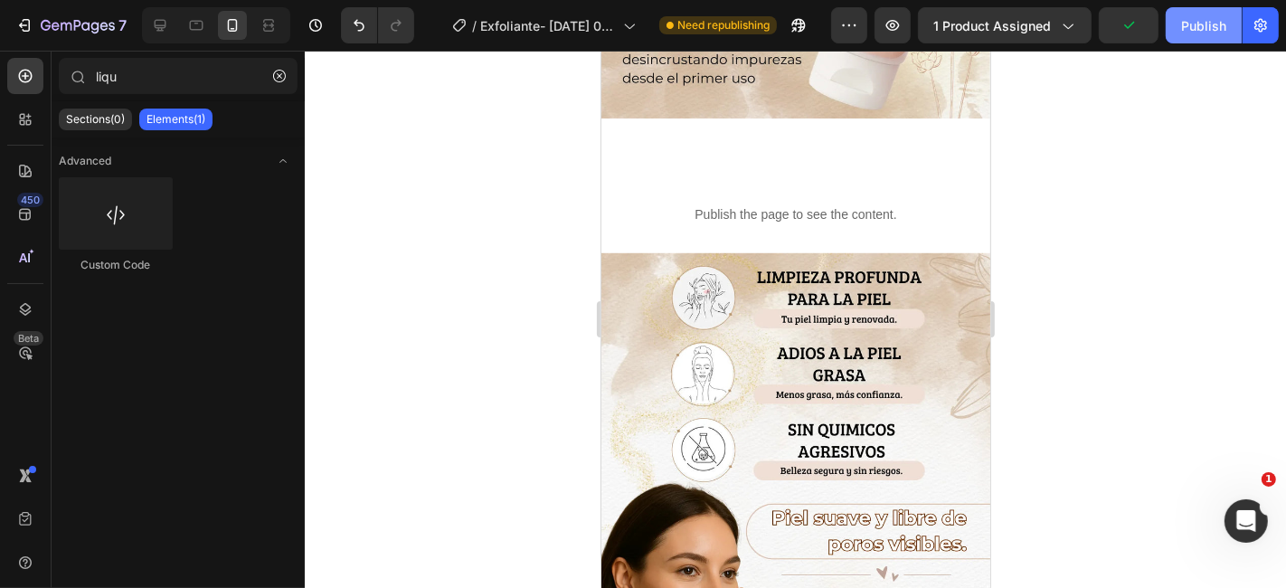
click at [1222, 21] on div "Publish" at bounding box center [1203, 25] width 45 height 19
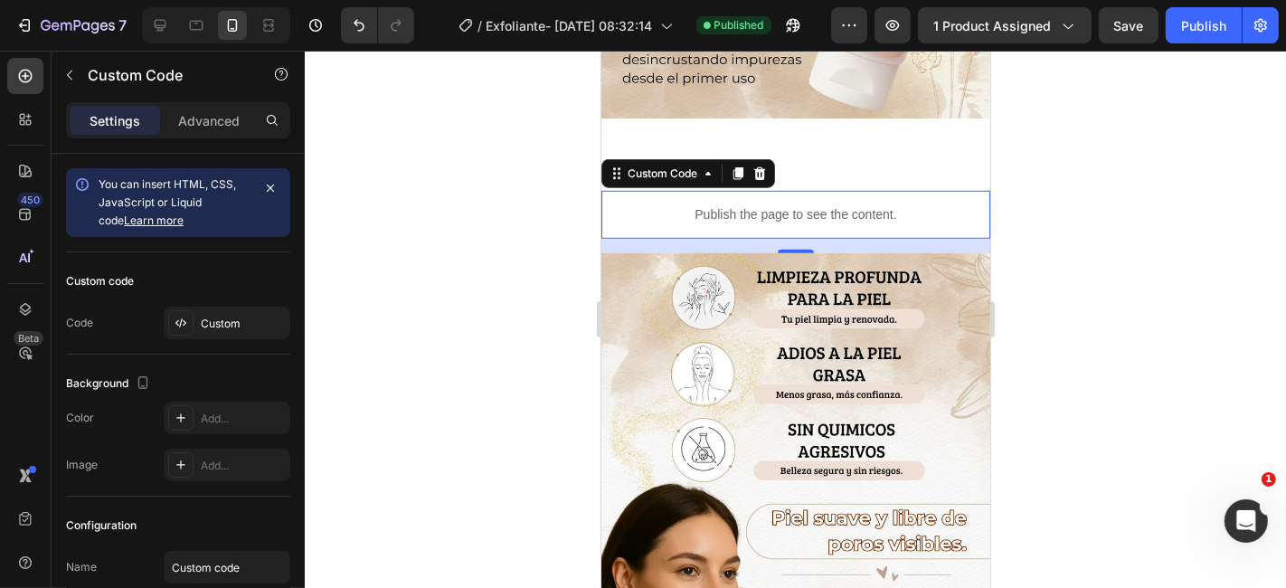
click at [818, 204] on p "Publish the page to see the content." at bounding box center [795, 213] width 389 height 19
click at [719, 204] on p "Publish the page to see the content." at bounding box center [795, 213] width 389 height 19
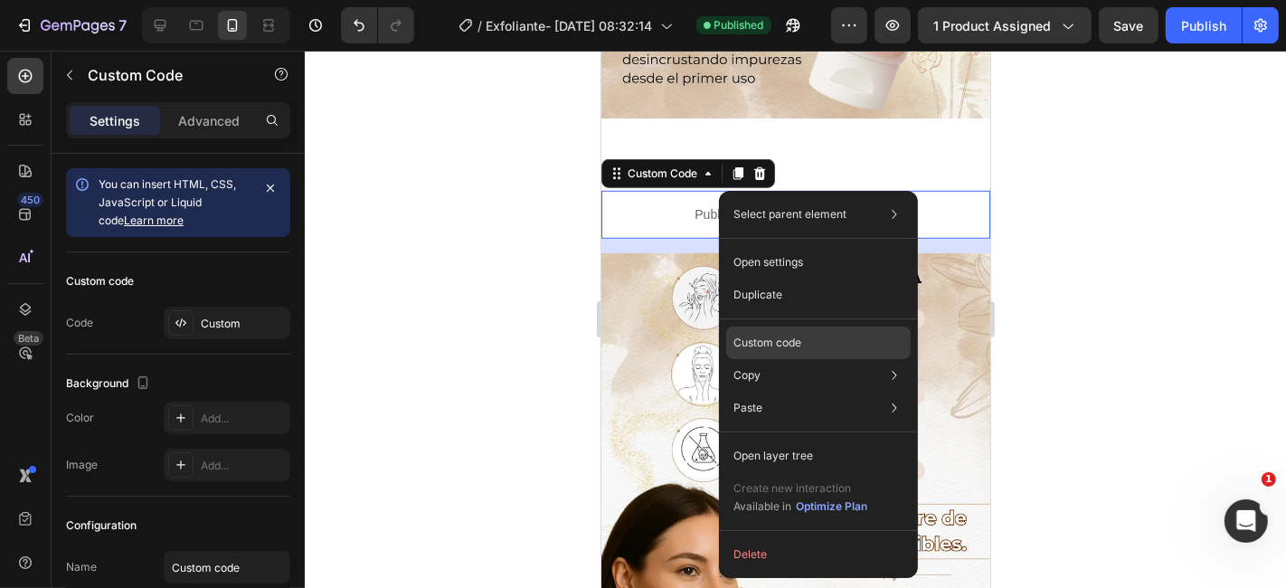
click at [796, 338] on p "Custom code" at bounding box center [768, 343] width 68 height 16
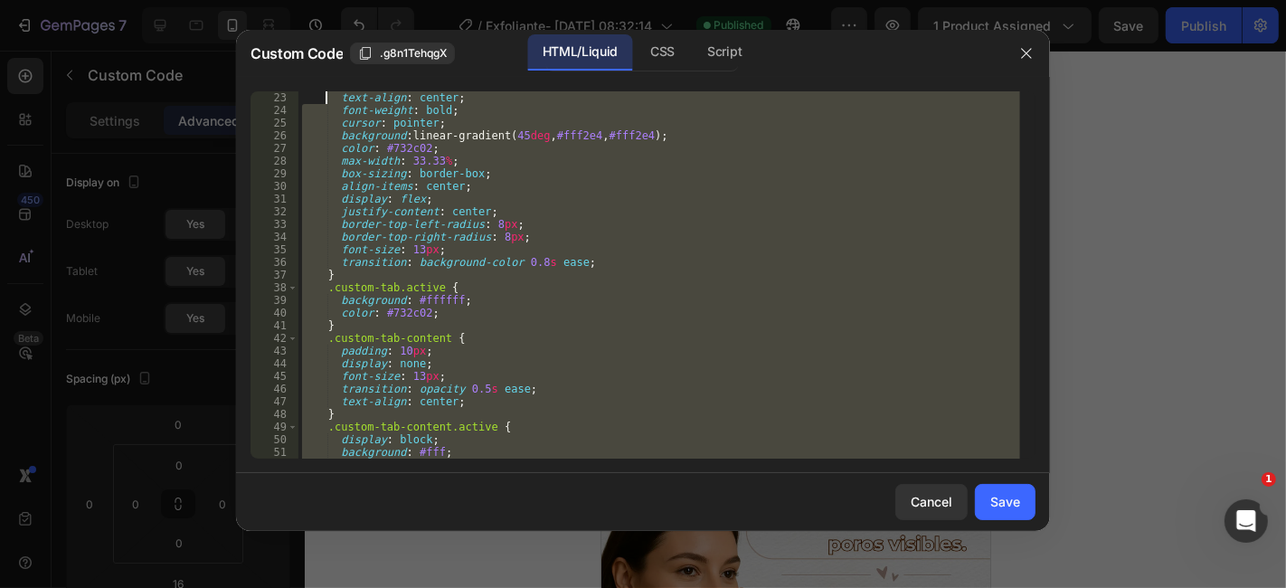
scroll to position [0, 0]
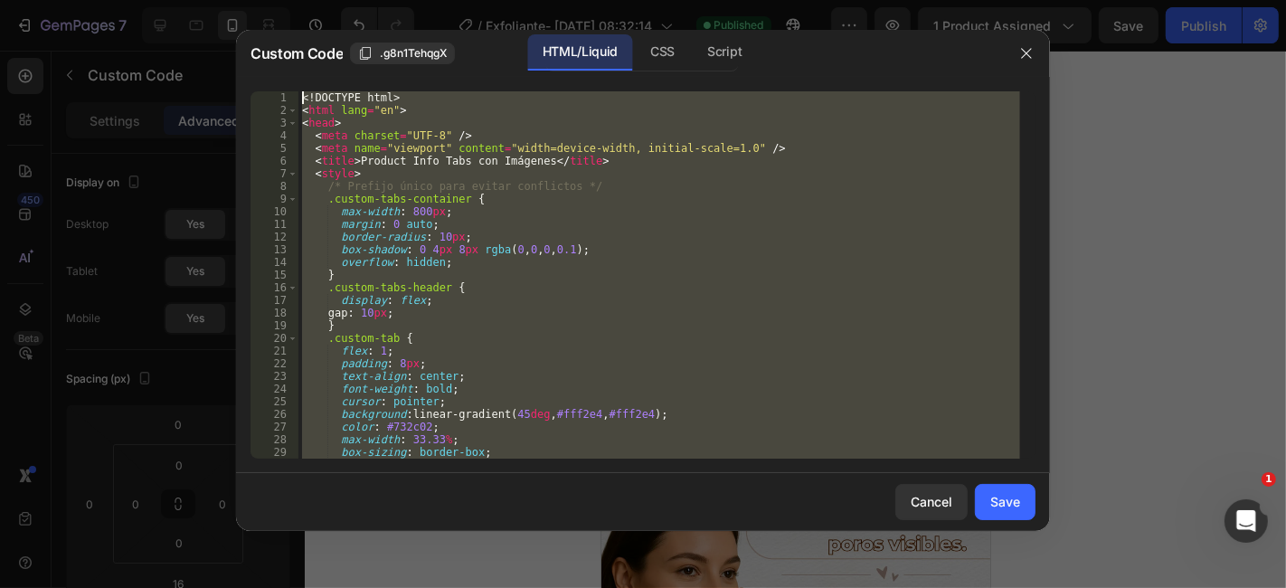
drag, startPoint x: 356, startPoint y: 456, endPoint x: 327, endPoint y: 55, distance: 401.7
click at [327, 55] on div "Custom Code .g8n1TehqgX HTML/Liquid CSS Script </html> 1 2 3 4 5 6 7 8 9 10 11 …" at bounding box center [643, 280] width 814 height 501
type textarea "<!DOCTYPE html> <html lang="en">"
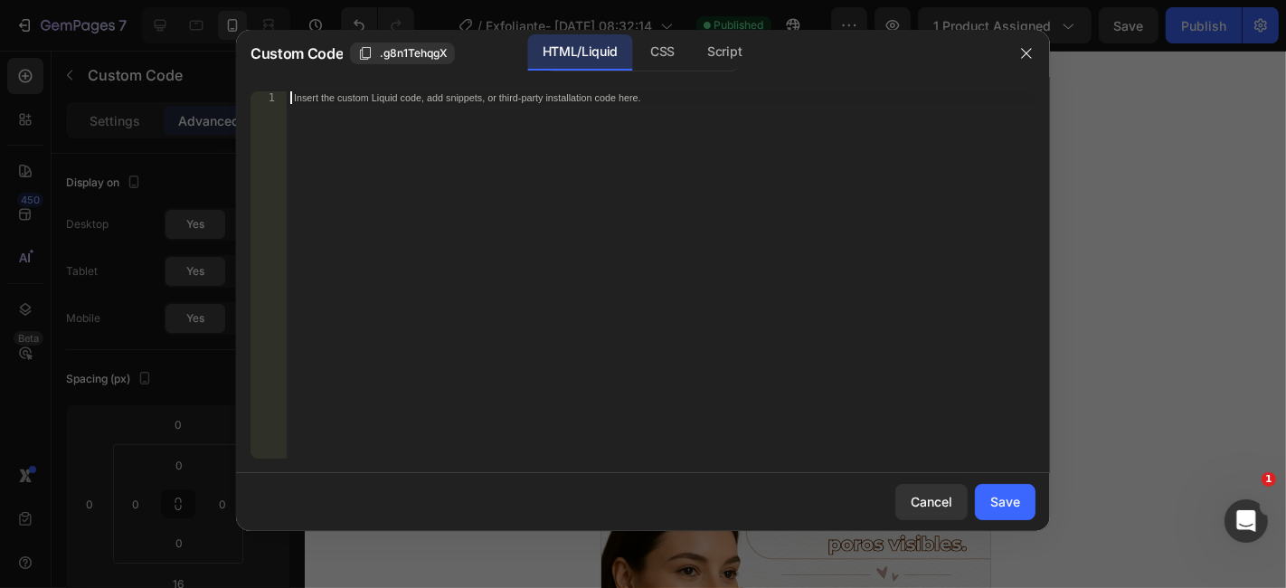
paste textarea "</html>"
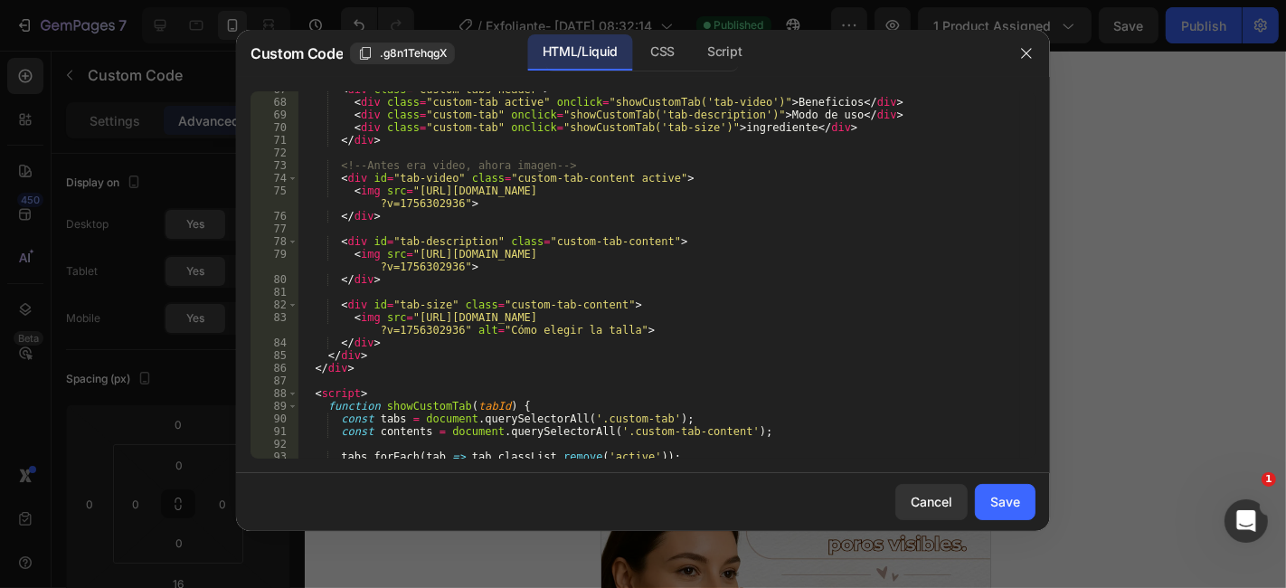
scroll to position [949, 0]
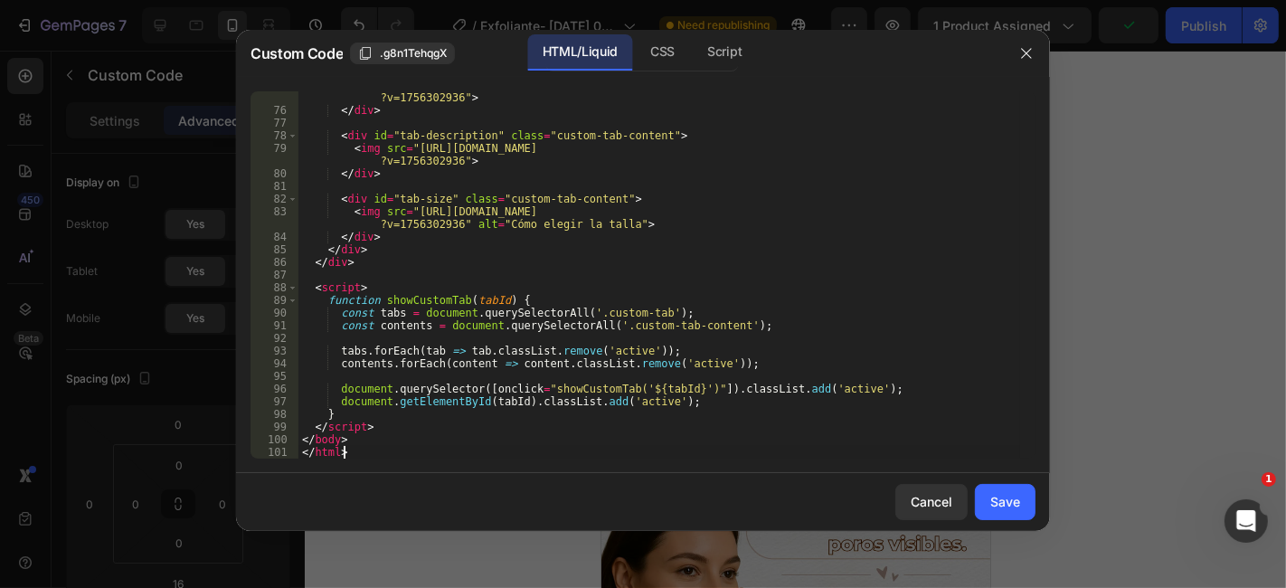
click at [445, 449] on div "< img src = "[URL][DOMAIN_NAME] ?v=1756302936" > </ div > < div id = "tab-descr…" at bounding box center [659, 281] width 722 height 405
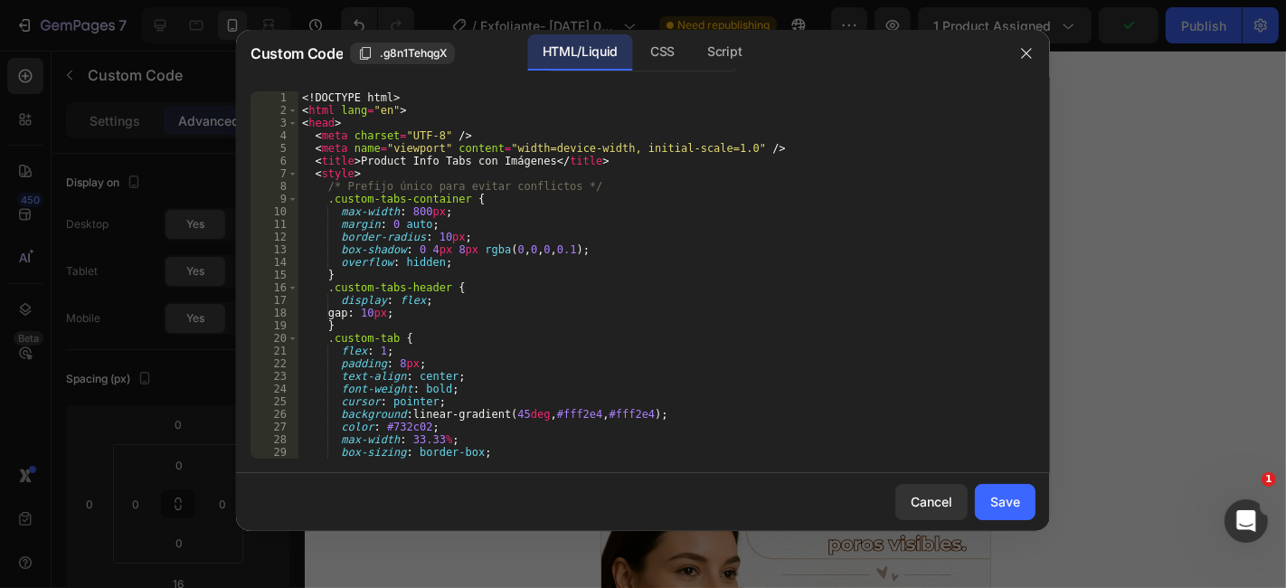
scroll to position [0, 0]
click at [442, 110] on div "<! DOCTYPE html > < html lang = "en" > < head > < meta charset = "UTF-8" /> < m…" at bounding box center [659, 287] width 722 height 393
click at [421, 91] on div "<! DOCTYPE html > < html lang = "en" > < head > < meta charset = "UTF-8" /> < m…" at bounding box center [659, 287] width 722 height 393
click at [324, 93] on div "<! DOCTYPE html > < html lang = "en" > < head > < meta charset = "UTF-8" /> < m…" at bounding box center [659, 287] width 722 height 393
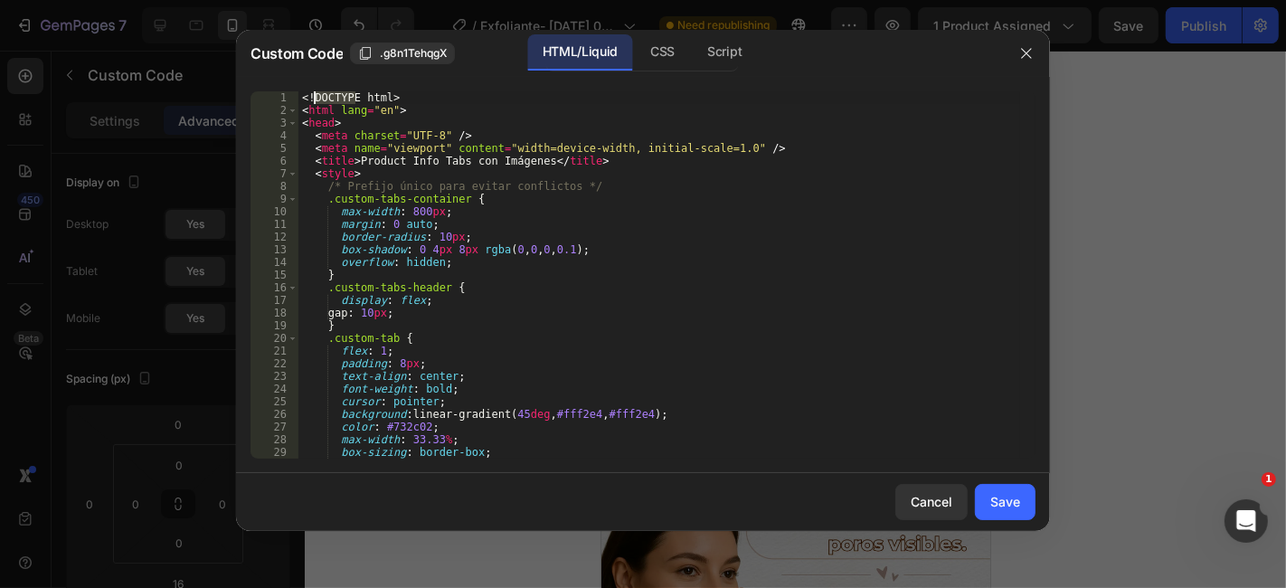
click at [324, 93] on div "<! DOCTYPE html > < html lang = "en" > < head > < meta charset = "UTF-8" /> < m…" at bounding box center [659, 287] width 722 height 393
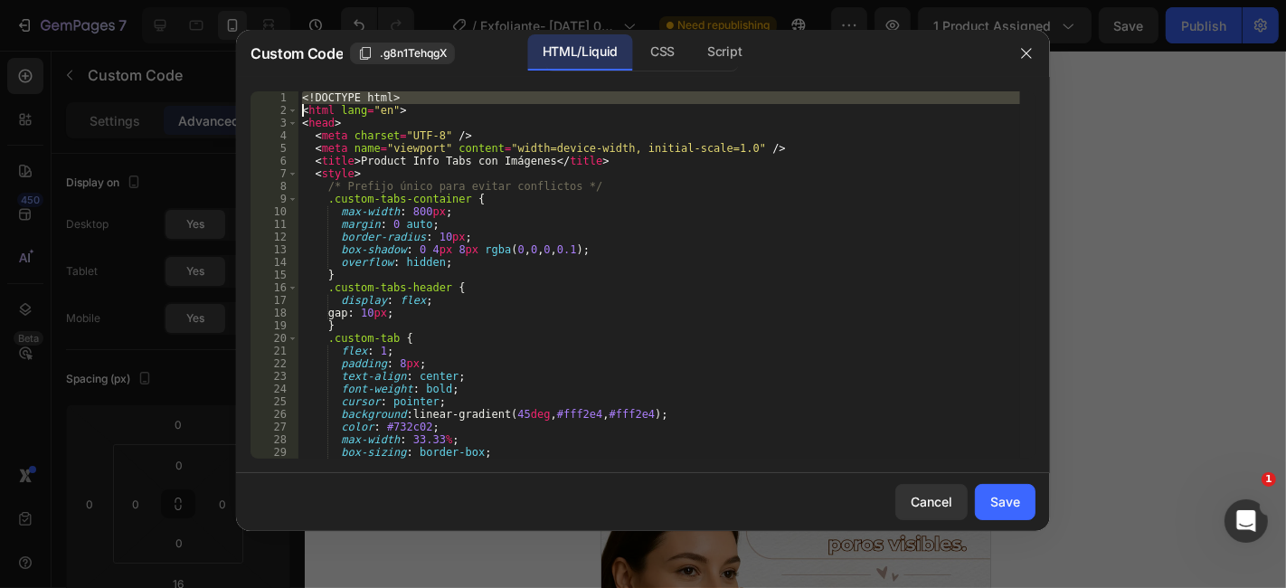
click at [344, 97] on div "<! DOCTYPE html > < html lang = "en" > < head > < meta charset = "UTF-8" /> < m…" at bounding box center [659, 274] width 722 height 367
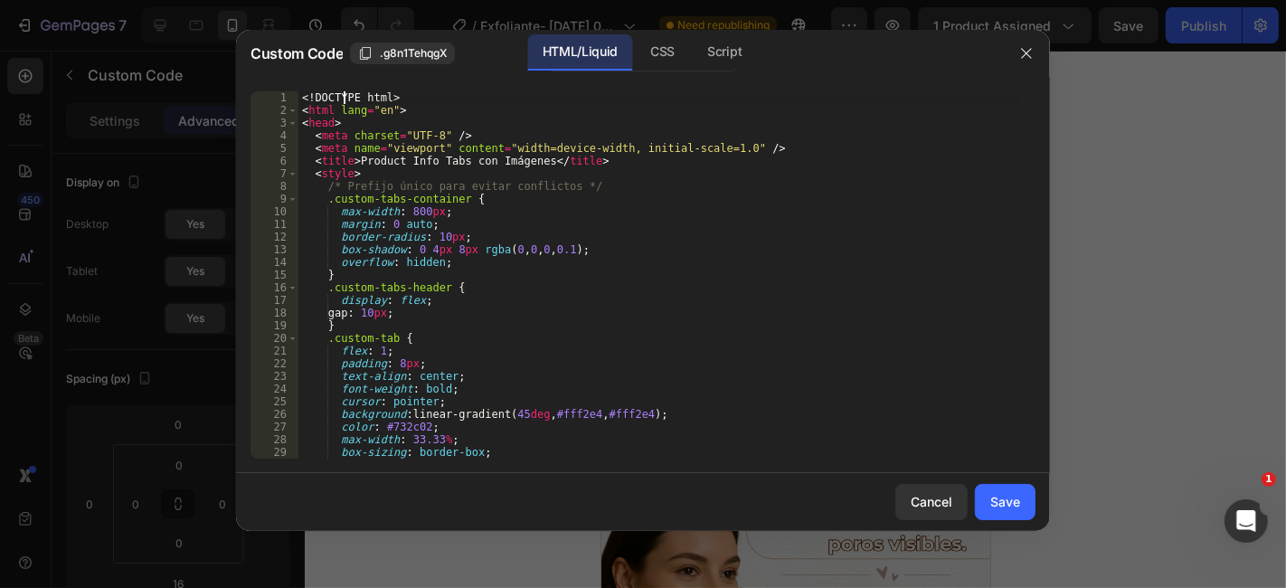
click at [409, 110] on div "<! DOCTYPE html > < html lang = "en" > < head > < meta charset = "UTF-8" /> < m…" at bounding box center [659, 287] width 722 height 393
click at [418, 110] on div "<! DOCTYPE html > < html lang = "en" > < head > < meta charset = "UTF-8" /> < m…" at bounding box center [659, 287] width 722 height 393
click at [813, 142] on div "<! DOCTYPE html > < html lang = "en" > < head > < meta charset = "UTF-8" /> < m…" at bounding box center [659, 287] width 722 height 393
click at [534, 169] on div "<! DOCTYPE html > < html lang = "en" > < head > < meta charset = "UTF-8" /> < m…" at bounding box center [659, 287] width 722 height 393
click at [525, 193] on div "<! DOCTYPE html > < html lang = "en" > < head > < meta charset = "UTF-8" /> < m…" at bounding box center [659, 287] width 722 height 393
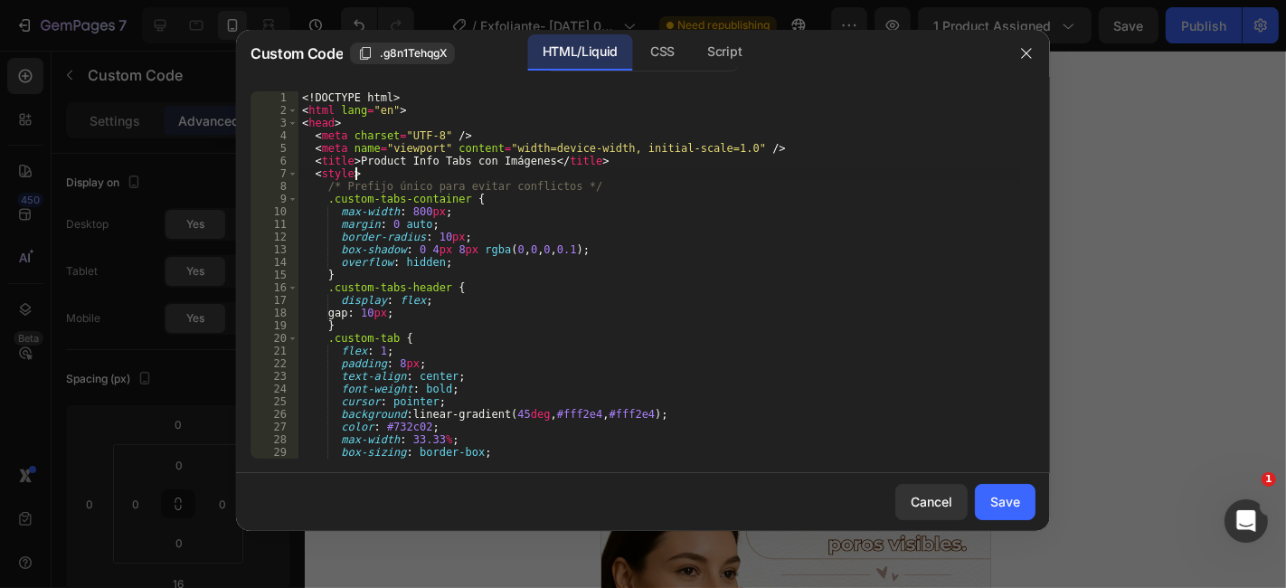
type textarea ".custom-tabs-container {"
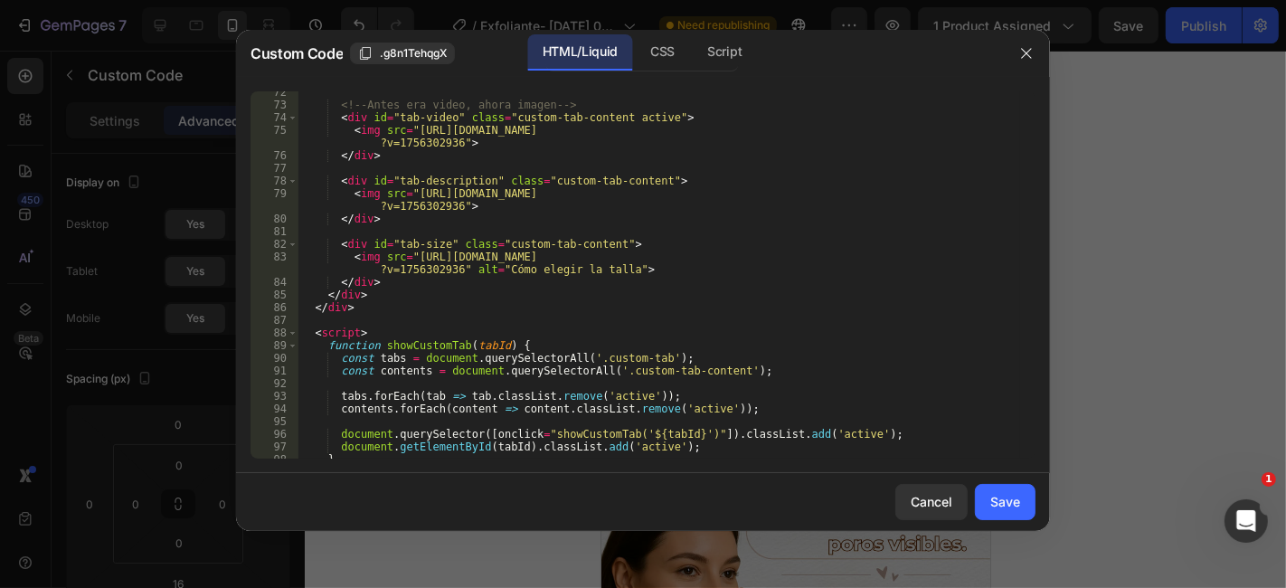
scroll to position [949, 0]
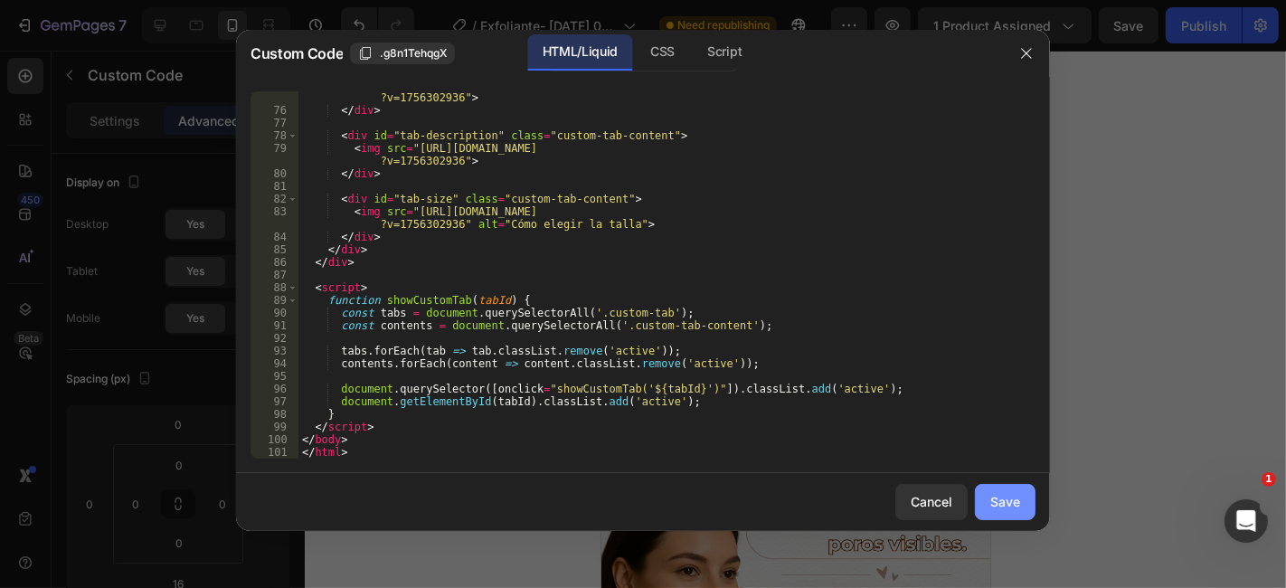
click at [1008, 497] on div "Save" at bounding box center [1005, 501] width 30 height 19
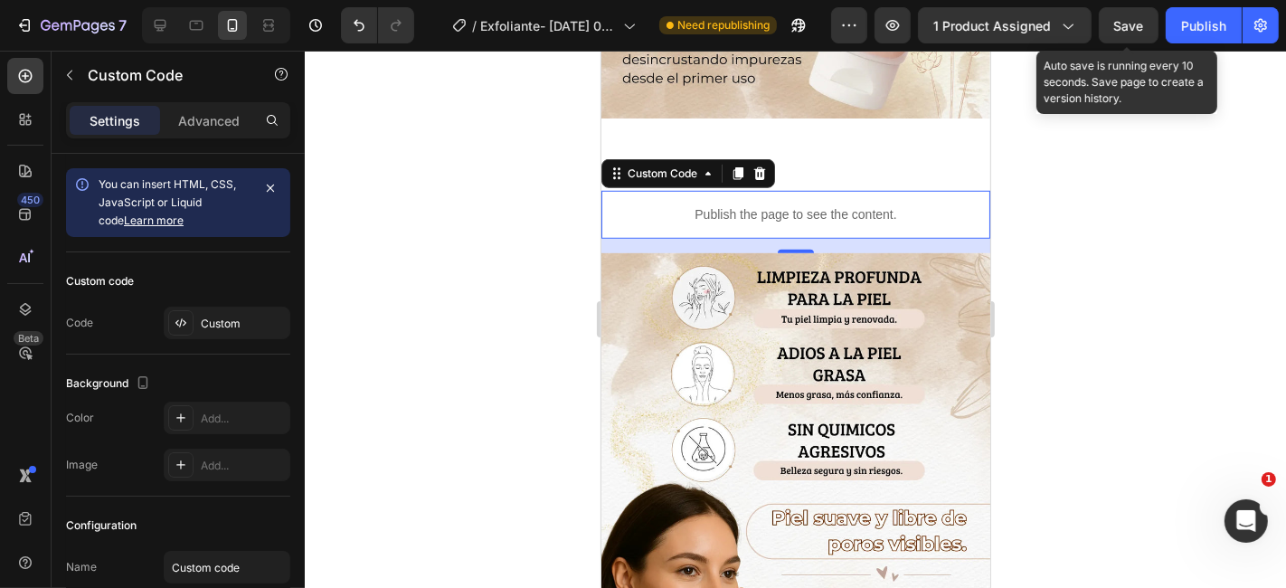
click at [1134, 24] on span "Save" at bounding box center [1129, 25] width 30 height 15
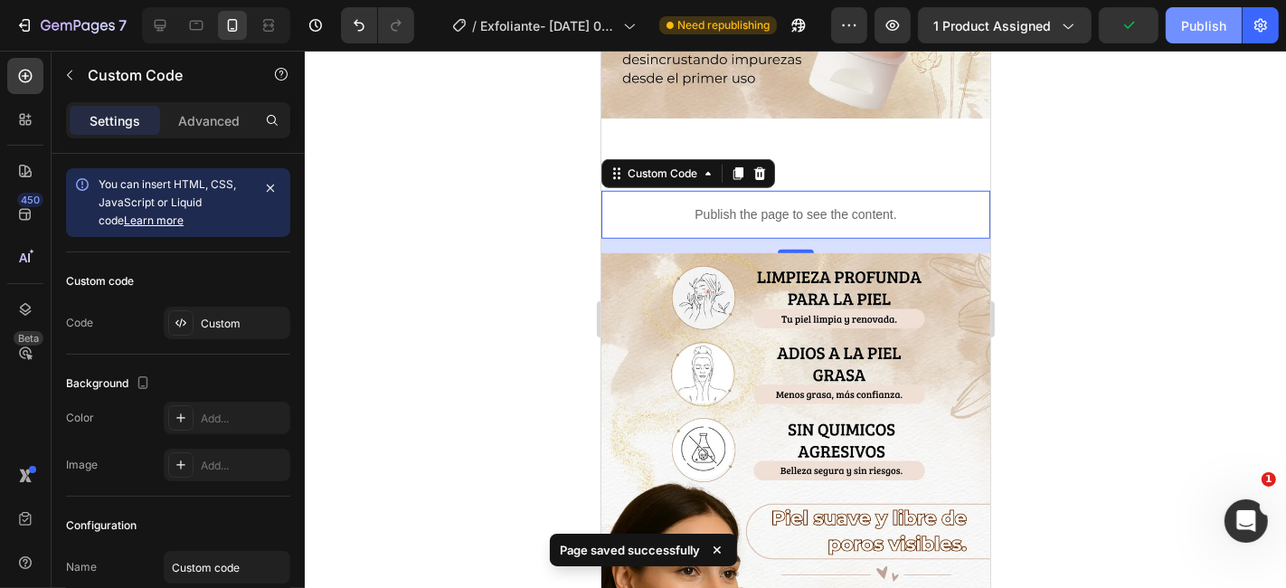
click at [1192, 23] on div "Publish" at bounding box center [1203, 25] width 45 height 19
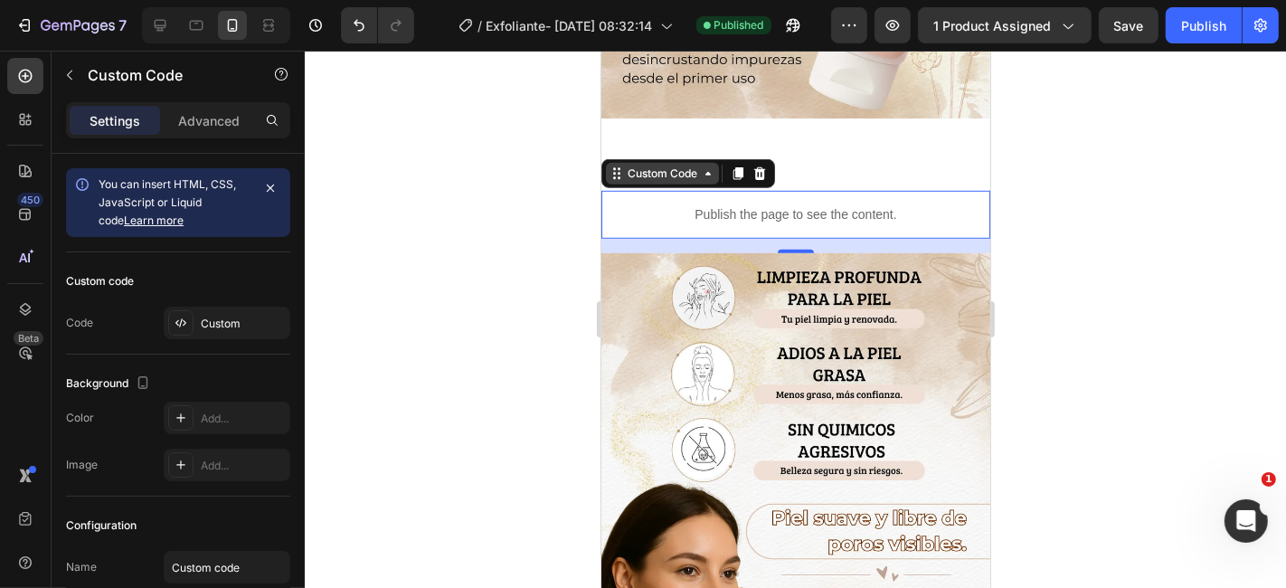
click at [708, 166] on icon at bounding box center [707, 173] width 14 height 14
click at [694, 204] on p "Publish the page to see the content." at bounding box center [795, 213] width 389 height 19
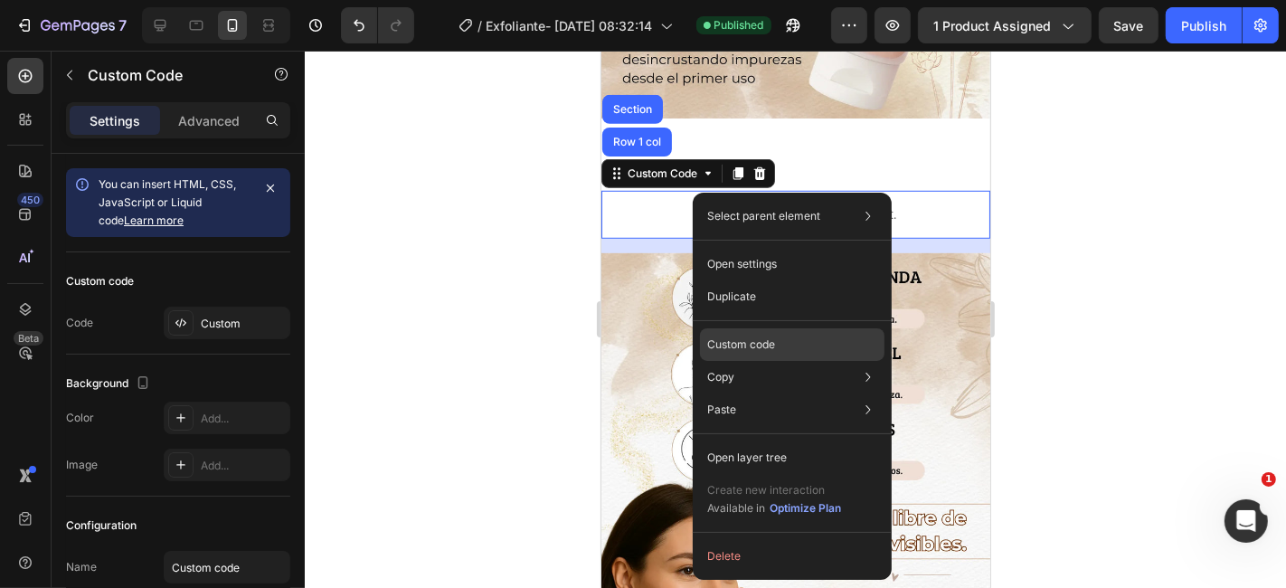
click at [754, 339] on p "Custom code" at bounding box center [741, 344] width 68 height 16
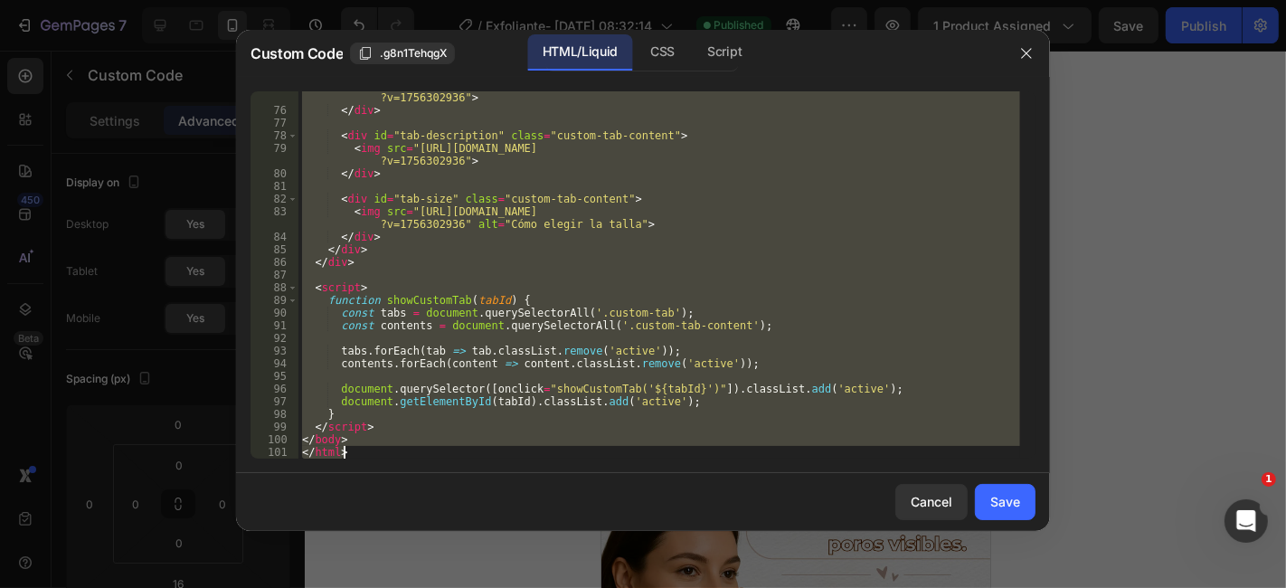
drag, startPoint x: 305, startPoint y: 96, endPoint x: 639, endPoint y: 497, distance: 522.8
click at [639, 497] on div "Custom Code .g8n1TehqgX HTML/Liquid CSS Script <!DOCTYPE html> 75 76 77 78 79 8…" at bounding box center [643, 280] width 814 height 501
type textarea "</body> </html>"
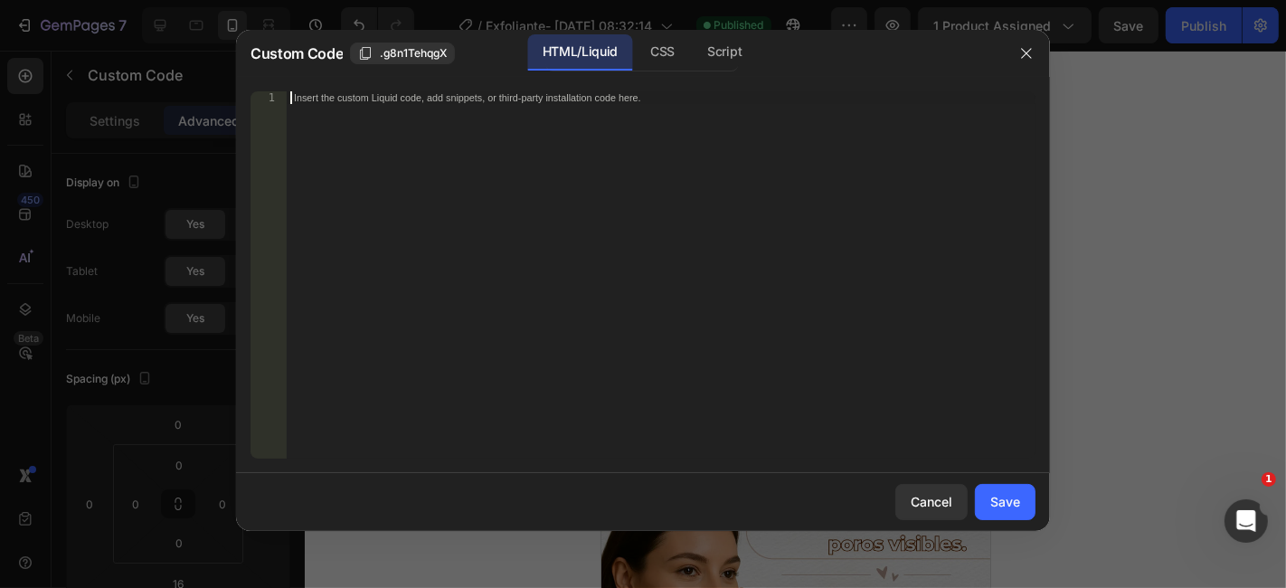
click at [337, 101] on div "Insert the custom Liquid code, add snippets, or third-party installation code h…" at bounding box center [623, 97] width 659 height 12
paste textarea "</html>"
type textarea "</html>"
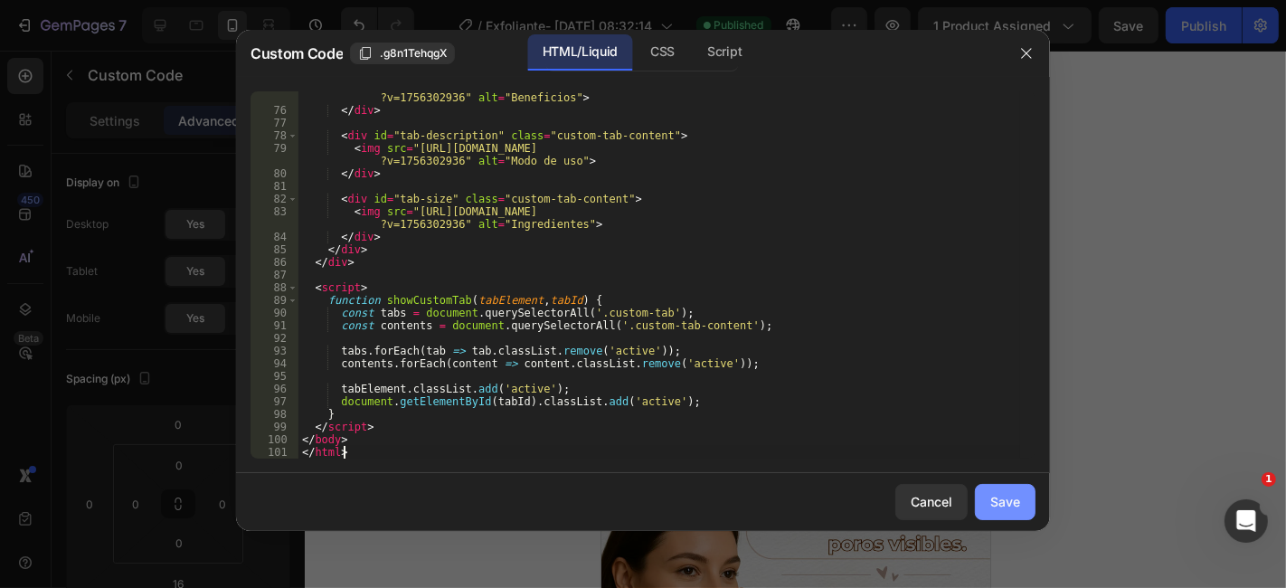
click at [1016, 495] on div "Save" at bounding box center [1005, 501] width 30 height 19
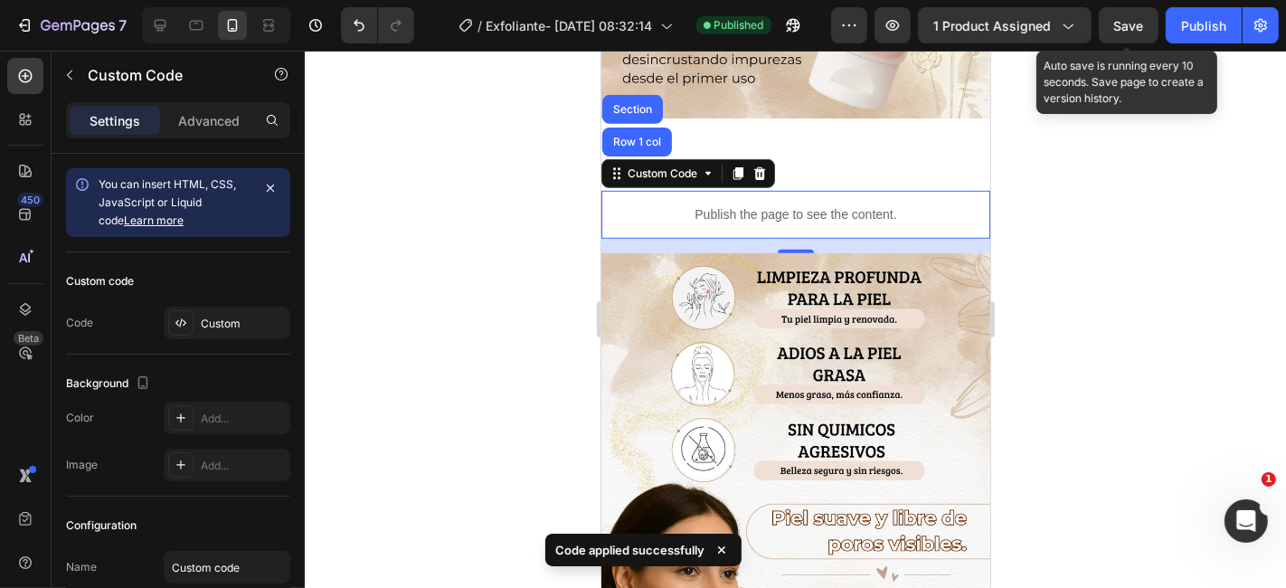
click at [1134, 31] on span "Save" at bounding box center [1129, 25] width 30 height 15
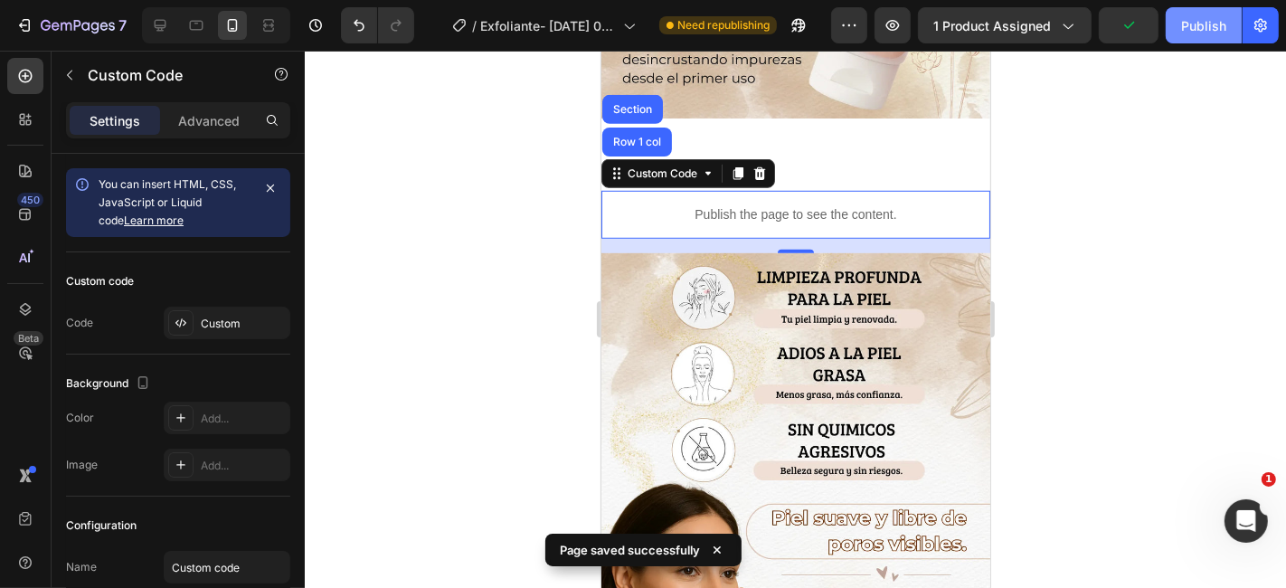
click at [1197, 40] on button "Publish" at bounding box center [1204, 25] width 76 height 36
